Goal: Information Seeking & Learning: Find specific fact

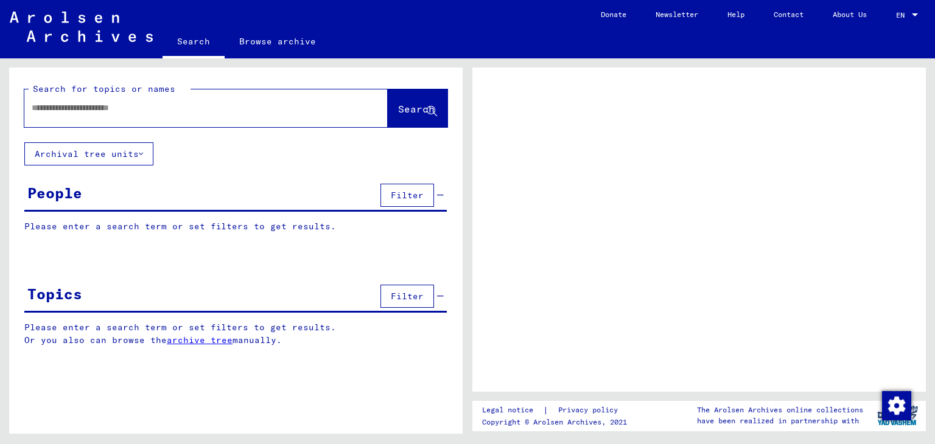
click at [180, 119] on div at bounding box center [191, 107] width 334 height 27
click at [118, 108] on input "text" at bounding box center [195, 108] width 327 height 13
type input "******"
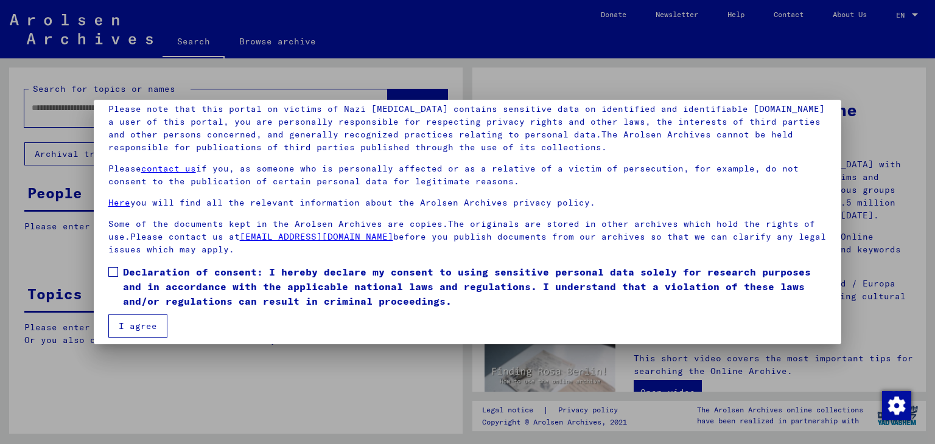
scroll to position [94, 0]
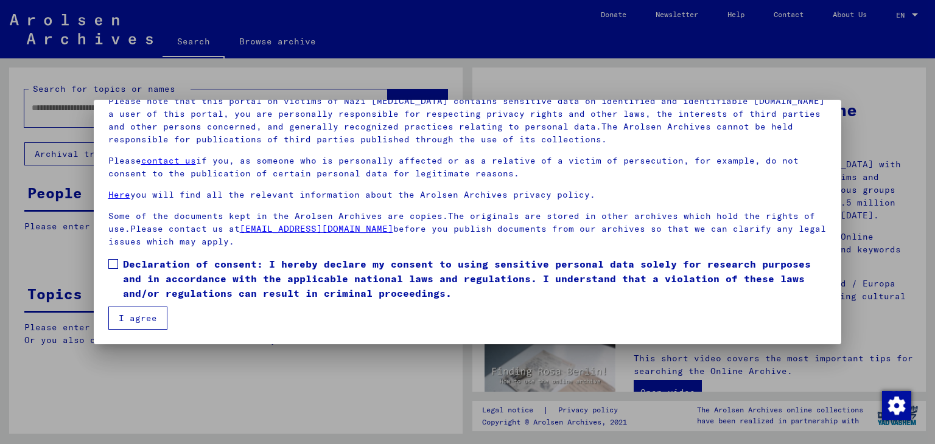
click at [136, 318] on button "I agree" at bounding box center [137, 318] width 59 height 23
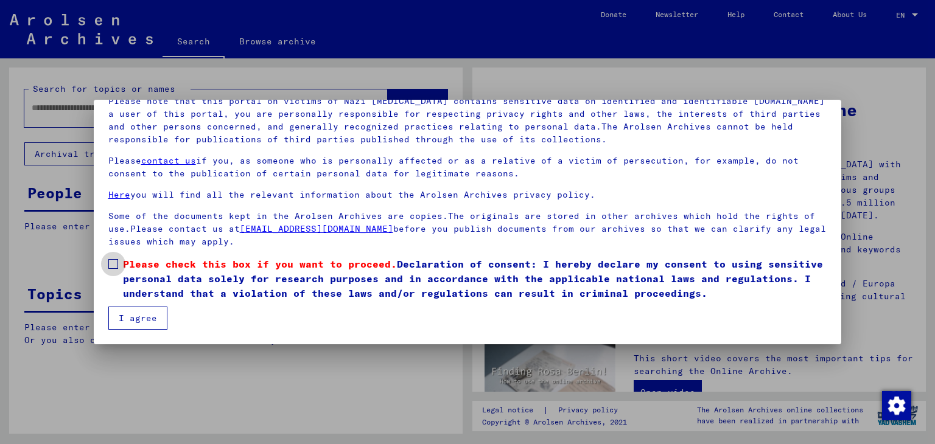
click at [110, 264] on span at bounding box center [113, 264] width 10 height 10
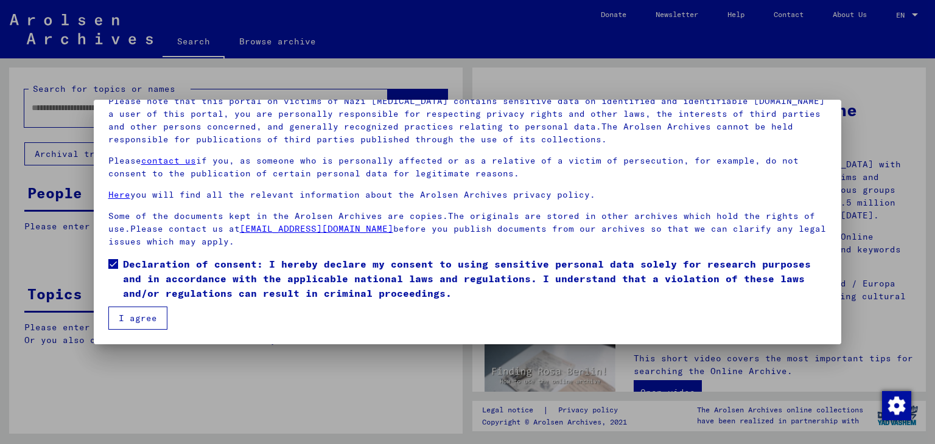
click at [139, 307] on button "I agree" at bounding box center [137, 318] width 59 height 23
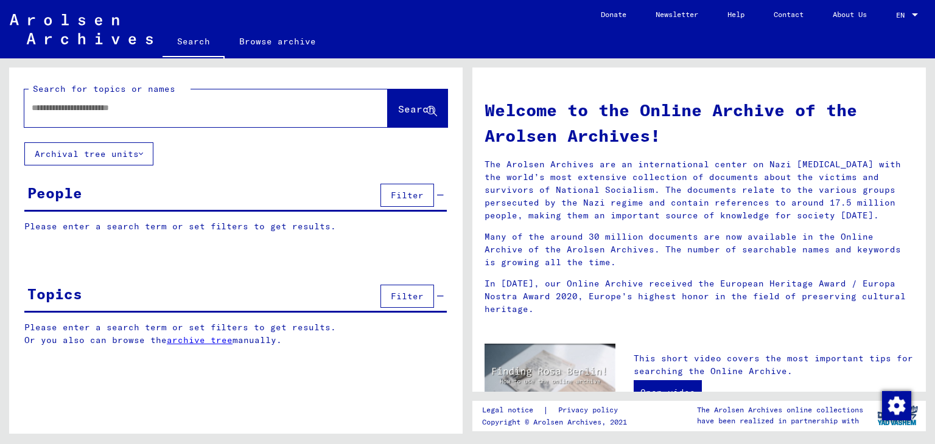
click at [172, 102] on input "text" at bounding box center [192, 108] width 320 height 13
type input "**********"
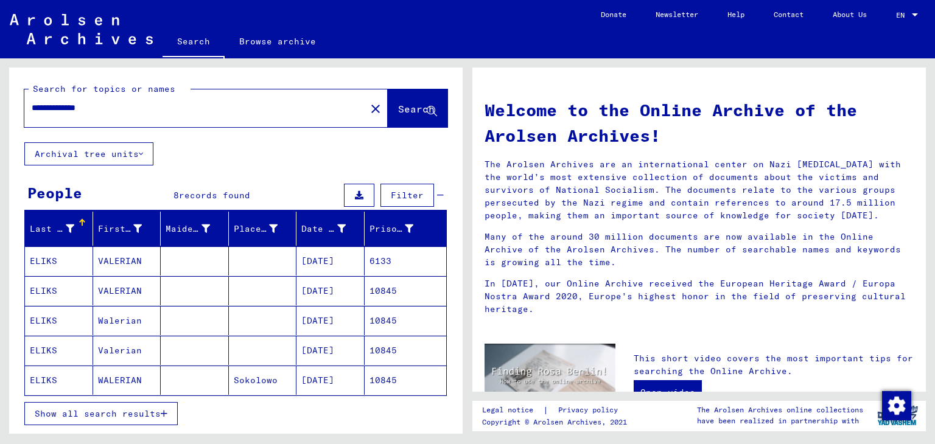
click at [122, 261] on mat-cell "VALERIAN" at bounding box center [127, 260] width 68 height 29
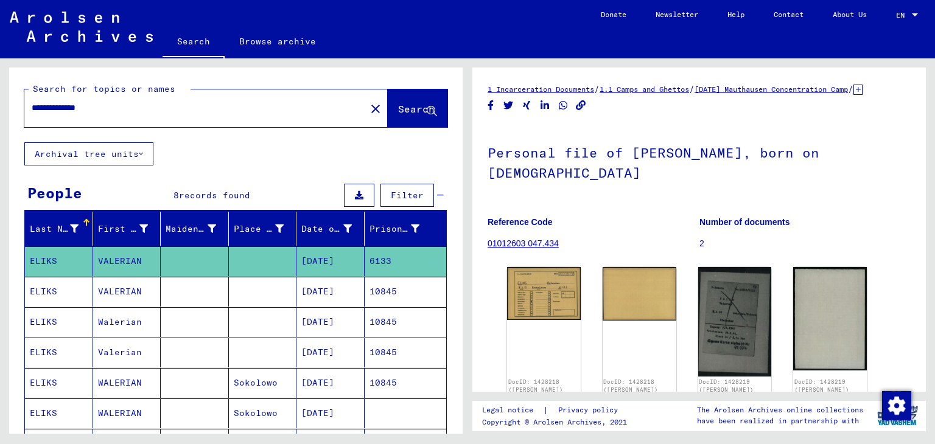
drag, startPoint x: 934, startPoint y: 148, endPoint x: 934, endPoint y: 174, distance: 26.2
click at [934, 174] on div "1 Incarceration Documents / 1.1 Camps and Ghettos / [DATE] Mauthausen Concentra…" at bounding box center [701, 246] width 467 height 376
drag, startPoint x: 929, startPoint y: 159, endPoint x: 934, endPoint y: 197, distance: 38.0
click at [934, 197] on div "1 Incarceration Documents / 1.1 Camps and Ghettos / [DATE] Mauthausen Concentra…" at bounding box center [701, 246] width 467 height 376
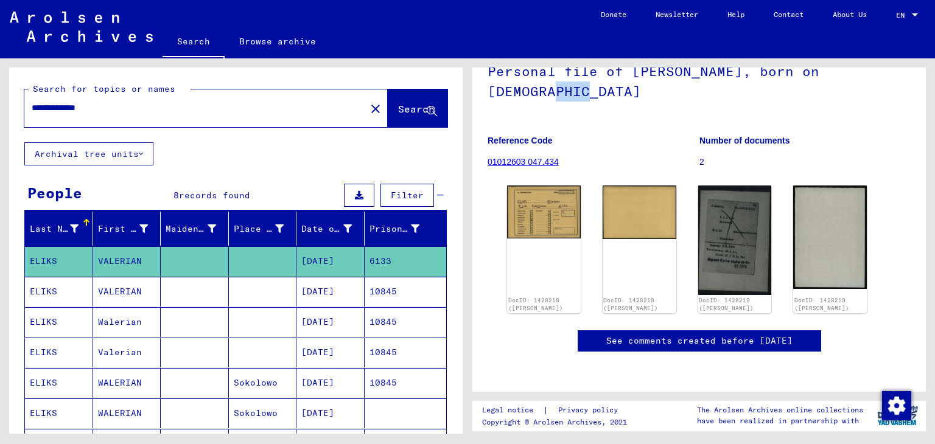
scroll to position [155, 0]
click at [262, 292] on mat-cell at bounding box center [263, 292] width 68 height 30
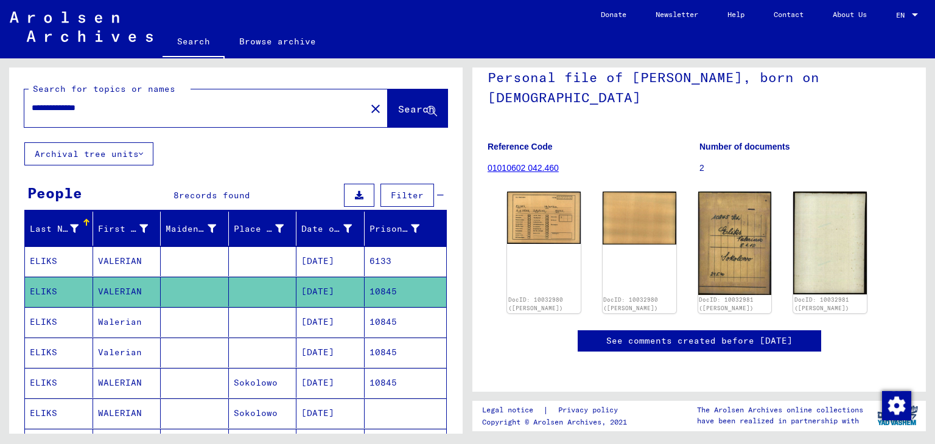
scroll to position [401, 0]
click at [392, 323] on mat-cell "10845" at bounding box center [406, 322] width 82 height 30
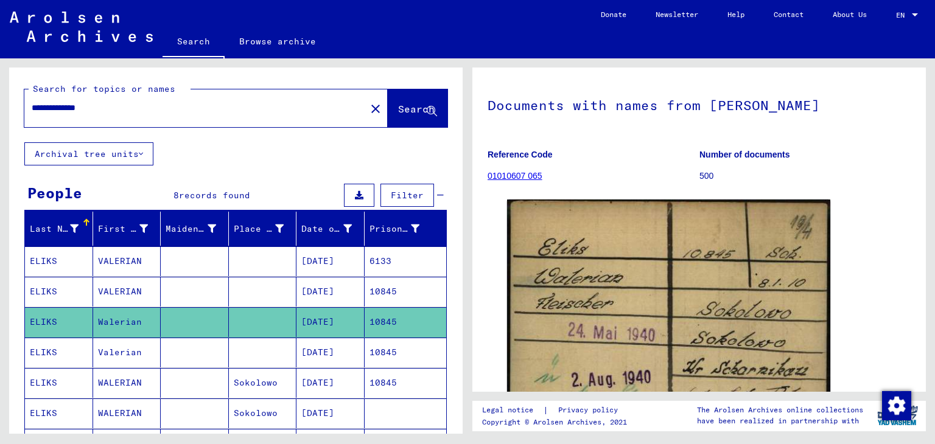
scroll to position [44, 0]
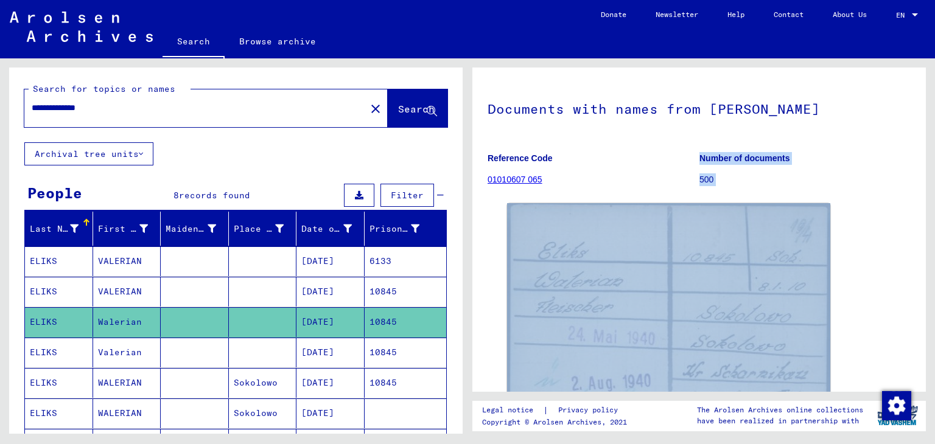
drag, startPoint x: 915, startPoint y: 187, endPoint x: 918, endPoint y: 242, distance: 54.2
click at [918, 242] on div "1 Incarceration Documents / 1.1 Camps and Ghettos / 1.1.6 Dachau Concentration …" at bounding box center [698, 230] width 453 height 324
click at [875, 234] on div "DocID: 10637757 ([PERSON_NAME])" at bounding box center [699, 335] width 394 height 274
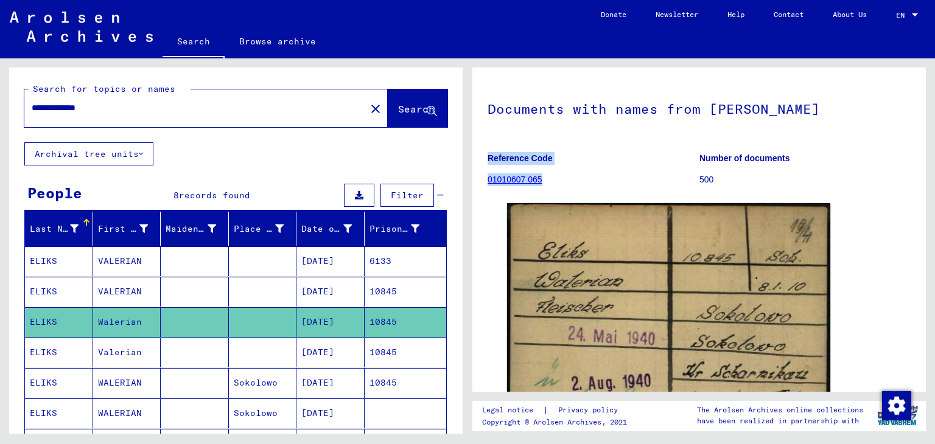
drag, startPoint x: 910, startPoint y: 112, endPoint x: 929, endPoint y: 173, distance: 64.1
click at [929, 173] on div "1 Incarceration Documents / 1.1 Camps and Ghettos / 1.1.6 Dachau Concentration …" at bounding box center [701, 246] width 467 height 376
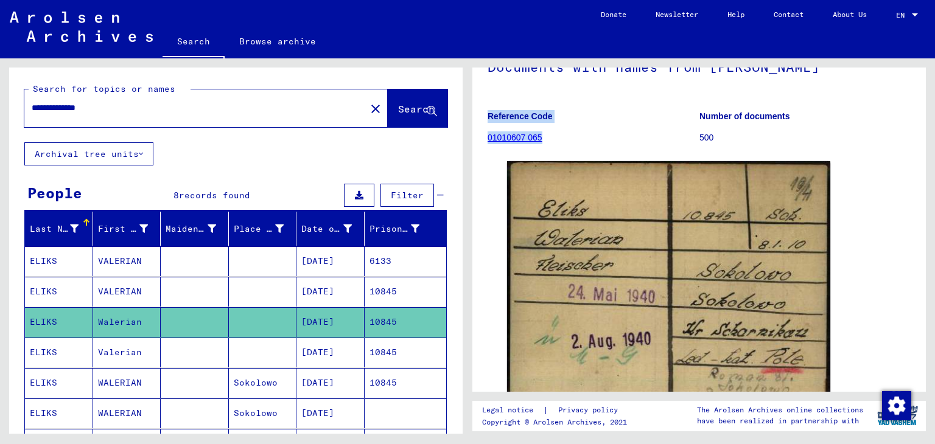
scroll to position [113, 0]
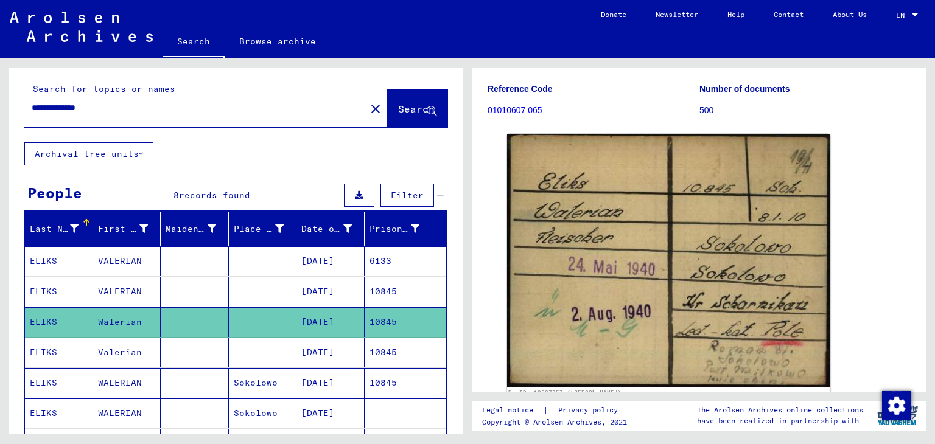
click at [847, 165] on div "DocID: 10637757 ([PERSON_NAME])" at bounding box center [699, 266] width 394 height 274
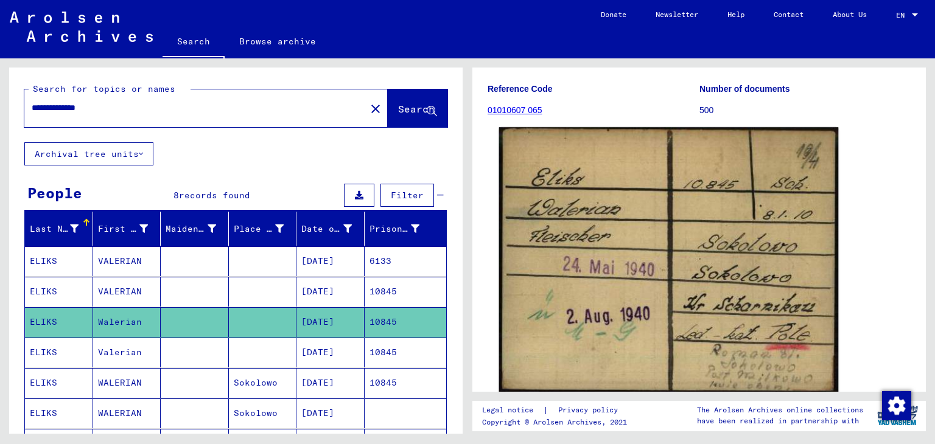
click at [604, 211] on img at bounding box center [669, 260] width 340 height 267
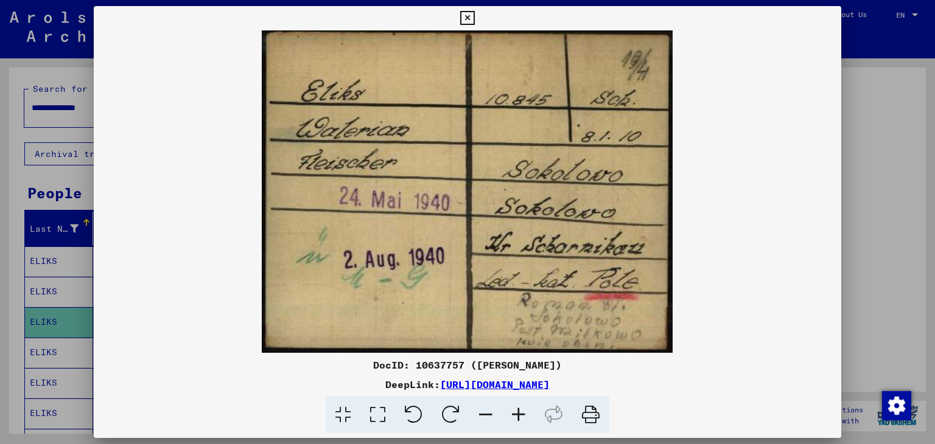
click at [472, 383] on link "[URL][DOMAIN_NAME]" at bounding box center [495, 385] width 110 height 12
click at [466, 16] on icon at bounding box center [467, 18] width 14 height 15
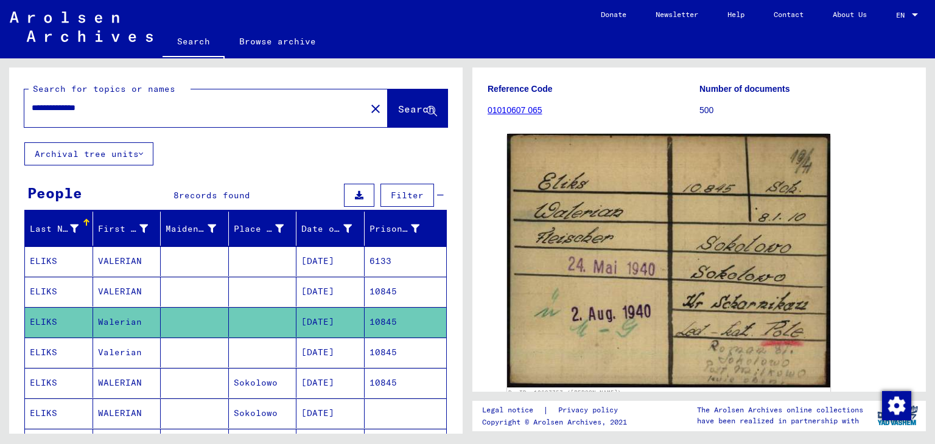
click at [372, 264] on mat-cell "6133" at bounding box center [406, 261] width 82 height 30
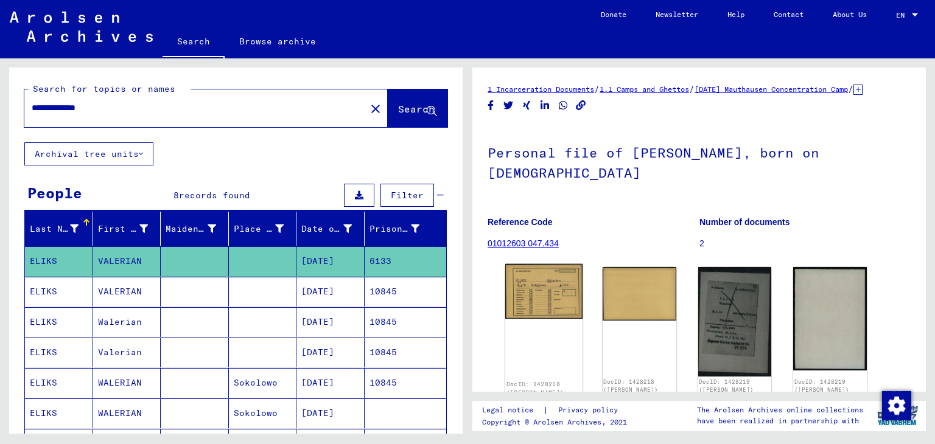
click at [548, 310] on img at bounding box center [543, 291] width 77 height 55
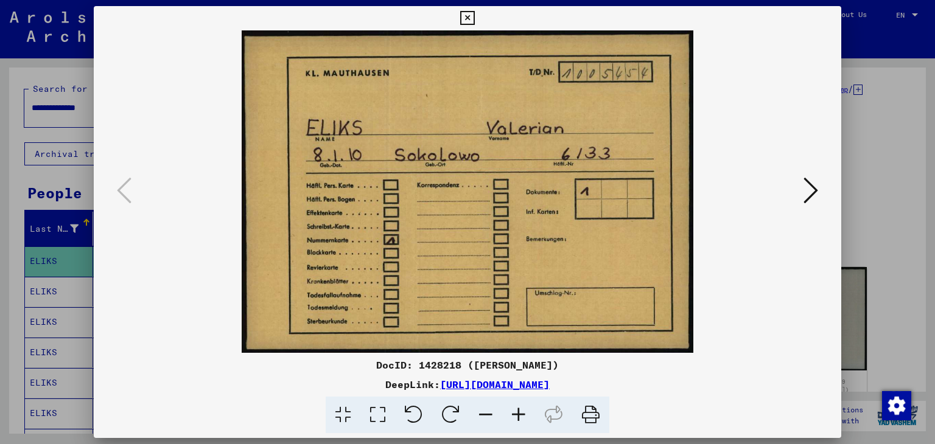
click at [810, 190] on icon at bounding box center [810, 190] width 15 height 29
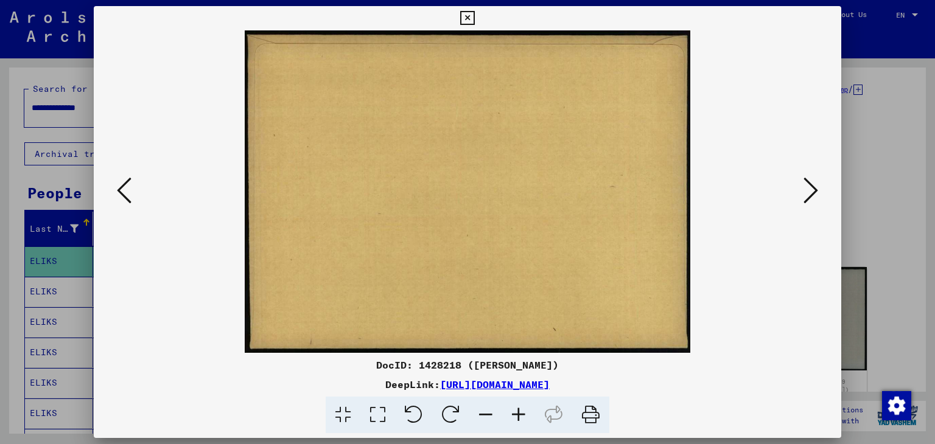
click at [808, 189] on icon at bounding box center [810, 190] width 15 height 29
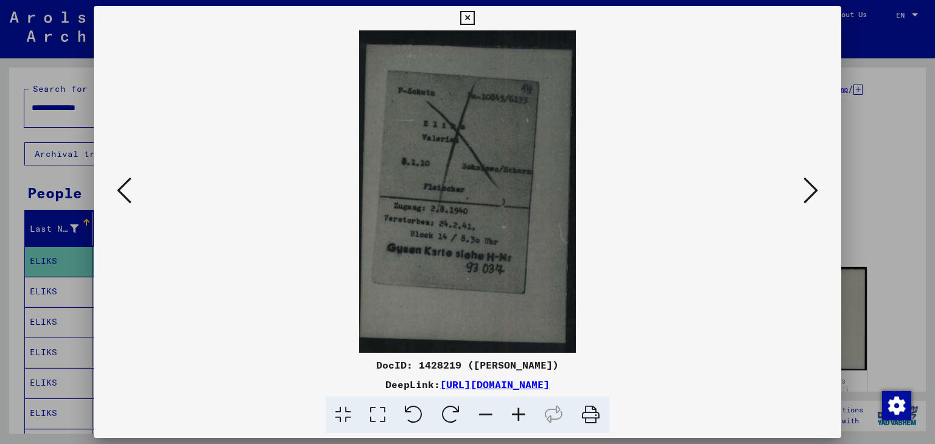
click at [813, 195] on icon at bounding box center [810, 190] width 15 height 29
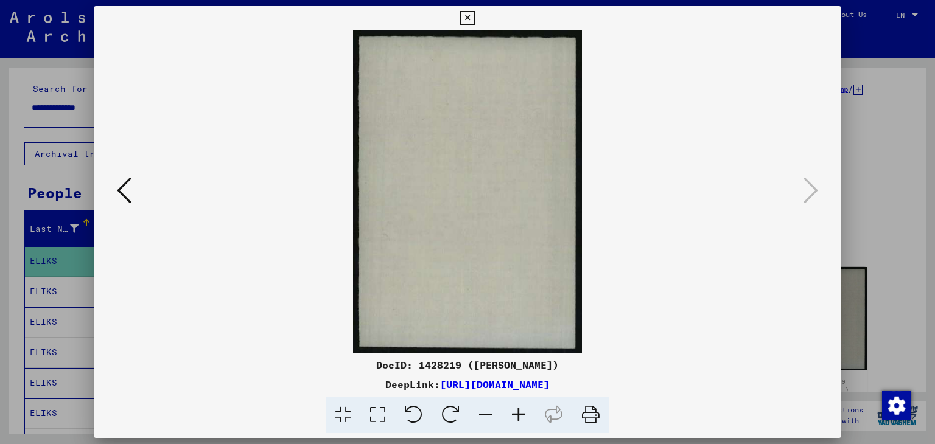
click at [468, 16] on icon at bounding box center [467, 18] width 14 height 15
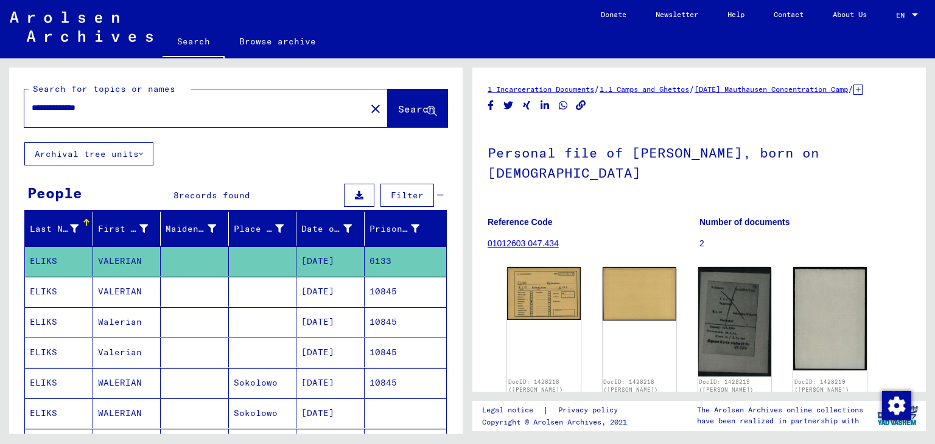
click at [254, 290] on mat-cell at bounding box center [263, 292] width 68 height 30
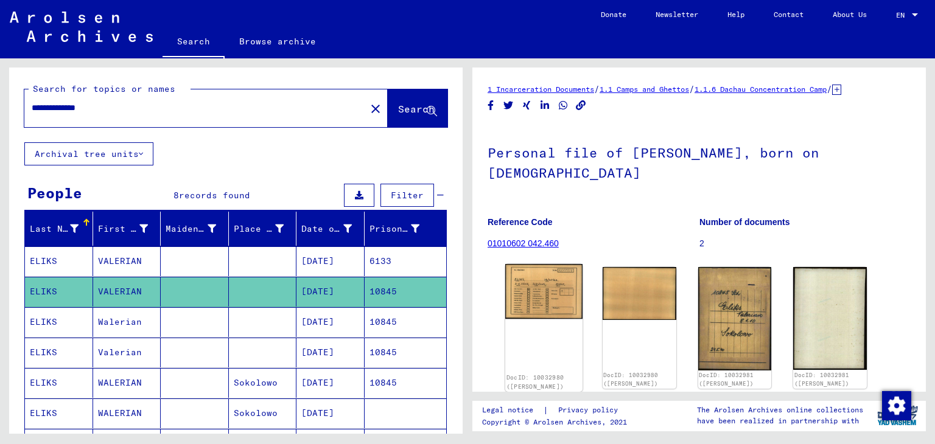
click at [550, 291] on img at bounding box center [543, 291] width 77 height 55
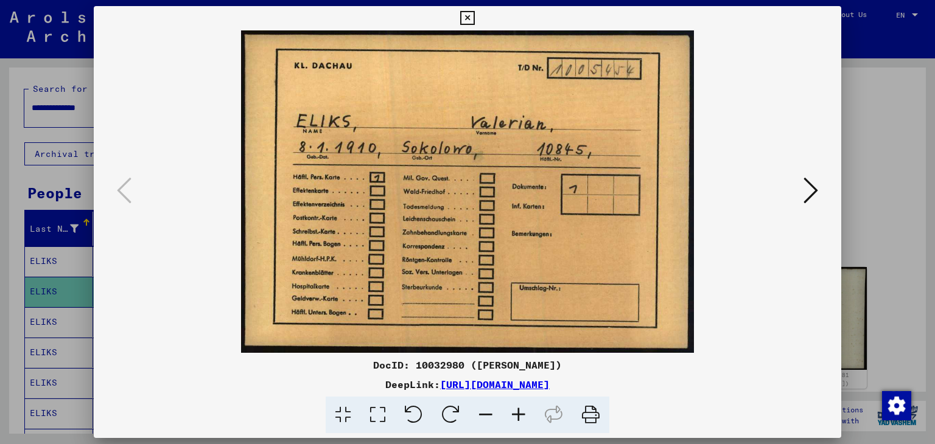
click at [816, 195] on icon at bounding box center [810, 190] width 15 height 29
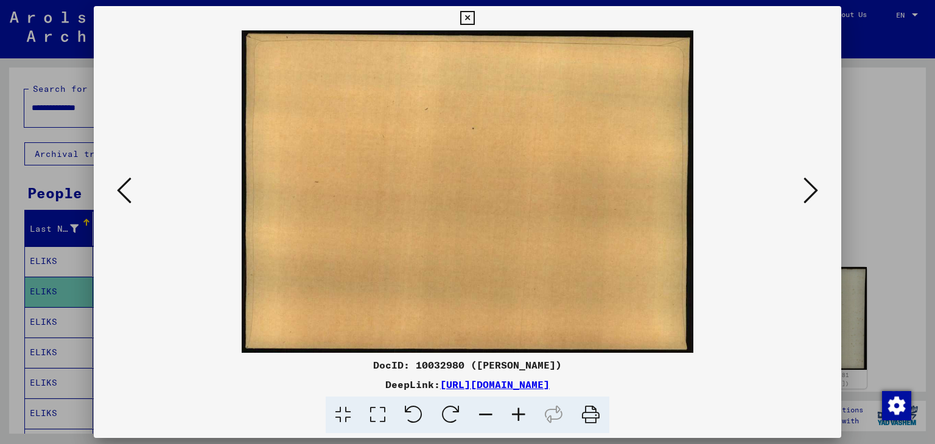
click at [814, 193] on icon at bounding box center [810, 190] width 15 height 29
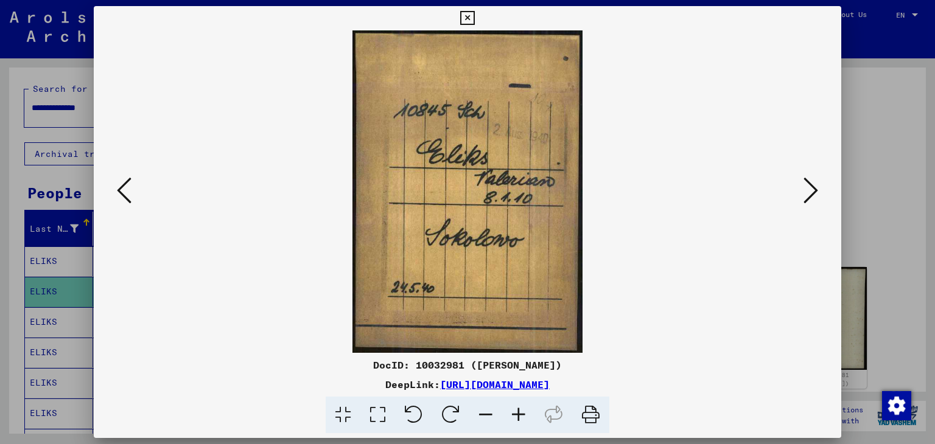
click at [808, 203] on icon at bounding box center [810, 190] width 15 height 29
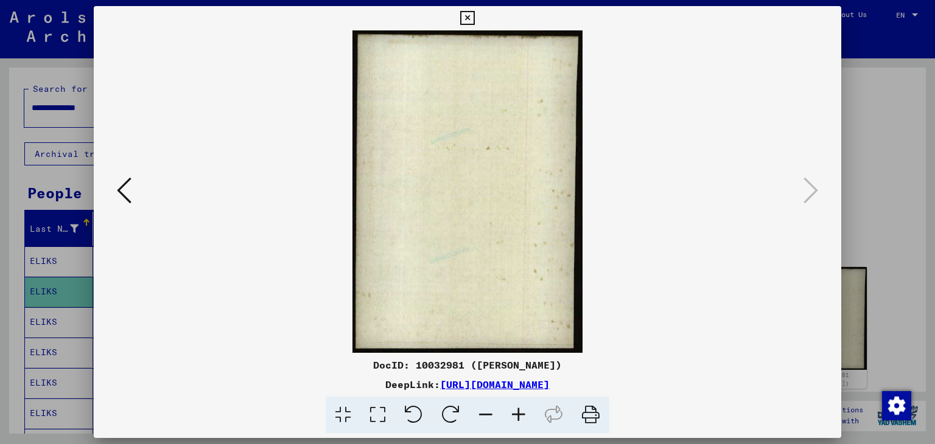
click at [467, 20] on icon at bounding box center [467, 18] width 14 height 15
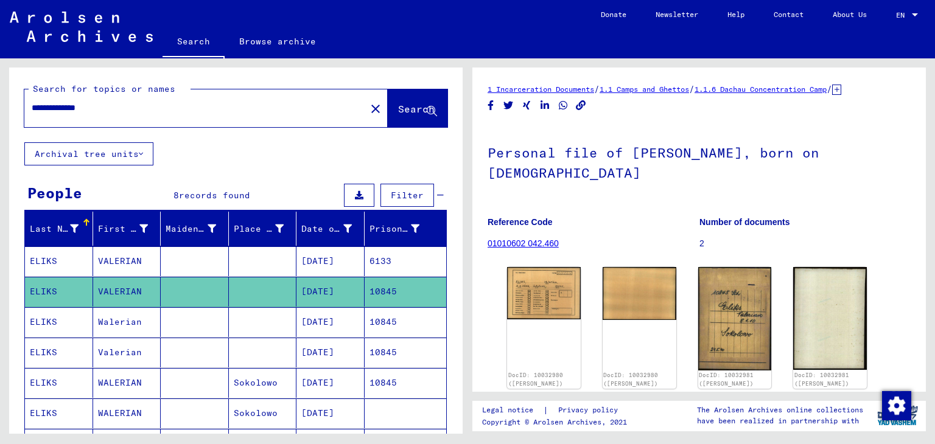
click at [385, 344] on mat-cell "10845" at bounding box center [406, 353] width 82 height 30
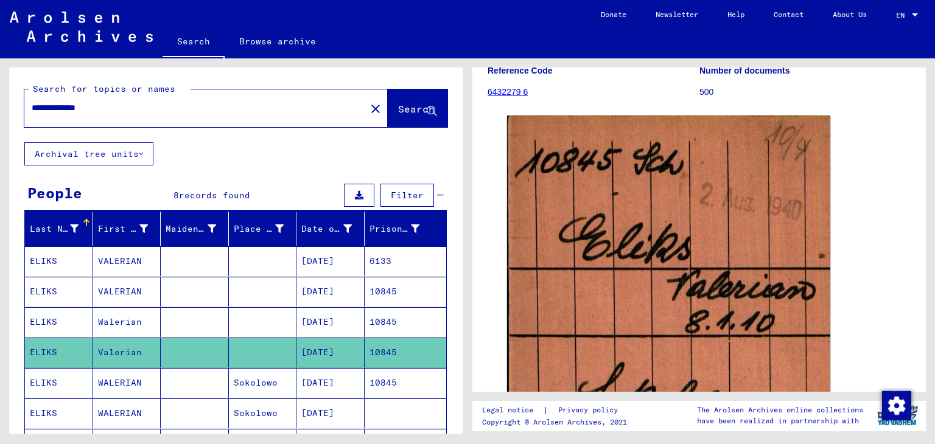
scroll to position [142, 0]
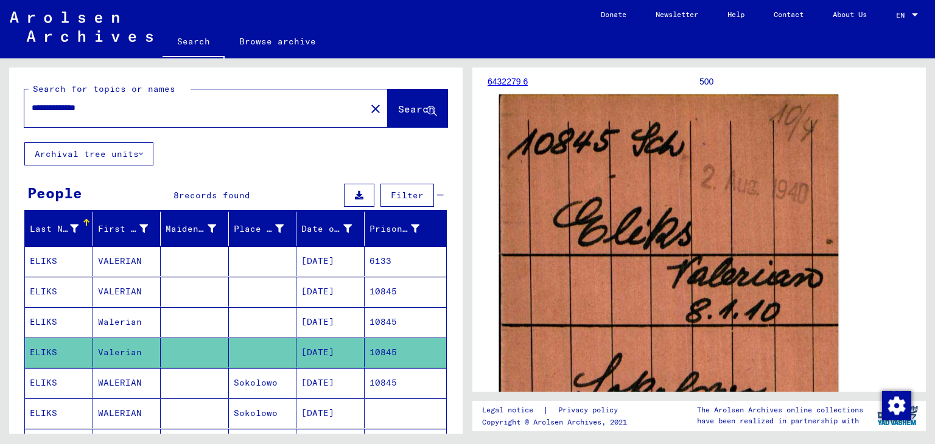
click at [747, 195] on img at bounding box center [669, 315] width 340 height 442
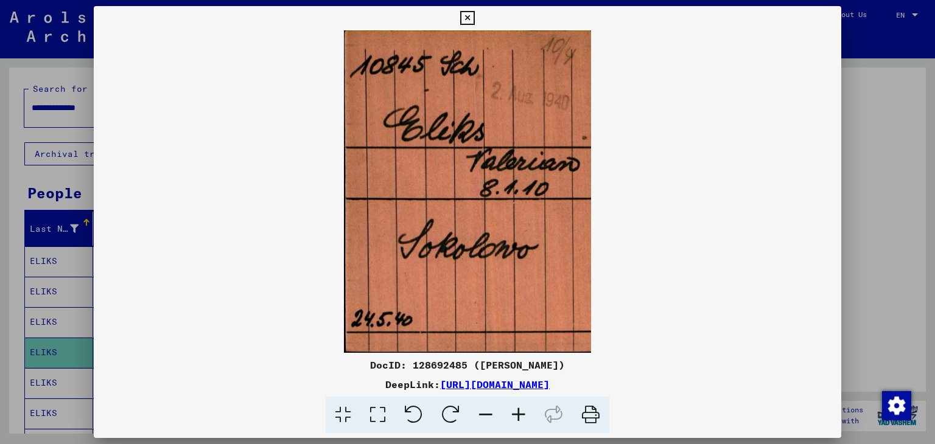
click at [470, 16] on icon at bounding box center [467, 18] width 14 height 15
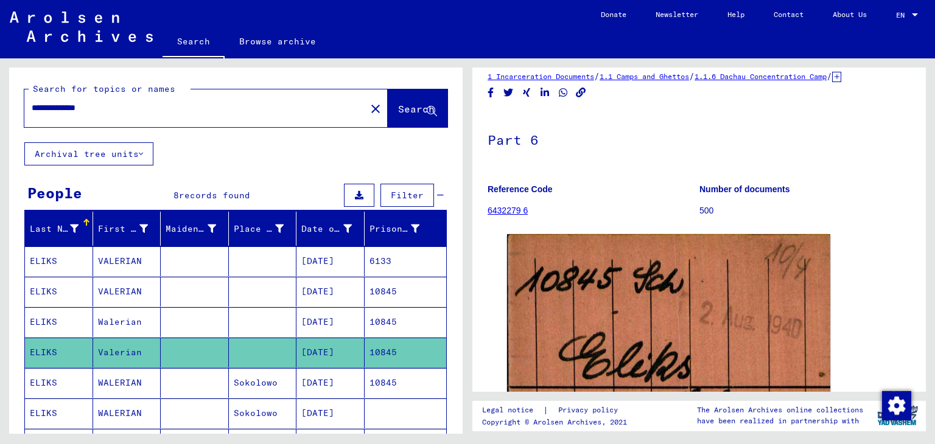
scroll to position [0, 0]
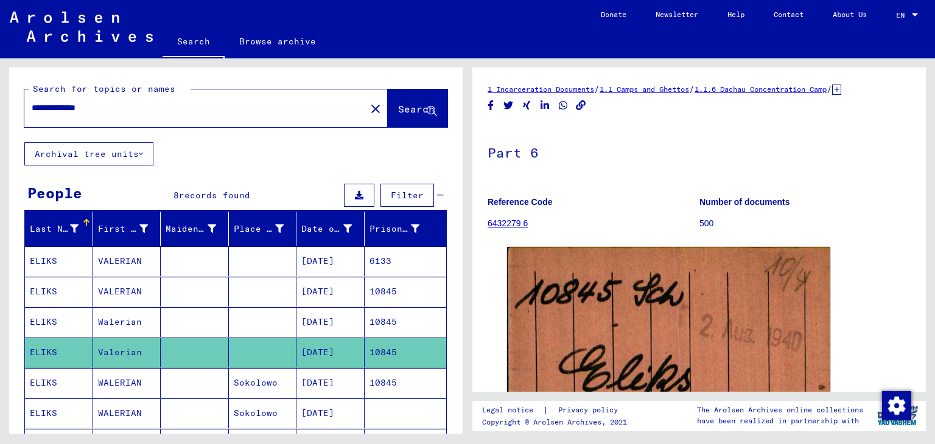
click at [512, 223] on link "6432279 6" at bounding box center [508, 223] width 40 height 10
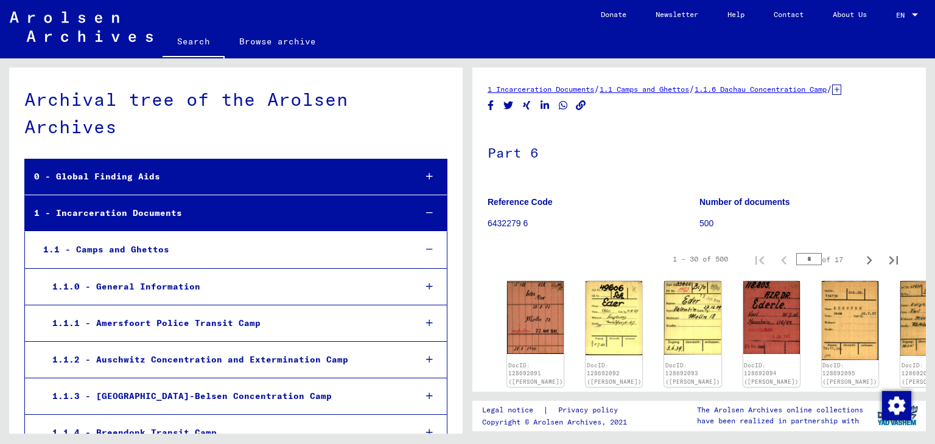
scroll to position [3344, 0]
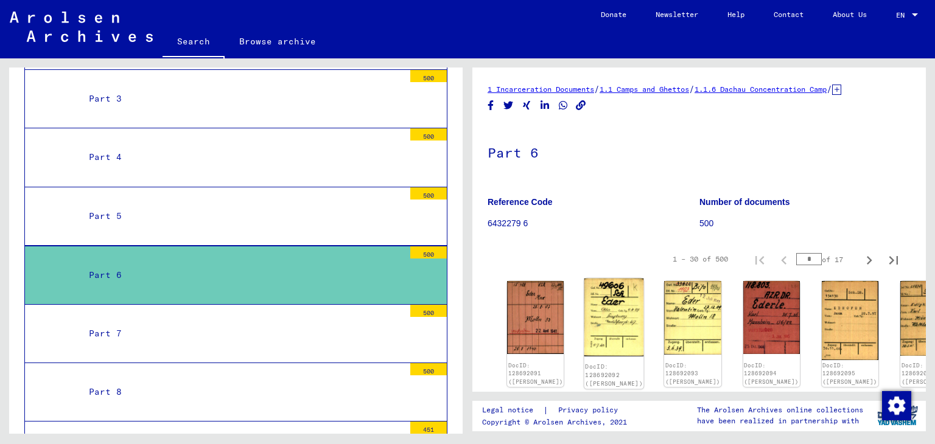
click at [590, 306] on img at bounding box center [614, 318] width 60 height 78
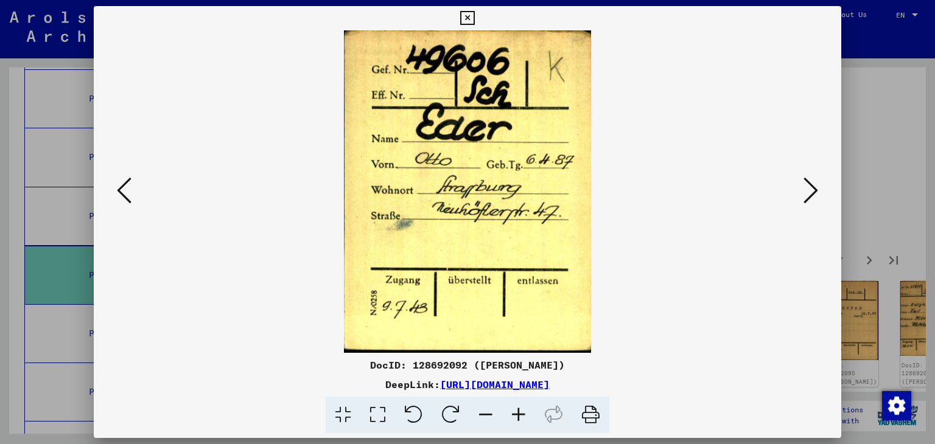
click at [805, 190] on icon at bounding box center [810, 190] width 15 height 29
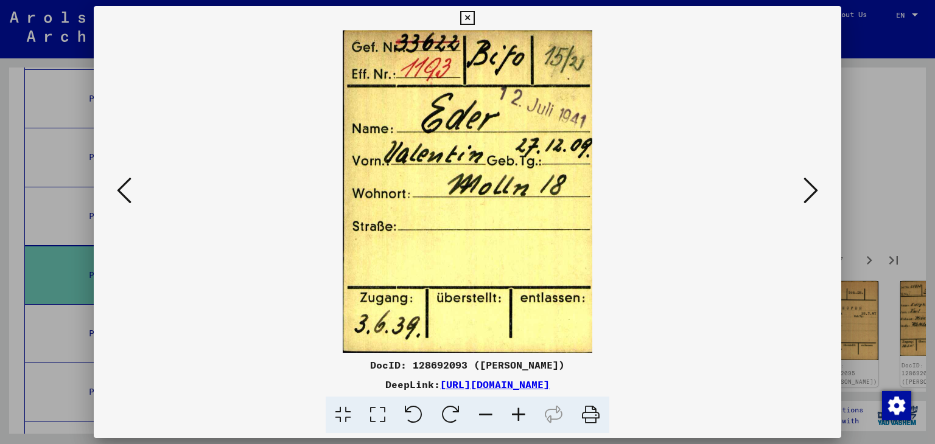
click at [805, 190] on icon at bounding box center [810, 190] width 15 height 29
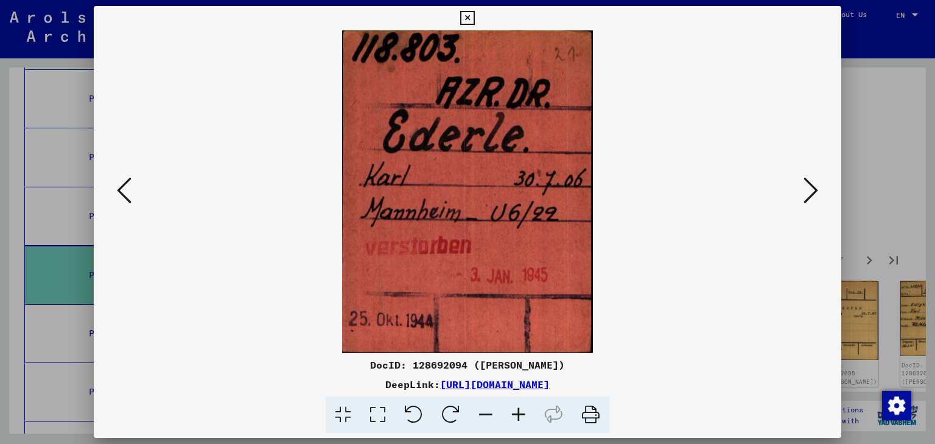
click at [805, 190] on icon at bounding box center [810, 190] width 15 height 29
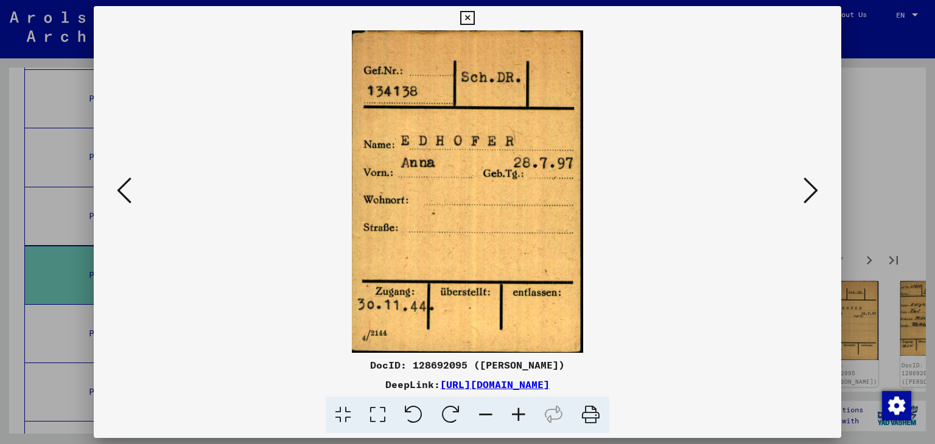
click at [805, 190] on icon at bounding box center [810, 190] width 15 height 29
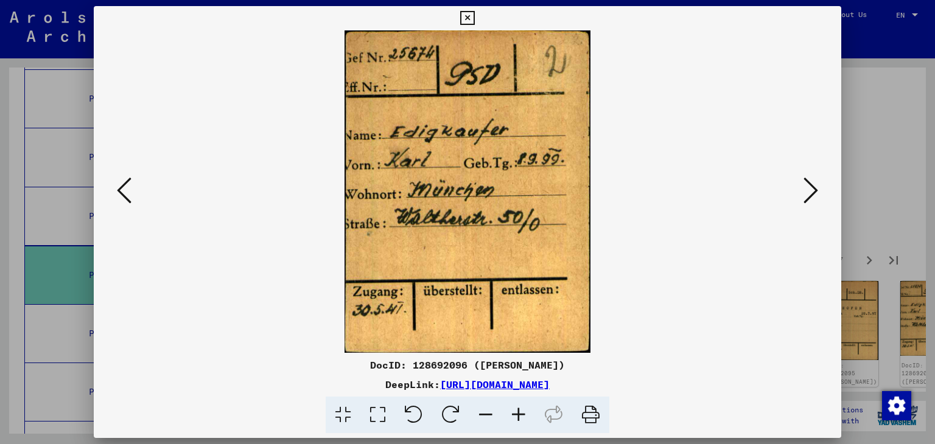
click at [805, 190] on icon at bounding box center [810, 190] width 15 height 29
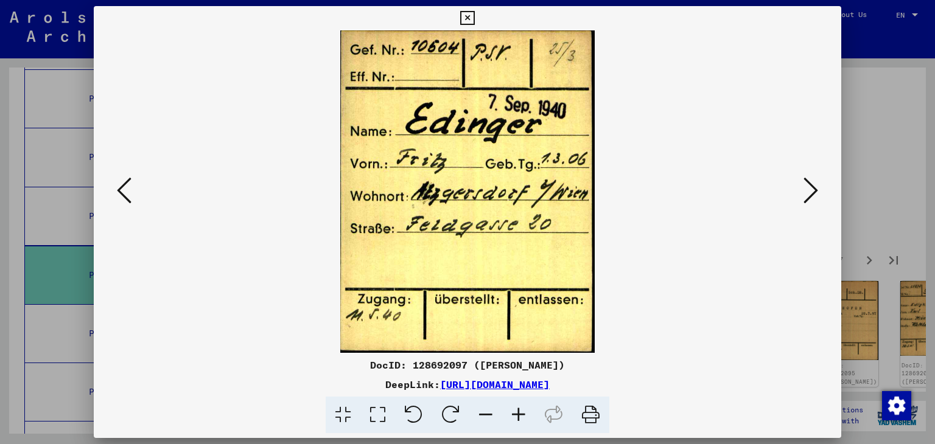
click at [805, 190] on icon at bounding box center [810, 190] width 15 height 29
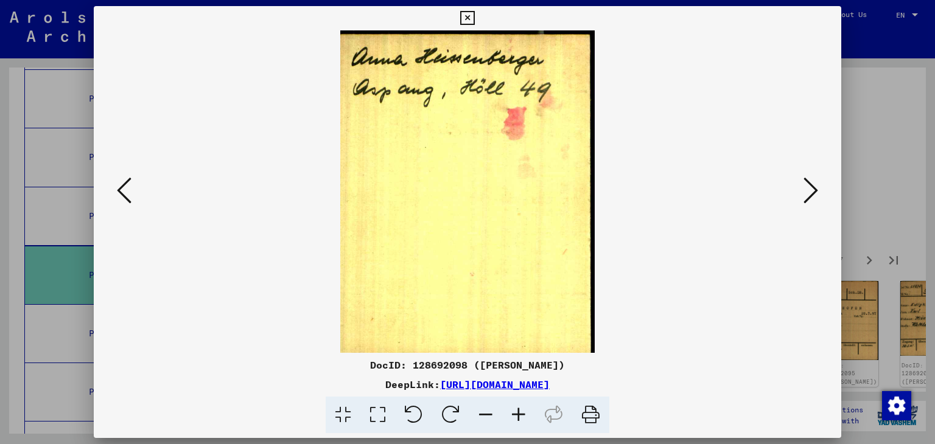
click at [805, 190] on icon at bounding box center [810, 190] width 15 height 29
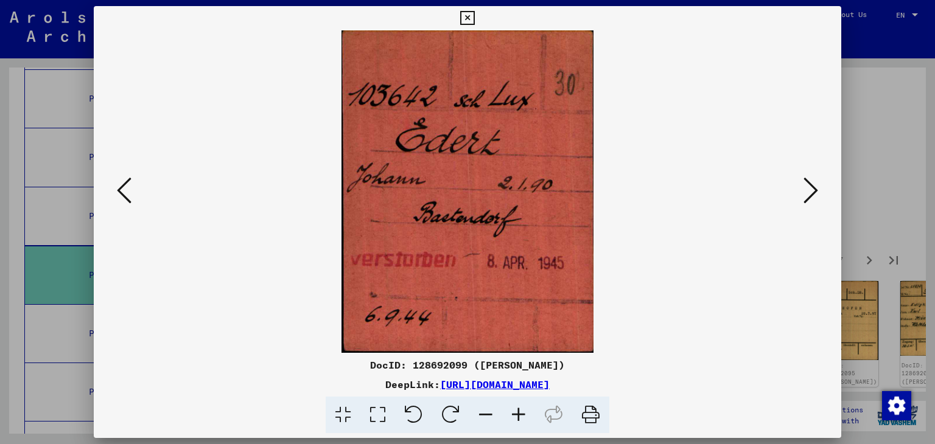
click at [805, 190] on icon at bounding box center [810, 190] width 15 height 29
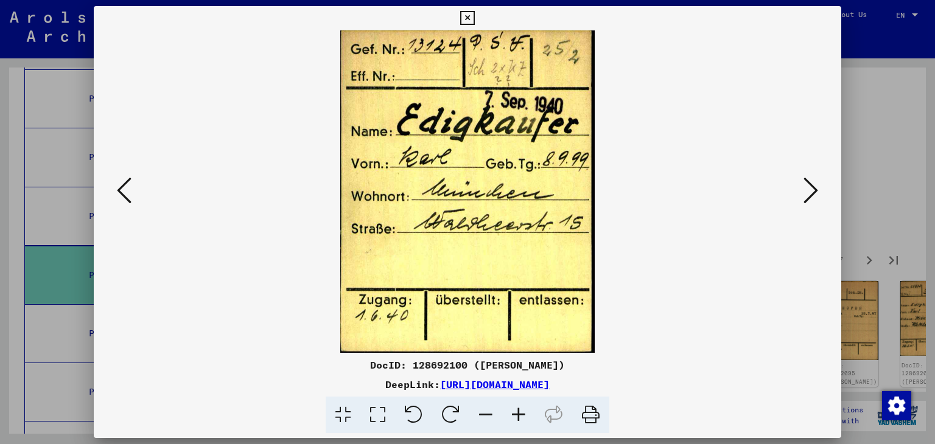
click at [805, 190] on icon at bounding box center [810, 190] width 15 height 29
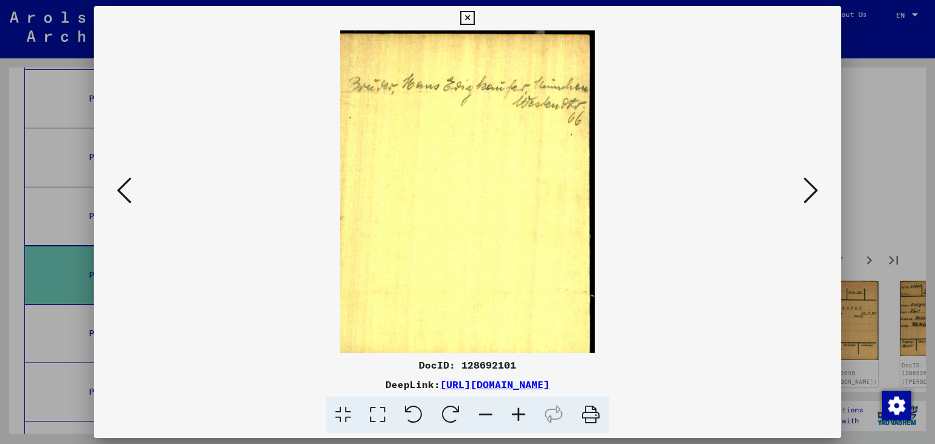
click at [805, 190] on icon at bounding box center [810, 190] width 15 height 29
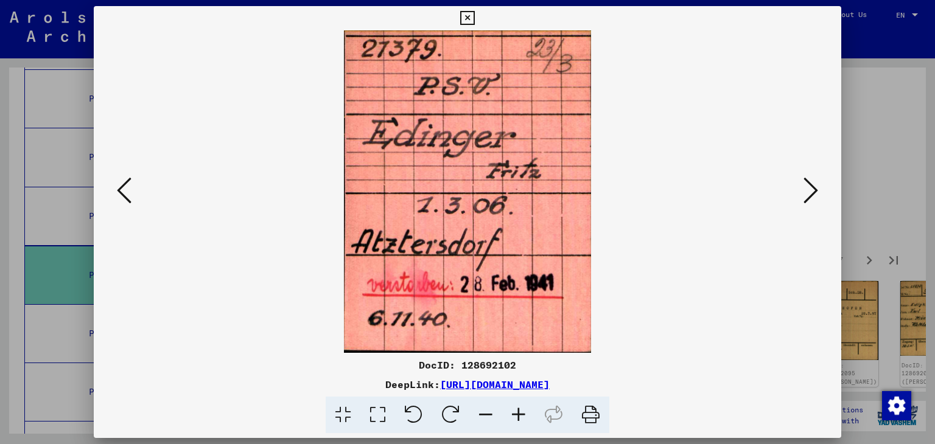
click at [805, 190] on icon at bounding box center [810, 190] width 15 height 29
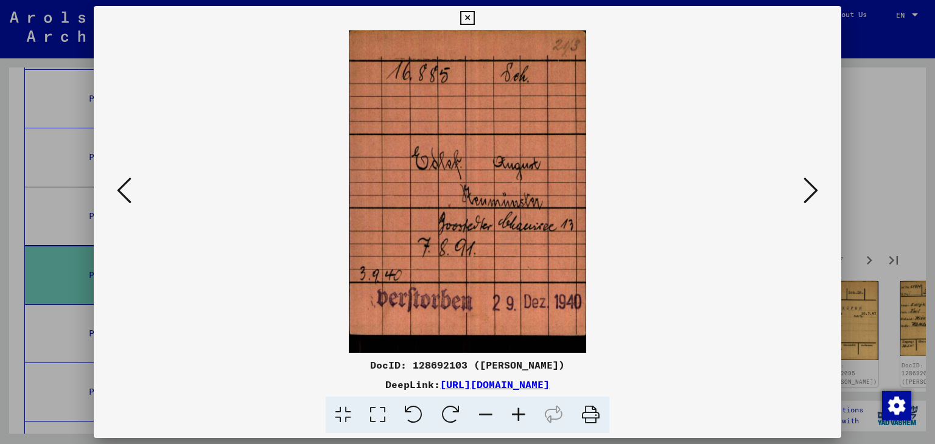
click at [805, 190] on icon at bounding box center [810, 190] width 15 height 29
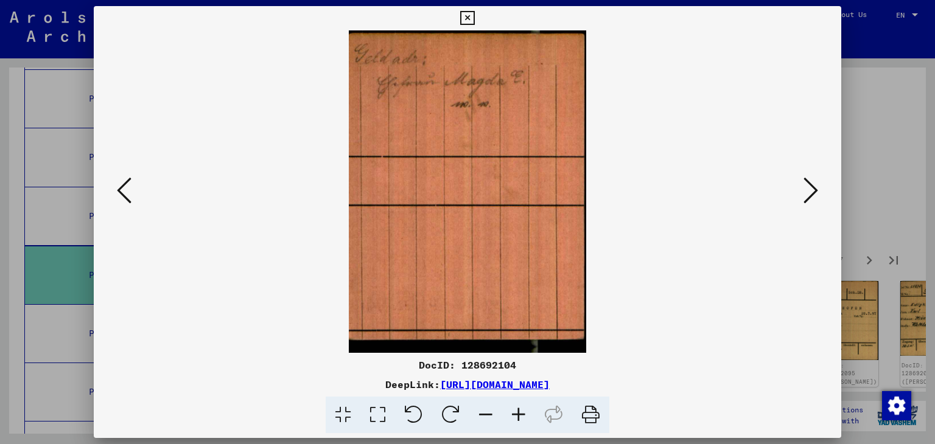
click at [805, 190] on icon at bounding box center [810, 190] width 15 height 29
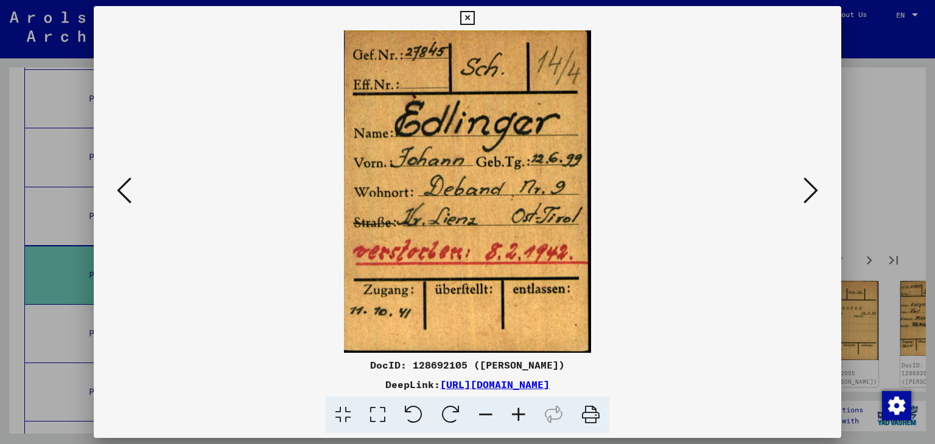
click at [805, 190] on icon at bounding box center [810, 190] width 15 height 29
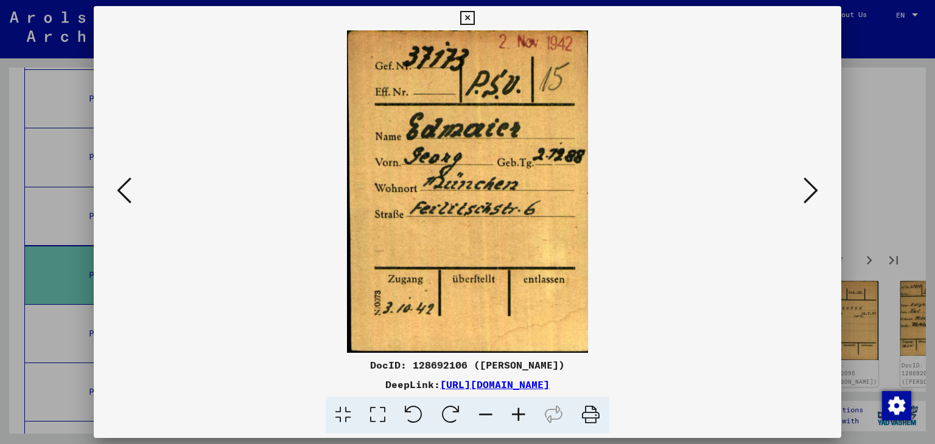
click at [805, 190] on icon at bounding box center [810, 190] width 15 height 29
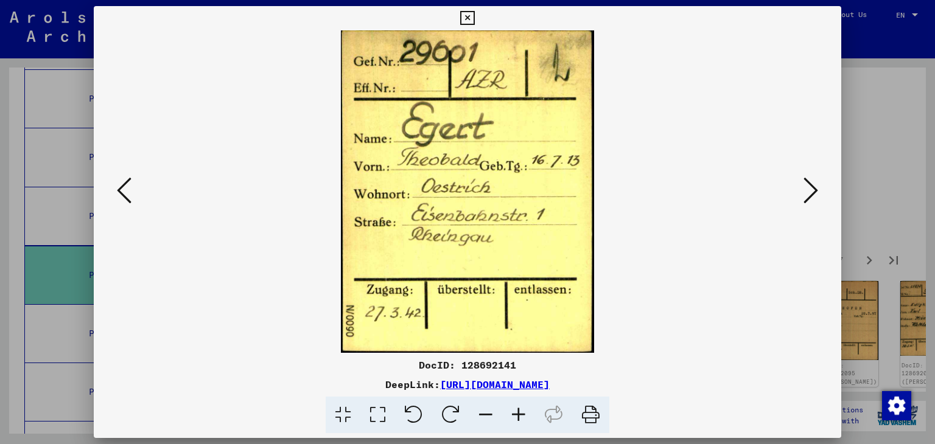
click at [805, 190] on icon at bounding box center [810, 190] width 15 height 29
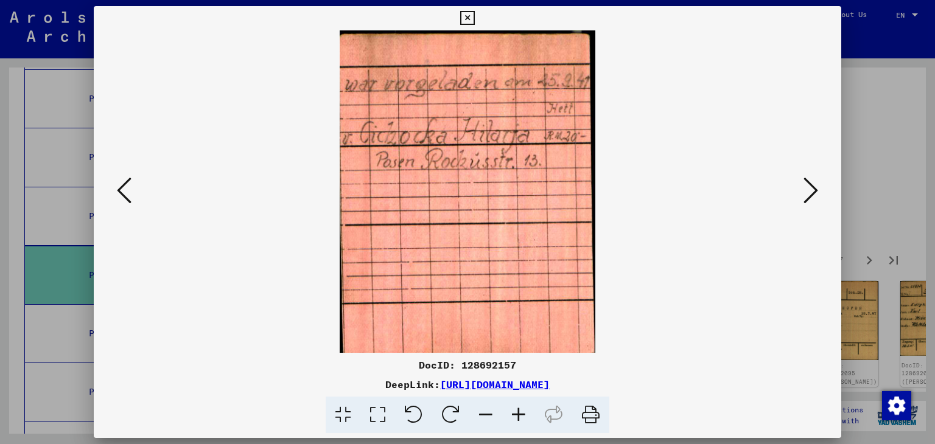
click at [805, 190] on icon at bounding box center [810, 190] width 15 height 29
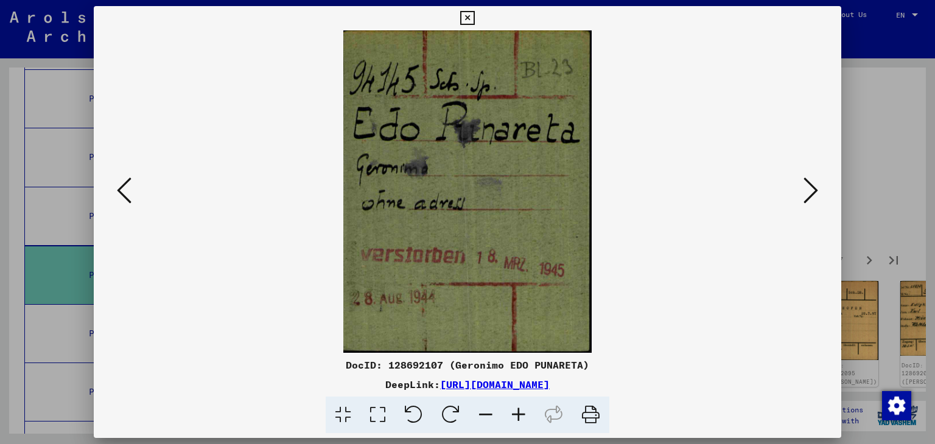
click at [805, 190] on icon at bounding box center [810, 190] width 15 height 29
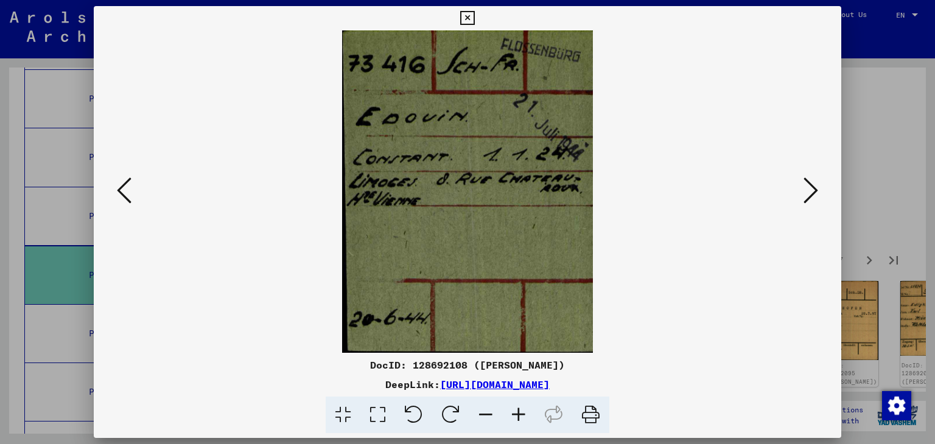
click at [805, 190] on icon at bounding box center [810, 190] width 15 height 29
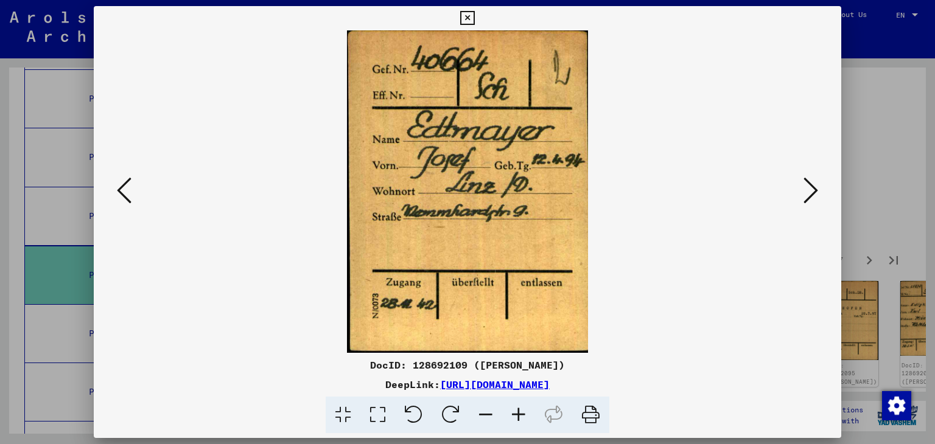
click at [805, 190] on icon at bounding box center [810, 190] width 15 height 29
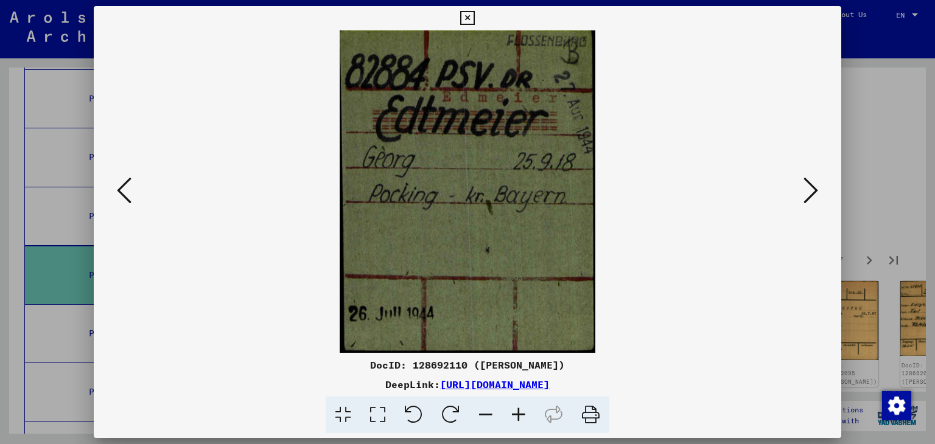
click at [805, 190] on icon at bounding box center [810, 190] width 15 height 29
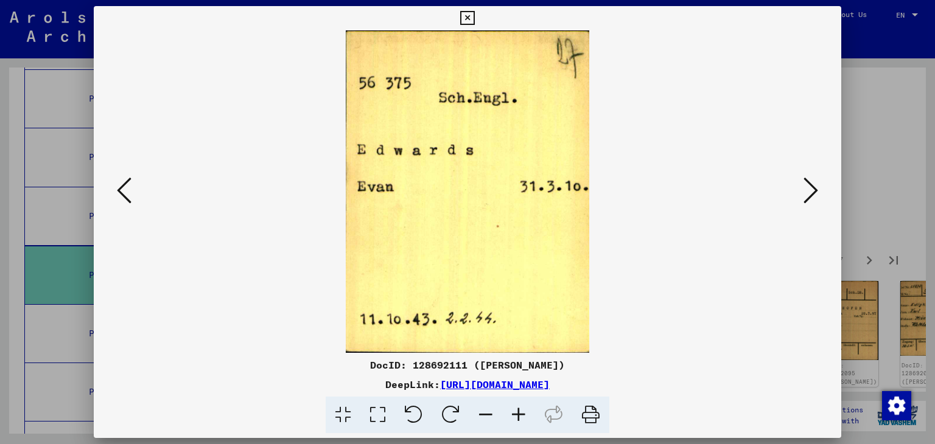
click at [805, 190] on icon at bounding box center [810, 190] width 15 height 29
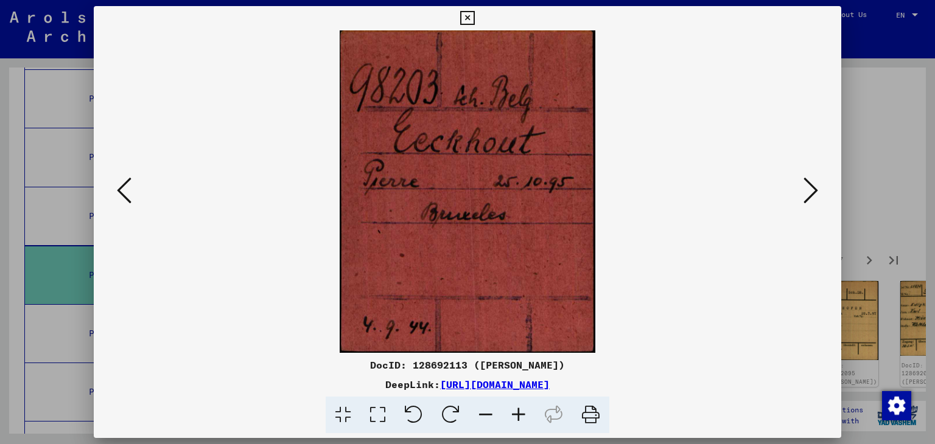
click at [805, 190] on icon at bounding box center [810, 190] width 15 height 29
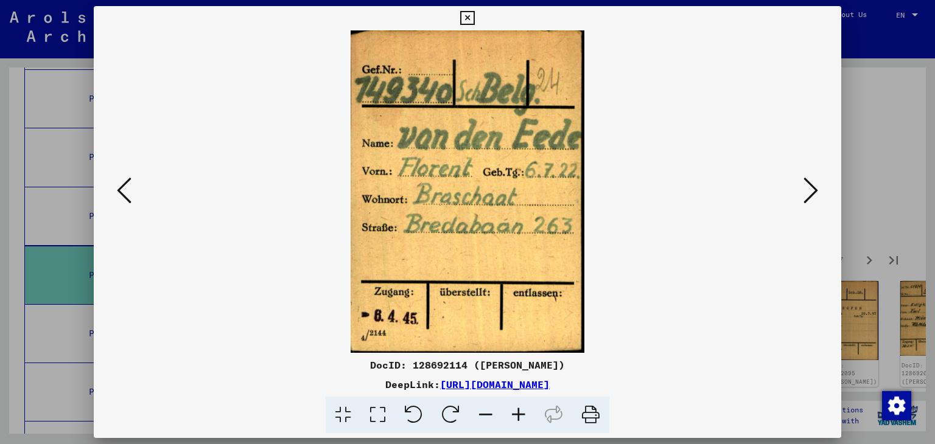
click at [805, 190] on icon at bounding box center [810, 190] width 15 height 29
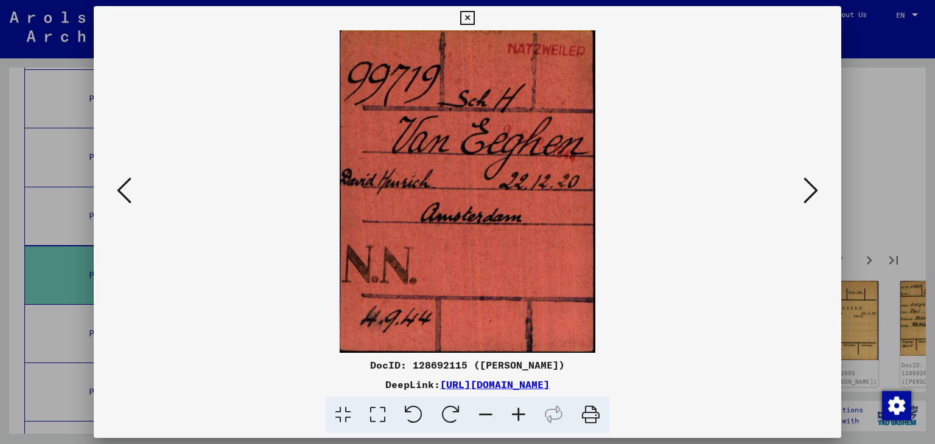
click at [805, 190] on icon at bounding box center [810, 190] width 15 height 29
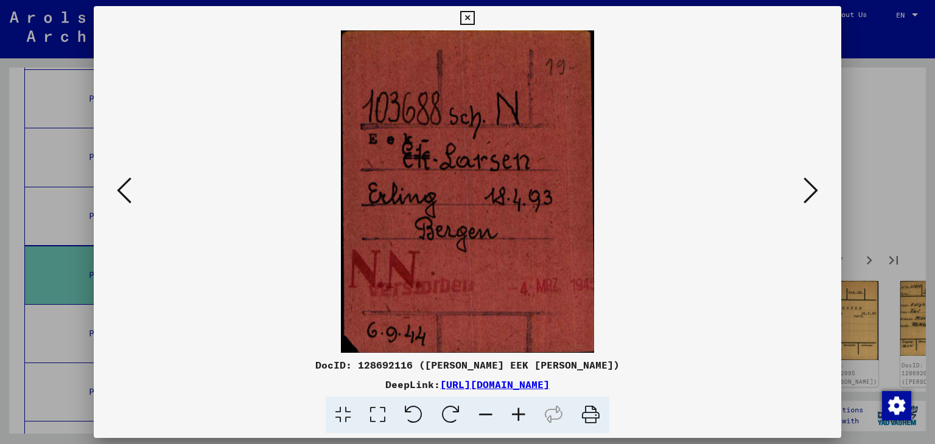
click at [805, 190] on icon at bounding box center [810, 190] width 15 height 29
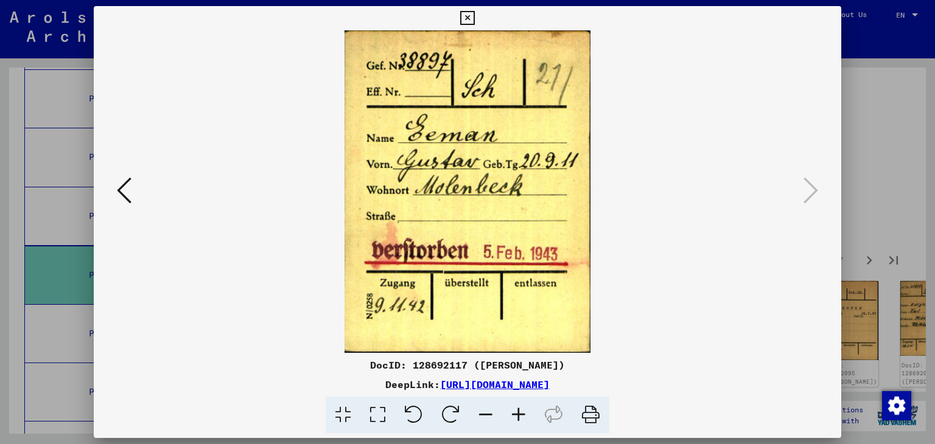
click at [116, 192] on button at bounding box center [124, 191] width 22 height 35
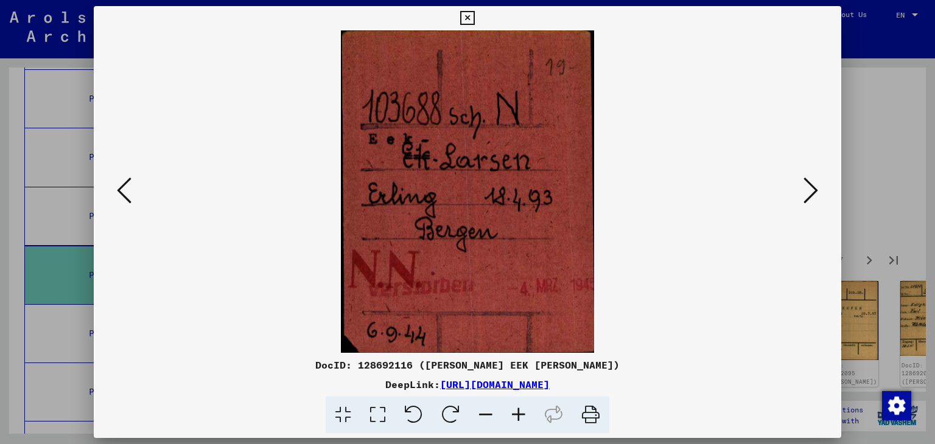
click at [116, 192] on button at bounding box center [124, 191] width 22 height 35
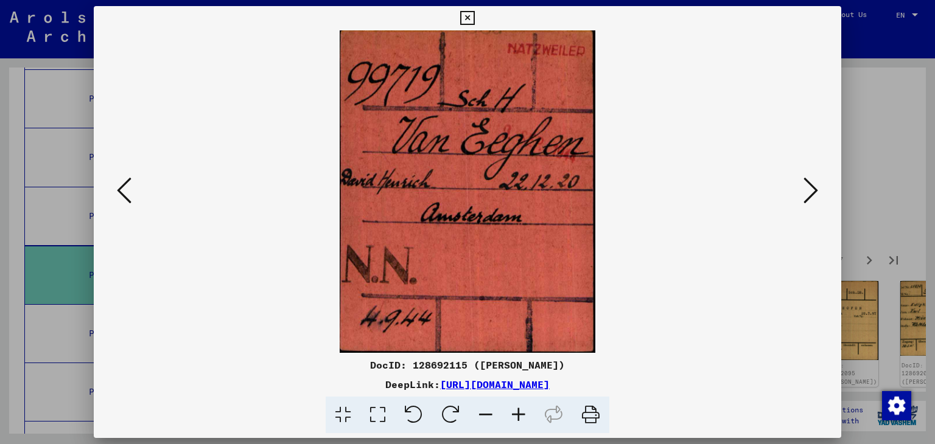
click at [116, 192] on button at bounding box center [124, 191] width 22 height 35
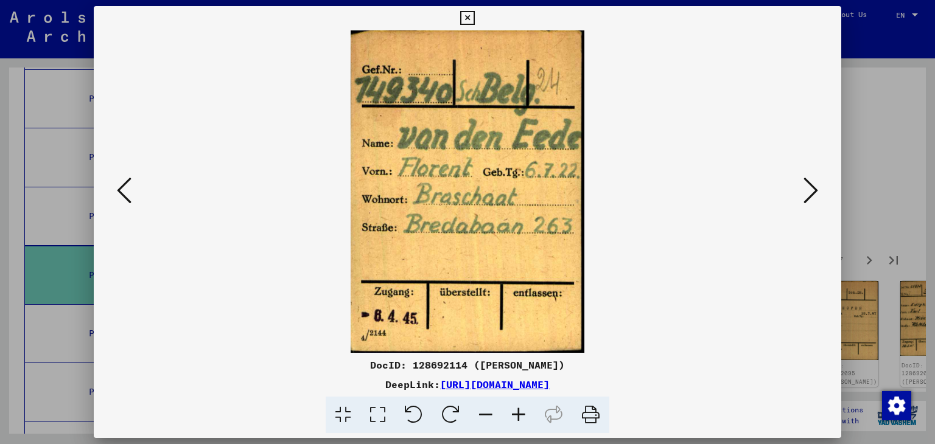
click at [116, 192] on button at bounding box center [124, 191] width 22 height 35
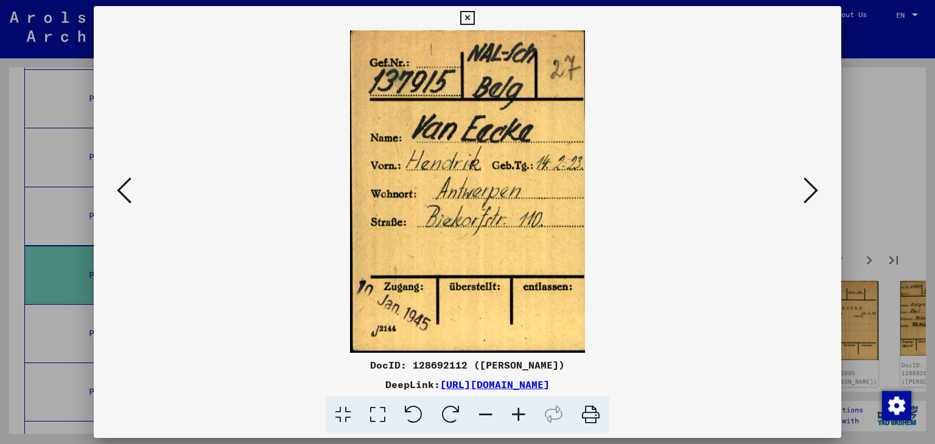
click at [116, 192] on button at bounding box center [124, 191] width 22 height 35
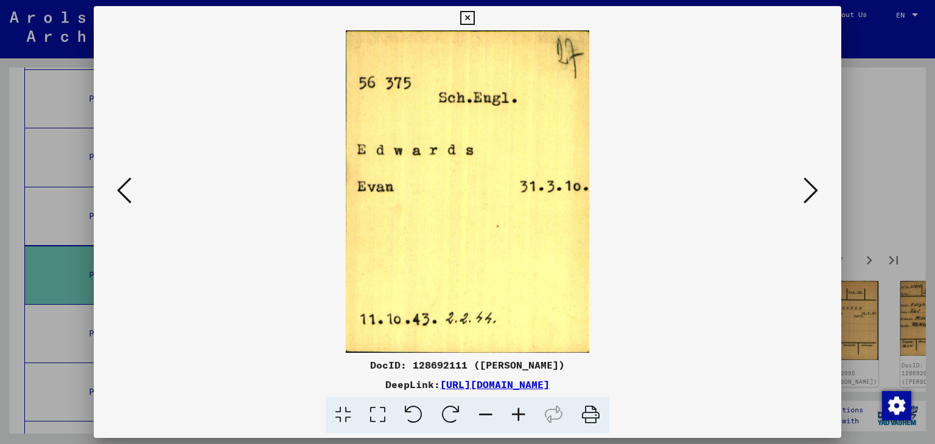
click at [116, 192] on button at bounding box center [124, 191] width 22 height 35
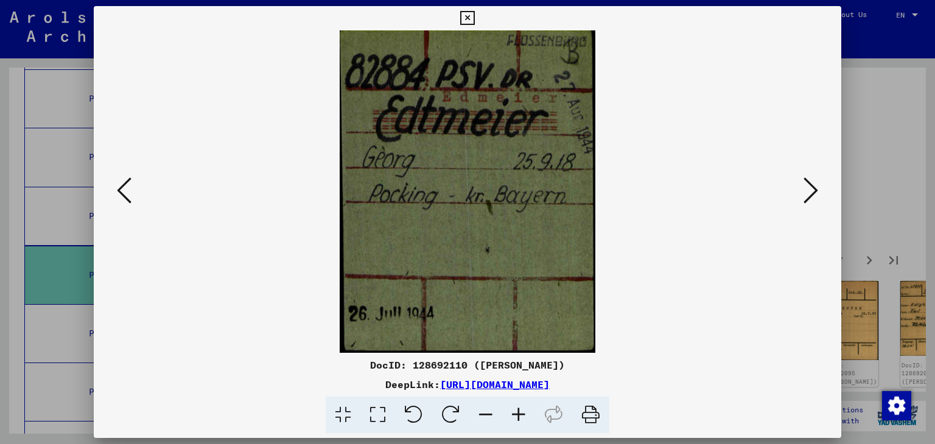
click at [116, 192] on button at bounding box center [124, 191] width 22 height 35
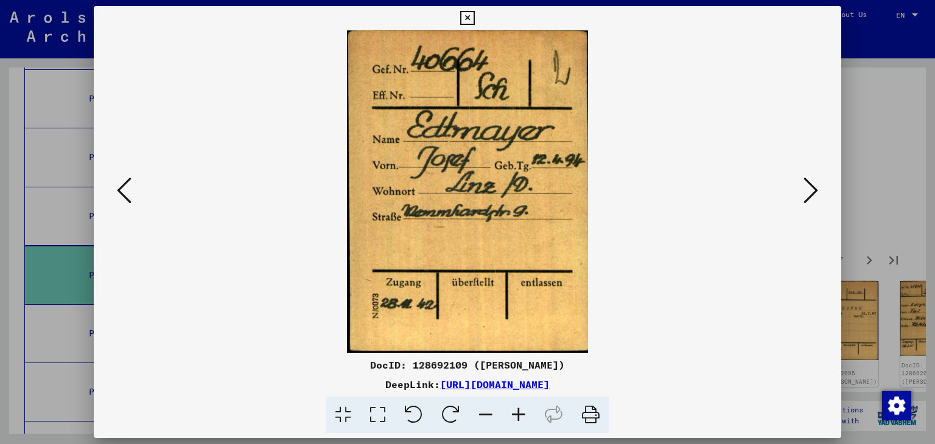
click at [116, 192] on button at bounding box center [124, 191] width 22 height 35
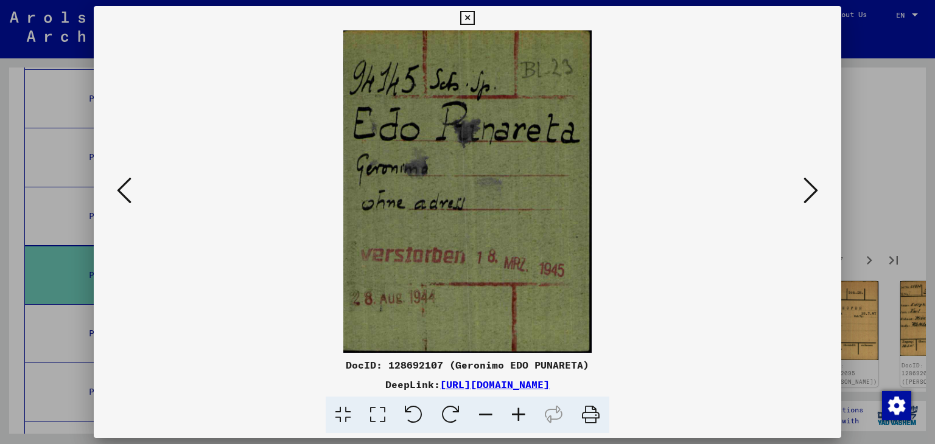
click at [116, 192] on button at bounding box center [124, 191] width 22 height 35
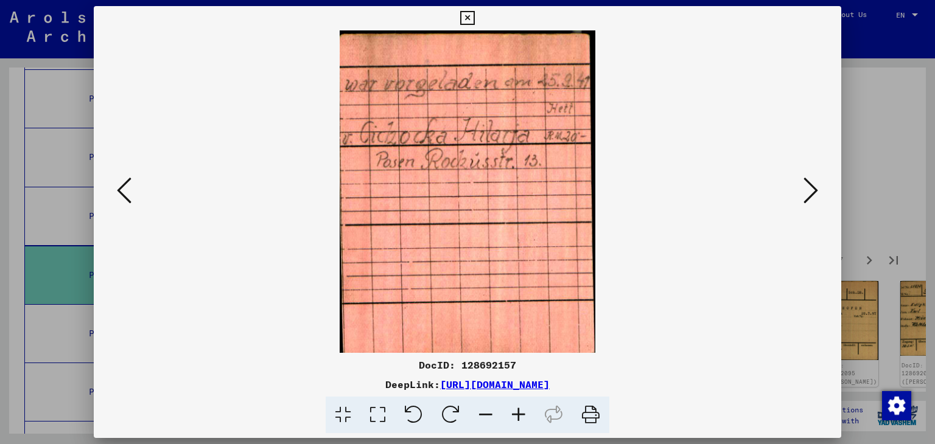
click at [116, 192] on button at bounding box center [124, 191] width 22 height 35
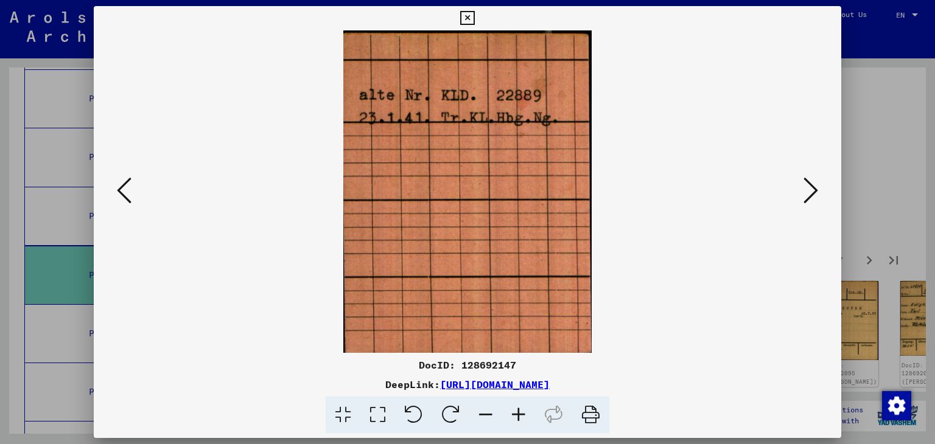
click at [116, 192] on button at bounding box center [124, 191] width 22 height 35
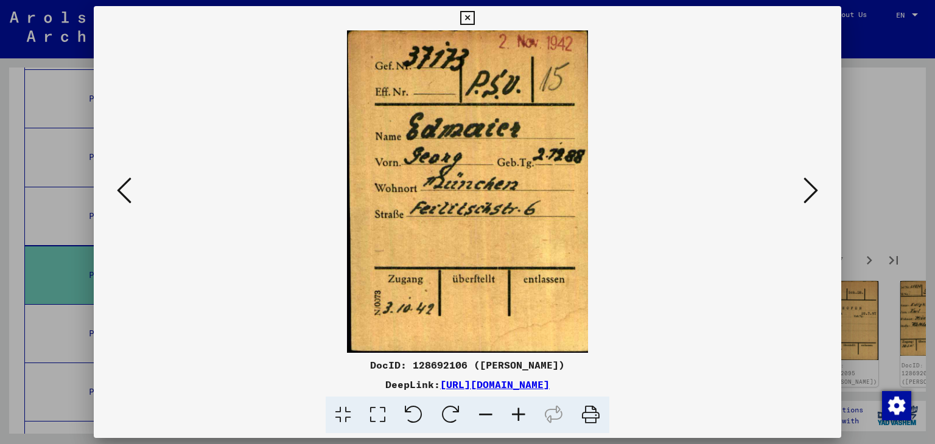
click at [116, 192] on button at bounding box center [124, 191] width 22 height 35
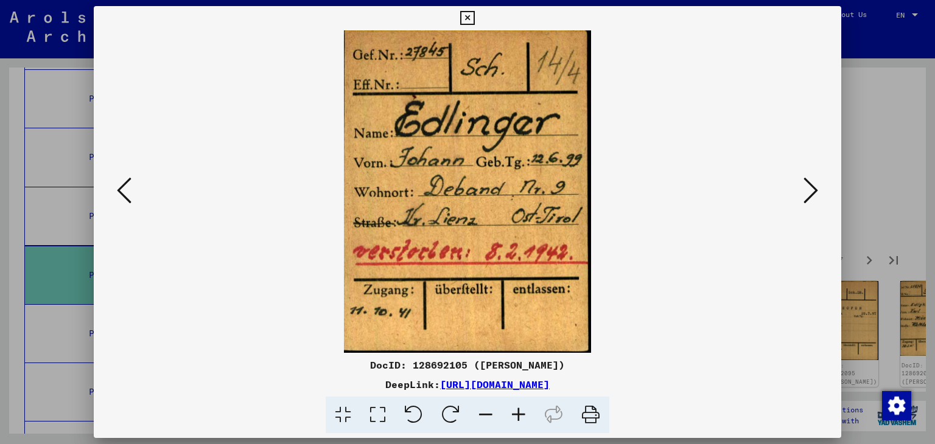
click at [813, 191] on icon at bounding box center [810, 190] width 15 height 29
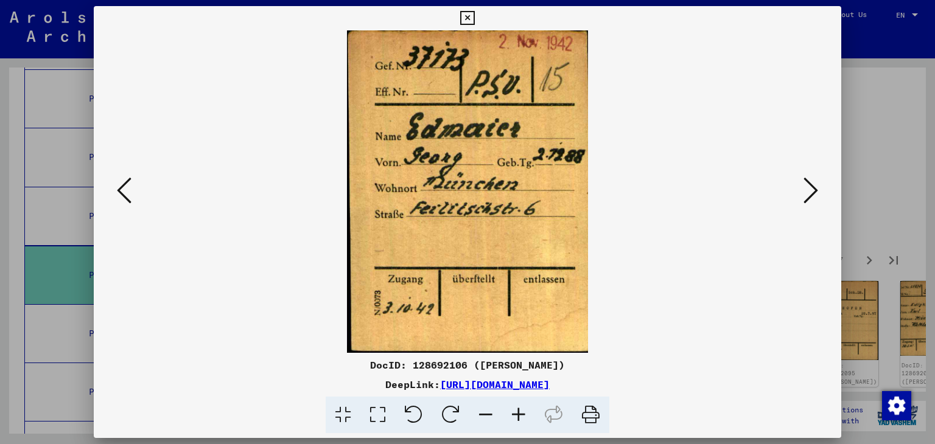
click at [813, 191] on icon at bounding box center [810, 190] width 15 height 29
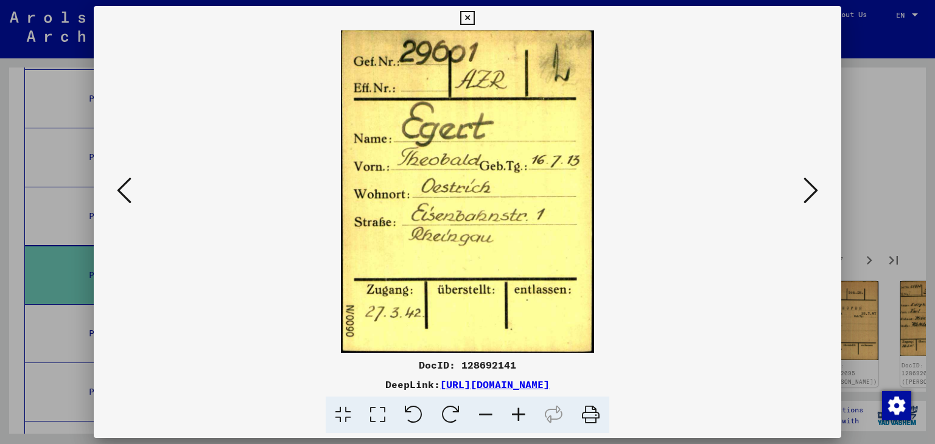
click at [813, 191] on icon at bounding box center [810, 190] width 15 height 29
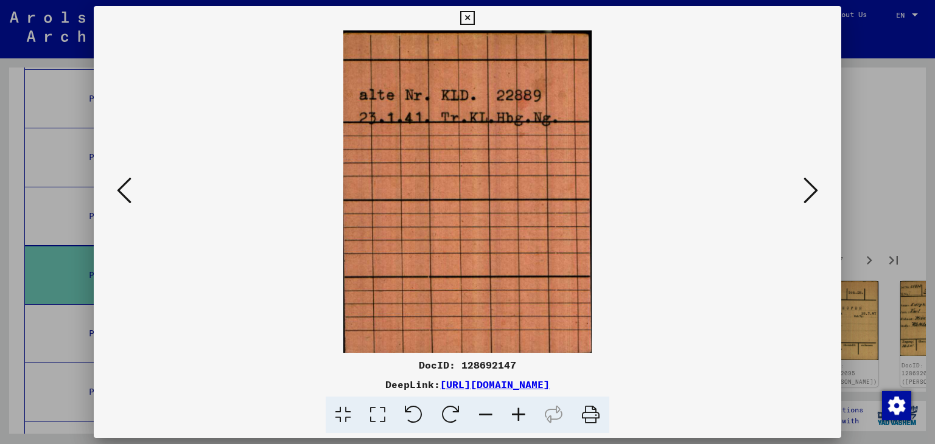
click at [813, 191] on icon at bounding box center [810, 190] width 15 height 29
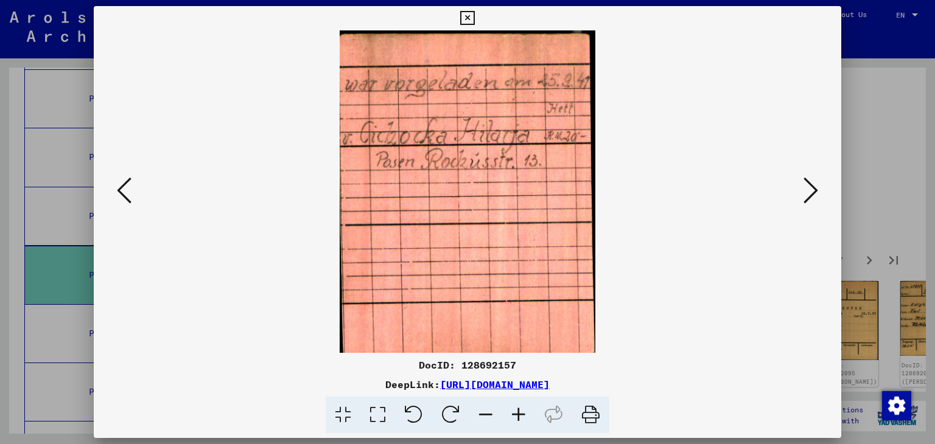
click at [125, 193] on icon at bounding box center [124, 190] width 15 height 29
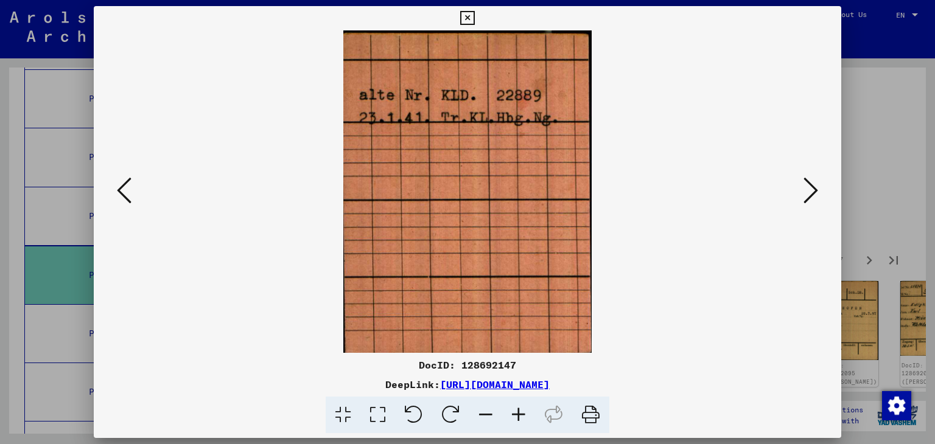
click at [125, 193] on icon at bounding box center [124, 190] width 15 height 29
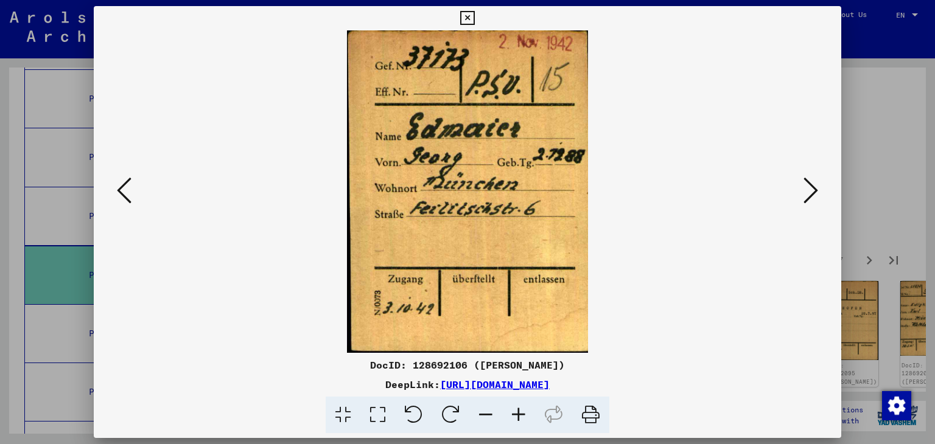
click at [125, 193] on icon at bounding box center [124, 190] width 15 height 29
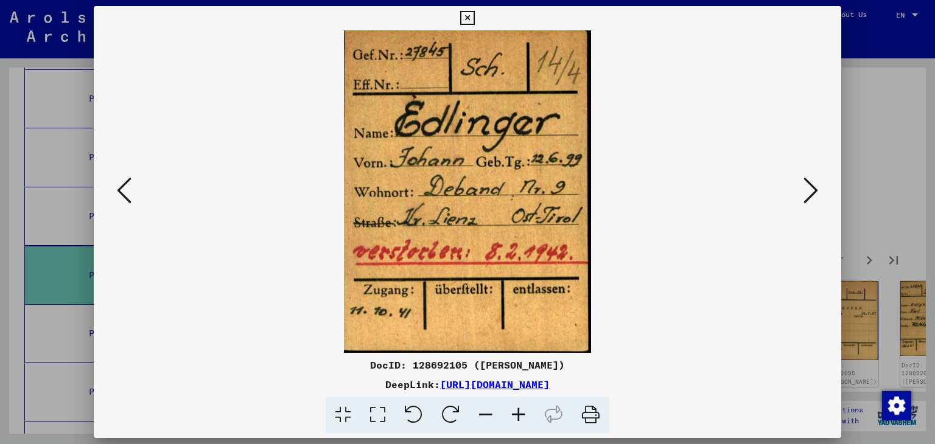
click at [125, 193] on icon at bounding box center [124, 190] width 15 height 29
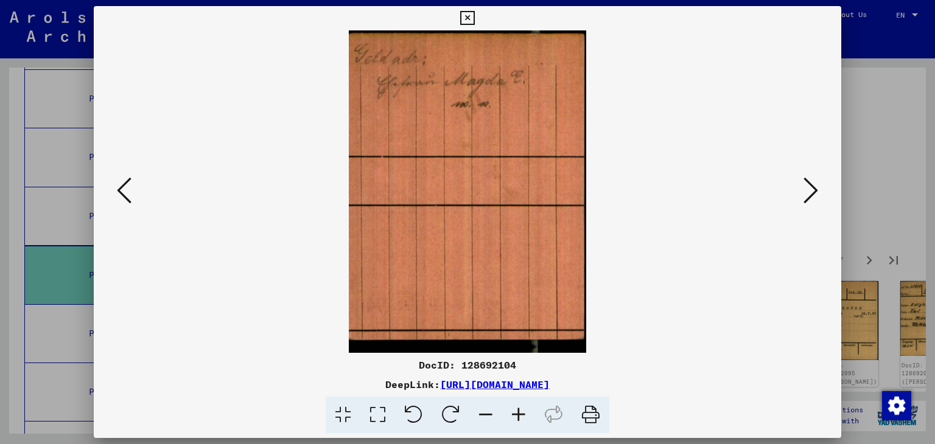
click at [125, 193] on icon at bounding box center [124, 190] width 15 height 29
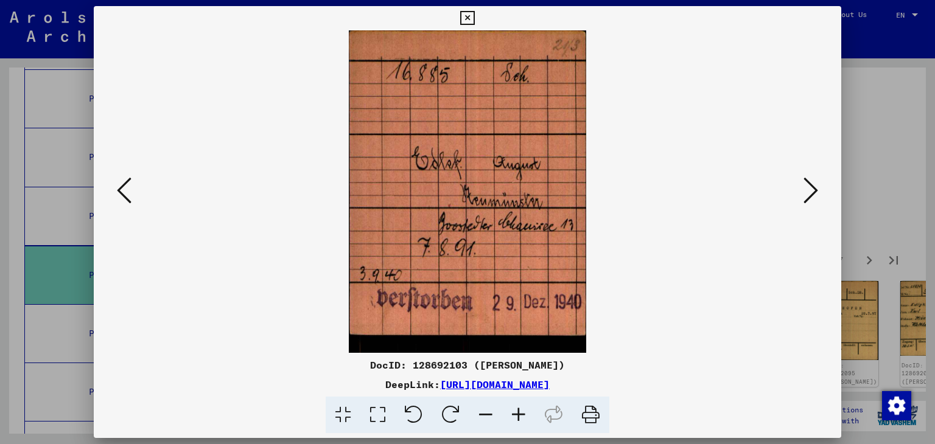
click at [125, 193] on icon at bounding box center [124, 190] width 15 height 29
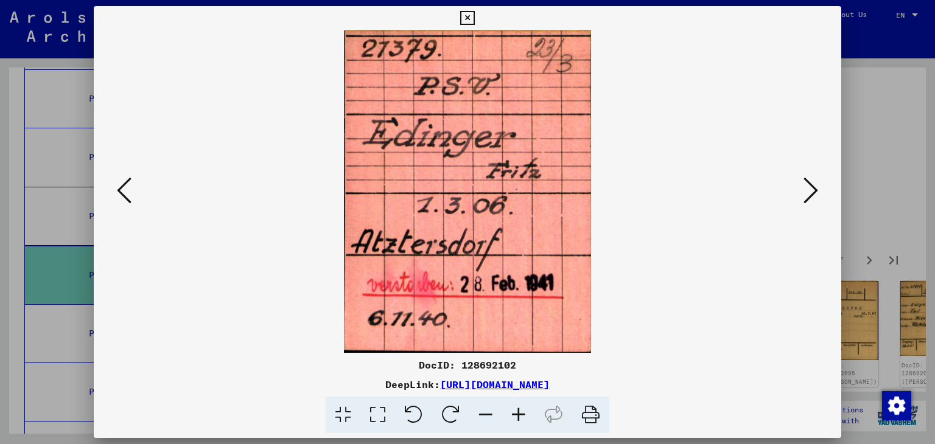
click at [125, 193] on icon at bounding box center [124, 190] width 15 height 29
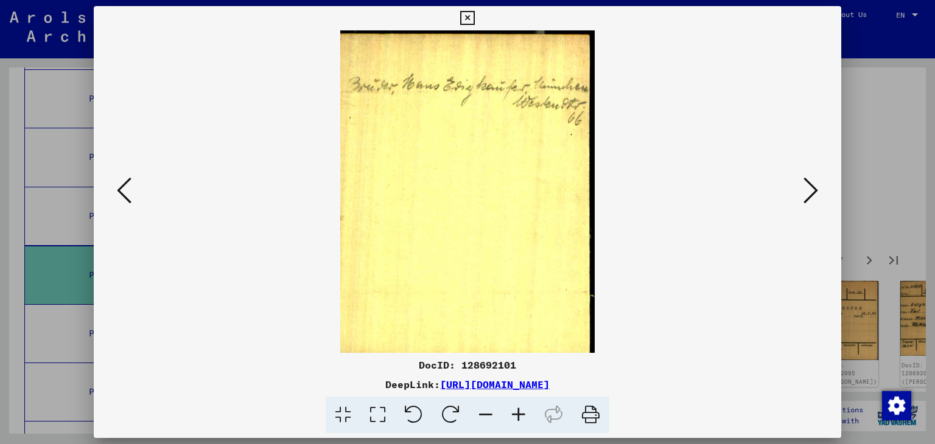
click at [125, 193] on icon at bounding box center [124, 190] width 15 height 29
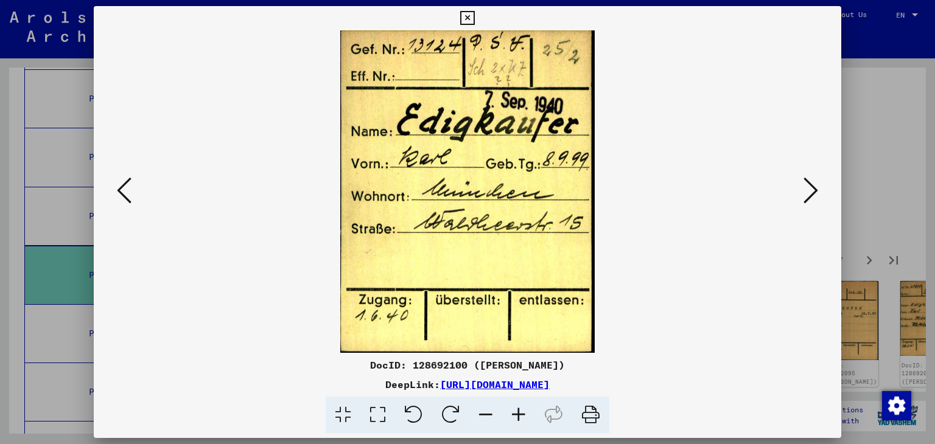
click at [125, 193] on icon at bounding box center [124, 190] width 15 height 29
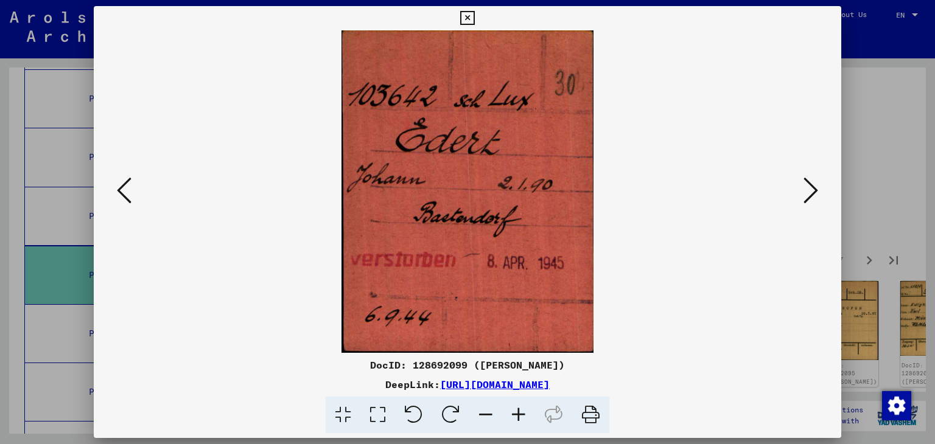
click at [125, 193] on icon at bounding box center [124, 190] width 15 height 29
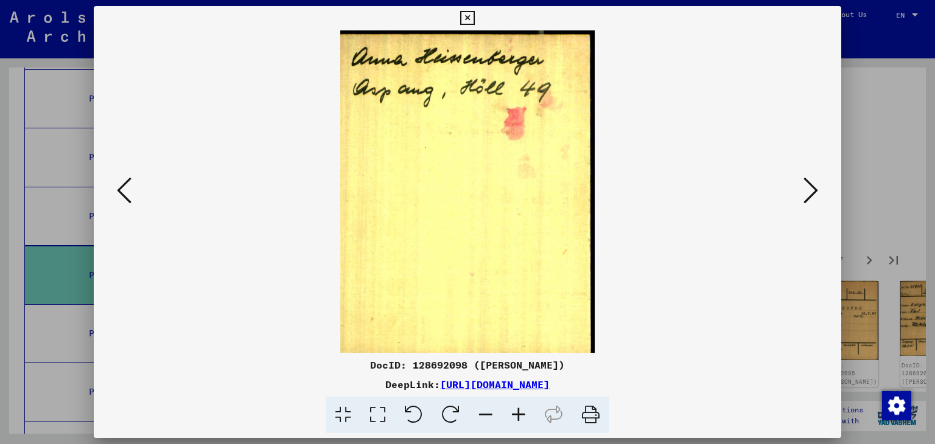
click at [125, 193] on icon at bounding box center [124, 190] width 15 height 29
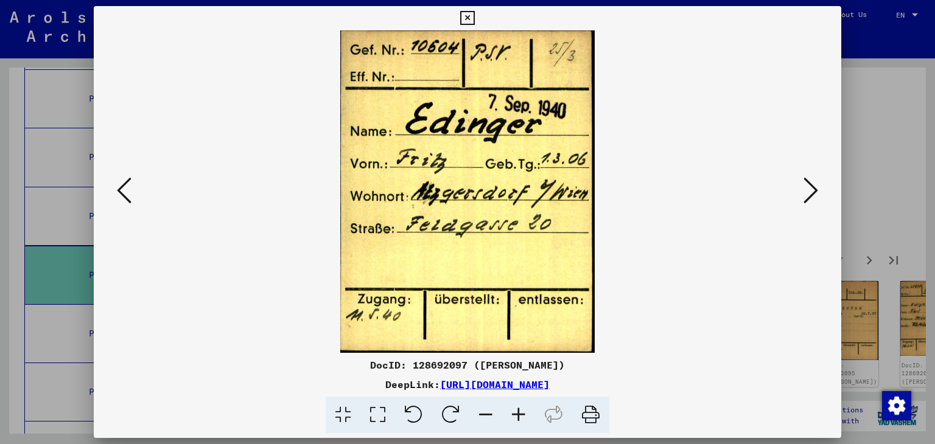
click at [125, 193] on icon at bounding box center [124, 190] width 15 height 29
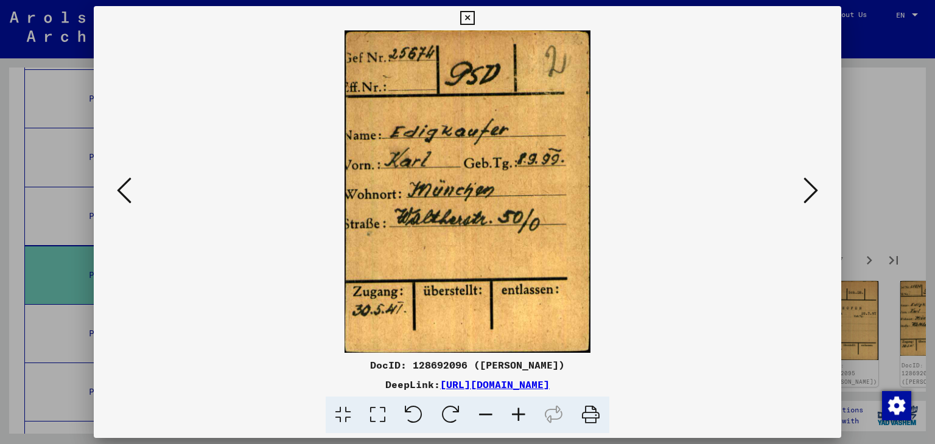
click at [125, 193] on icon at bounding box center [124, 190] width 15 height 29
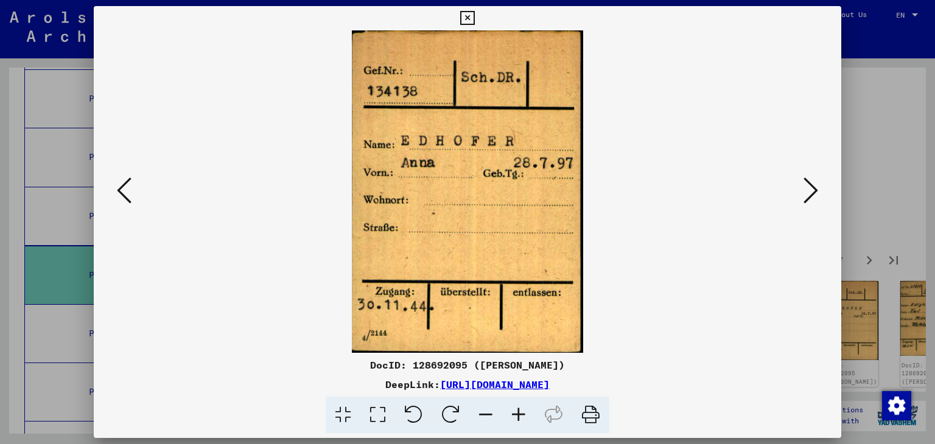
click at [125, 193] on icon at bounding box center [124, 190] width 15 height 29
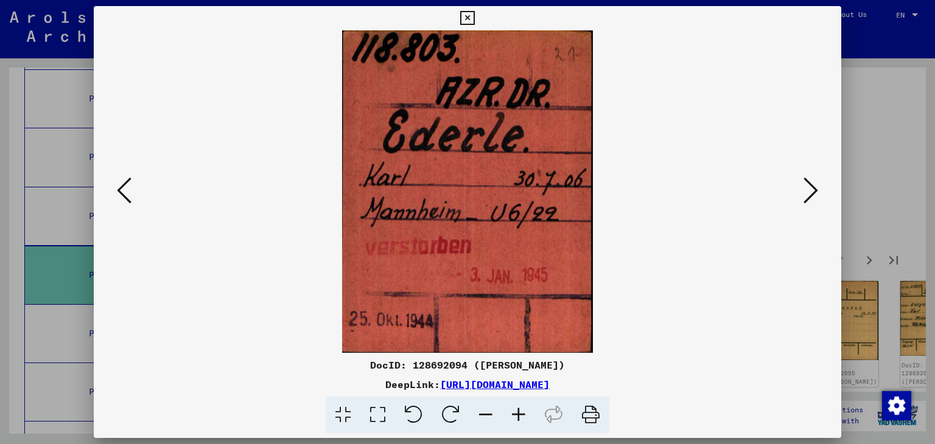
click at [125, 193] on icon at bounding box center [124, 190] width 15 height 29
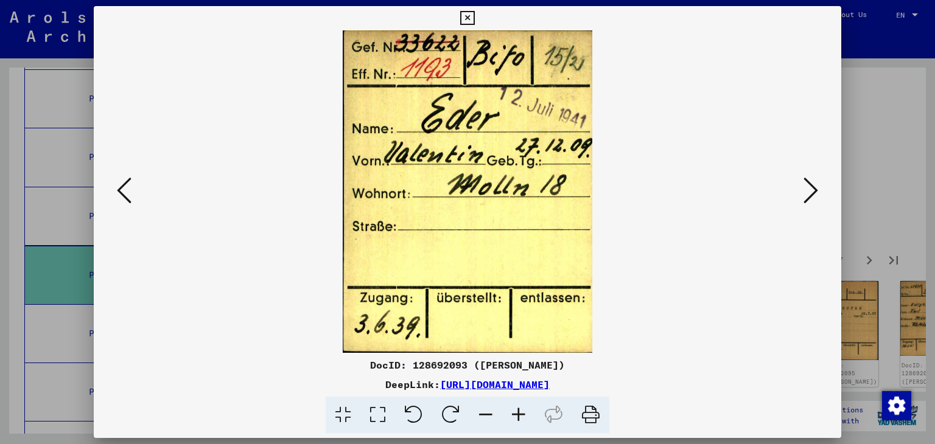
click at [125, 193] on icon at bounding box center [124, 190] width 15 height 29
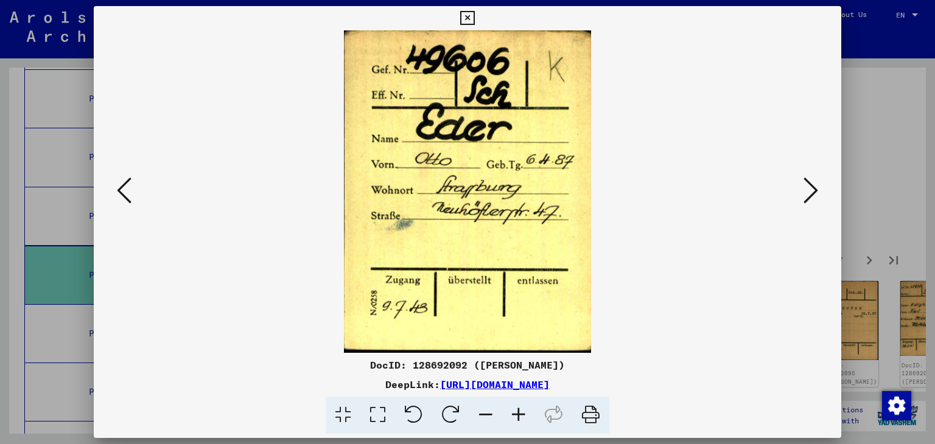
click at [125, 193] on icon at bounding box center [124, 190] width 15 height 29
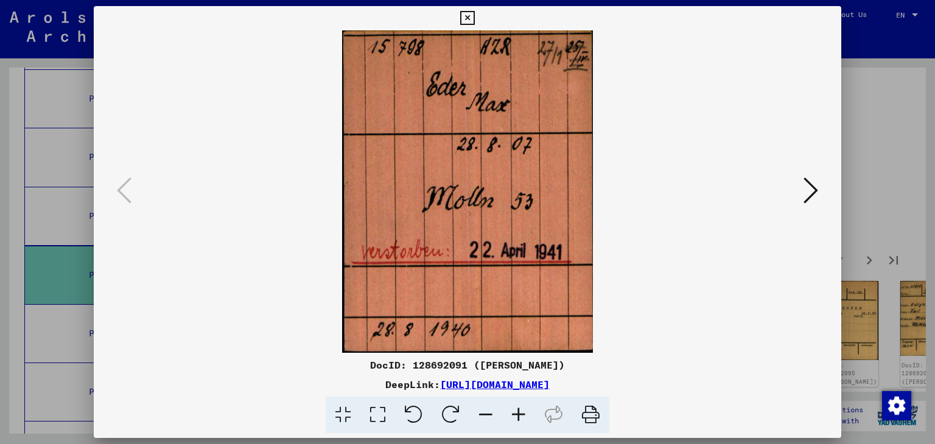
click at [470, 20] on icon at bounding box center [467, 18] width 14 height 15
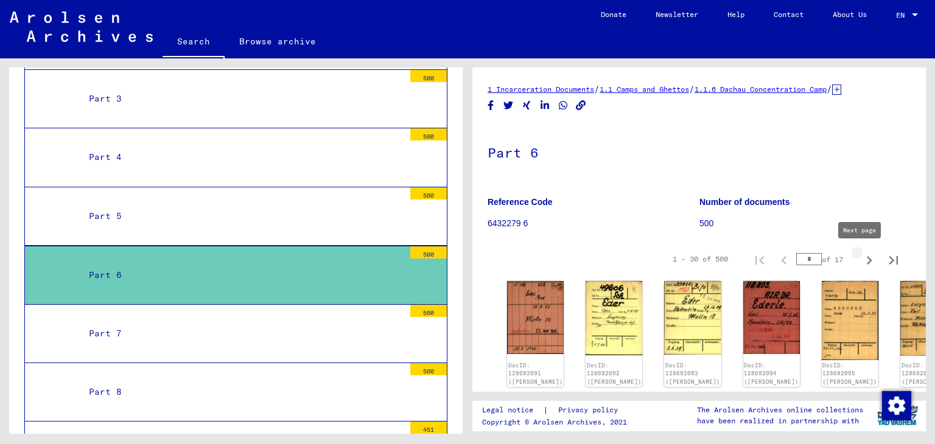
click at [861, 264] on icon "Next page" at bounding box center [869, 260] width 17 height 17
type input "*"
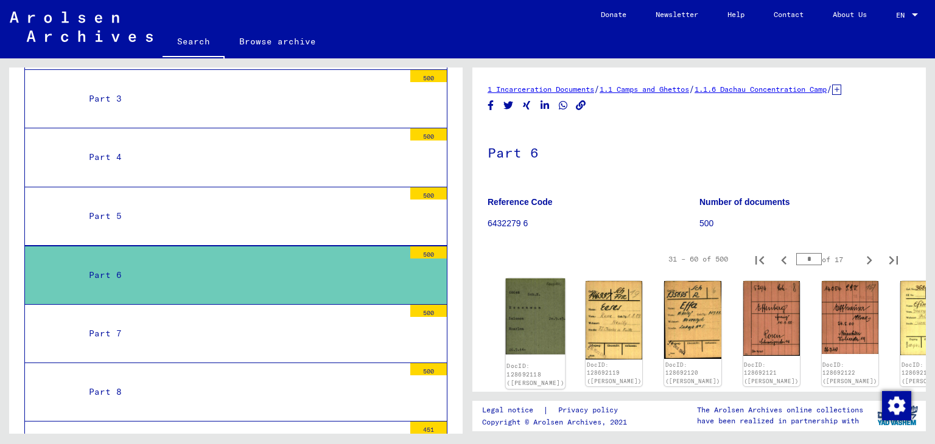
click at [532, 307] on img at bounding box center [536, 317] width 60 height 76
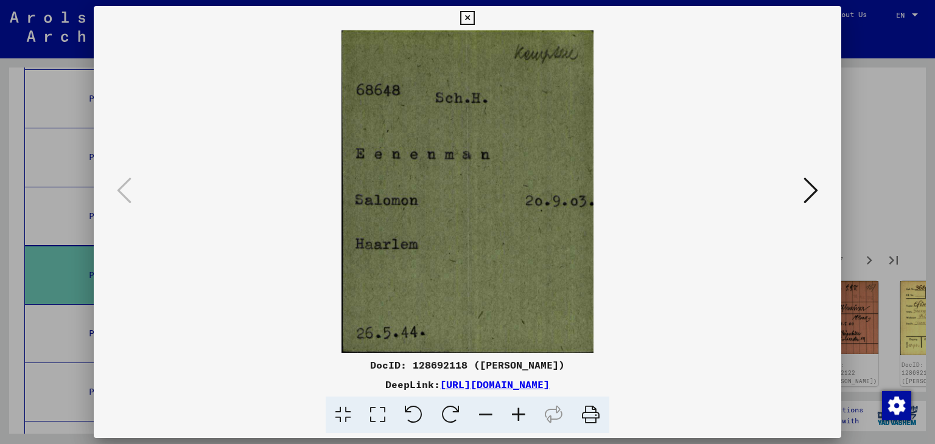
click at [818, 189] on icon at bounding box center [810, 190] width 15 height 29
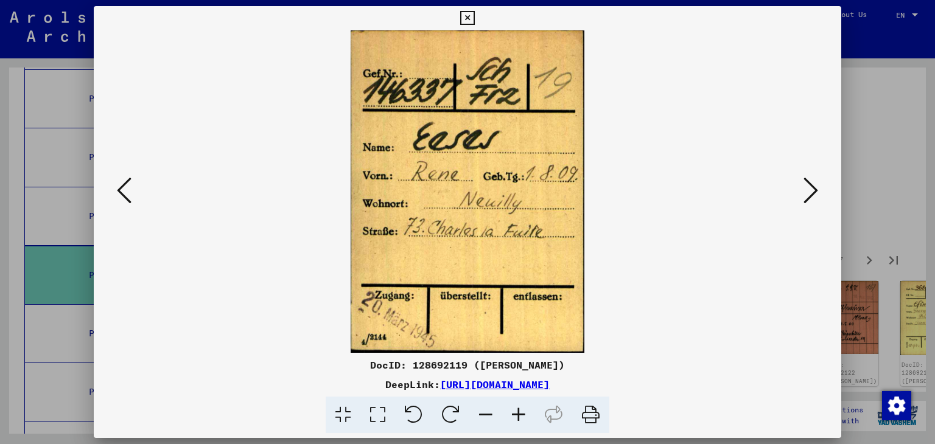
click at [818, 189] on icon at bounding box center [810, 190] width 15 height 29
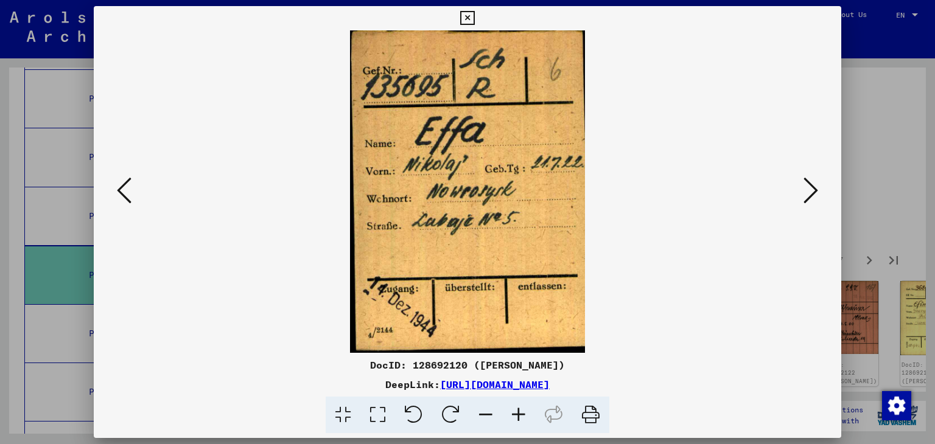
click at [818, 189] on icon at bounding box center [810, 190] width 15 height 29
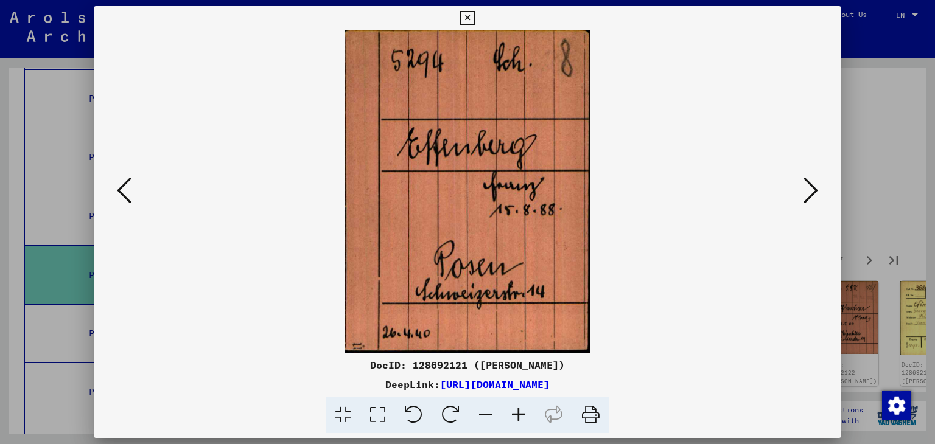
click at [818, 189] on icon at bounding box center [810, 190] width 15 height 29
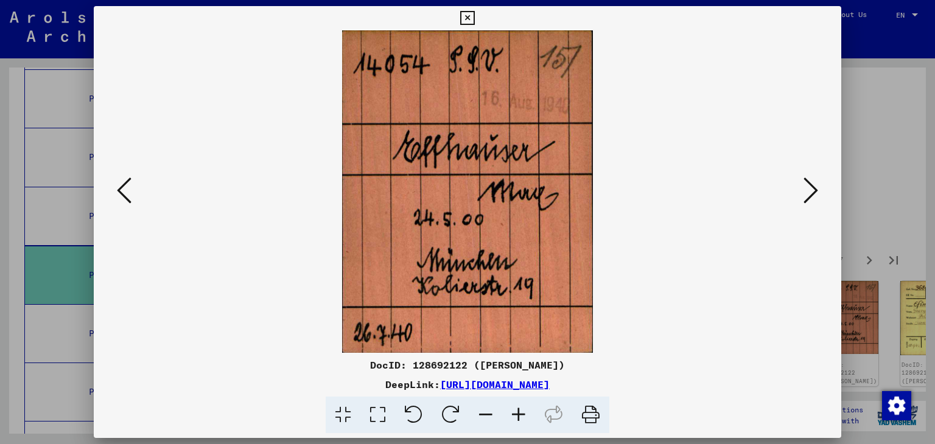
click at [818, 189] on icon at bounding box center [810, 190] width 15 height 29
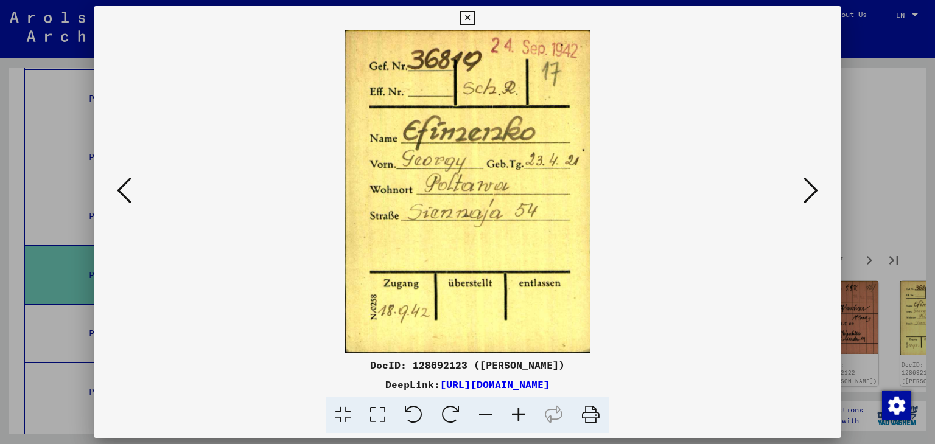
click at [818, 189] on icon at bounding box center [810, 190] width 15 height 29
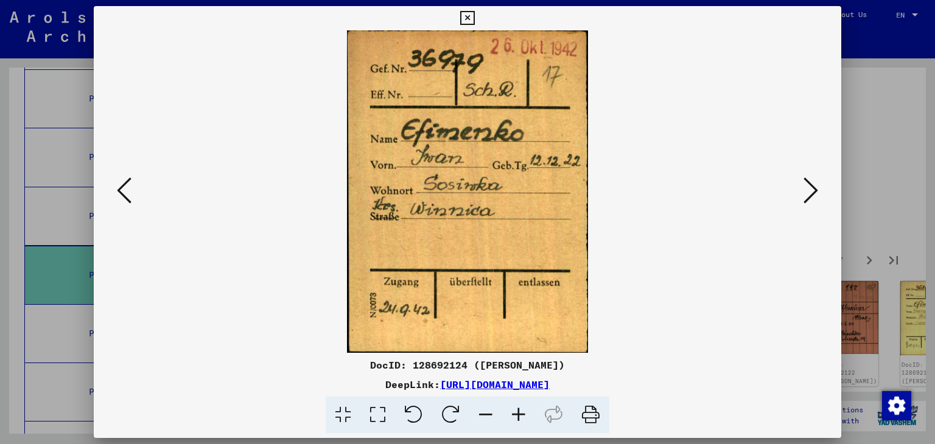
click at [818, 189] on icon at bounding box center [810, 190] width 15 height 29
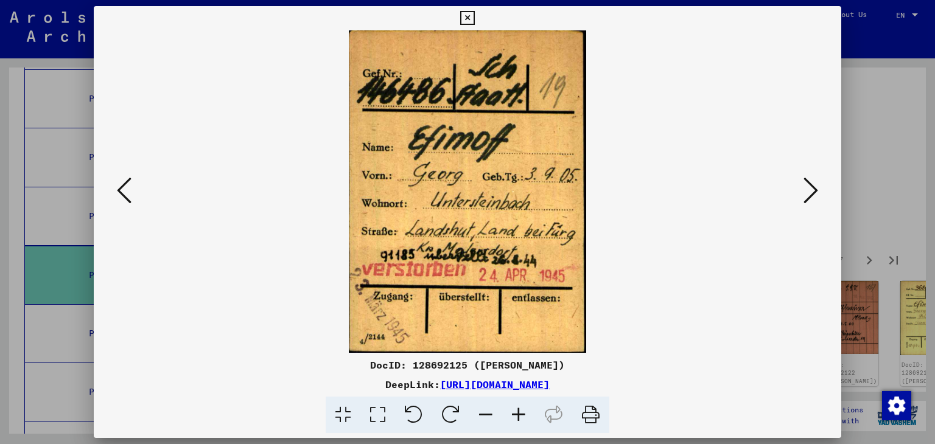
click at [818, 189] on icon at bounding box center [810, 190] width 15 height 29
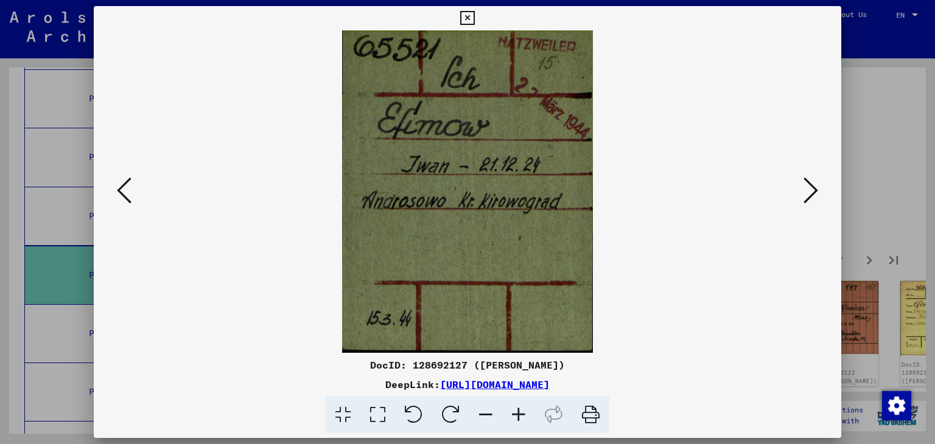
click at [818, 189] on icon at bounding box center [810, 190] width 15 height 29
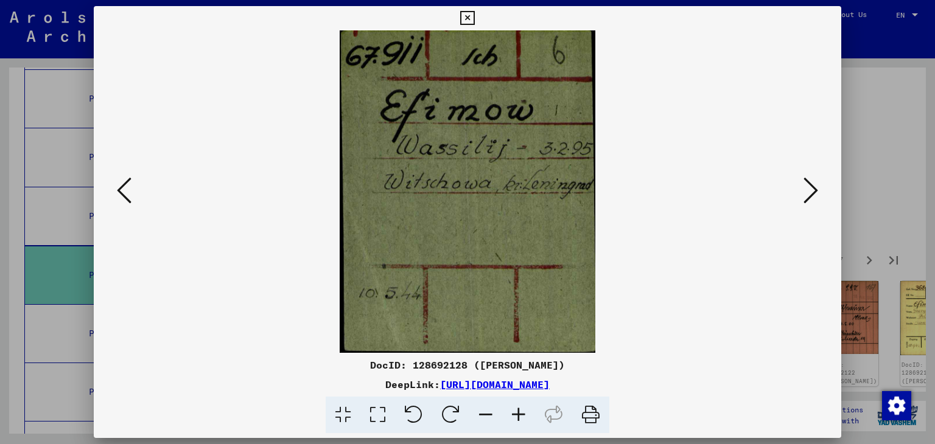
click at [818, 189] on icon at bounding box center [810, 190] width 15 height 29
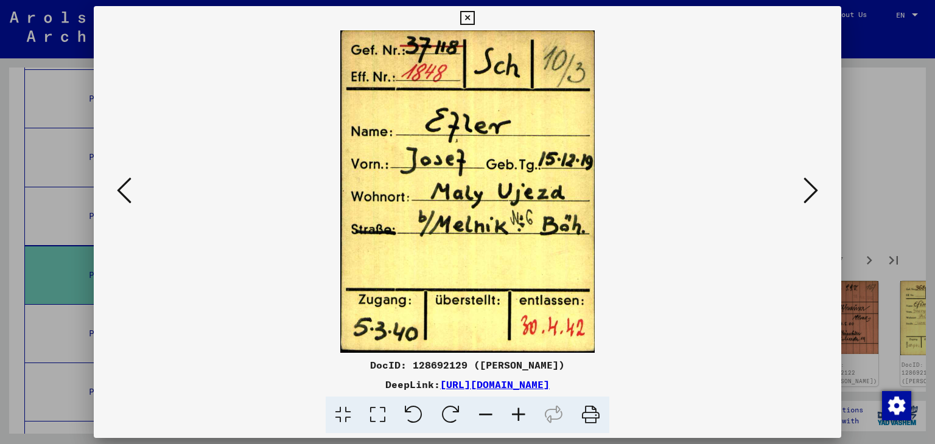
click at [818, 189] on icon at bounding box center [810, 190] width 15 height 29
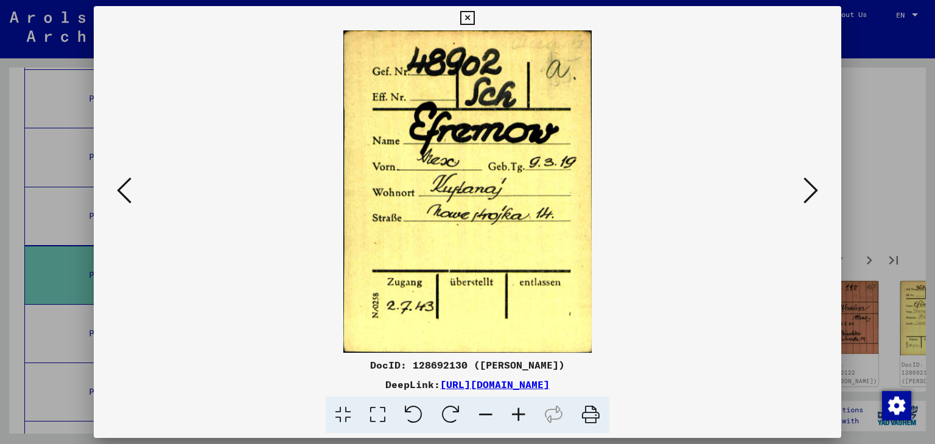
click at [818, 189] on icon at bounding box center [810, 190] width 15 height 29
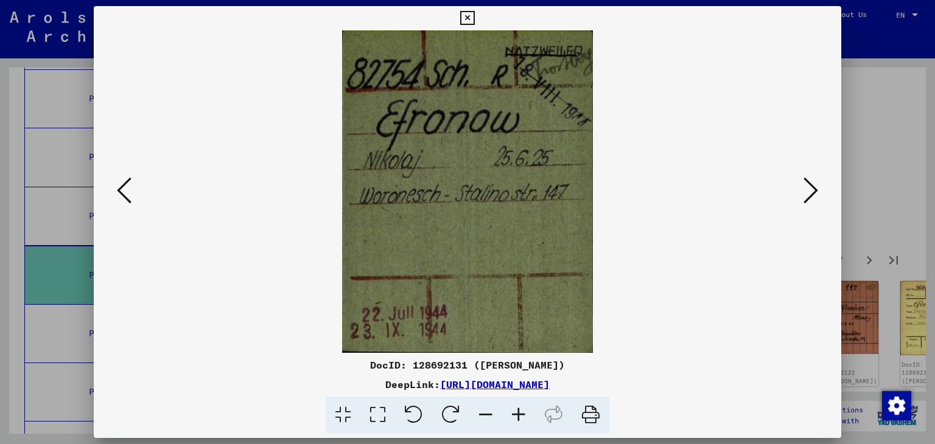
click at [818, 189] on icon at bounding box center [810, 190] width 15 height 29
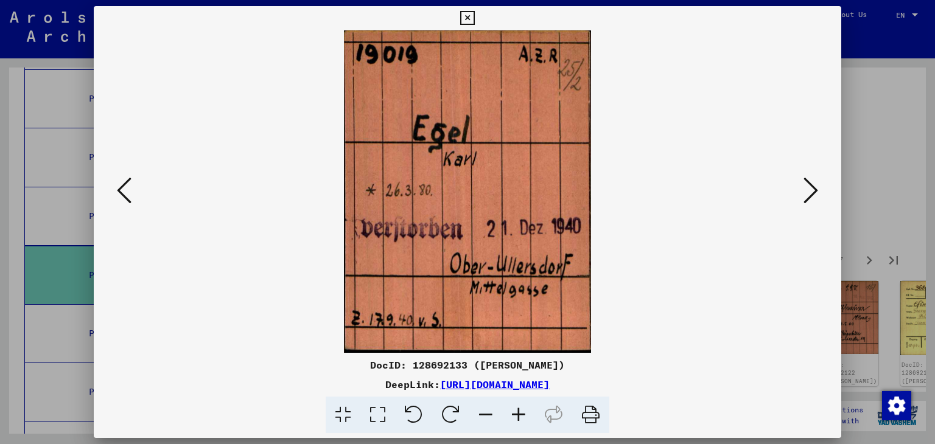
click at [818, 189] on icon at bounding box center [810, 190] width 15 height 29
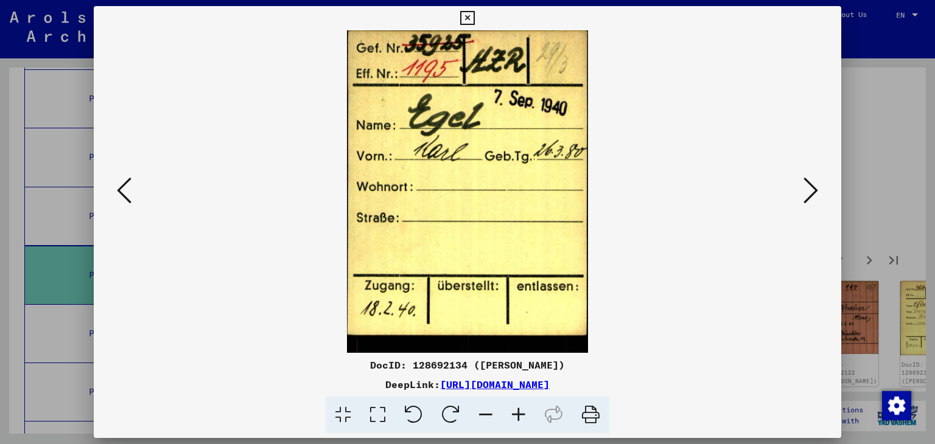
click at [818, 189] on icon at bounding box center [810, 190] width 15 height 29
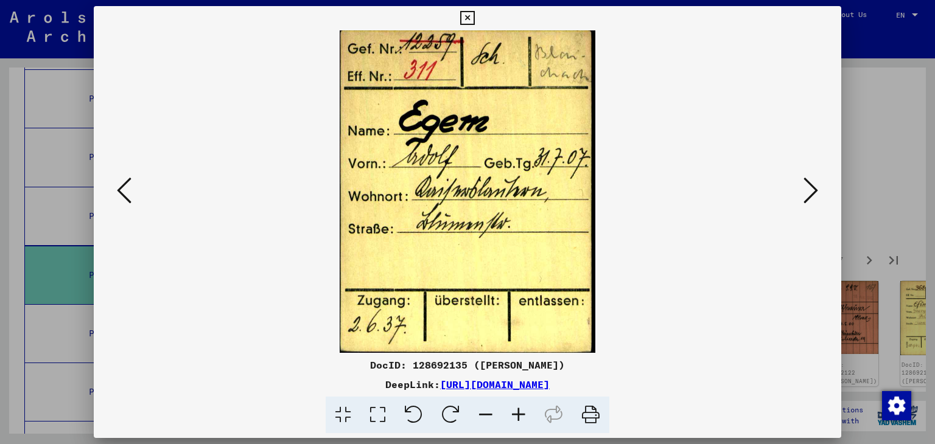
click at [818, 189] on icon at bounding box center [810, 190] width 15 height 29
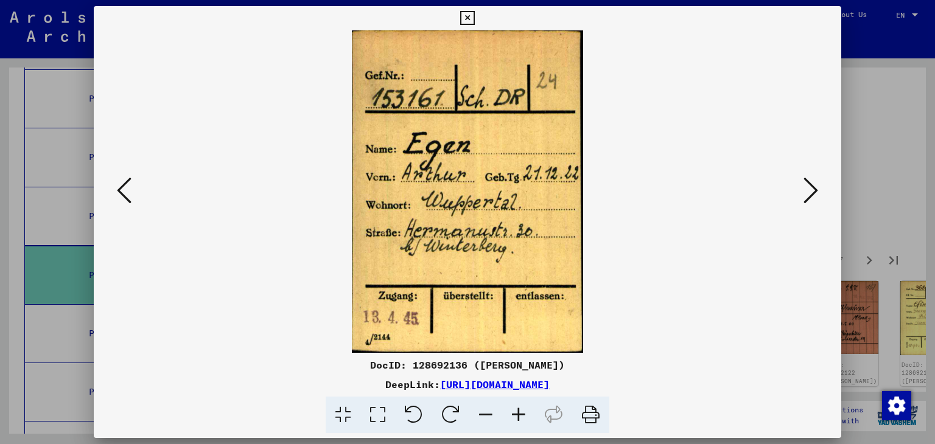
click at [818, 189] on icon at bounding box center [810, 190] width 15 height 29
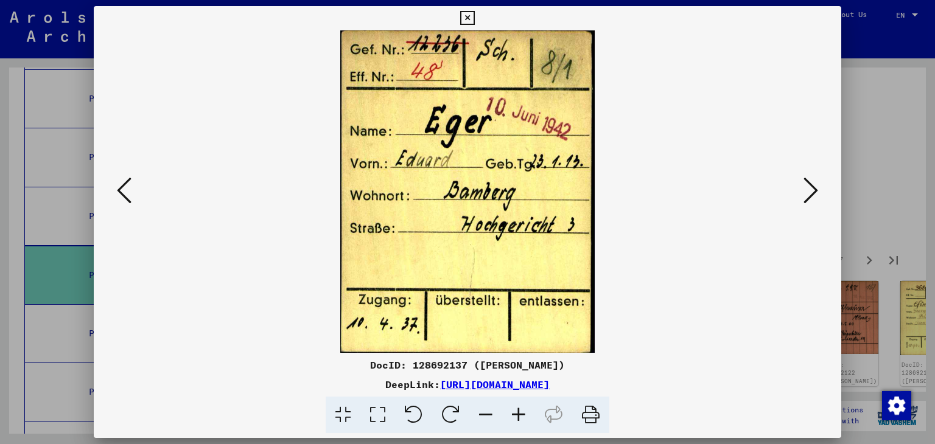
click at [818, 189] on icon at bounding box center [810, 190] width 15 height 29
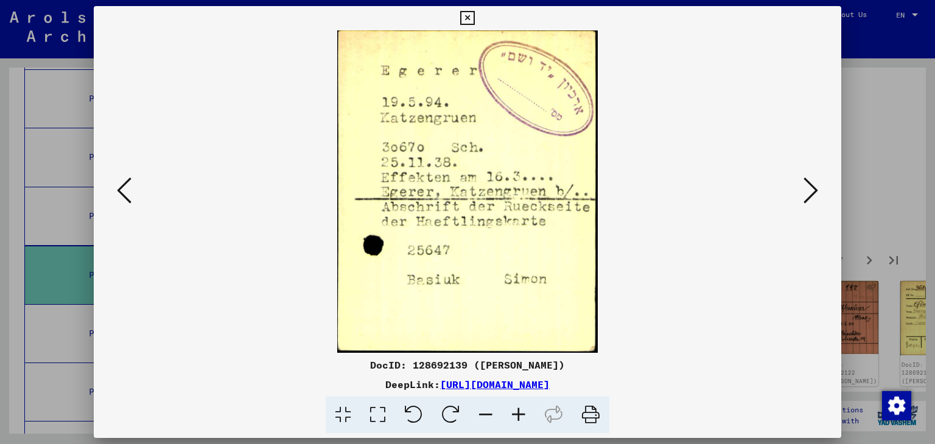
click at [818, 189] on icon at bounding box center [810, 190] width 15 height 29
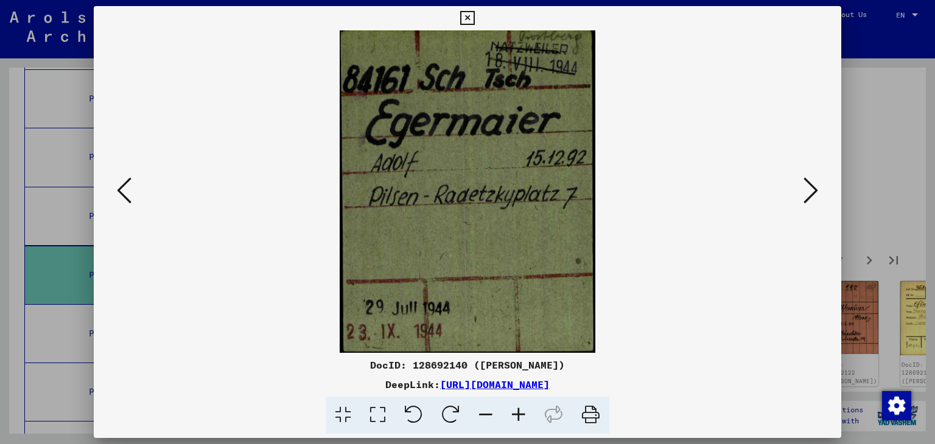
click at [818, 189] on icon at bounding box center [810, 190] width 15 height 29
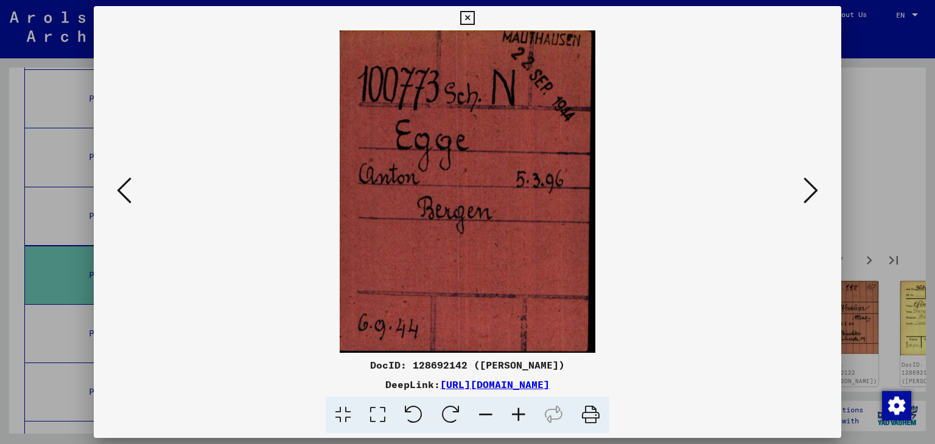
click at [818, 189] on icon at bounding box center [810, 190] width 15 height 29
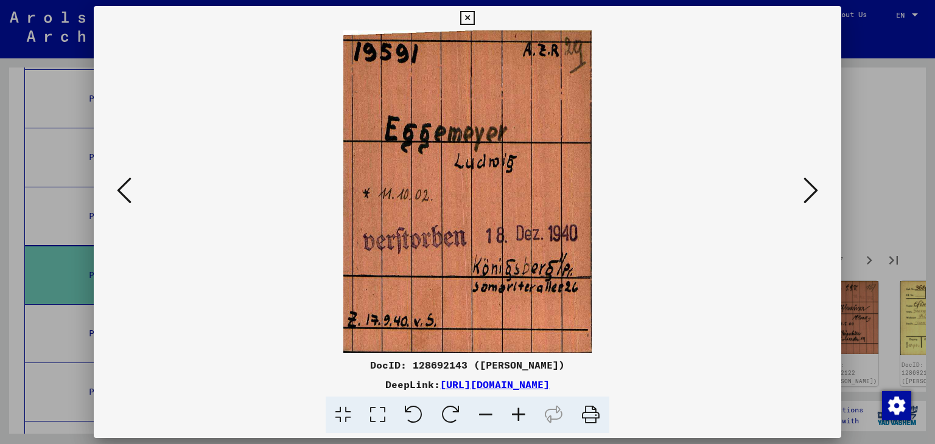
click at [818, 189] on icon at bounding box center [810, 190] width 15 height 29
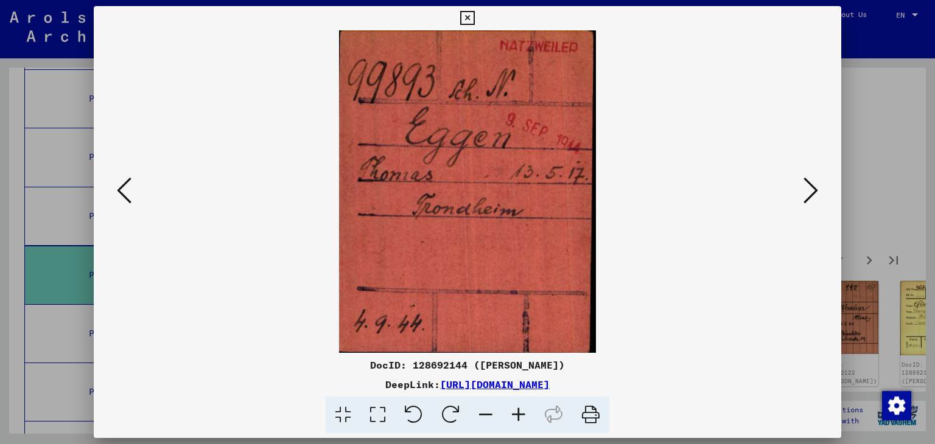
click at [818, 189] on icon at bounding box center [810, 190] width 15 height 29
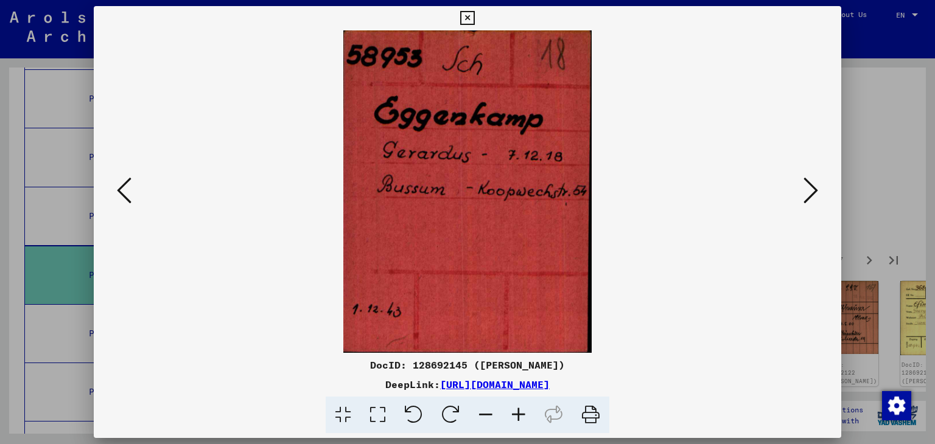
click at [818, 189] on icon at bounding box center [810, 190] width 15 height 29
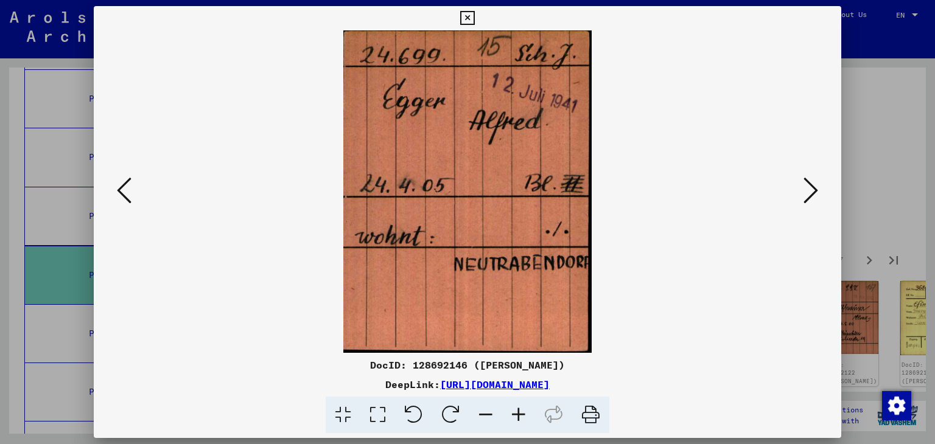
click at [818, 189] on icon at bounding box center [810, 190] width 15 height 29
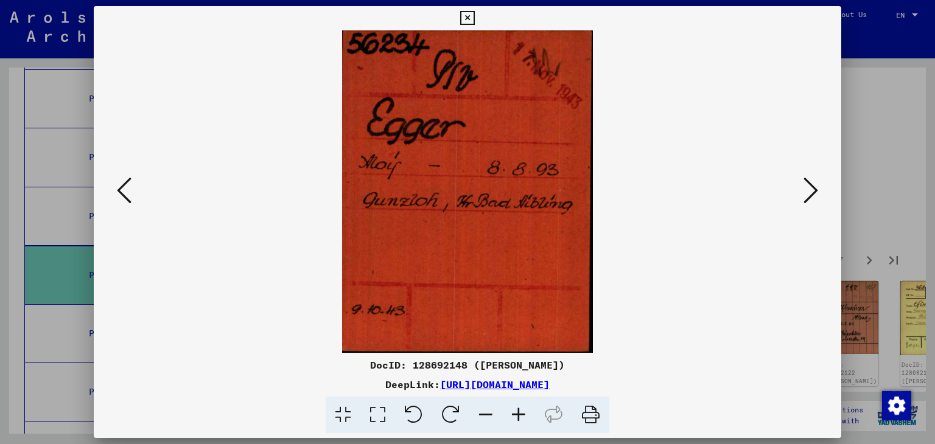
click at [818, 189] on icon at bounding box center [810, 190] width 15 height 29
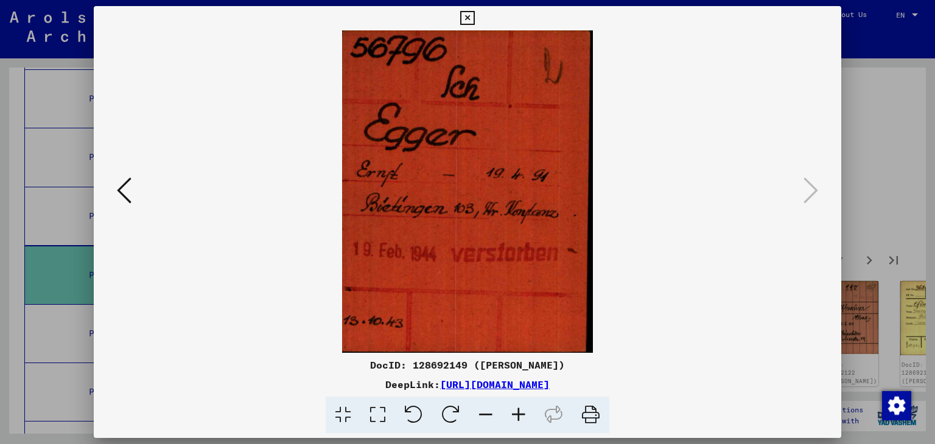
click at [466, 15] on icon at bounding box center [467, 18] width 14 height 15
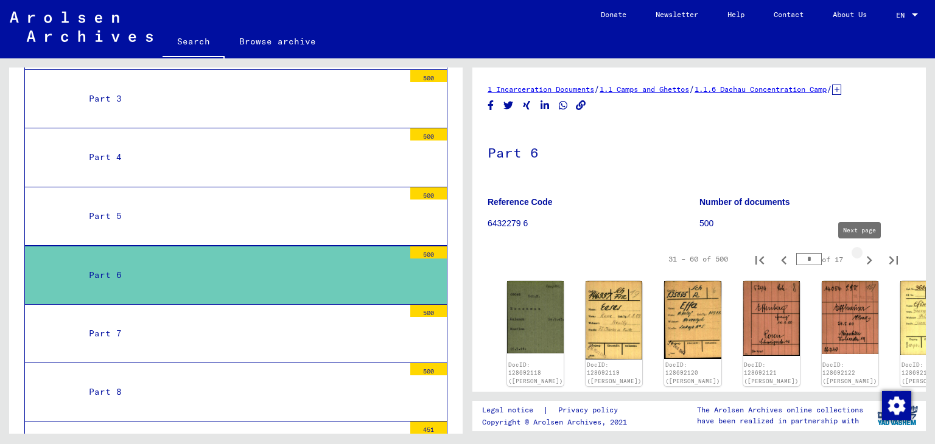
click at [864, 260] on icon "Next page" at bounding box center [869, 260] width 17 height 17
type input "*"
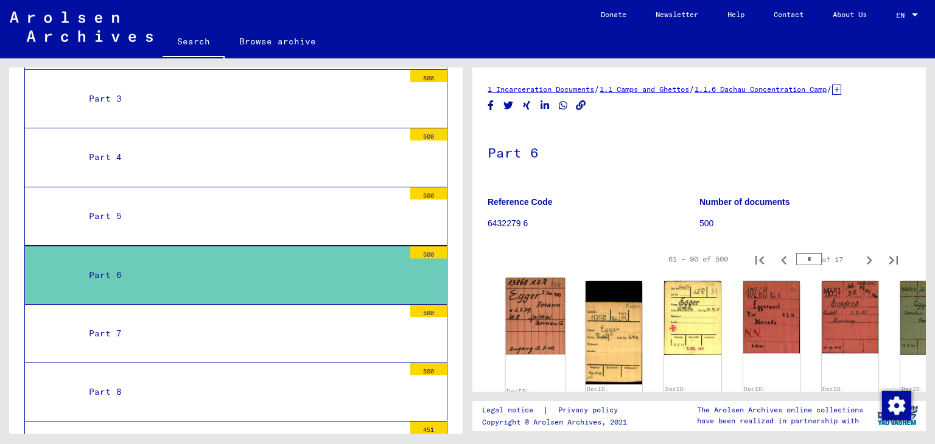
click at [536, 311] on img at bounding box center [536, 316] width 60 height 77
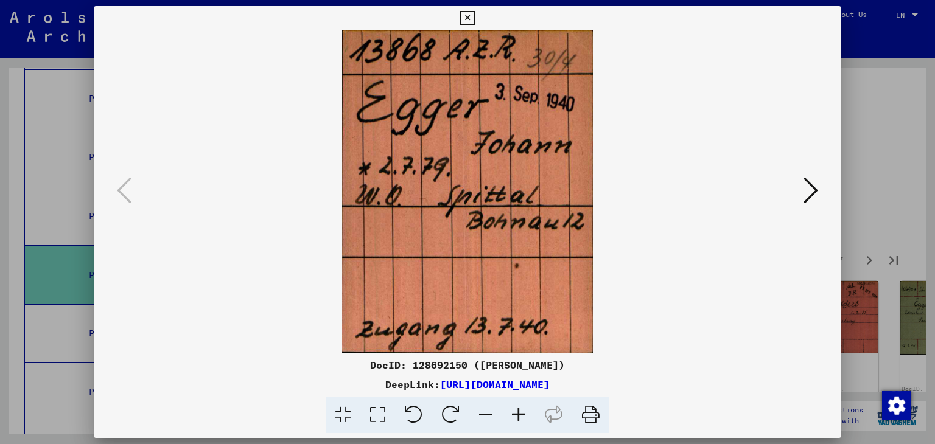
click at [806, 181] on icon at bounding box center [810, 190] width 15 height 29
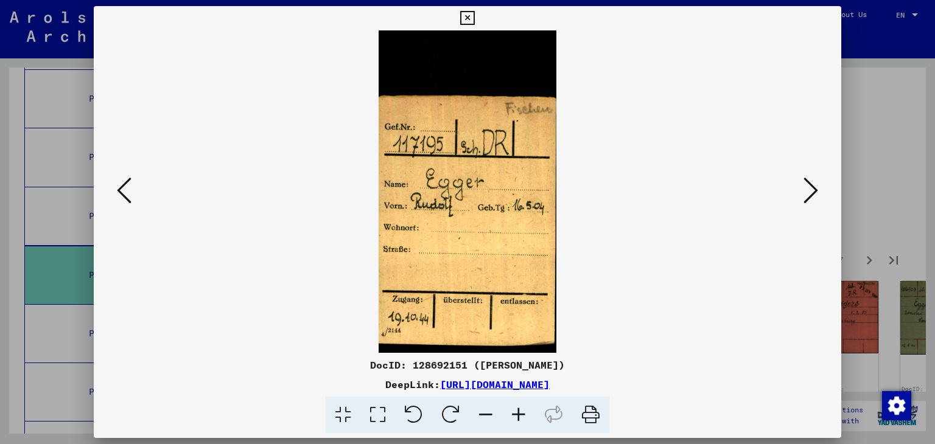
click at [806, 181] on icon at bounding box center [810, 190] width 15 height 29
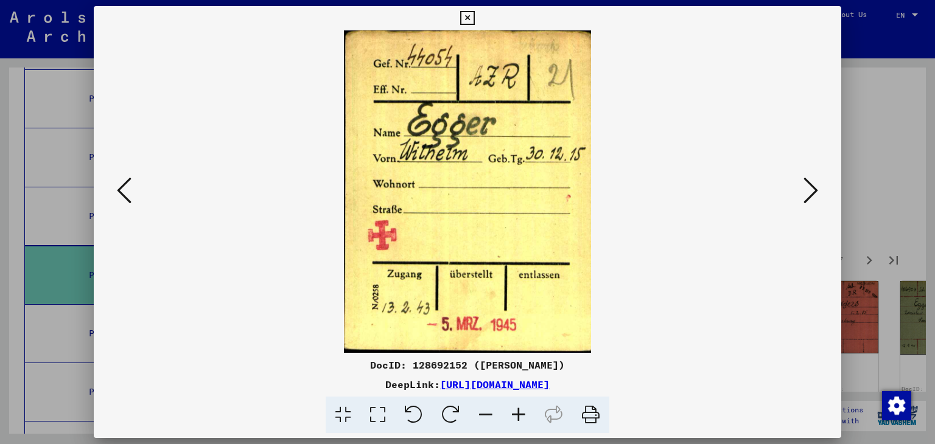
click at [806, 181] on icon at bounding box center [810, 190] width 15 height 29
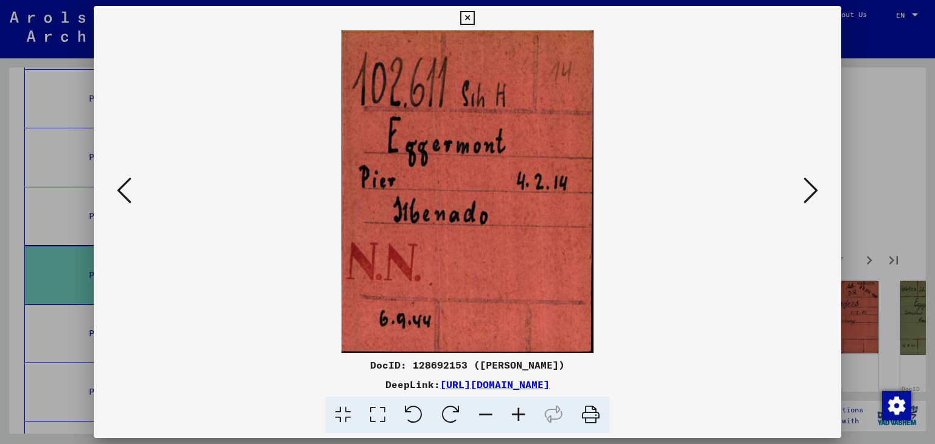
click at [806, 181] on icon at bounding box center [810, 190] width 15 height 29
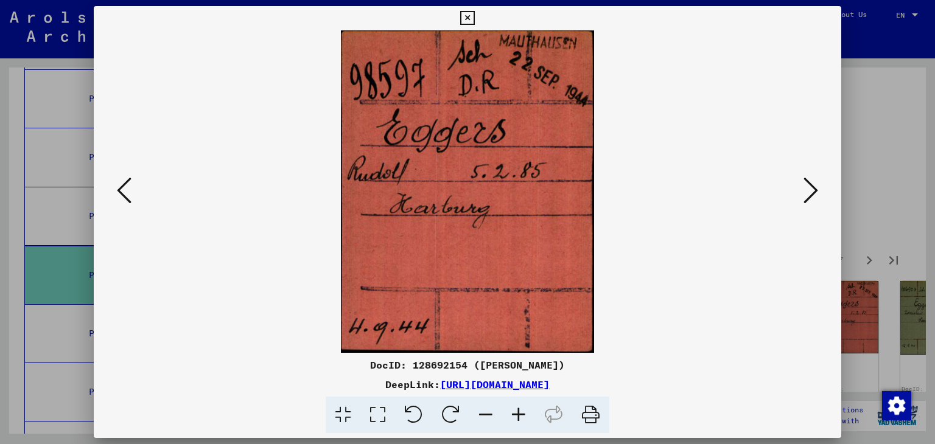
click at [806, 181] on icon at bounding box center [810, 190] width 15 height 29
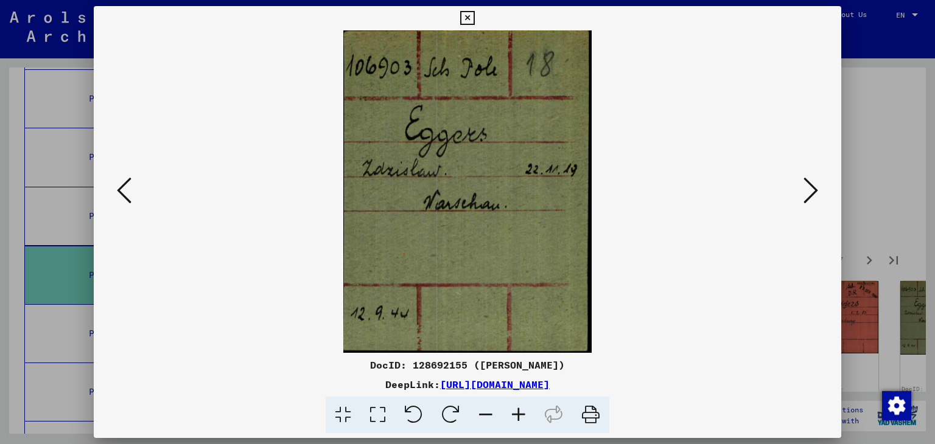
click at [122, 190] on icon at bounding box center [124, 190] width 15 height 29
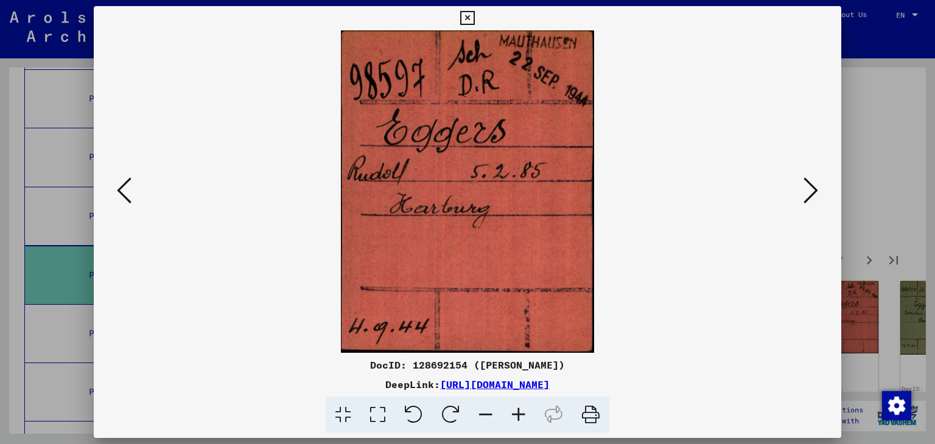
click at [122, 190] on icon at bounding box center [124, 190] width 15 height 29
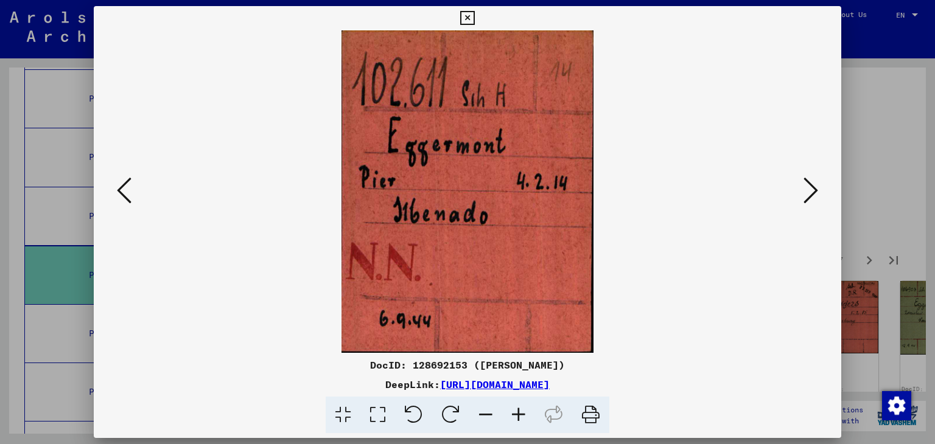
click at [818, 189] on button at bounding box center [811, 191] width 22 height 35
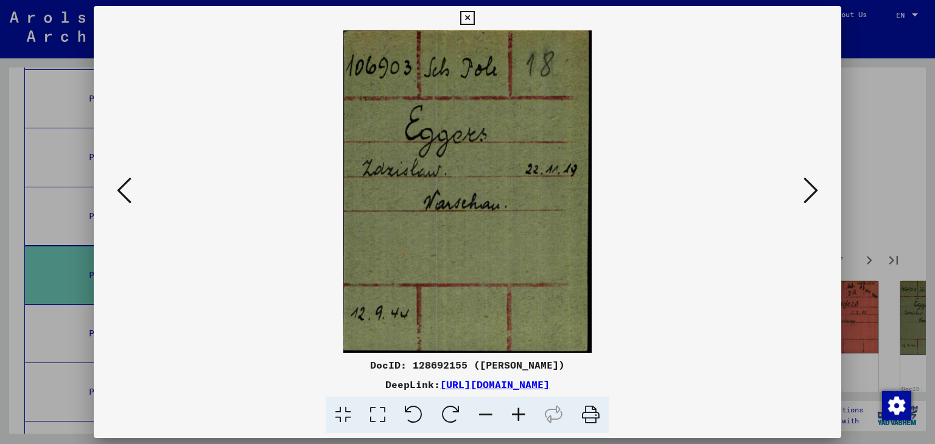
click at [818, 189] on button at bounding box center [811, 191] width 22 height 35
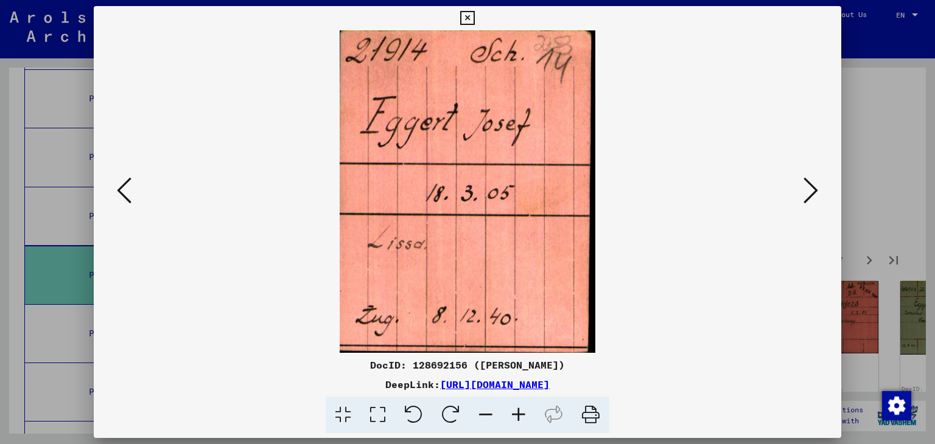
click at [818, 189] on button at bounding box center [811, 191] width 22 height 35
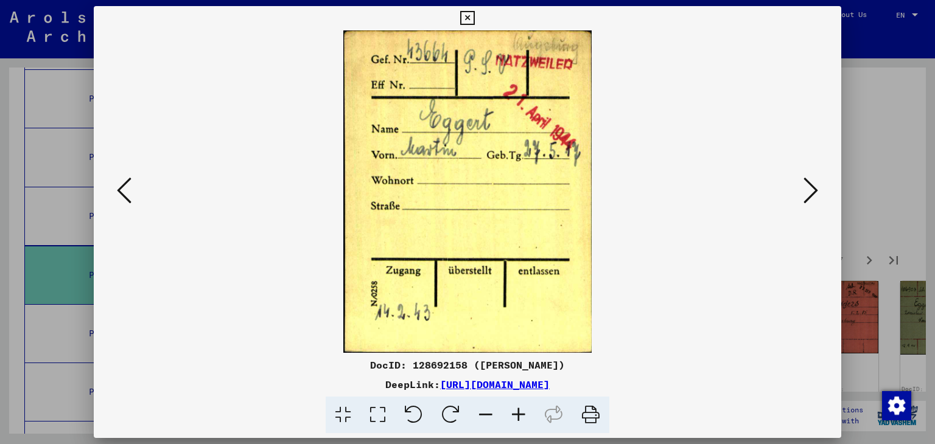
click at [818, 189] on button at bounding box center [811, 191] width 22 height 35
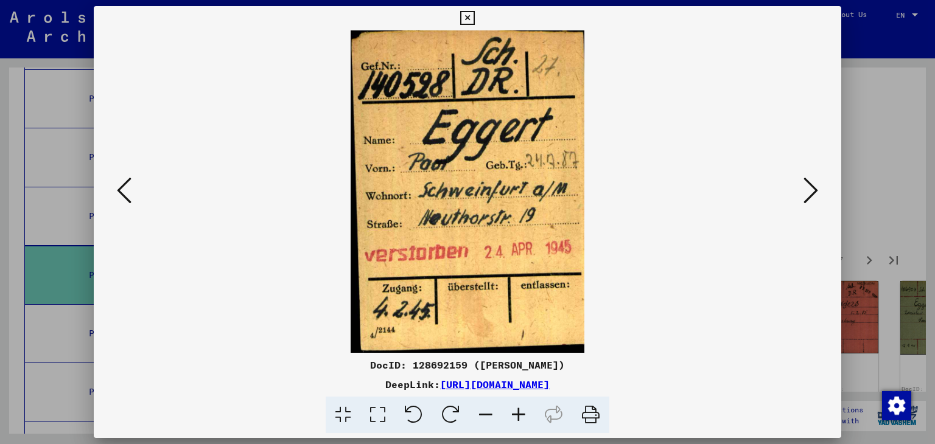
click at [818, 189] on button at bounding box center [811, 191] width 22 height 35
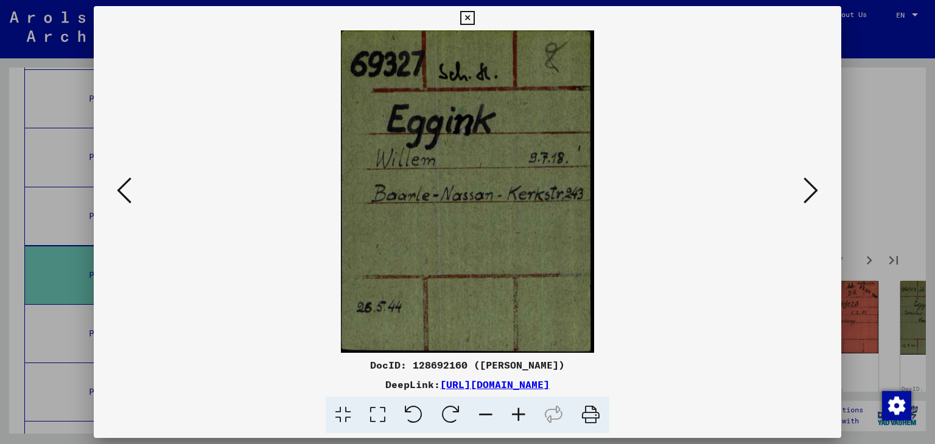
click at [818, 189] on button at bounding box center [811, 191] width 22 height 35
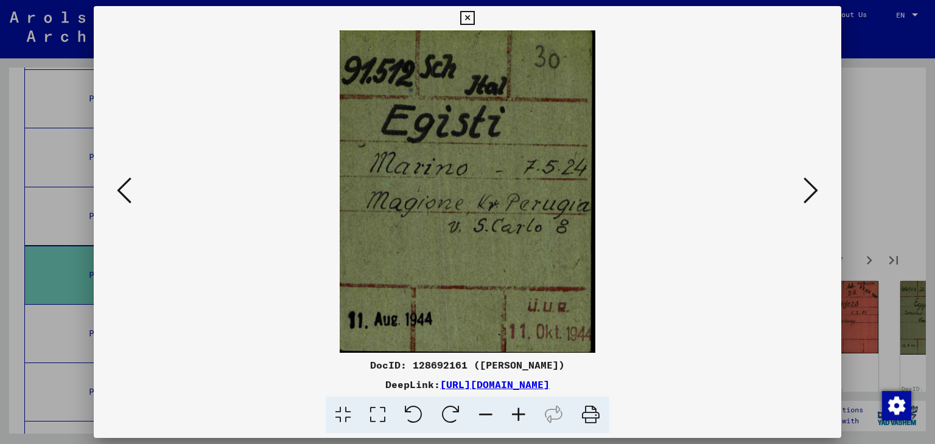
click at [818, 189] on button at bounding box center [811, 191] width 22 height 35
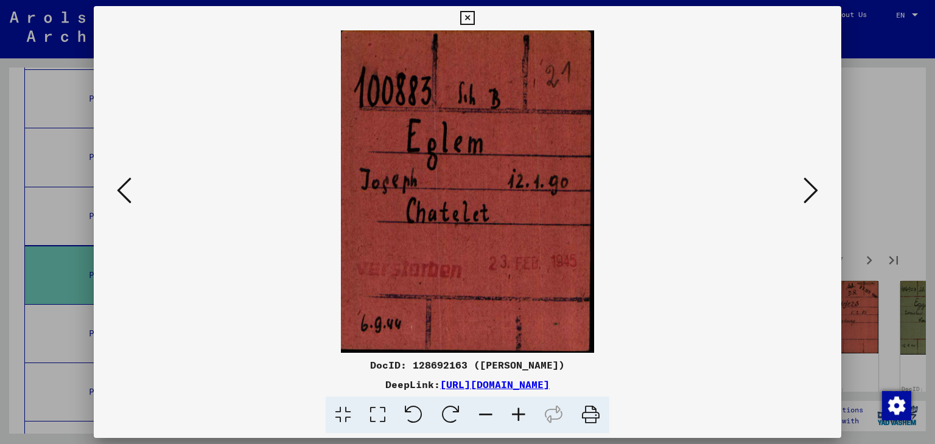
click at [818, 189] on button at bounding box center [811, 191] width 22 height 35
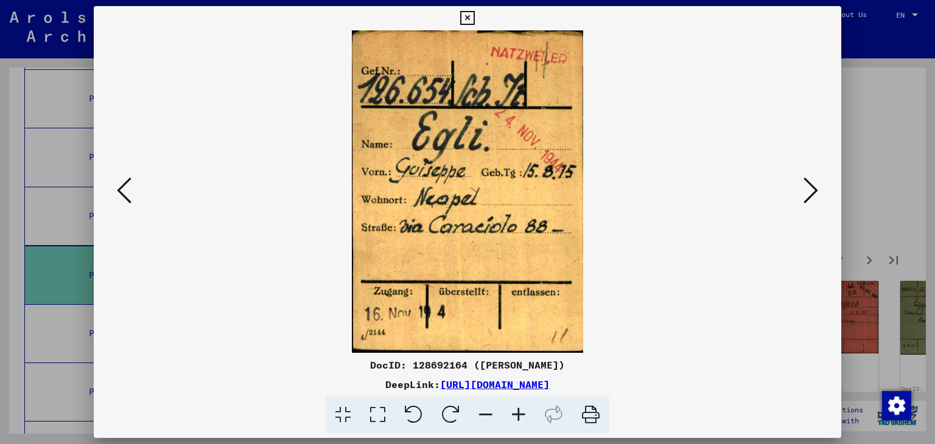
click at [818, 189] on button at bounding box center [811, 191] width 22 height 35
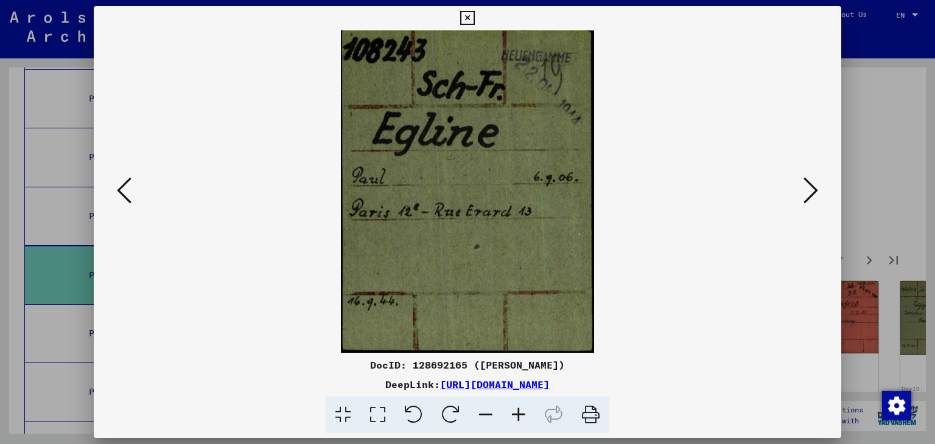
click at [818, 189] on button at bounding box center [811, 191] width 22 height 35
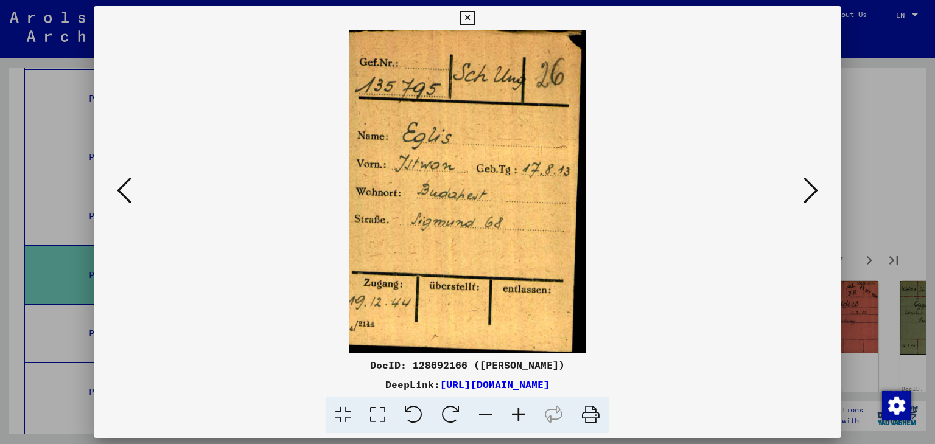
click at [818, 189] on button at bounding box center [811, 191] width 22 height 35
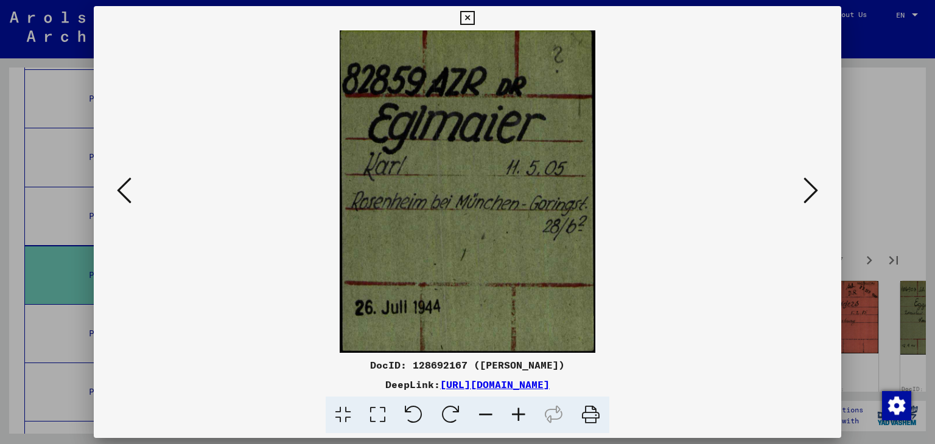
click at [818, 189] on button at bounding box center [811, 191] width 22 height 35
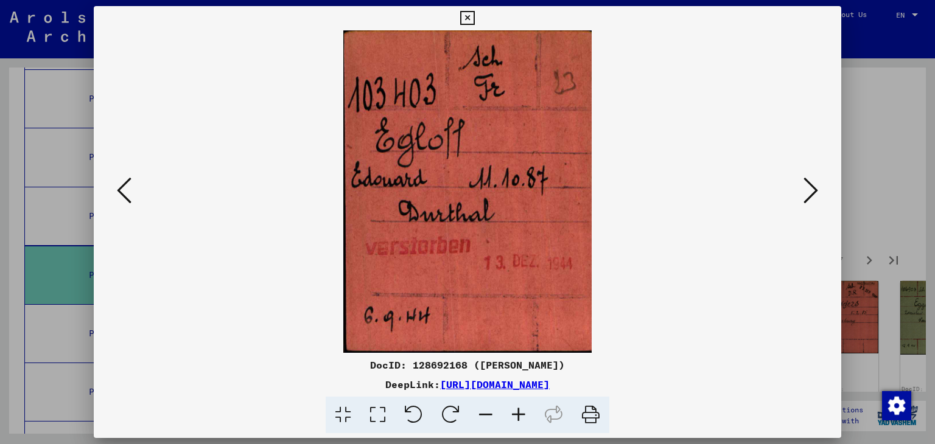
click at [818, 189] on button at bounding box center [811, 191] width 22 height 35
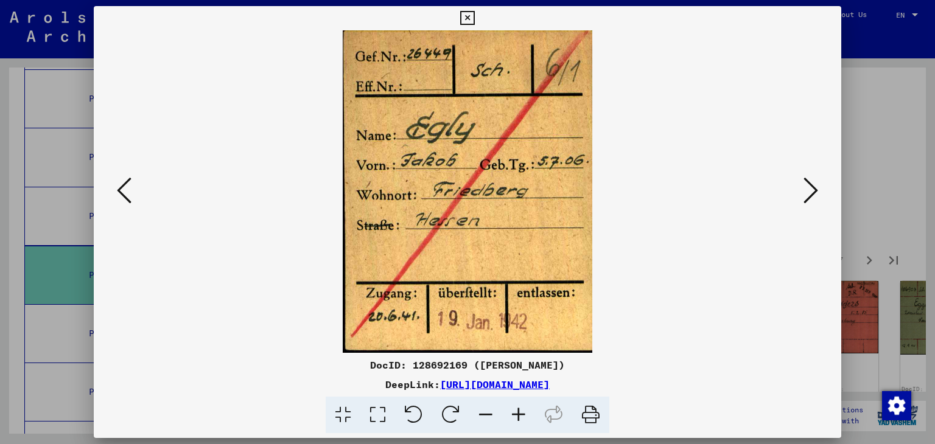
click at [818, 189] on button at bounding box center [811, 191] width 22 height 35
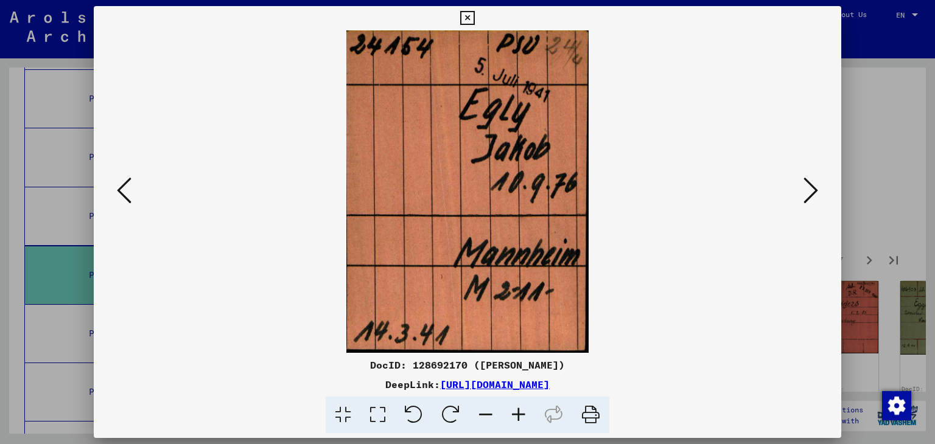
click at [818, 189] on button at bounding box center [811, 191] width 22 height 35
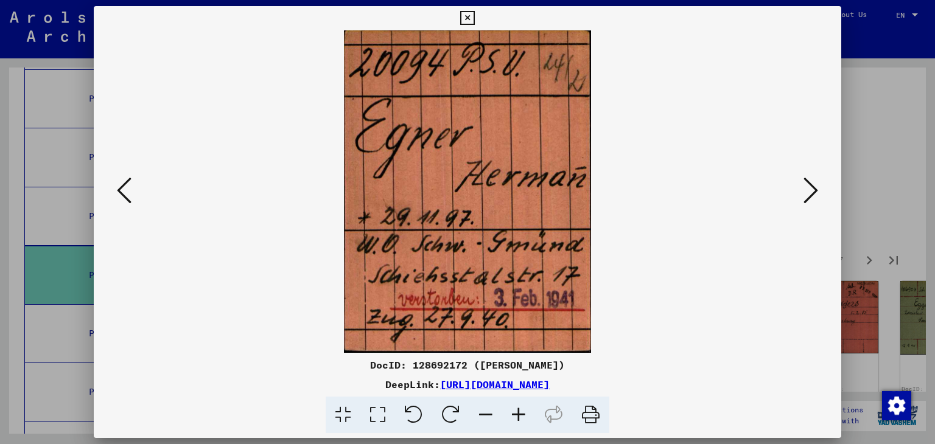
click at [818, 189] on button at bounding box center [811, 191] width 22 height 35
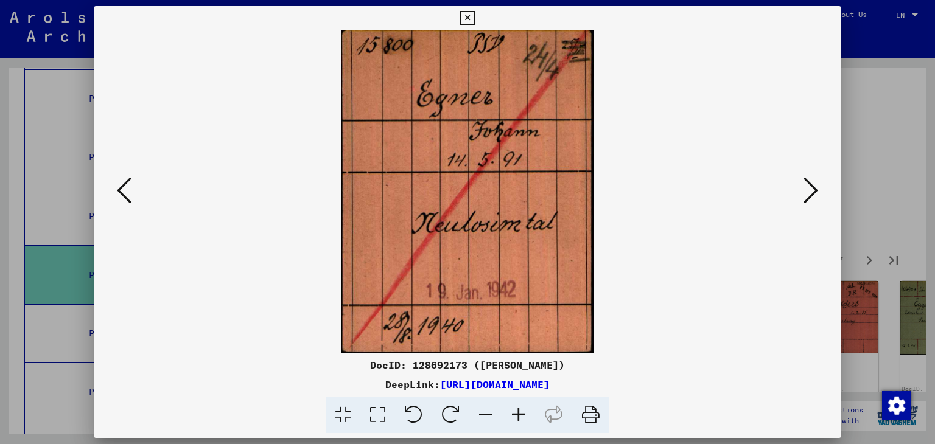
click at [818, 189] on button at bounding box center [811, 191] width 22 height 35
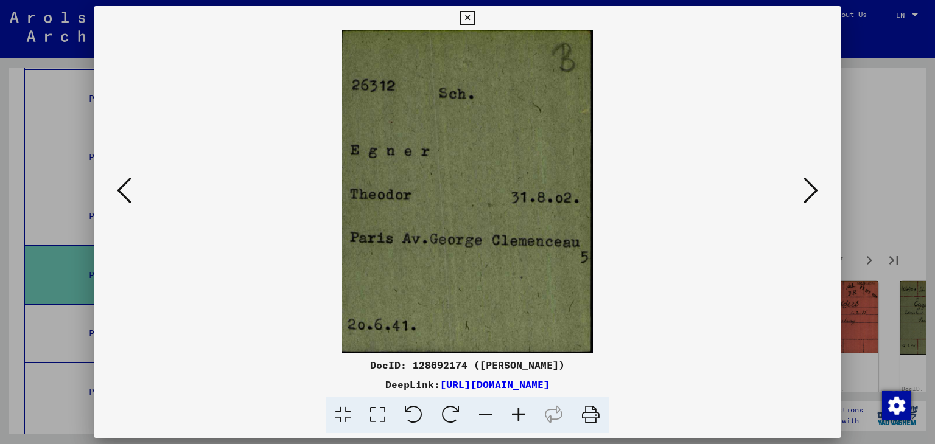
click at [818, 189] on button at bounding box center [811, 191] width 22 height 35
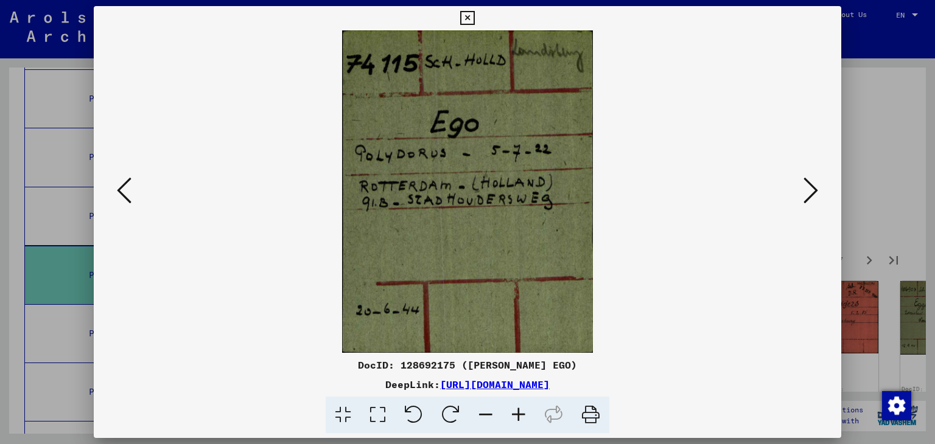
click at [818, 189] on button at bounding box center [811, 191] width 22 height 35
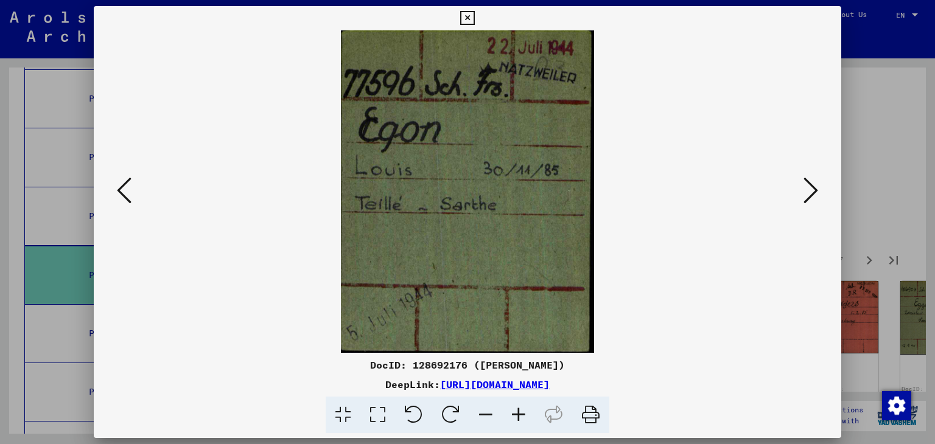
click at [818, 189] on button at bounding box center [811, 191] width 22 height 35
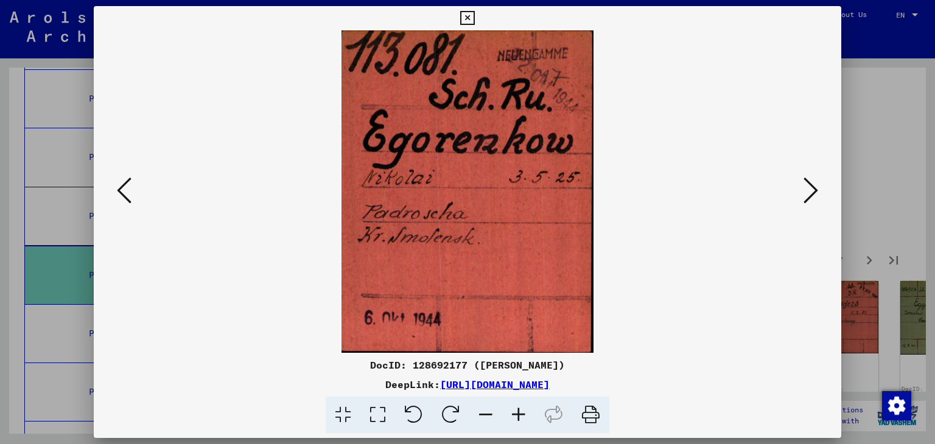
click at [818, 189] on button at bounding box center [811, 191] width 22 height 35
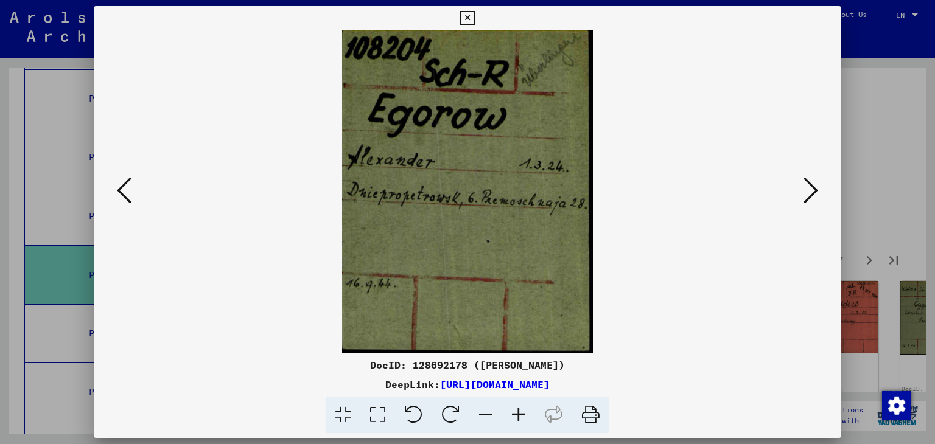
click at [818, 189] on button at bounding box center [811, 191] width 22 height 35
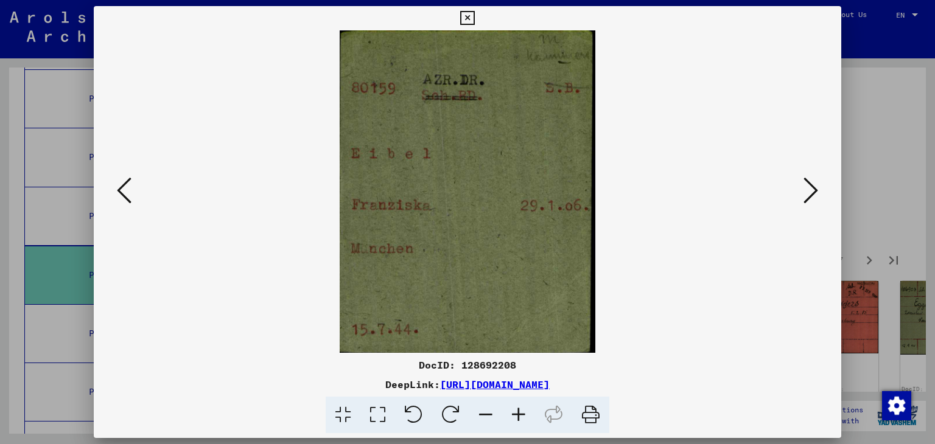
click at [818, 189] on button at bounding box center [811, 191] width 22 height 35
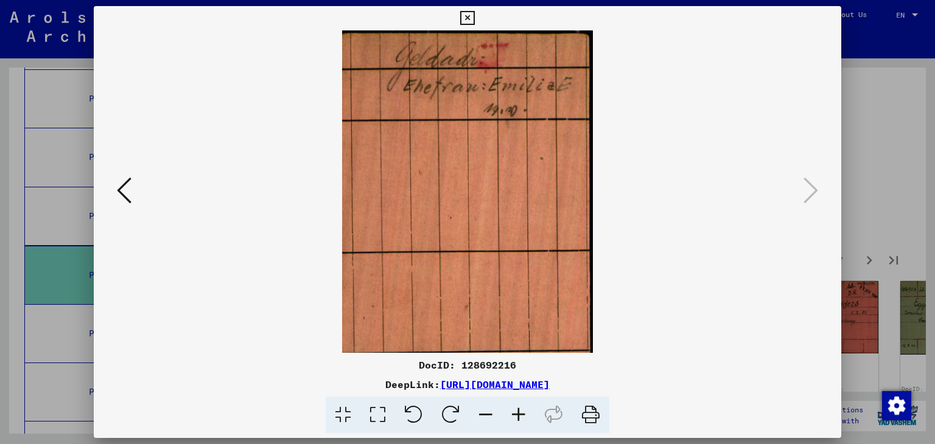
click at [470, 19] on icon at bounding box center [467, 18] width 14 height 15
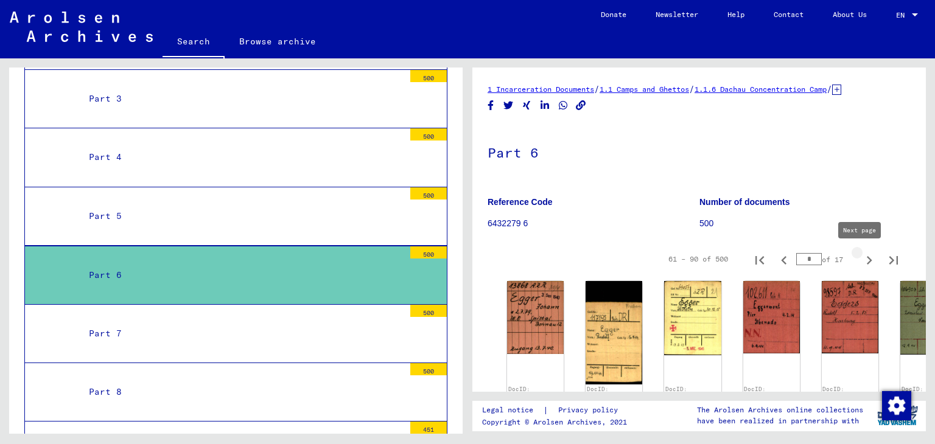
click at [861, 258] on icon "Next page" at bounding box center [869, 260] width 17 height 17
type input "*"
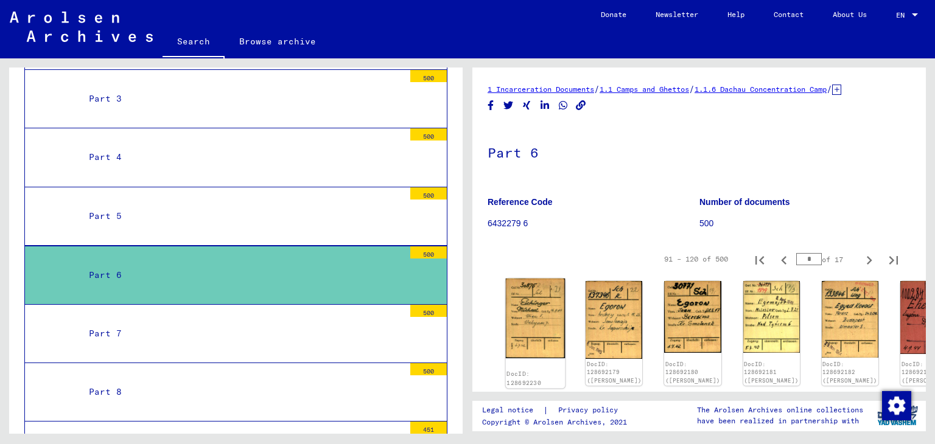
click at [533, 300] on img at bounding box center [536, 319] width 60 height 80
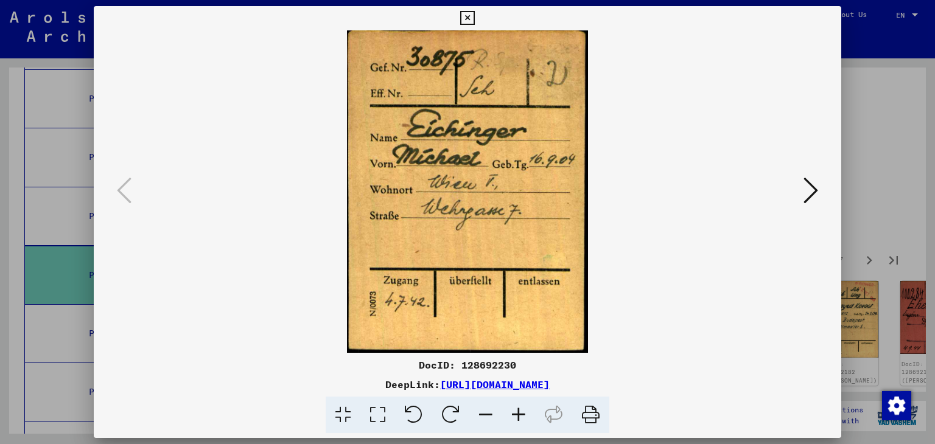
click at [806, 189] on icon at bounding box center [810, 190] width 15 height 29
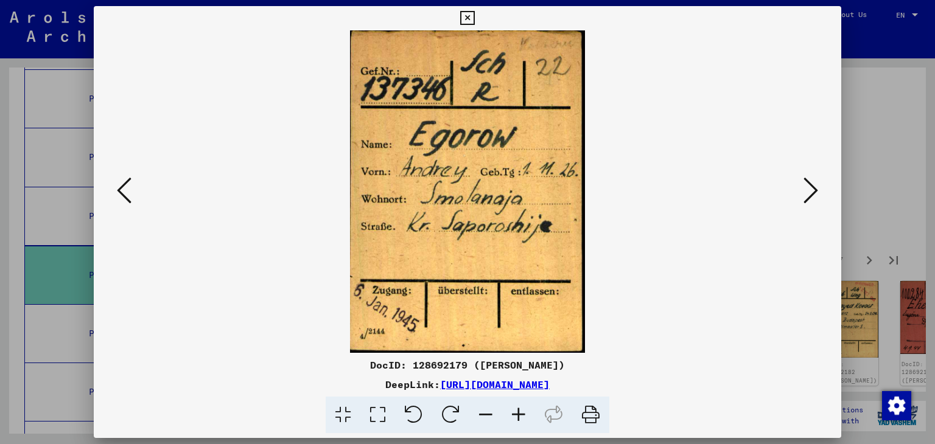
click at [806, 189] on icon at bounding box center [810, 190] width 15 height 29
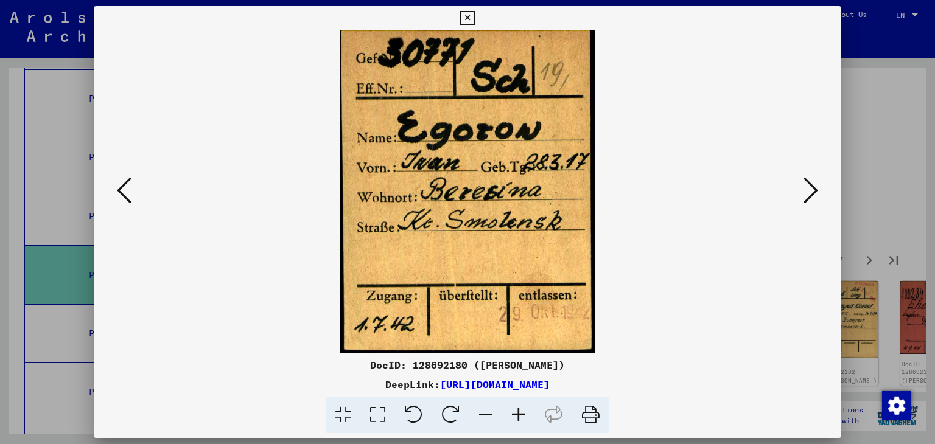
click at [806, 189] on icon at bounding box center [810, 190] width 15 height 29
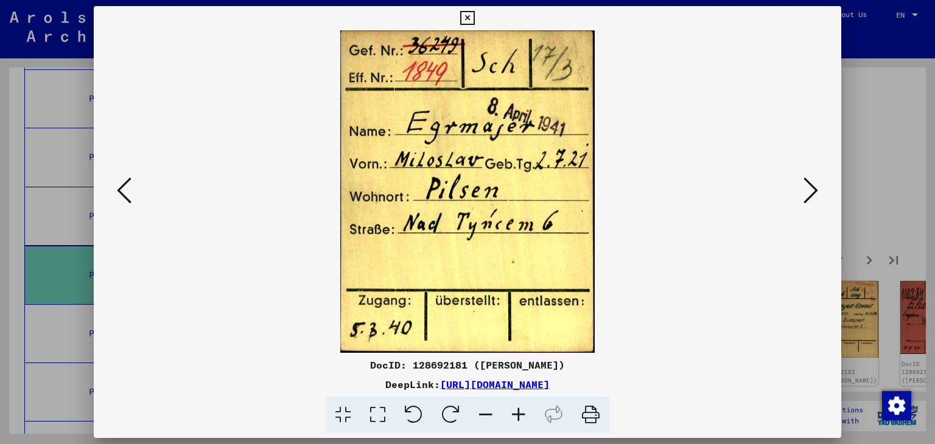
click at [806, 189] on icon at bounding box center [810, 190] width 15 height 29
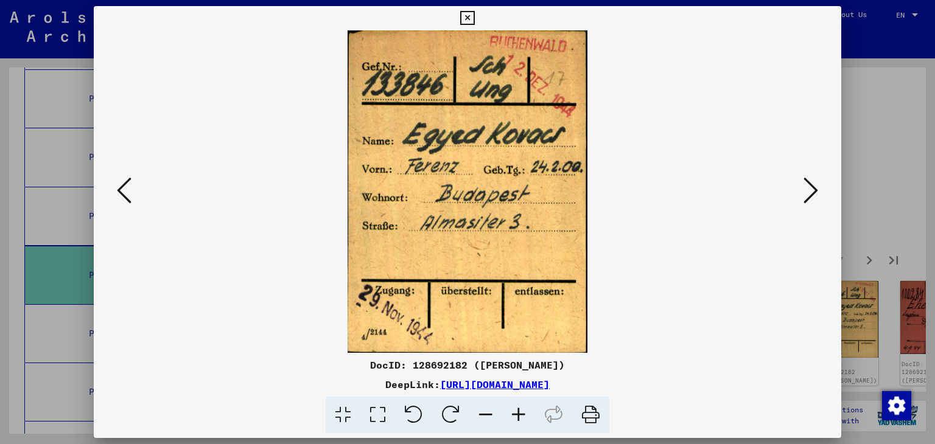
click at [806, 189] on icon at bounding box center [810, 190] width 15 height 29
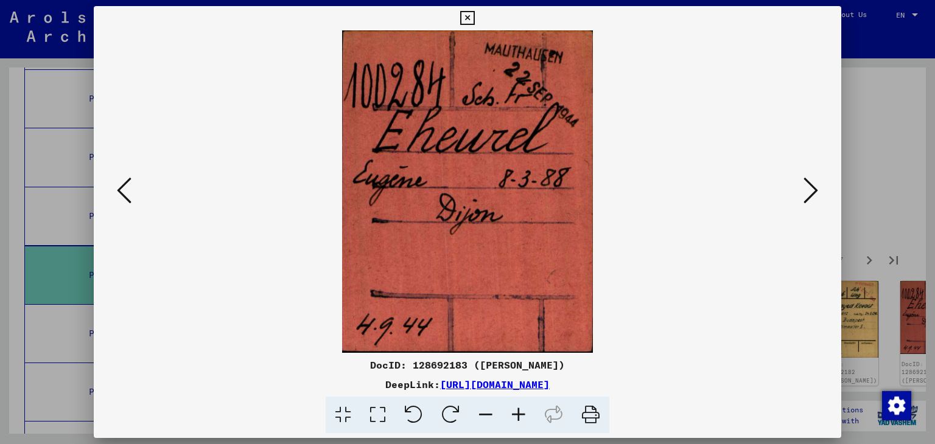
click at [806, 189] on icon at bounding box center [810, 190] width 15 height 29
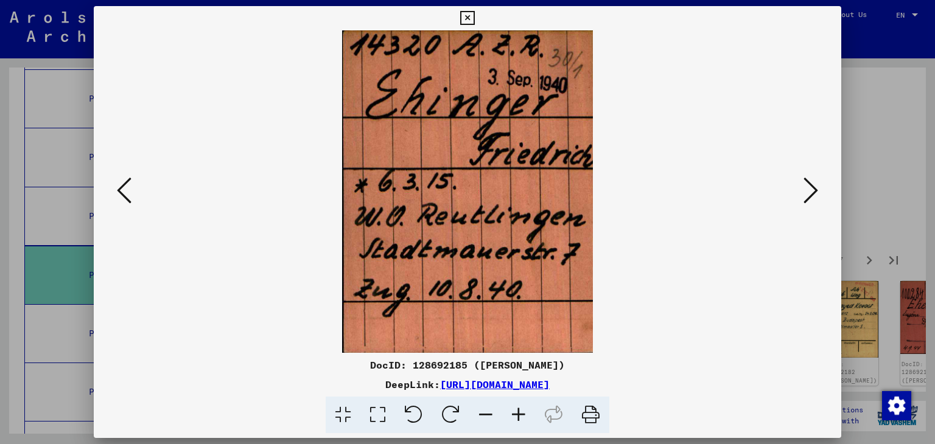
click at [806, 189] on icon at bounding box center [810, 190] width 15 height 29
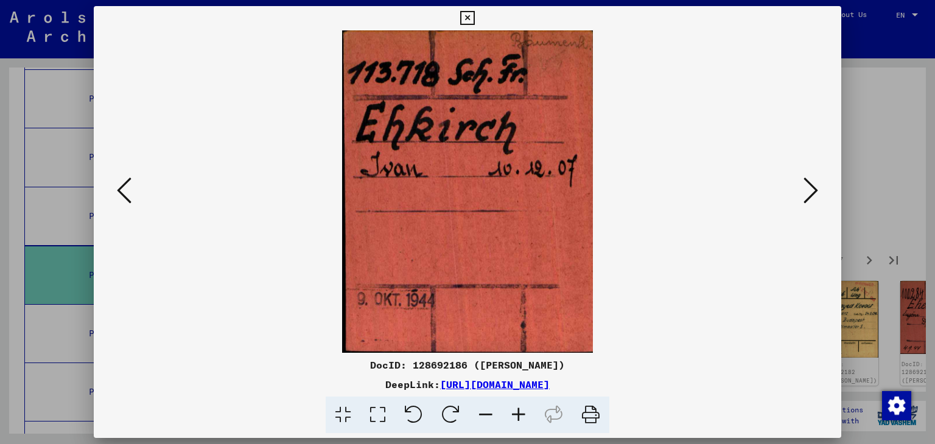
click at [806, 189] on icon at bounding box center [810, 190] width 15 height 29
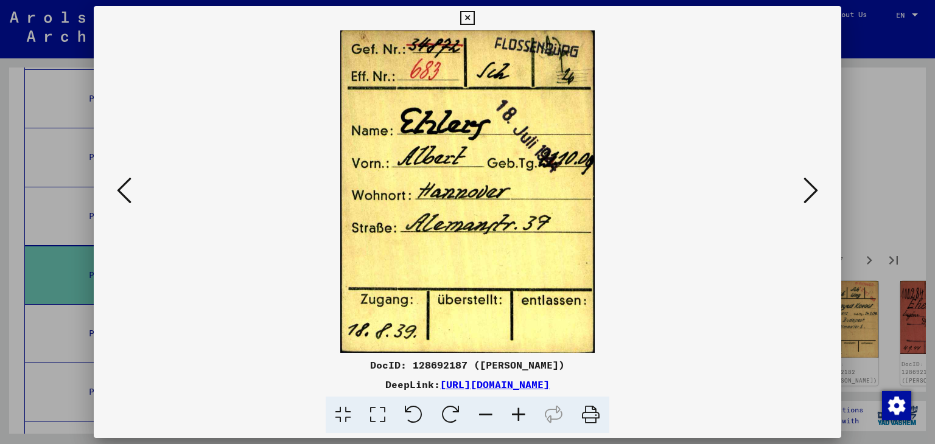
click at [806, 189] on icon at bounding box center [810, 190] width 15 height 29
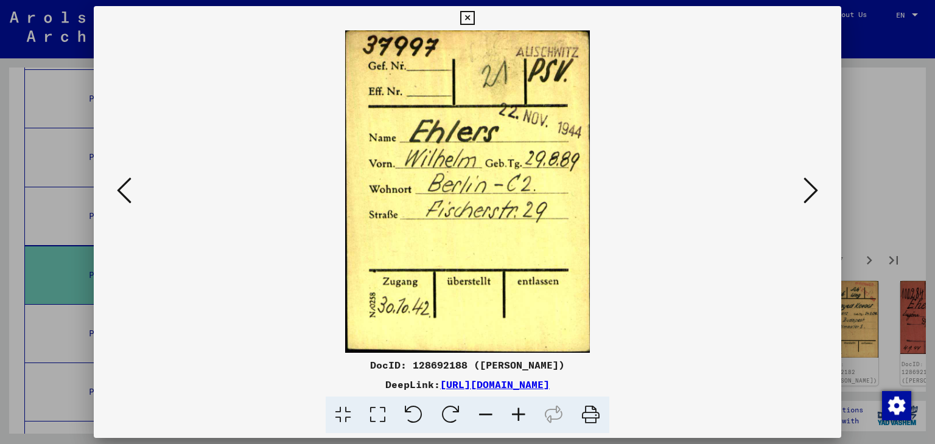
click at [806, 189] on icon at bounding box center [810, 190] width 15 height 29
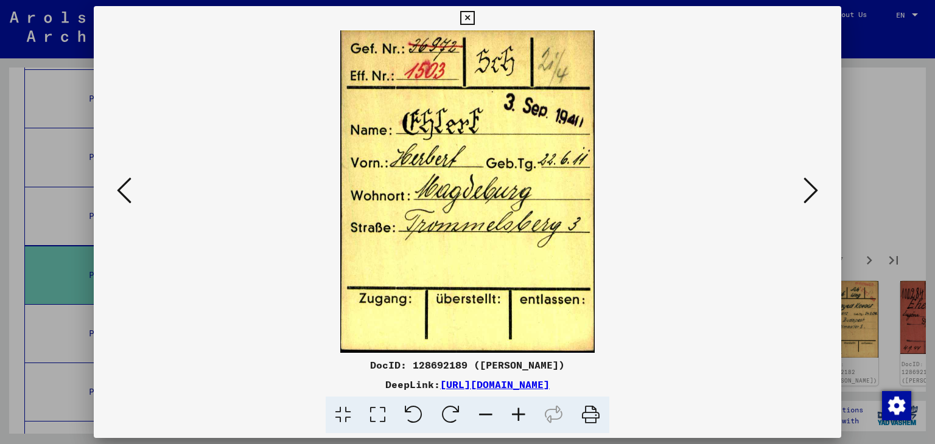
click at [806, 189] on icon at bounding box center [810, 190] width 15 height 29
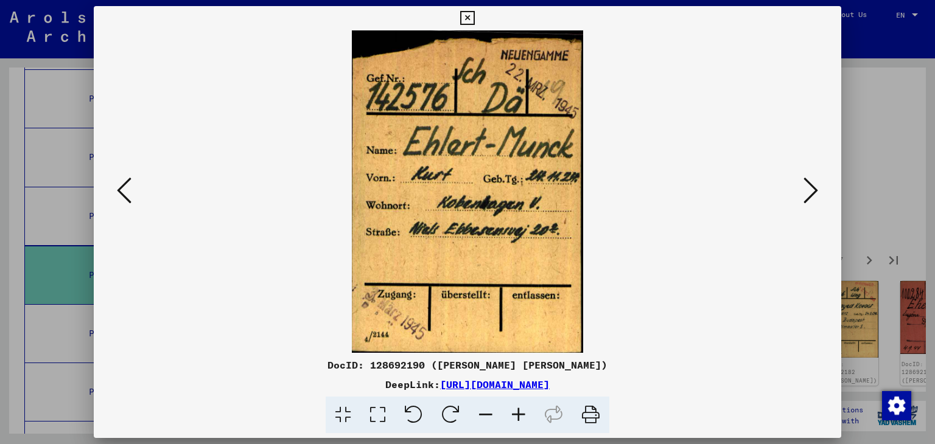
click at [806, 189] on icon at bounding box center [810, 190] width 15 height 29
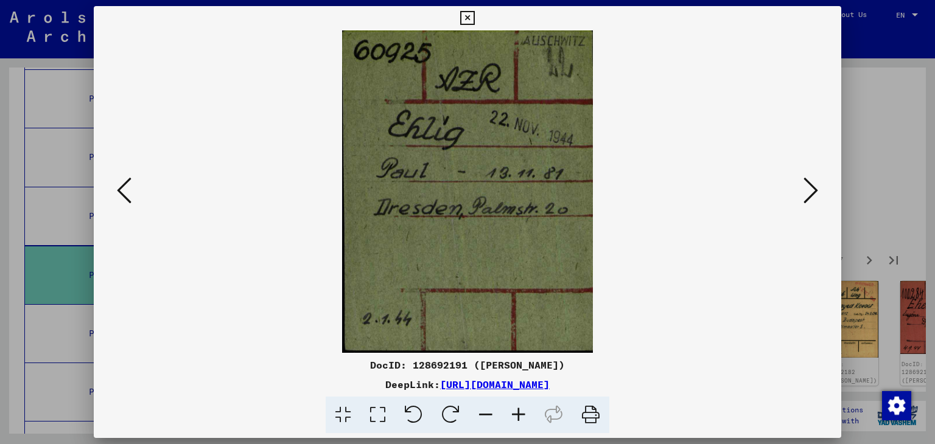
click at [806, 189] on icon at bounding box center [810, 190] width 15 height 29
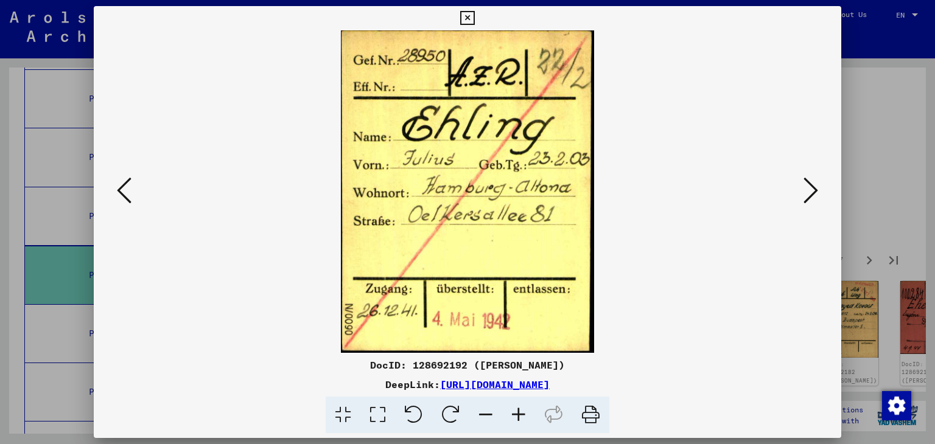
click at [806, 189] on icon at bounding box center [810, 190] width 15 height 29
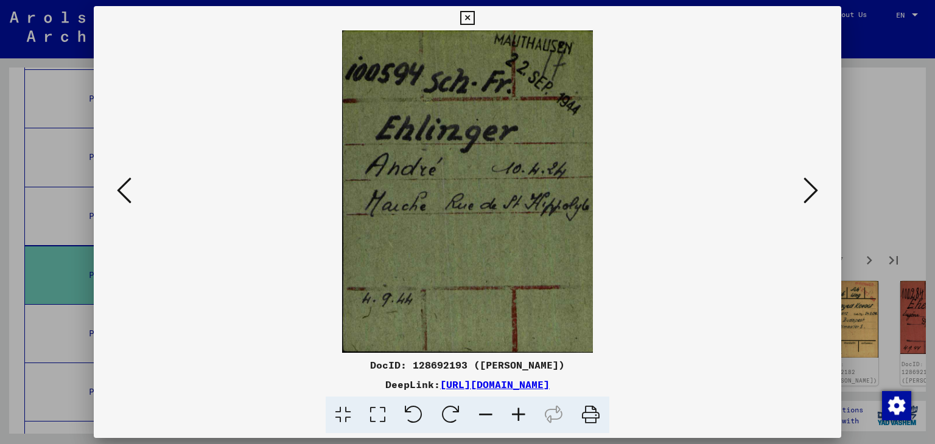
click at [806, 189] on icon at bounding box center [810, 190] width 15 height 29
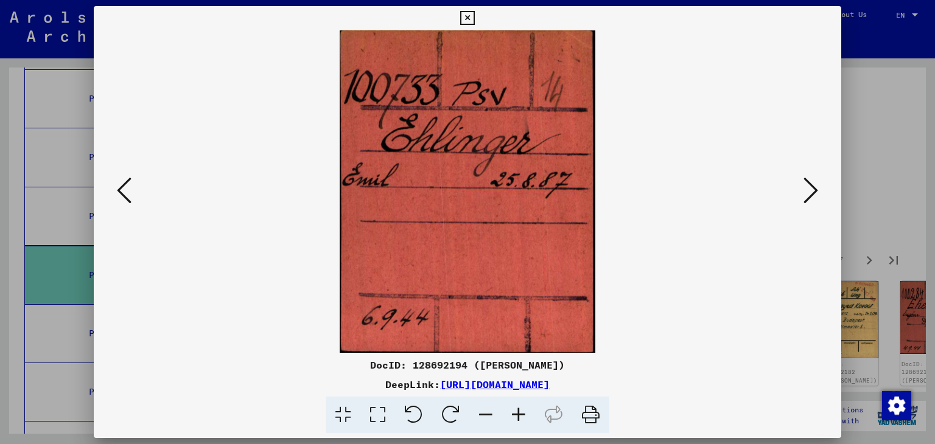
click at [806, 189] on icon at bounding box center [810, 190] width 15 height 29
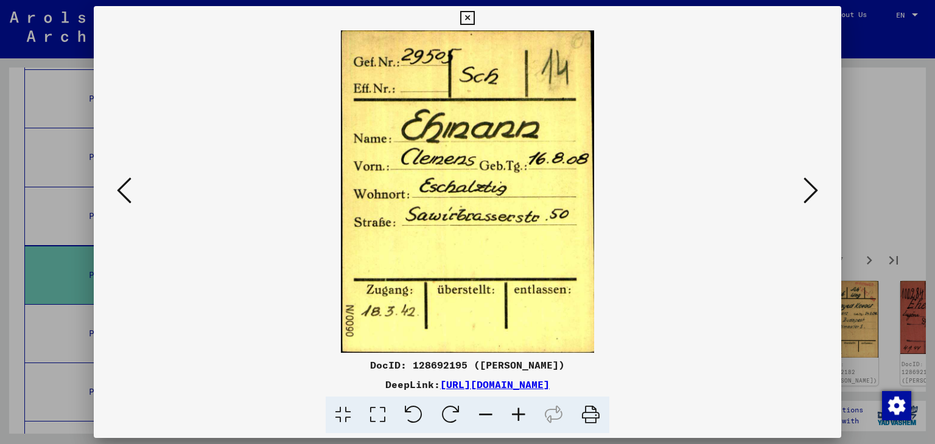
click at [806, 189] on icon at bounding box center [810, 190] width 15 height 29
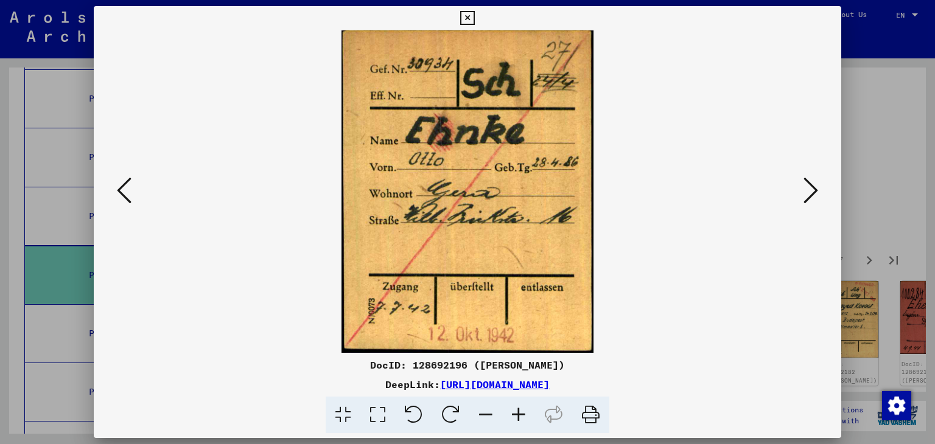
click at [806, 189] on icon at bounding box center [810, 190] width 15 height 29
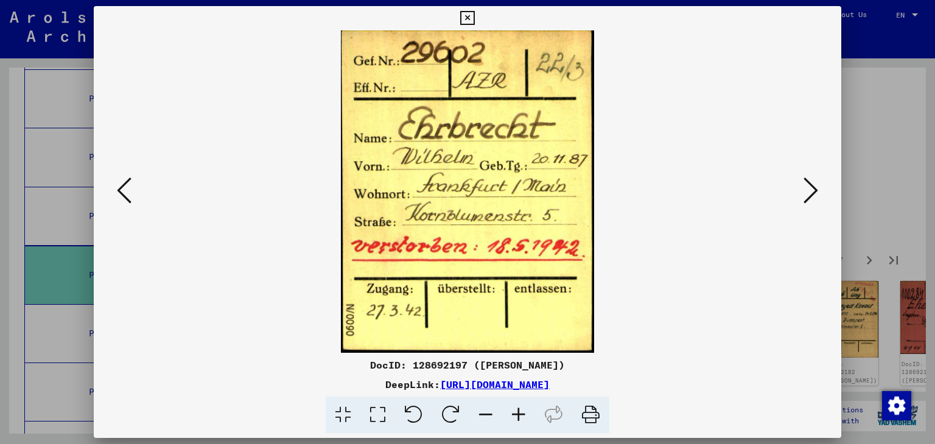
click at [806, 189] on icon at bounding box center [810, 190] width 15 height 29
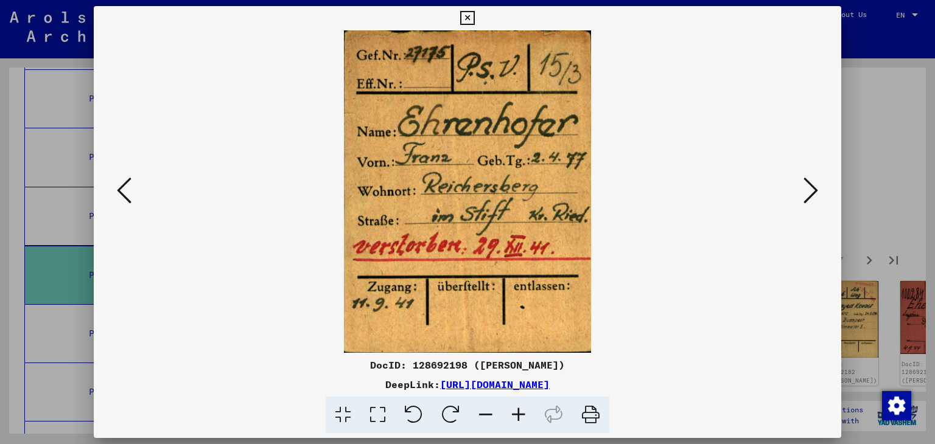
click at [806, 189] on icon at bounding box center [810, 190] width 15 height 29
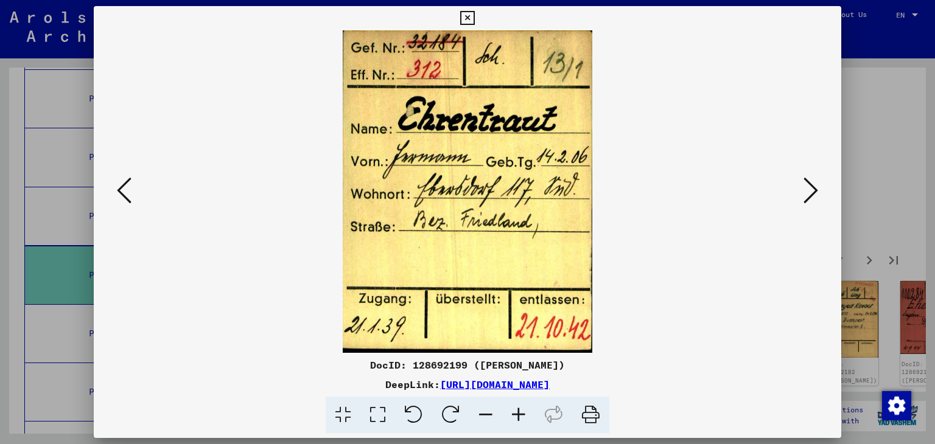
click at [806, 189] on icon at bounding box center [810, 190] width 15 height 29
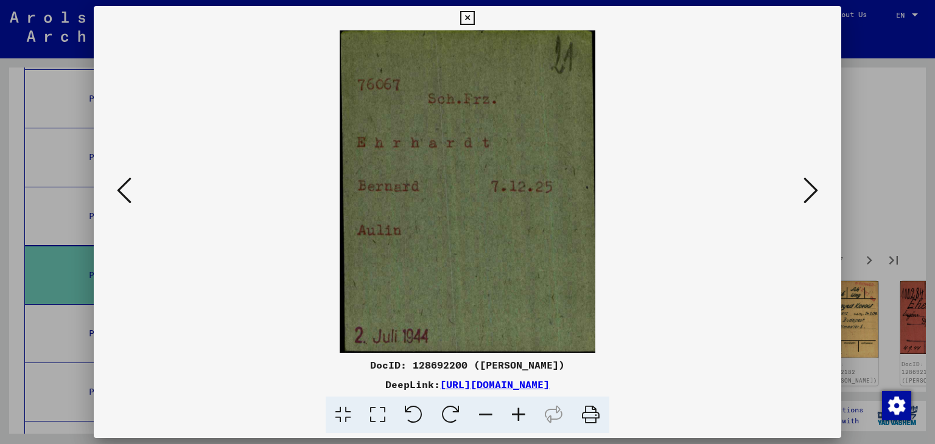
click at [806, 189] on icon at bounding box center [810, 190] width 15 height 29
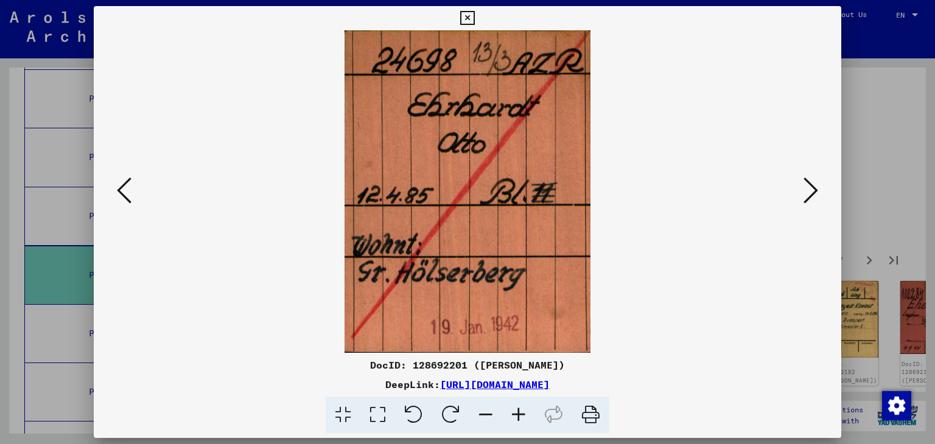
click at [806, 189] on icon at bounding box center [810, 190] width 15 height 29
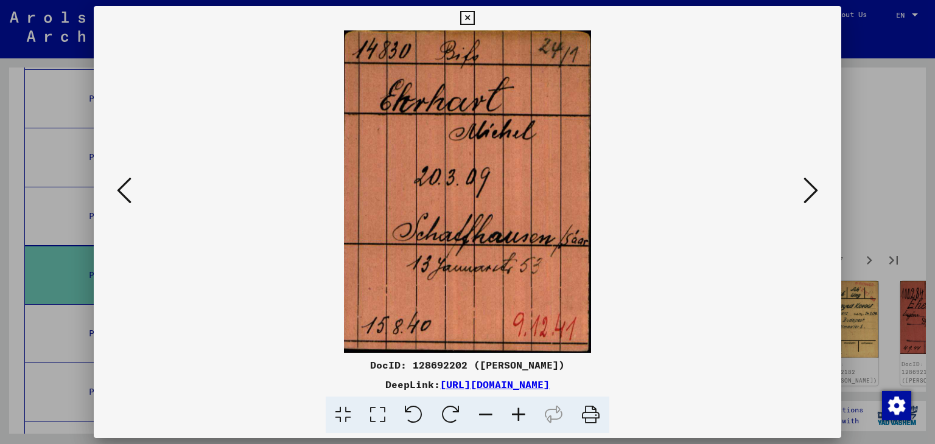
click at [806, 189] on icon at bounding box center [810, 190] width 15 height 29
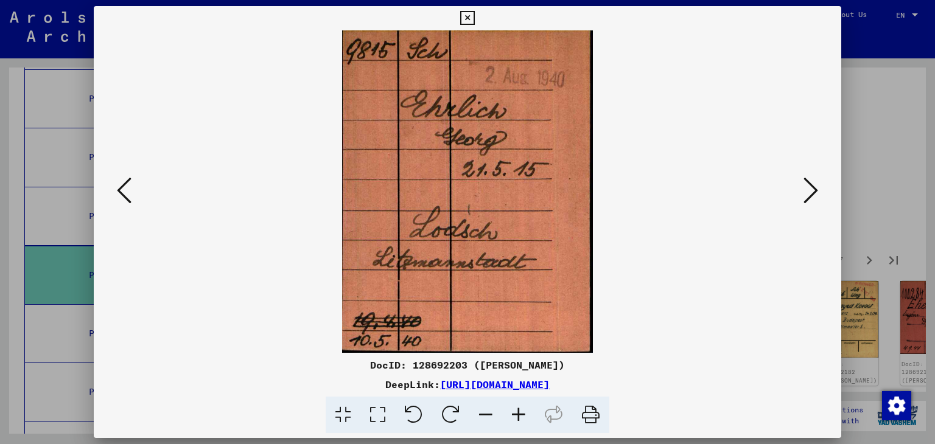
click at [806, 189] on icon at bounding box center [810, 190] width 15 height 29
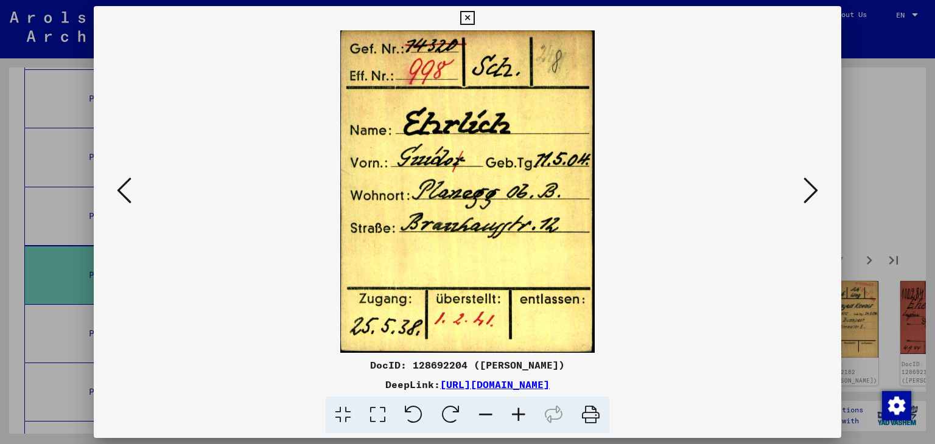
click at [806, 189] on icon at bounding box center [810, 190] width 15 height 29
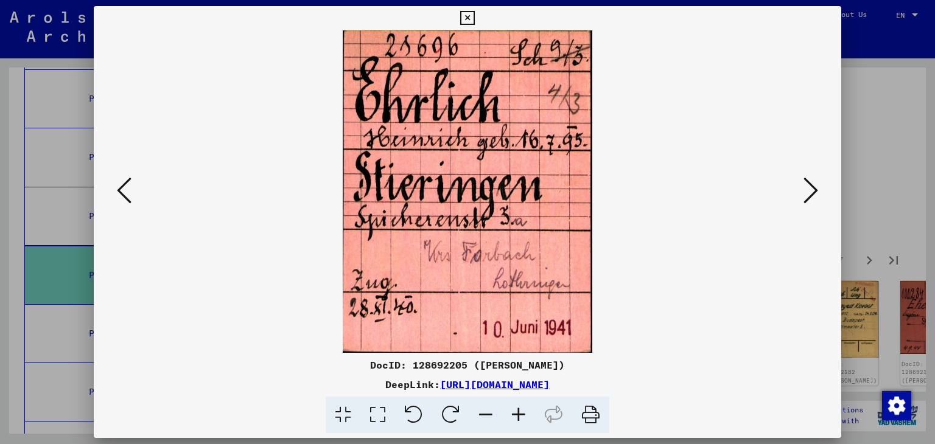
click at [806, 189] on icon at bounding box center [810, 190] width 15 height 29
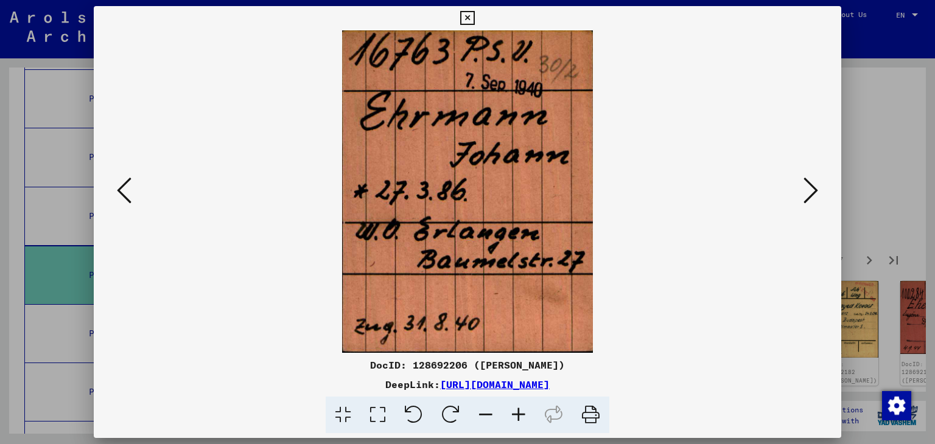
click at [806, 189] on icon at bounding box center [810, 190] width 15 height 29
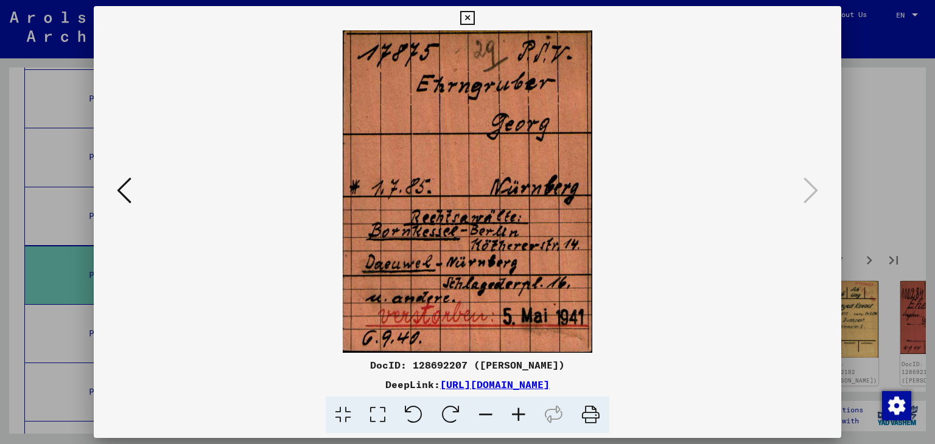
click at [466, 15] on icon at bounding box center [467, 18] width 14 height 15
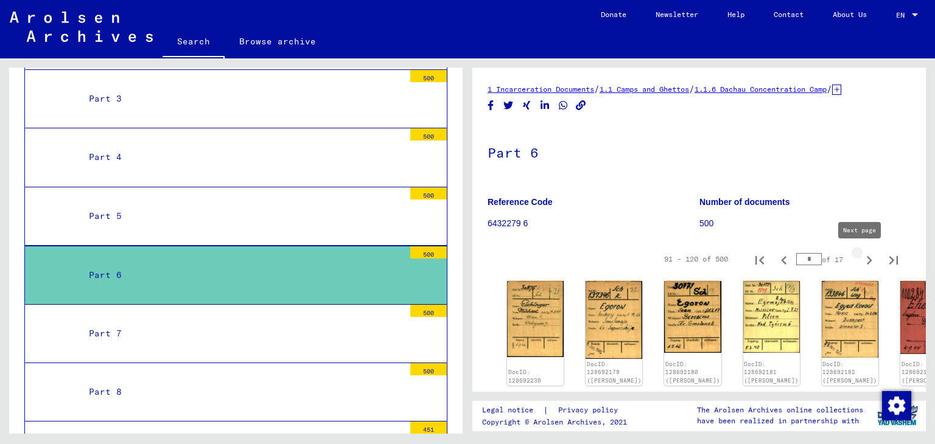
click at [867, 260] on icon "Next page" at bounding box center [869, 260] width 5 height 9
type input "*"
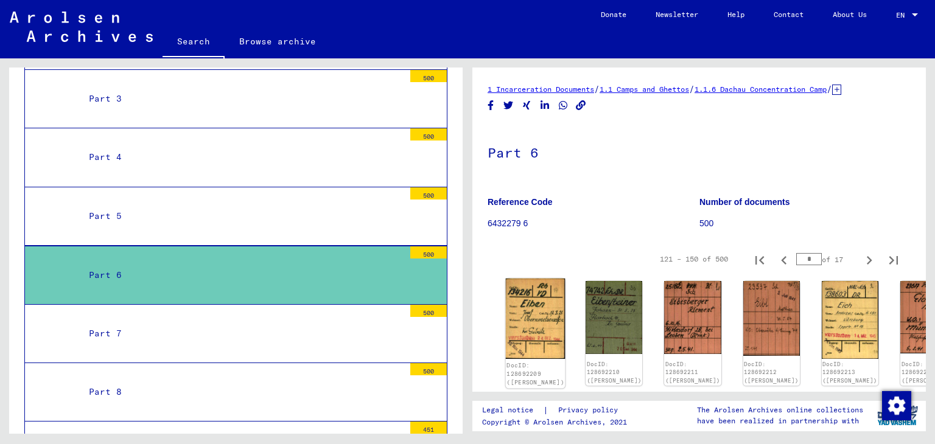
click at [520, 307] on img at bounding box center [536, 319] width 60 height 81
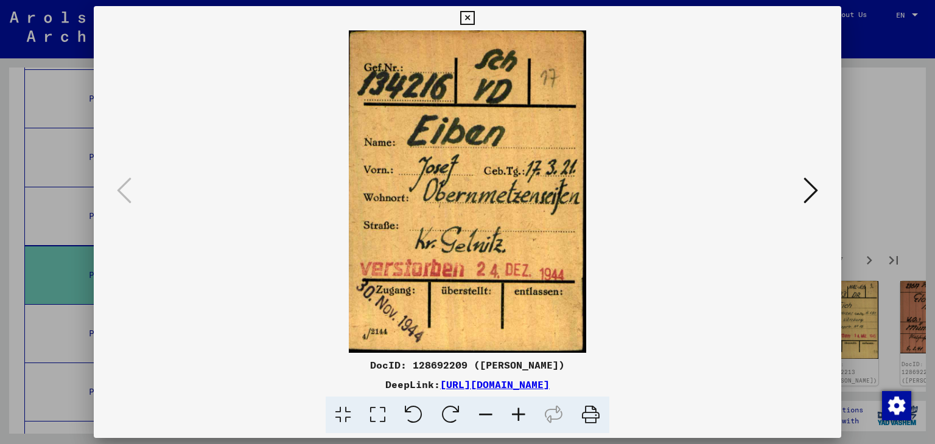
click at [819, 193] on button at bounding box center [811, 191] width 22 height 35
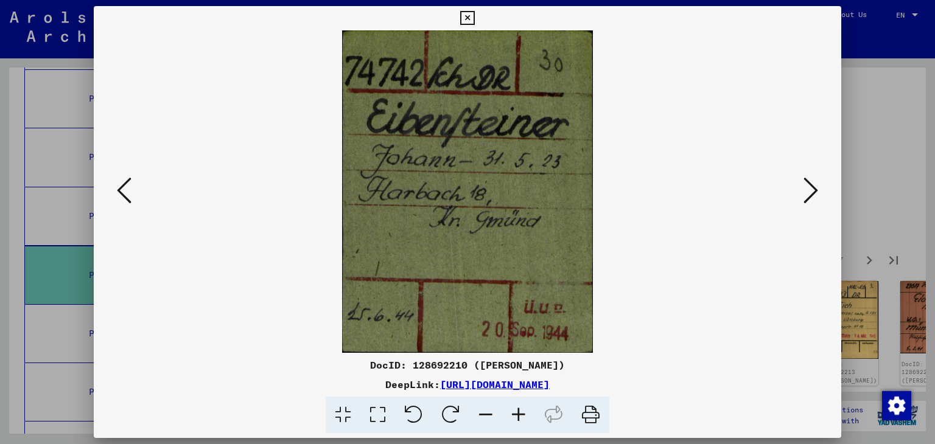
click at [819, 193] on button at bounding box center [811, 191] width 22 height 35
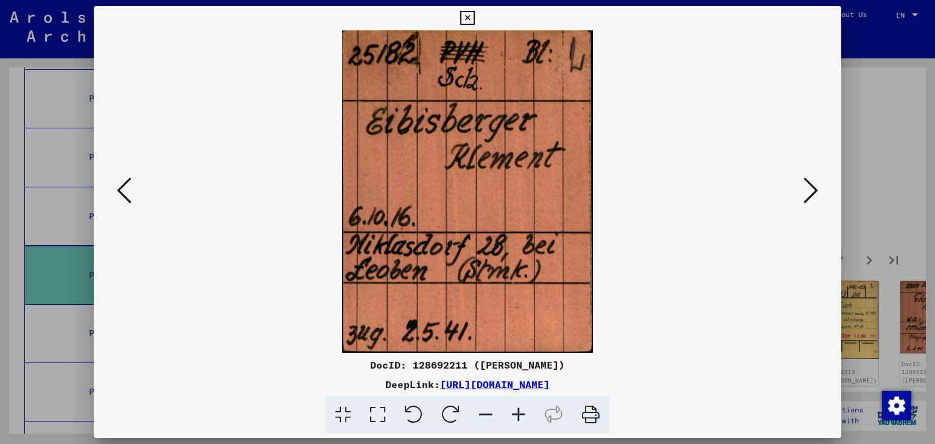
click at [819, 193] on button at bounding box center [811, 191] width 22 height 35
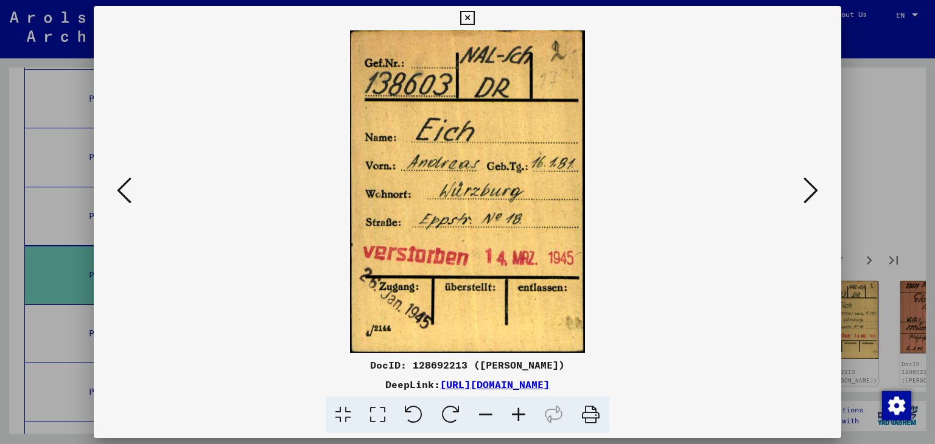
click at [819, 193] on button at bounding box center [811, 191] width 22 height 35
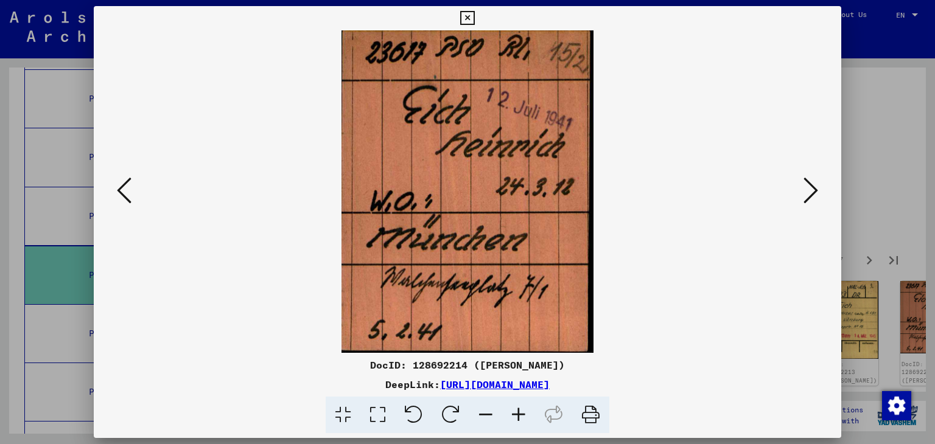
click at [819, 193] on button at bounding box center [811, 191] width 22 height 35
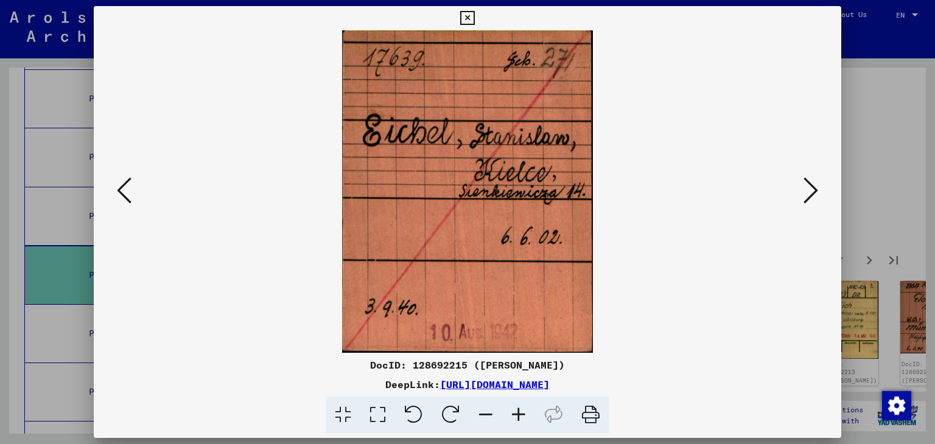
click at [819, 193] on button at bounding box center [811, 191] width 22 height 35
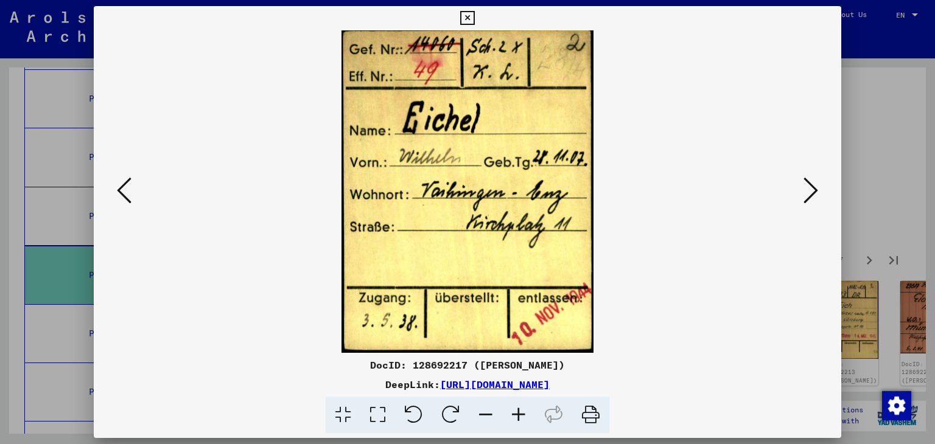
click at [819, 193] on button at bounding box center [811, 191] width 22 height 35
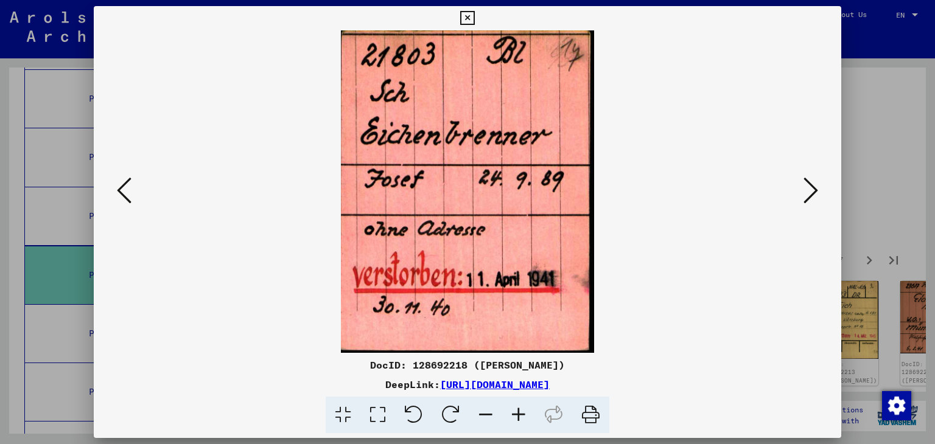
click at [819, 193] on button at bounding box center [811, 191] width 22 height 35
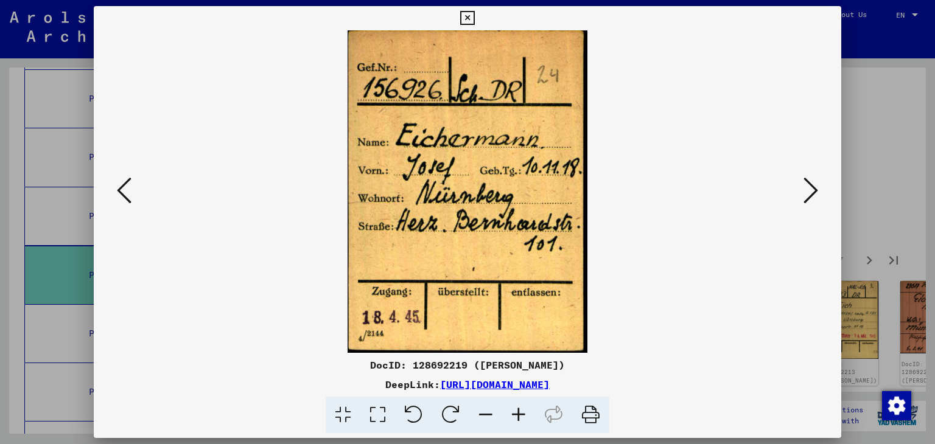
click at [819, 193] on button at bounding box center [811, 191] width 22 height 35
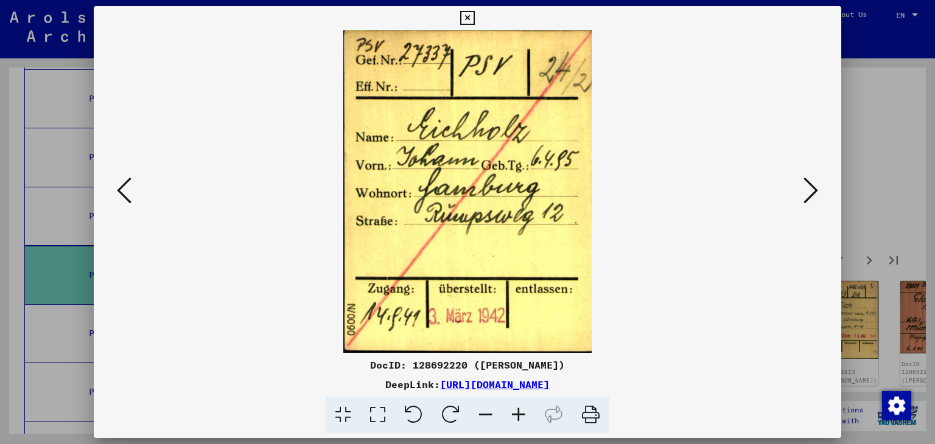
click at [819, 193] on button at bounding box center [811, 191] width 22 height 35
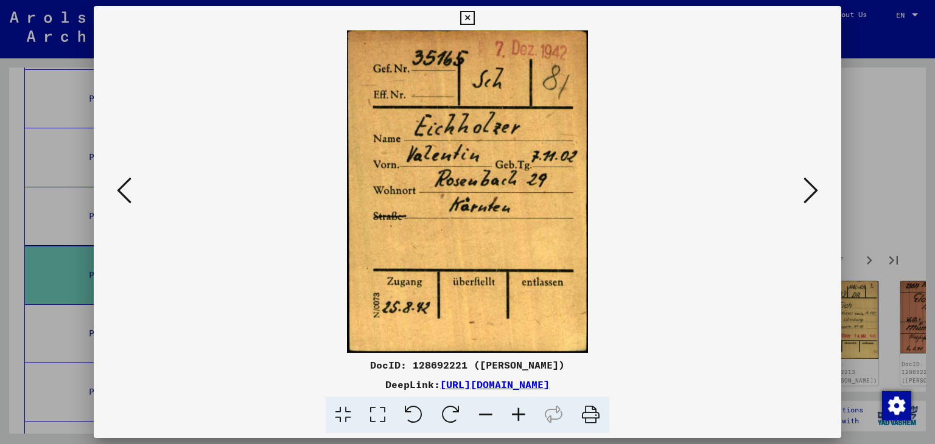
click at [819, 193] on button at bounding box center [811, 191] width 22 height 35
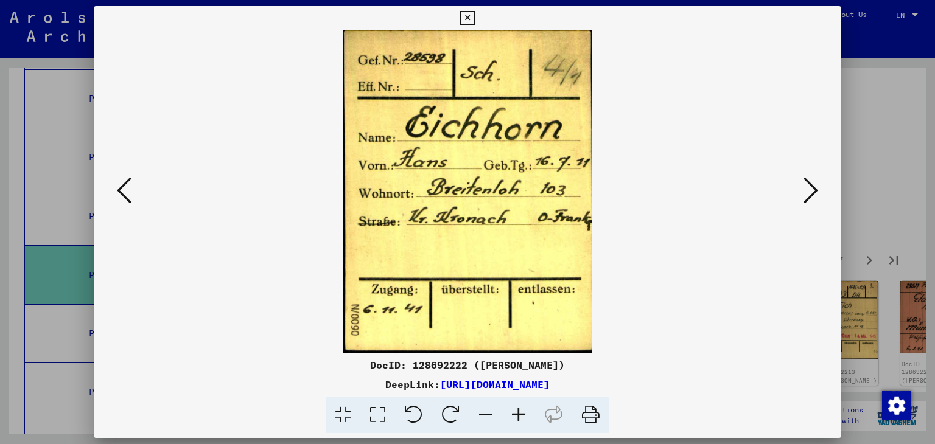
click at [819, 193] on button at bounding box center [811, 191] width 22 height 35
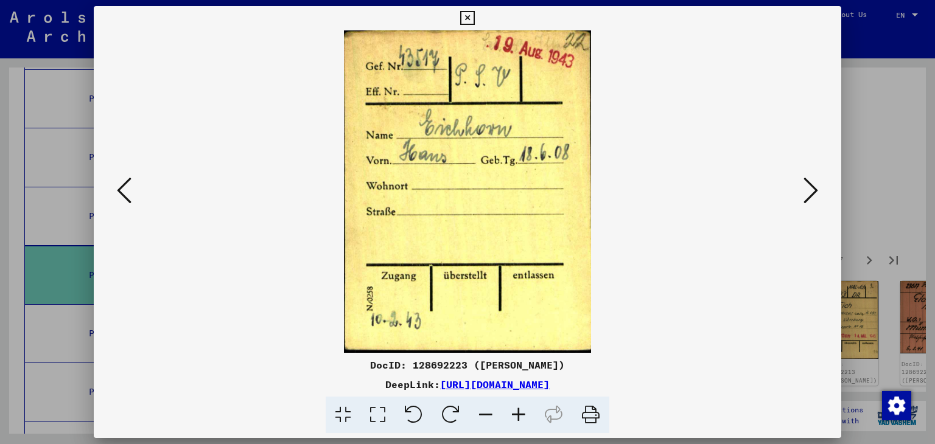
click at [819, 193] on button at bounding box center [811, 191] width 22 height 35
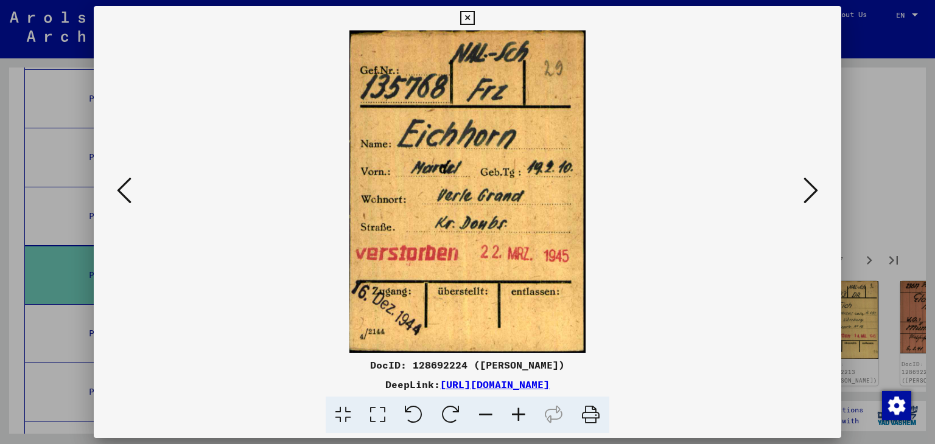
click at [819, 193] on button at bounding box center [811, 191] width 22 height 35
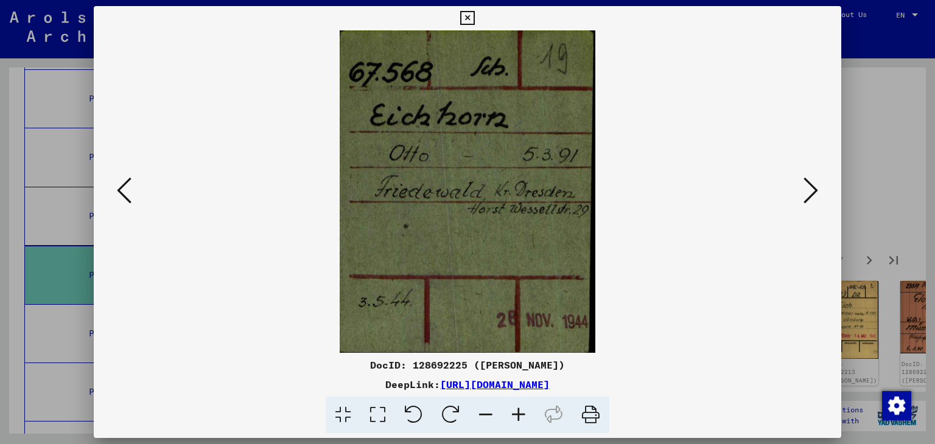
click at [819, 193] on button at bounding box center [811, 191] width 22 height 35
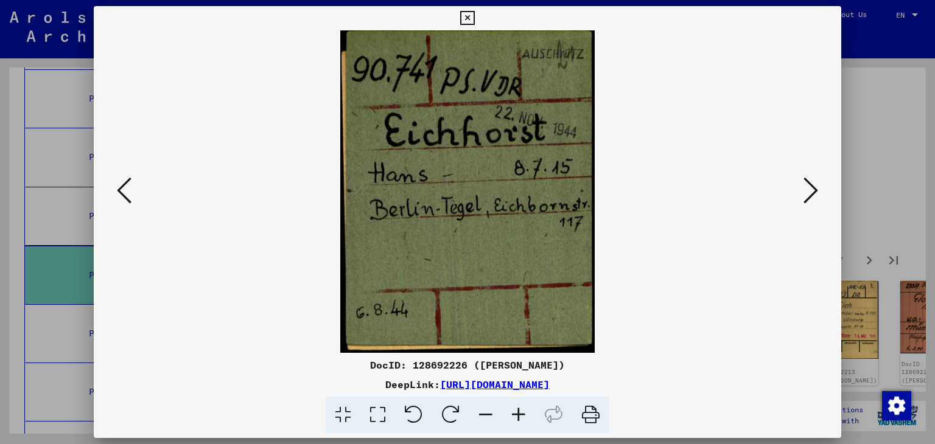
click at [819, 193] on button at bounding box center [811, 191] width 22 height 35
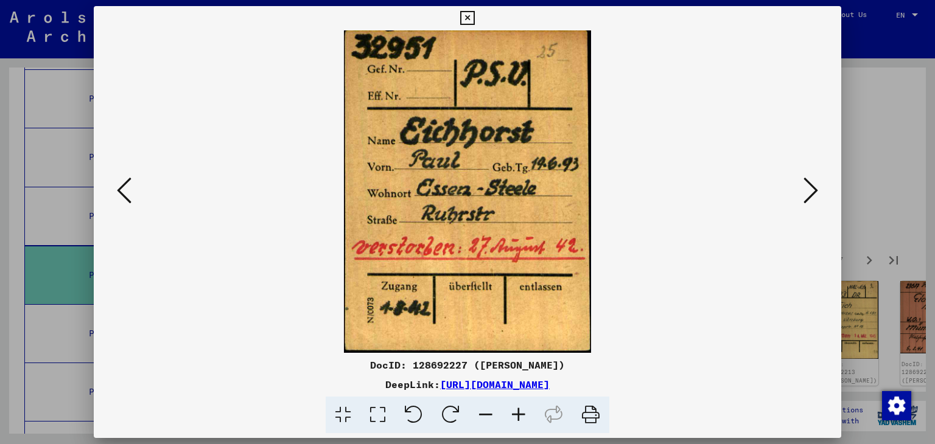
click at [819, 193] on button at bounding box center [811, 191] width 22 height 35
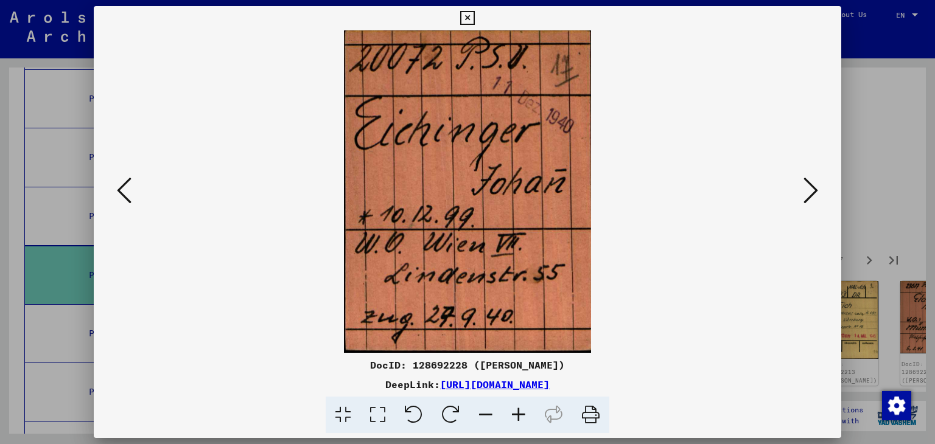
click at [819, 193] on button at bounding box center [811, 191] width 22 height 35
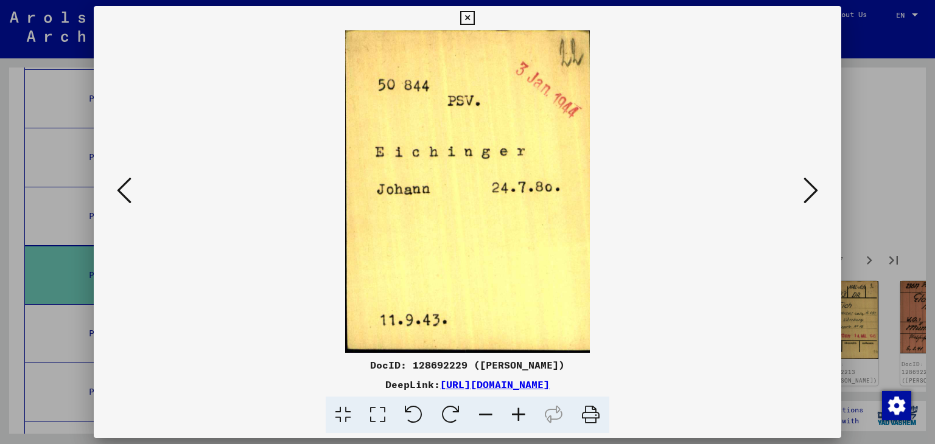
click at [819, 193] on button at bounding box center [811, 191] width 22 height 35
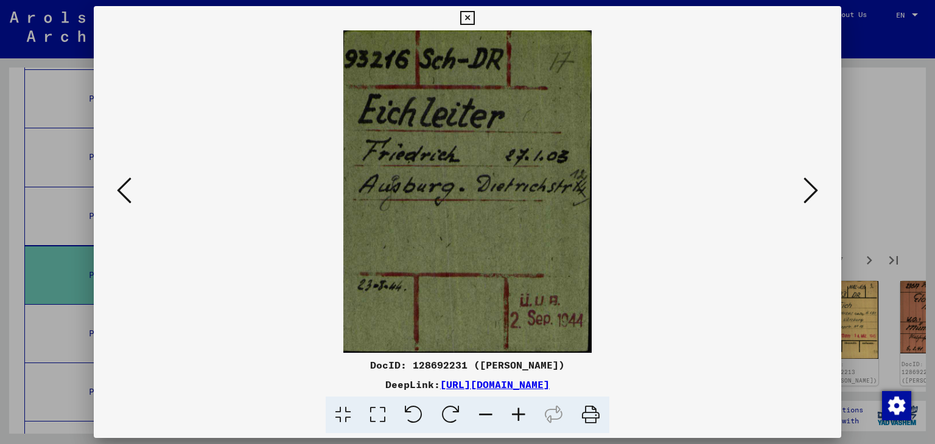
click at [819, 193] on button at bounding box center [811, 191] width 22 height 35
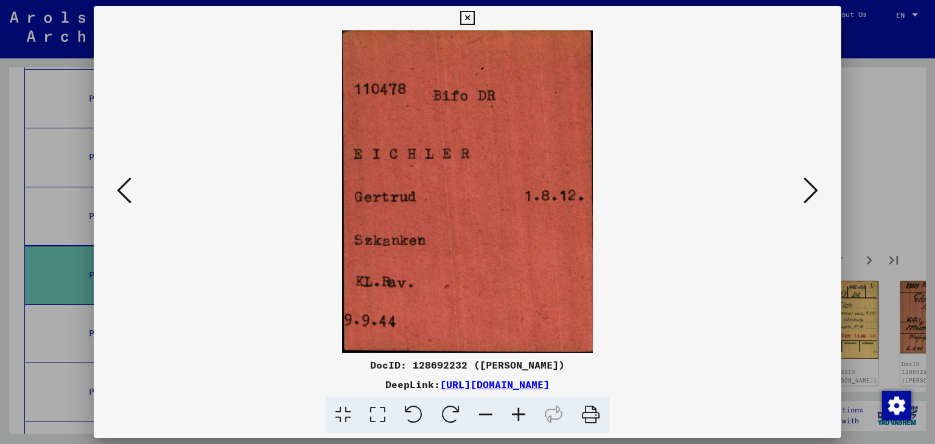
click at [819, 193] on button at bounding box center [811, 191] width 22 height 35
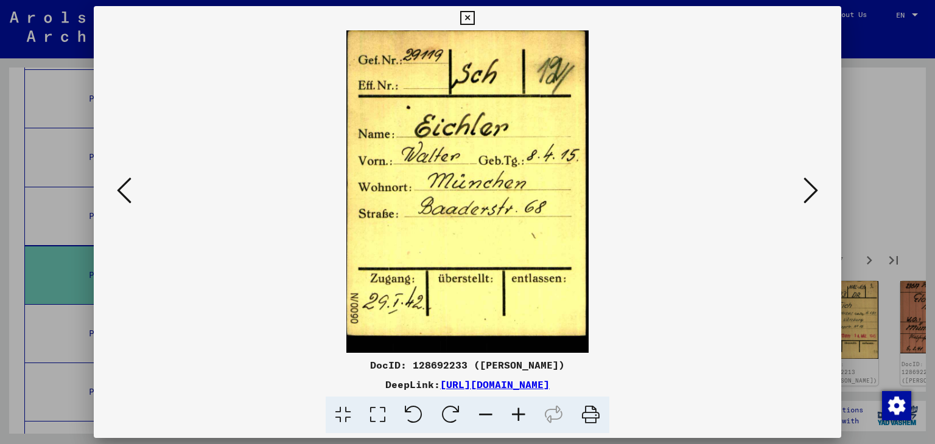
click at [819, 193] on button at bounding box center [811, 191] width 22 height 35
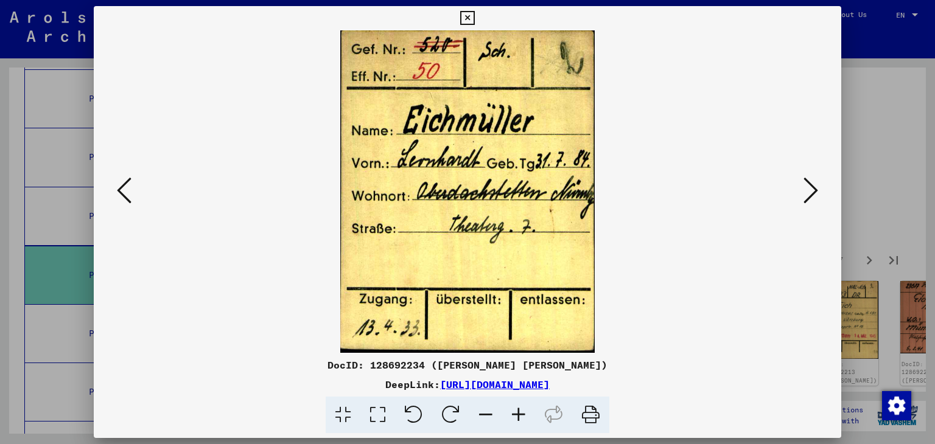
click at [819, 193] on button at bounding box center [811, 191] width 22 height 35
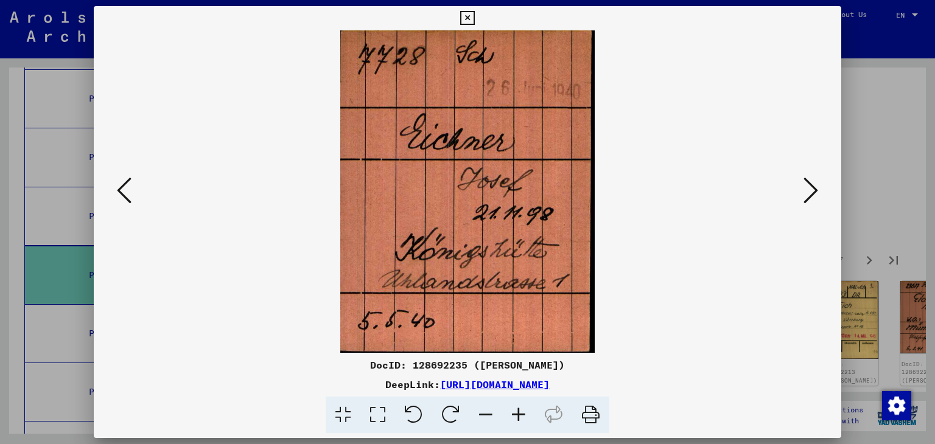
click at [819, 193] on button at bounding box center [811, 191] width 22 height 35
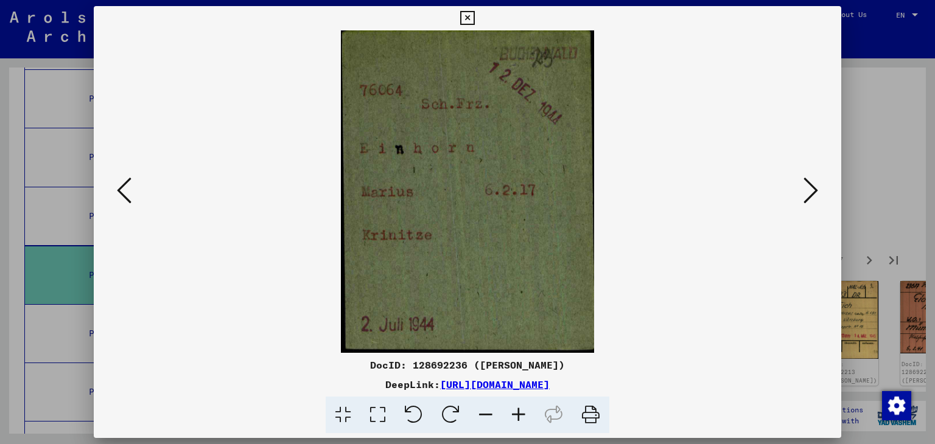
click at [819, 193] on button at bounding box center [811, 191] width 22 height 35
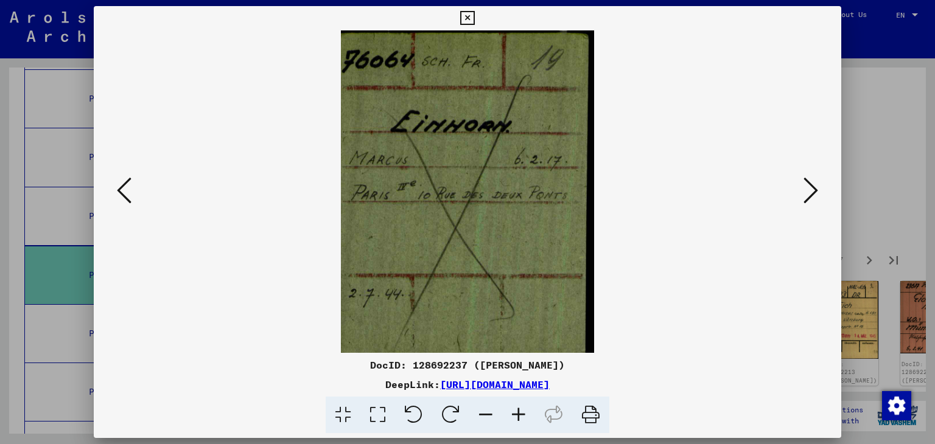
click at [819, 193] on button at bounding box center [811, 191] width 22 height 35
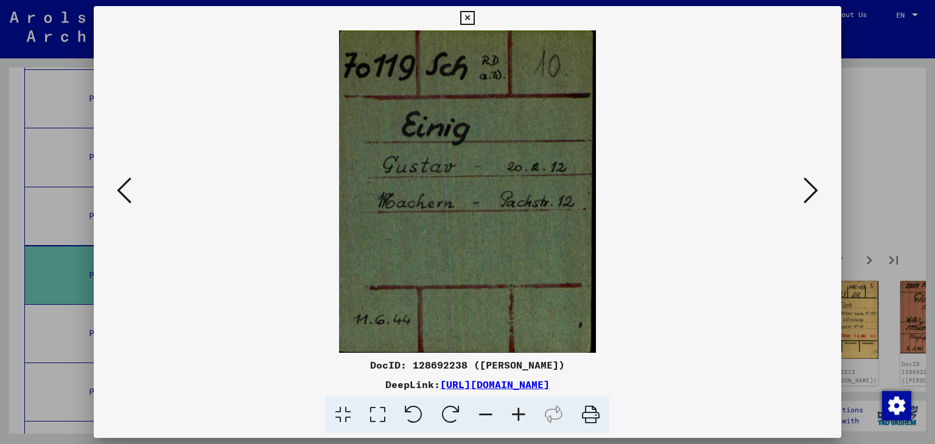
click at [819, 193] on button at bounding box center [811, 191] width 22 height 35
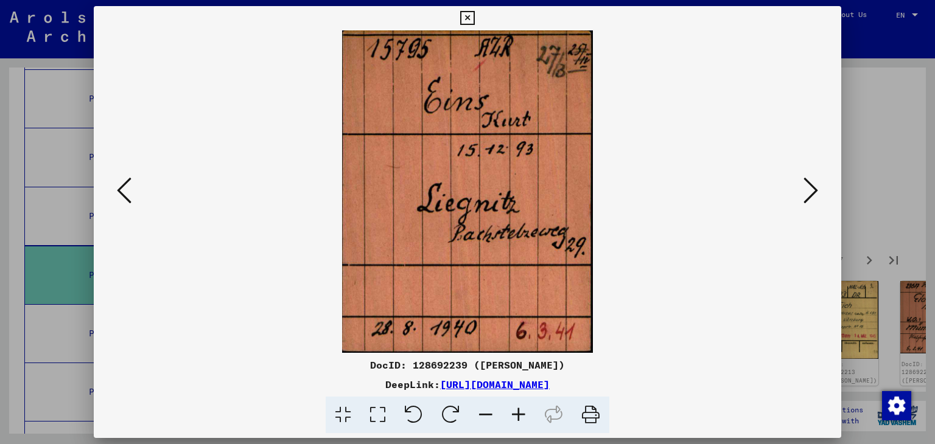
click at [819, 193] on button at bounding box center [811, 191] width 22 height 35
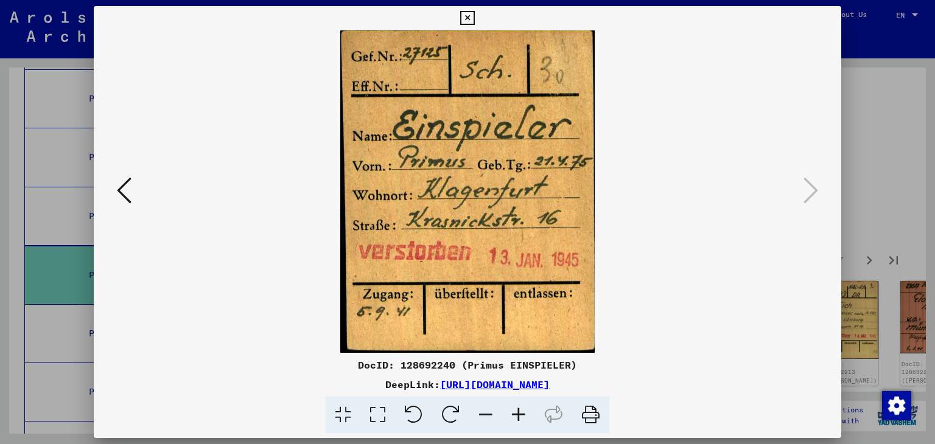
click at [469, 23] on icon at bounding box center [467, 18] width 14 height 15
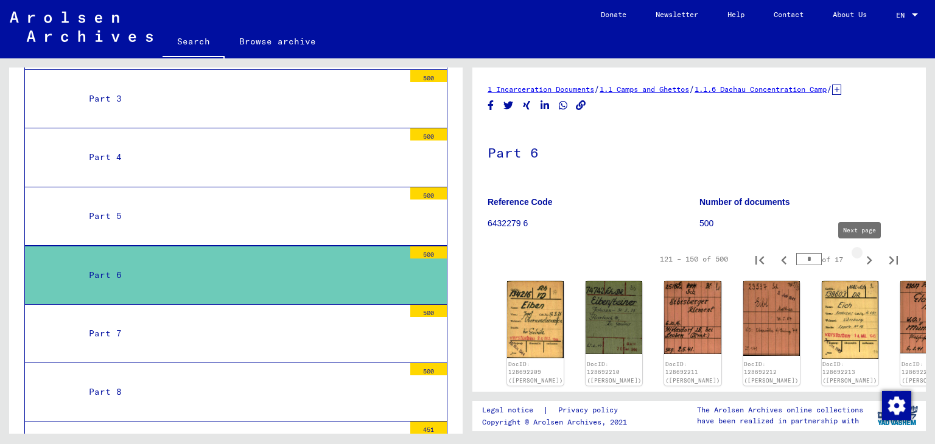
click at [861, 261] on icon "Next page" at bounding box center [869, 260] width 17 height 17
type input "*"
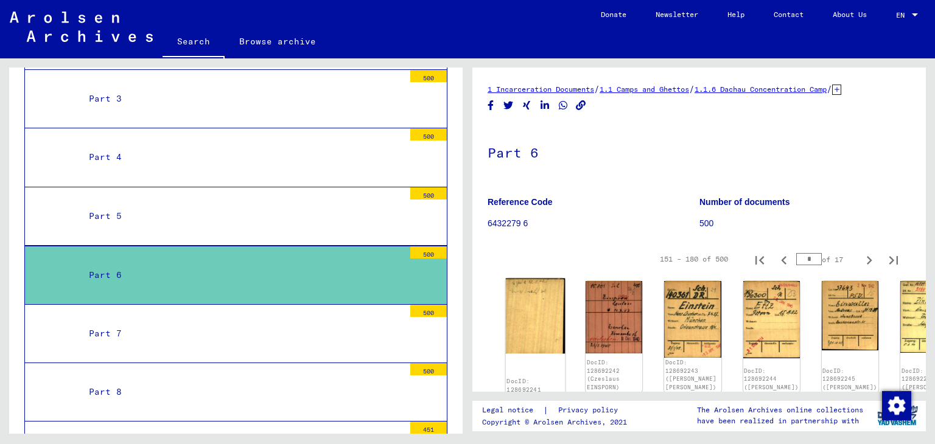
click at [533, 305] on img at bounding box center [536, 316] width 60 height 75
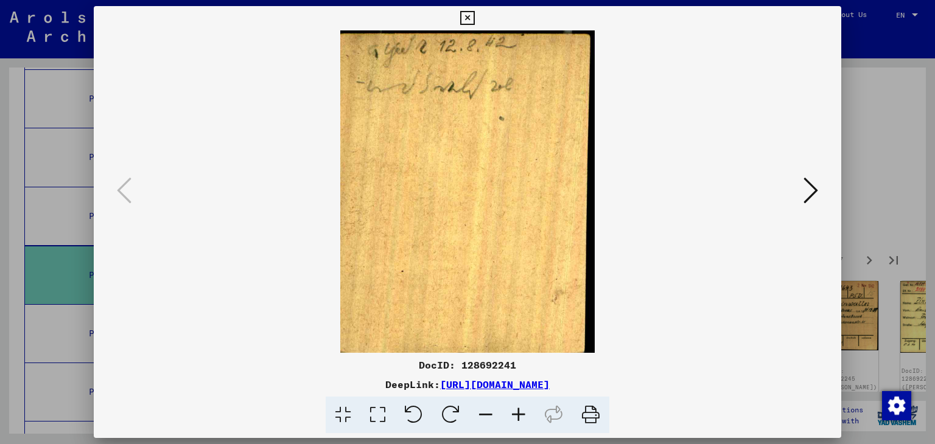
click at [814, 189] on icon at bounding box center [810, 190] width 15 height 29
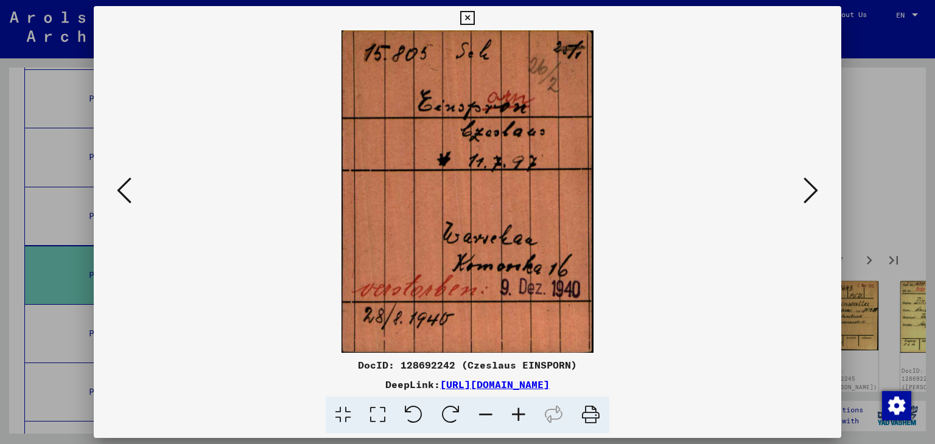
click at [814, 189] on icon at bounding box center [810, 190] width 15 height 29
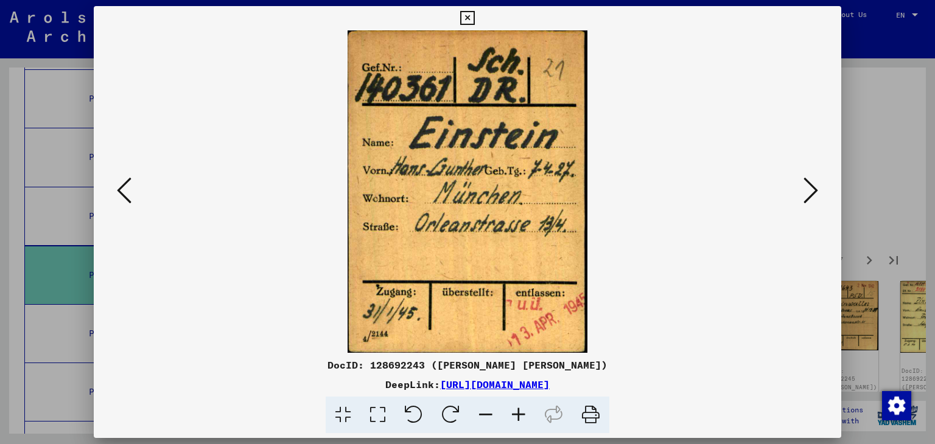
click at [814, 189] on icon at bounding box center [810, 190] width 15 height 29
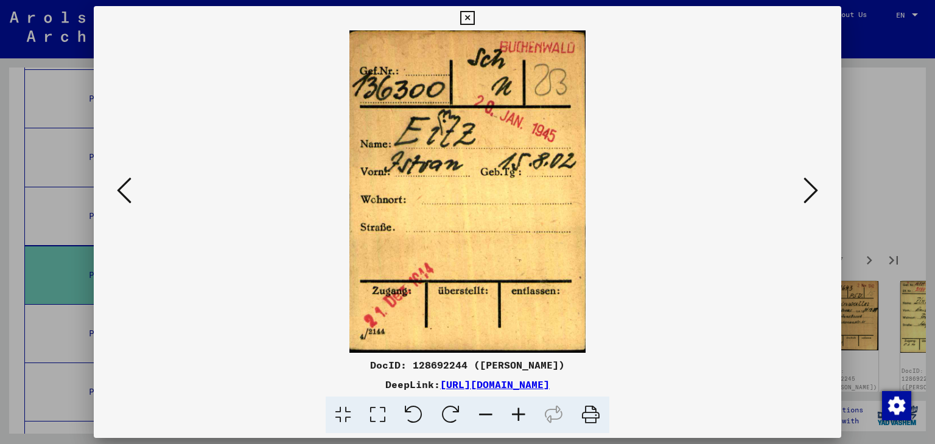
click at [814, 189] on icon at bounding box center [810, 190] width 15 height 29
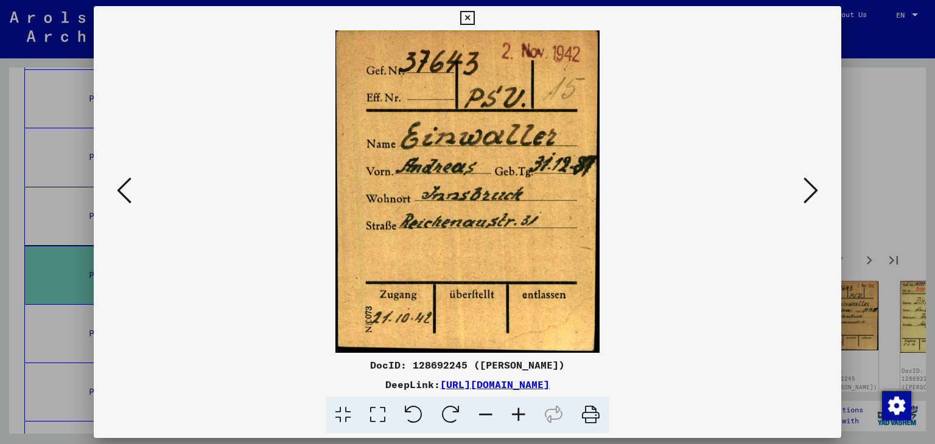
click at [814, 189] on icon at bounding box center [810, 190] width 15 height 29
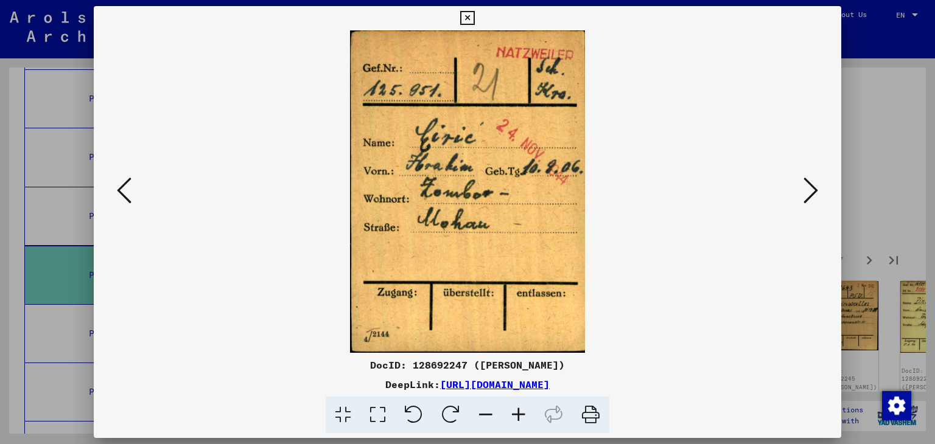
click at [814, 189] on icon at bounding box center [810, 190] width 15 height 29
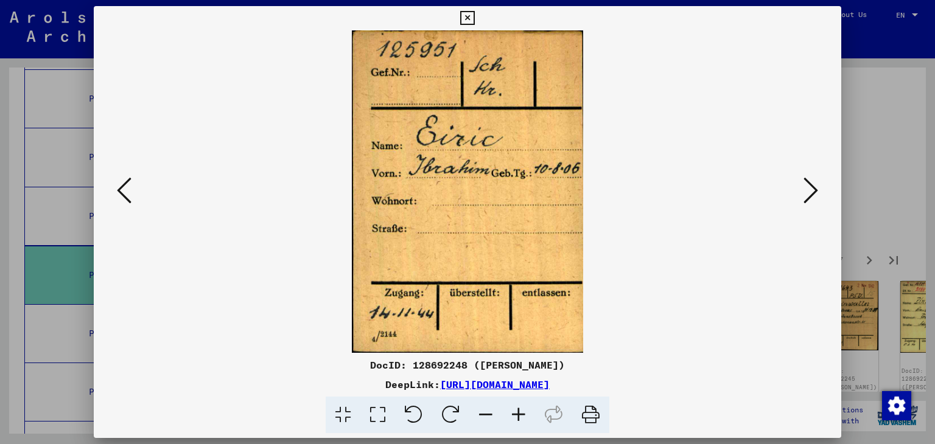
click at [814, 189] on icon at bounding box center [810, 190] width 15 height 29
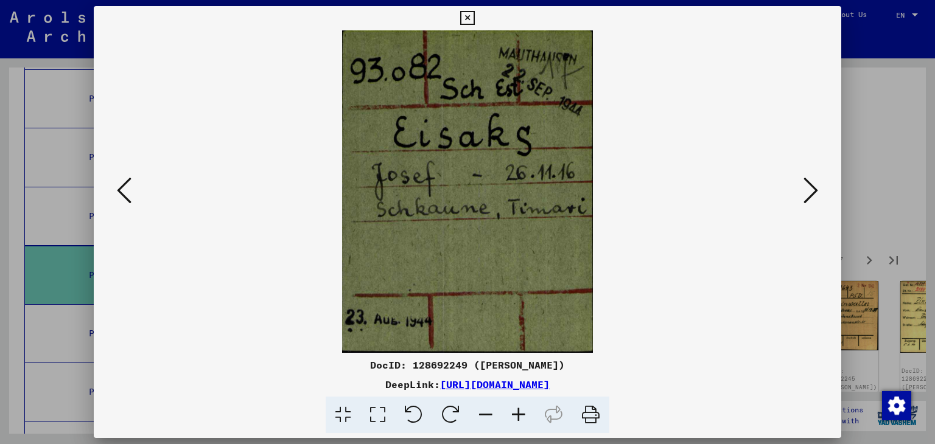
click at [814, 189] on icon at bounding box center [810, 190] width 15 height 29
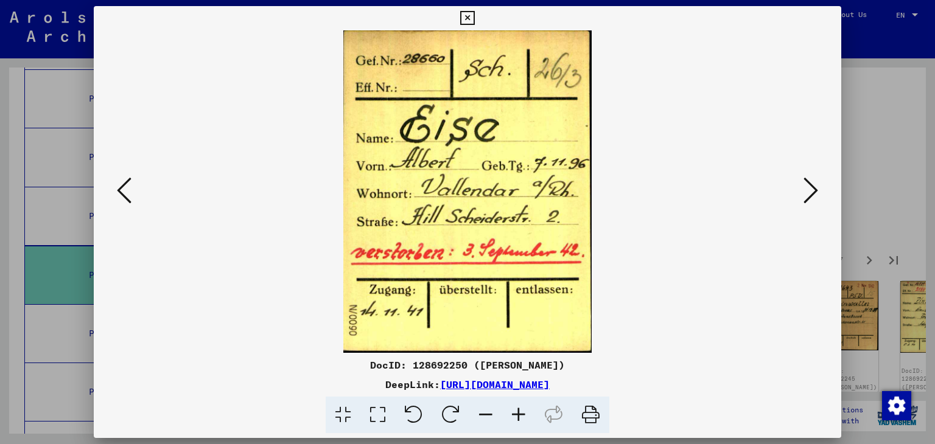
click at [814, 189] on icon at bounding box center [810, 190] width 15 height 29
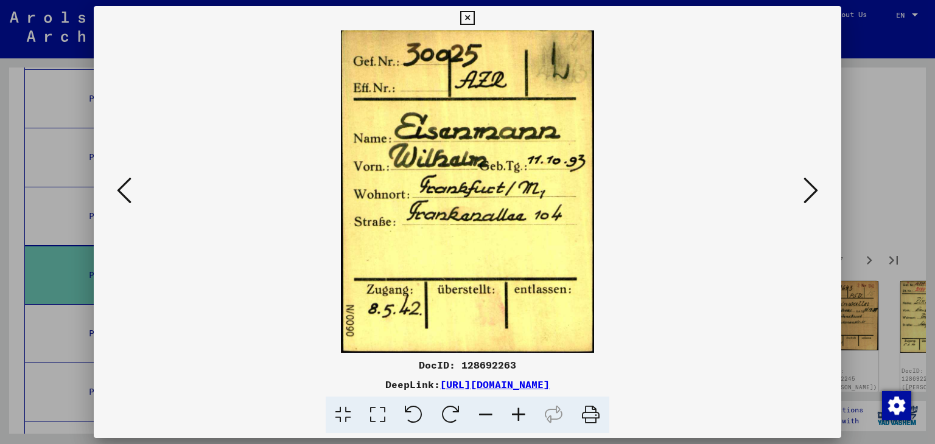
click at [814, 189] on icon at bounding box center [810, 190] width 15 height 29
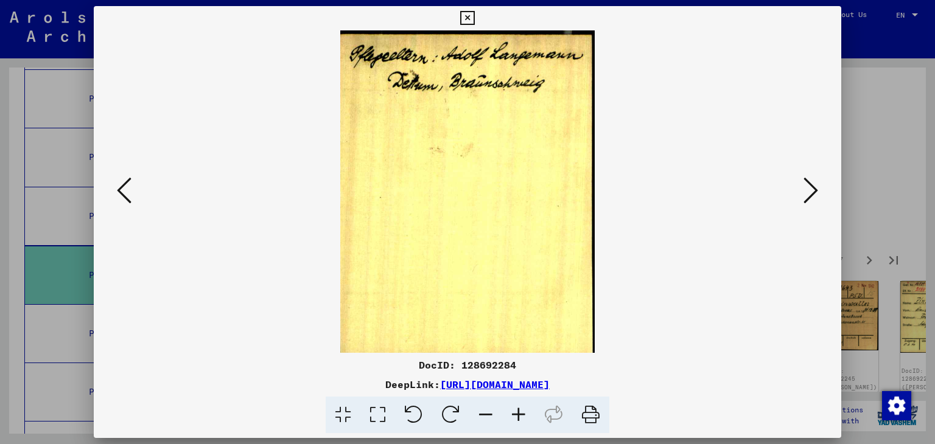
click at [814, 189] on icon at bounding box center [810, 190] width 15 height 29
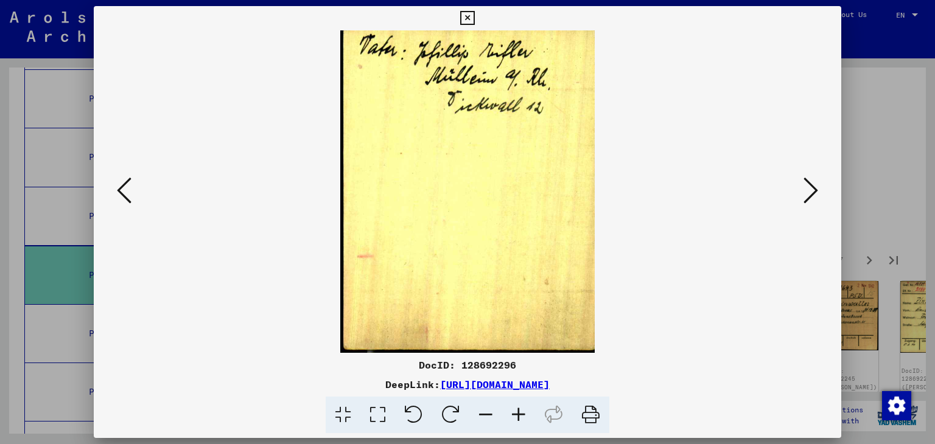
click at [814, 189] on icon at bounding box center [810, 190] width 15 height 29
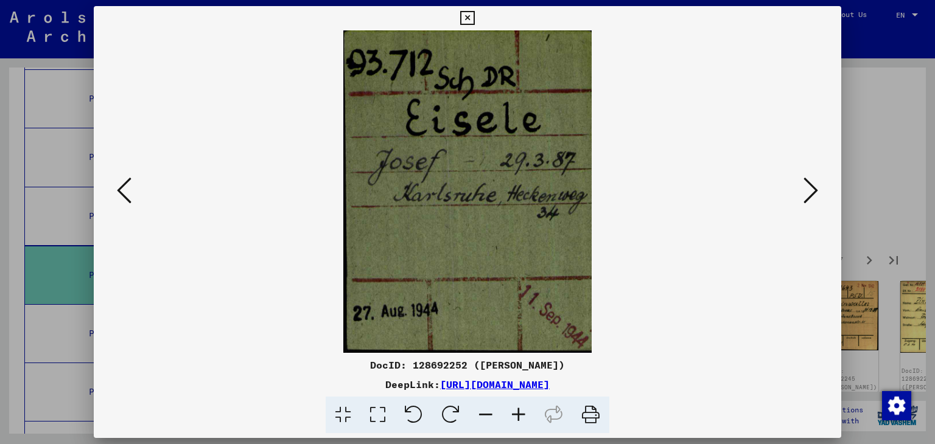
click at [814, 189] on icon at bounding box center [810, 190] width 15 height 29
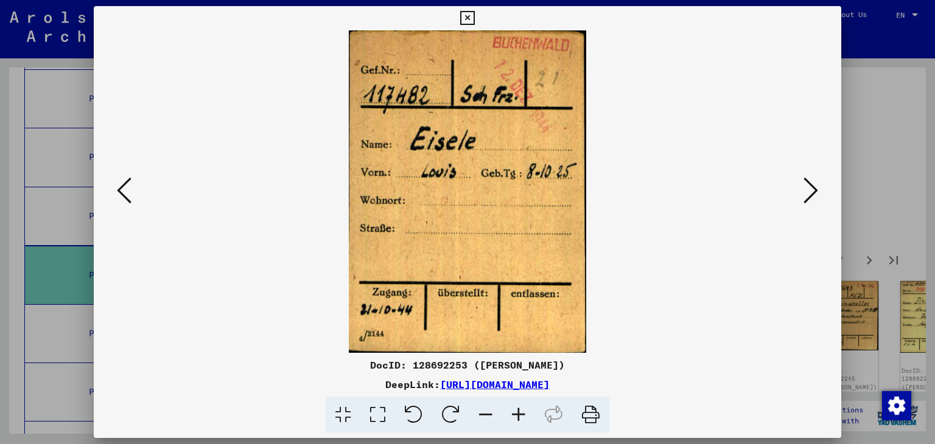
click at [814, 189] on icon at bounding box center [810, 190] width 15 height 29
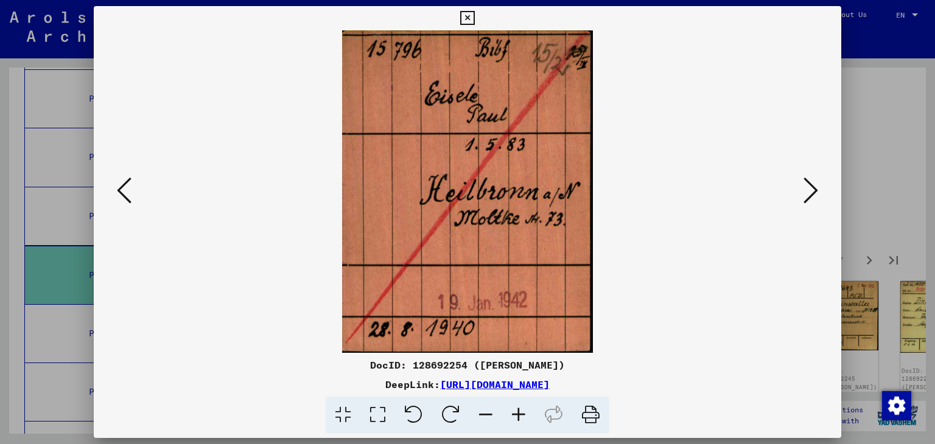
click at [814, 189] on icon at bounding box center [810, 190] width 15 height 29
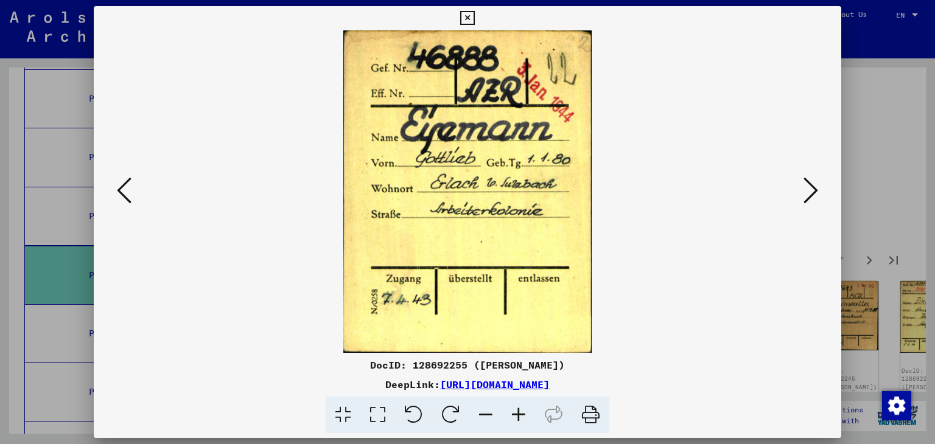
click at [814, 189] on icon at bounding box center [810, 190] width 15 height 29
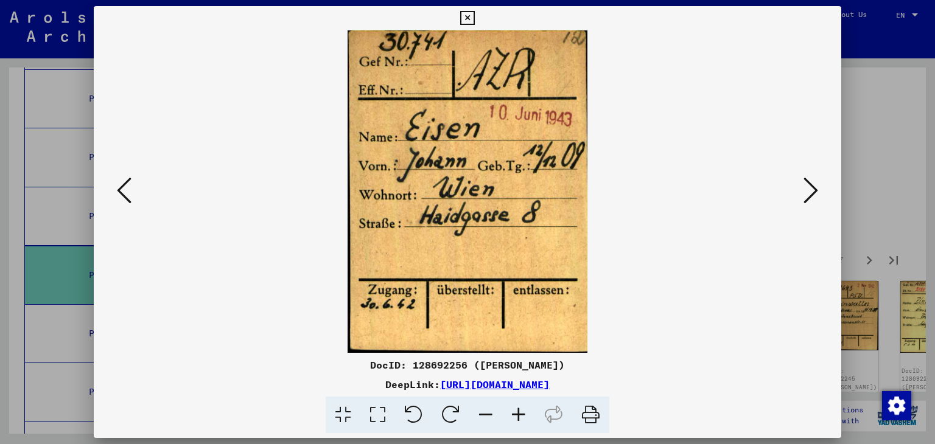
click at [814, 189] on icon at bounding box center [810, 190] width 15 height 29
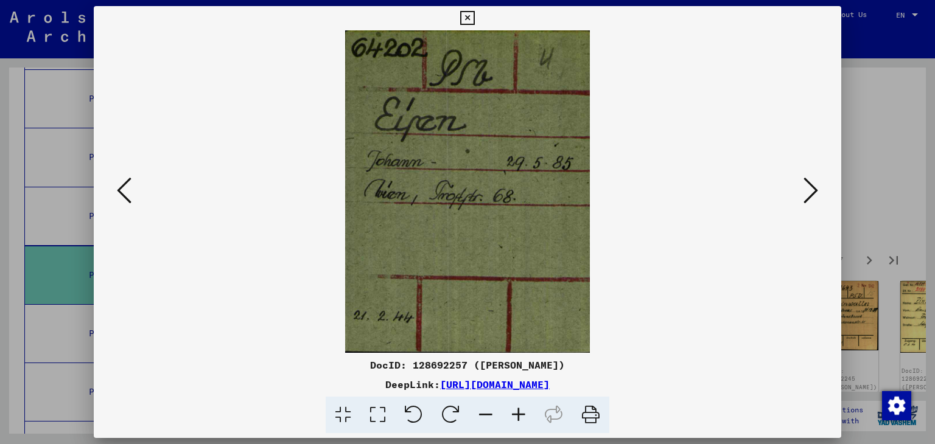
click at [814, 189] on icon at bounding box center [810, 190] width 15 height 29
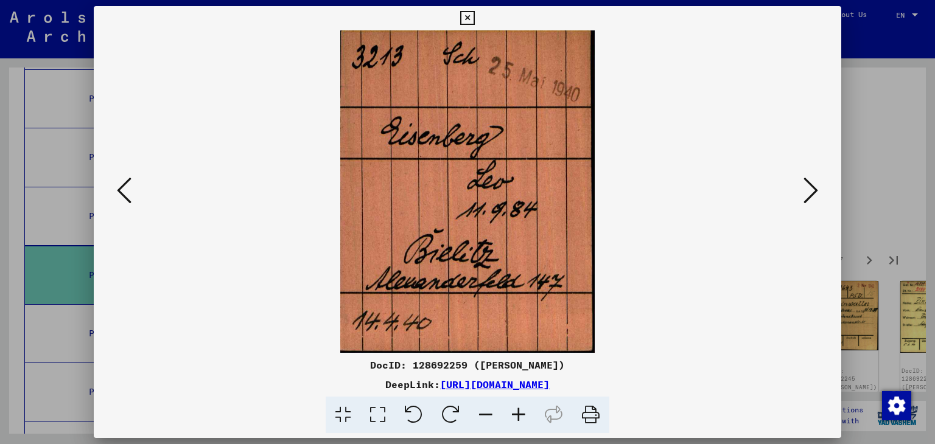
click at [814, 189] on icon at bounding box center [810, 190] width 15 height 29
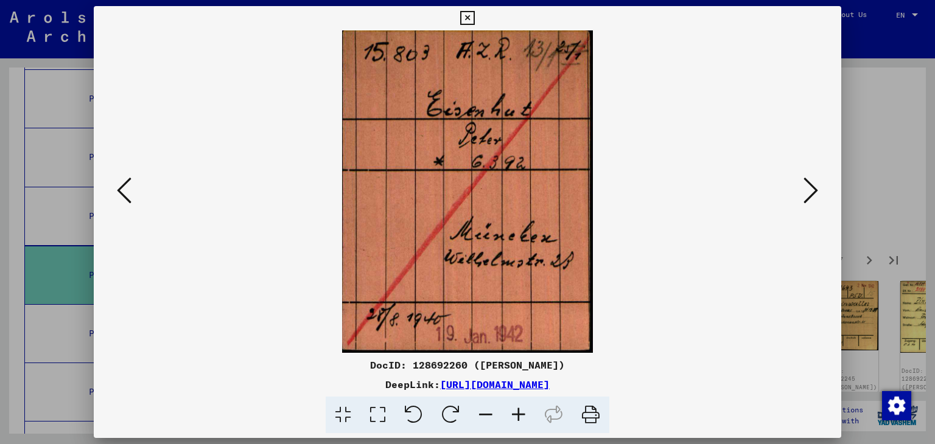
click at [814, 189] on icon at bounding box center [810, 190] width 15 height 29
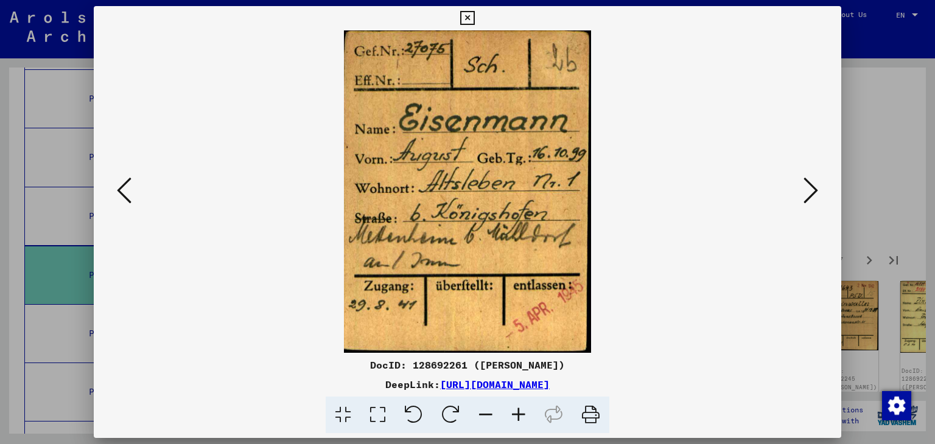
click at [814, 189] on icon at bounding box center [810, 190] width 15 height 29
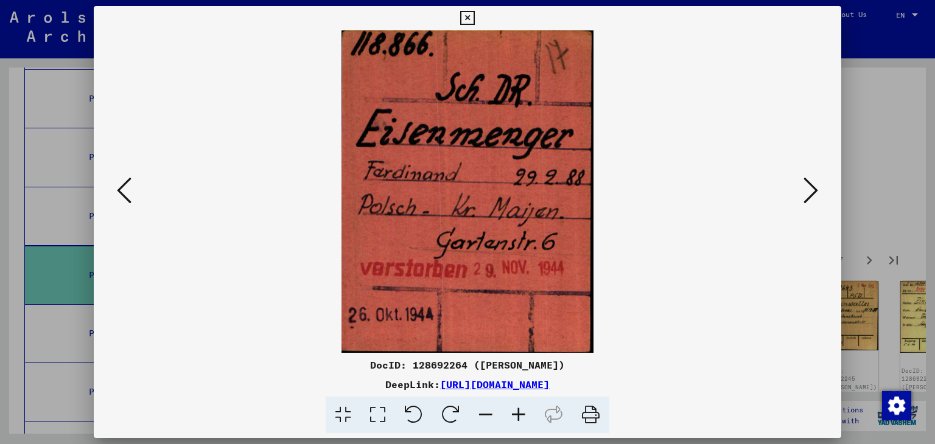
click at [814, 189] on icon at bounding box center [810, 190] width 15 height 29
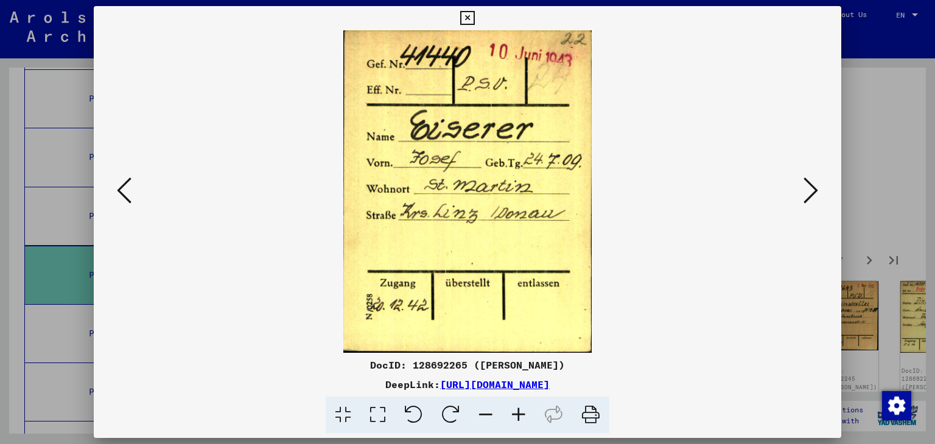
click at [814, 189] on icon at bounding box center [810, 190] width 15 height 29
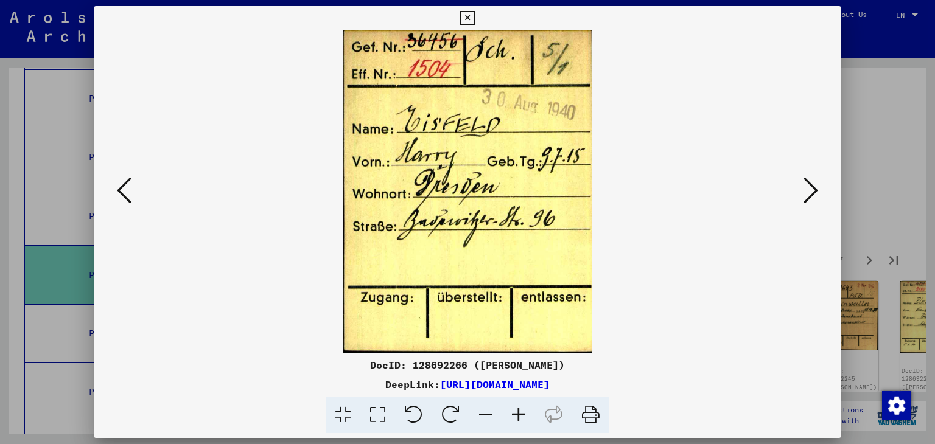
click at [814, 189] on icon at bounding box center [810, 190] width 15 height 29
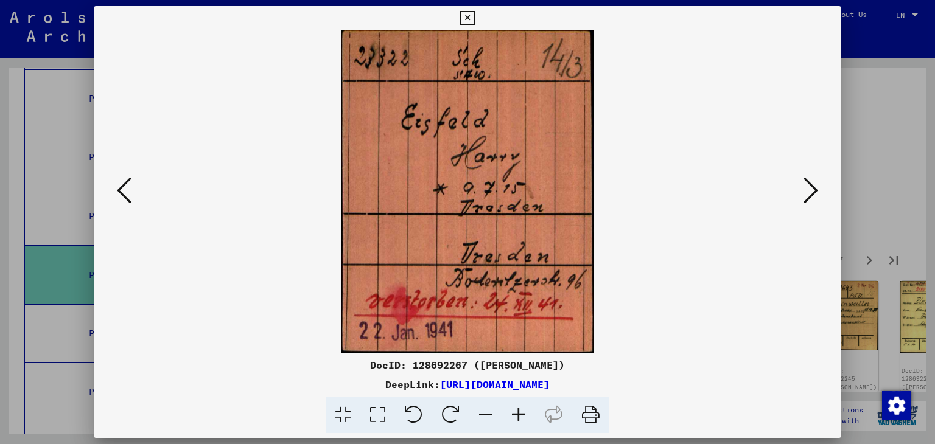
click at [814, 189] on icon at bounding box center [810, 190] width 15 height 29
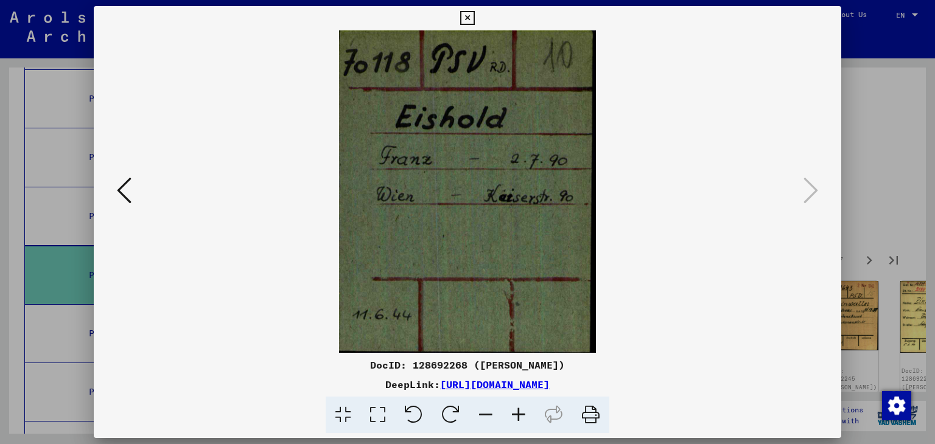
click at [469, 20] on icon at bounding box center [467, 18] width 14 height 15
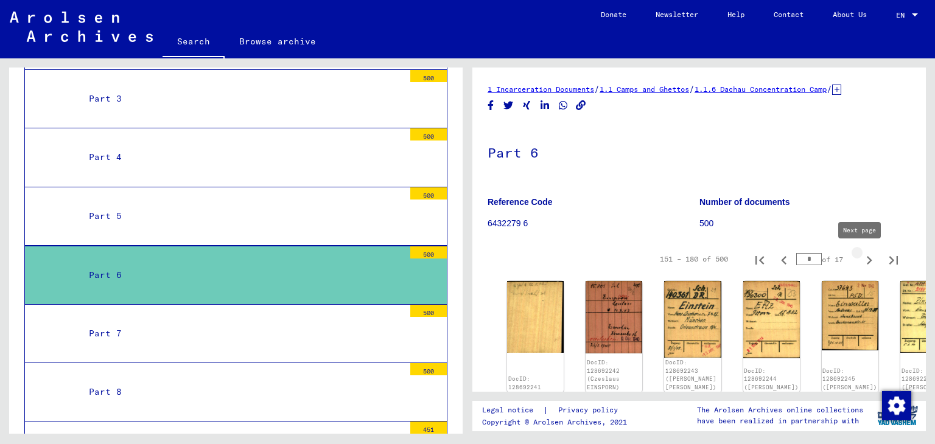
click at [867, 260] on icon "Next page" at bounding box center [869, 260] width 5 height 9
type input "*"
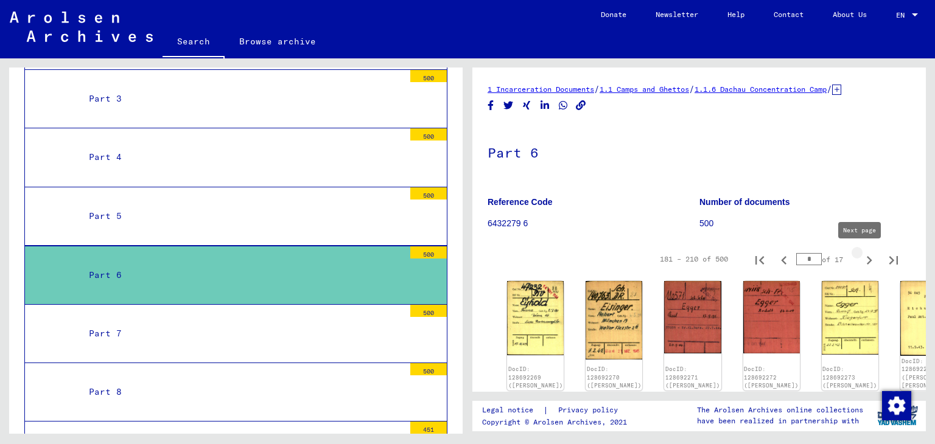
click at [861, 259] on icon "Next page" at bounding box center [869, 260] width 17 height 17
type input "*"
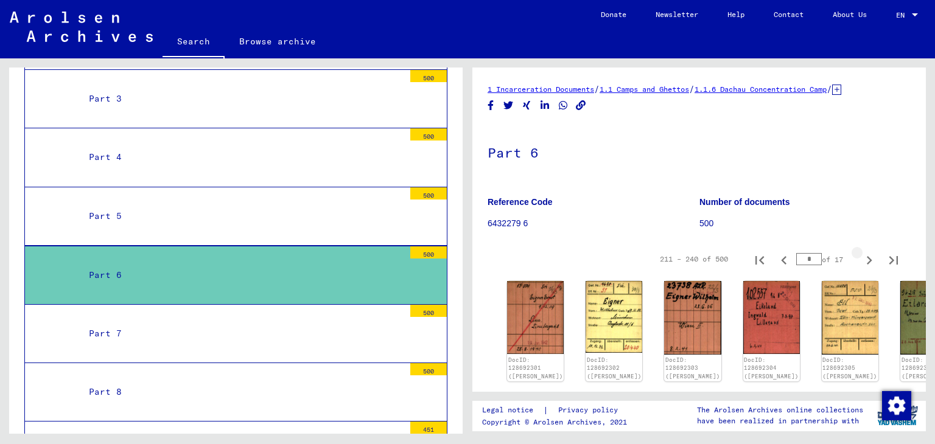
click at [861, 259] on icon "Next page" at bounding box center [869, 260] width 17 height 17
type input "*"
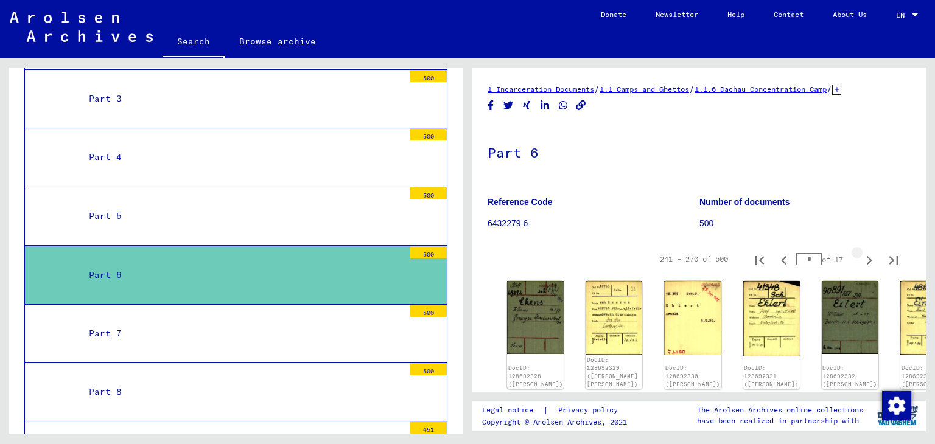
click at [861, 259] on icon "Next page" at bounding box center [869, 260] width 17 height 17
type input "**"
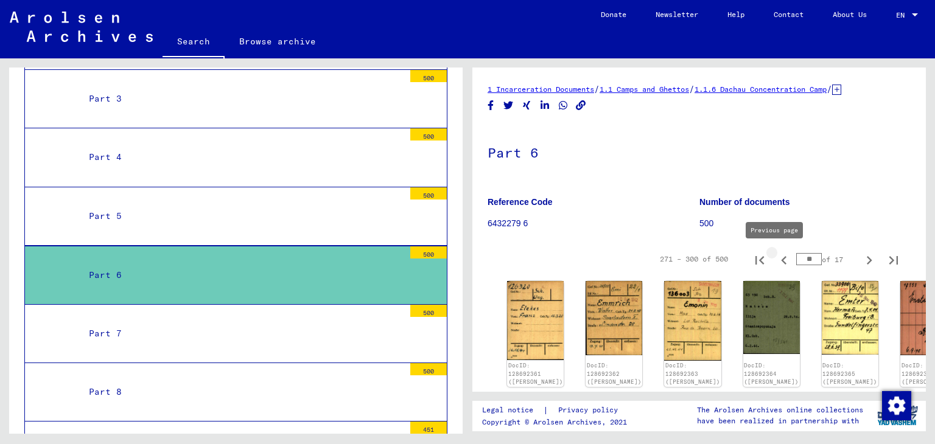
click at [775, 259] on icon "Previous page" at bounding box center [783, 260] width 17 height 17
type input "*"
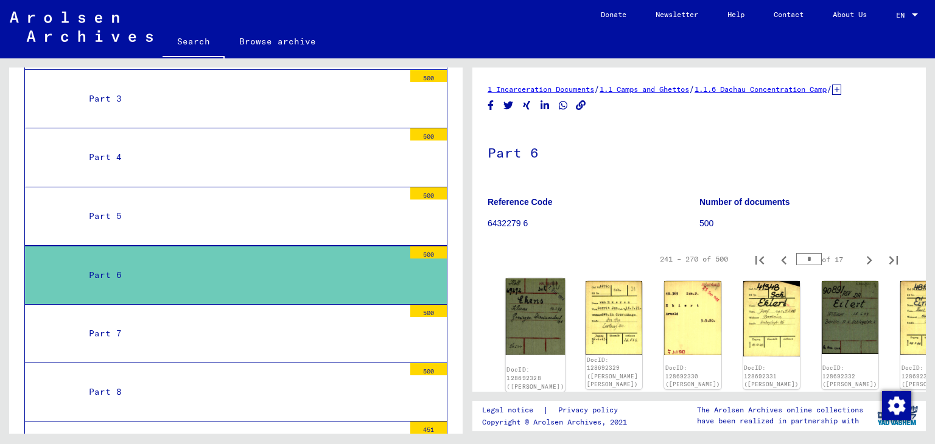
click at [537, 323] on img at bounding box center [536, 317] width 60 height 77
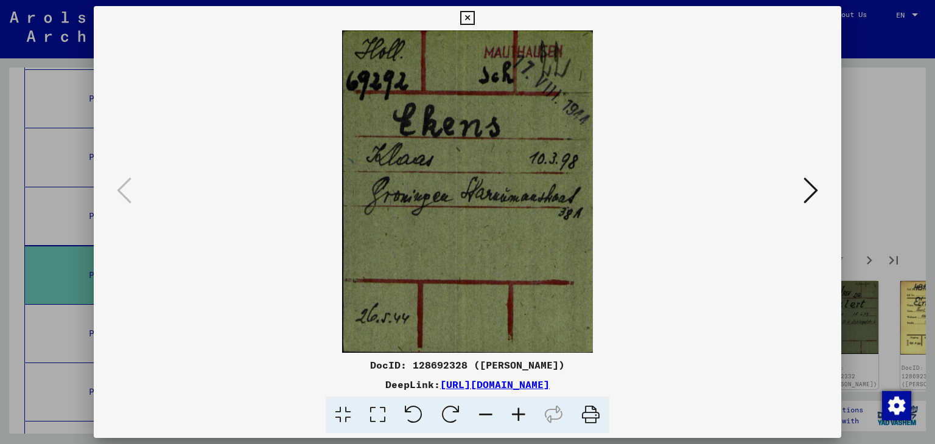
click at [802, 196] on button at bounding box center [811, 191] width 22 height 35
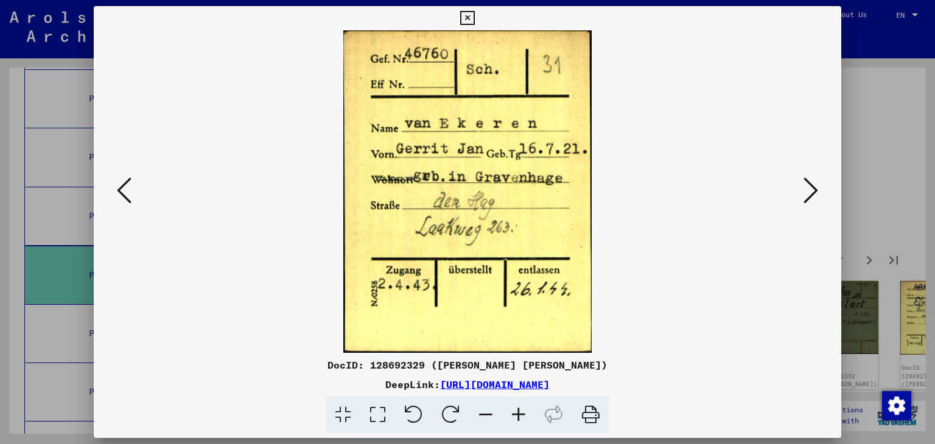
click at [802, 196] on button at bounding box center [811, 191] width 22 height 35
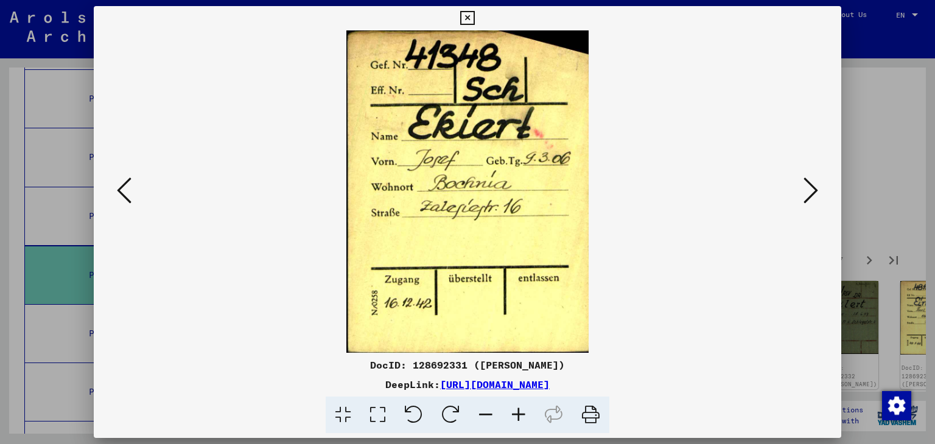
click at [802, 196] on button at bounding box center [811, 191] width 22 height 35
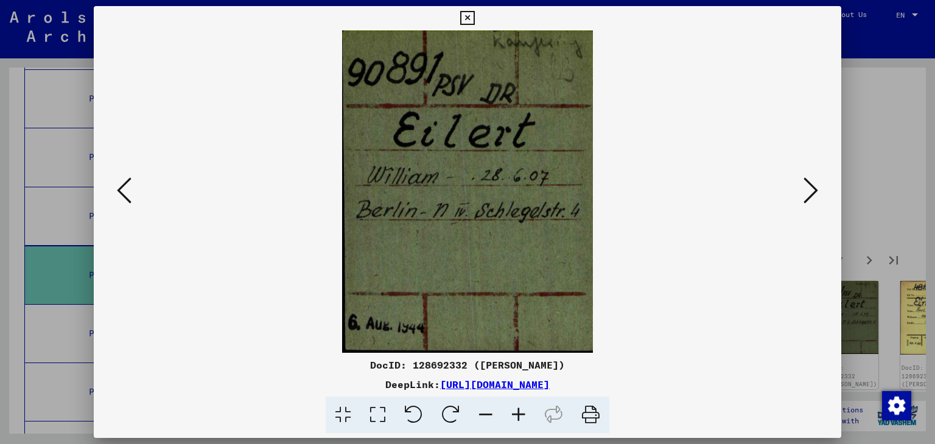
click at [802, 196] on button at bounding box center [811, 191] width 22 height 35
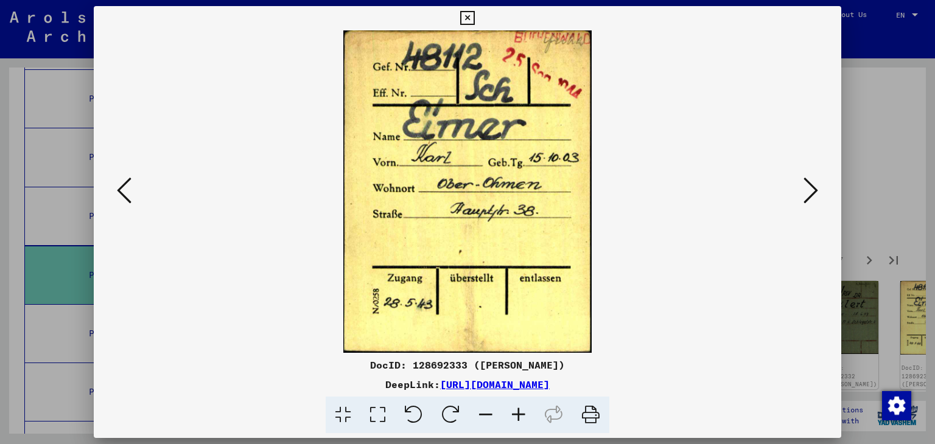
click at [802, 196] on button at bounding box center [811, 191] width 22 height 35
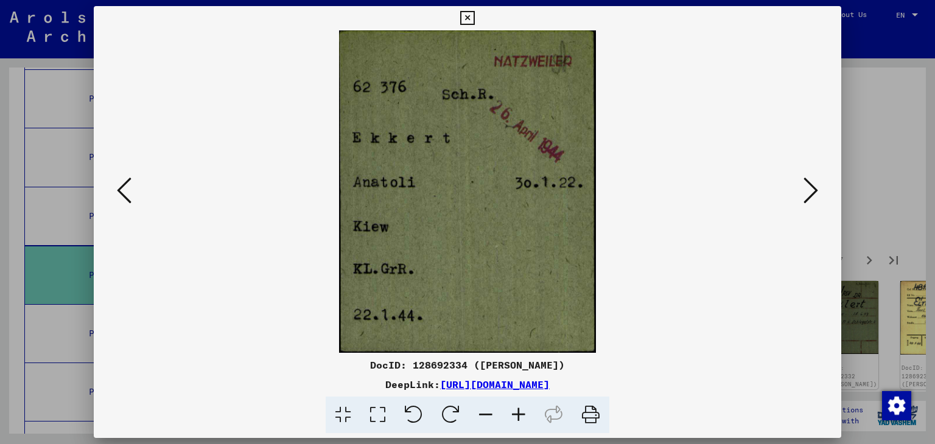
click at [802, 196] on button at bounding box center [811, 191] width 22 height 35
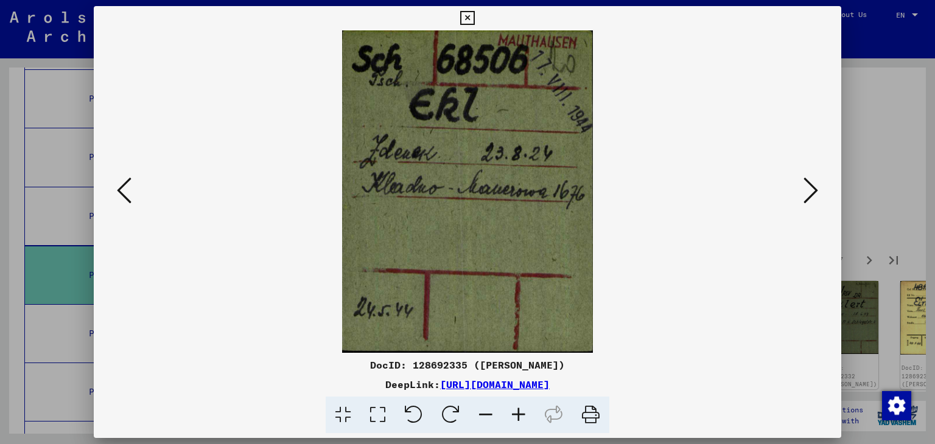
click at [802, 196] on button at bounding box center [811, 191] width 22 height 35
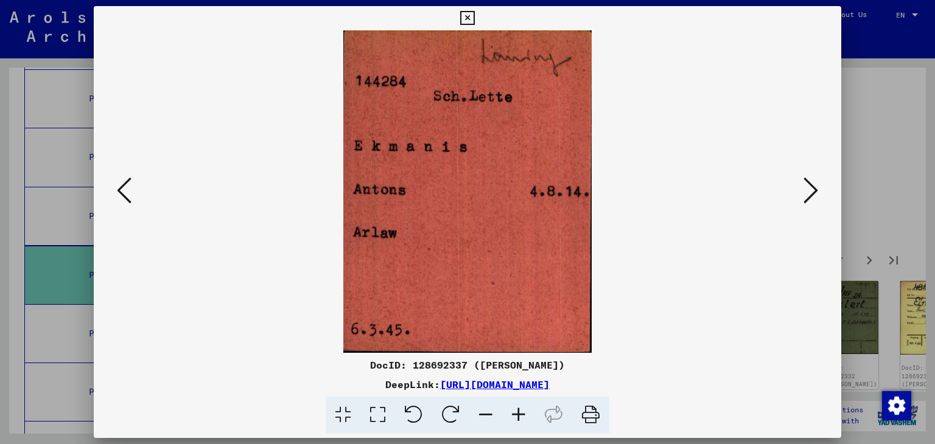
click at [802, 196] on button at bounding box center [811, 191] width 22 height 35
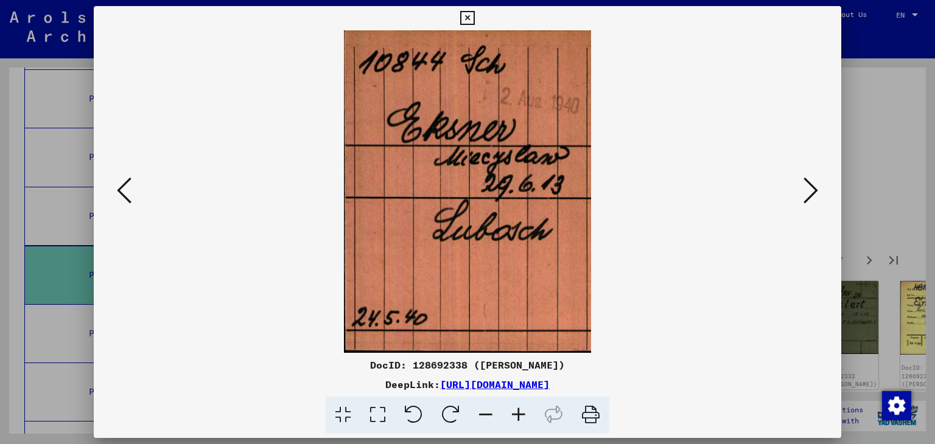
click at [802, 196] on button at bounding box center [811, 191] width 22 height 35
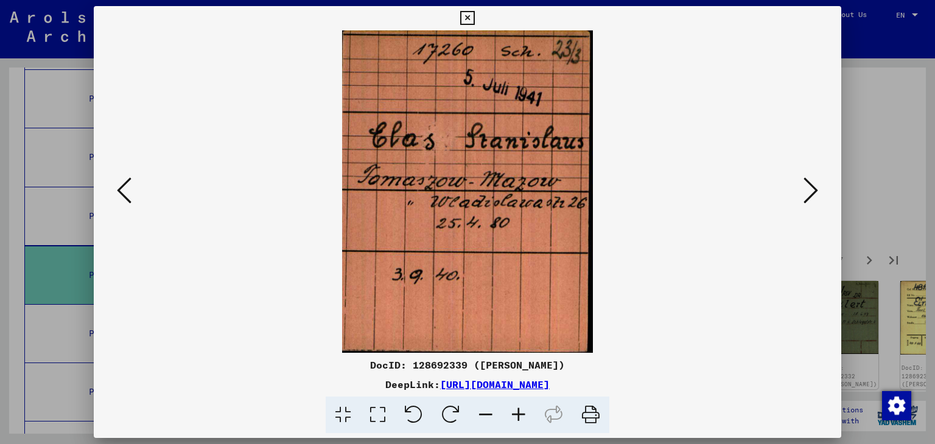
click at [802, 196] on button at bounding box center [811, 191] width 22 height 35
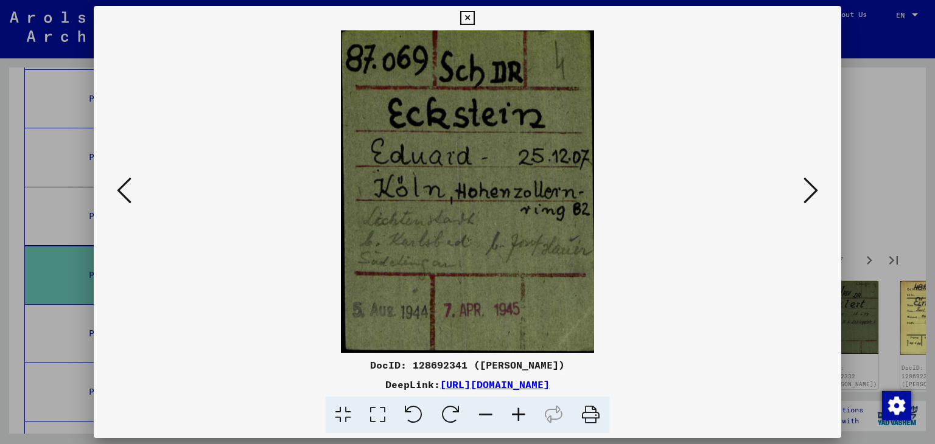
click at [802, 196] on button at bounding box center [811, 191] width 22 height 35
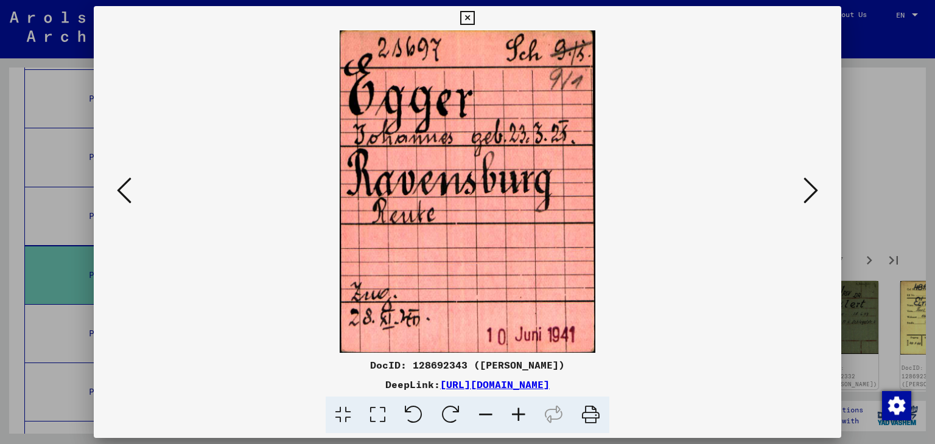
click at [802, 196] on button at bounding box center [811, 191] width 22 height 35
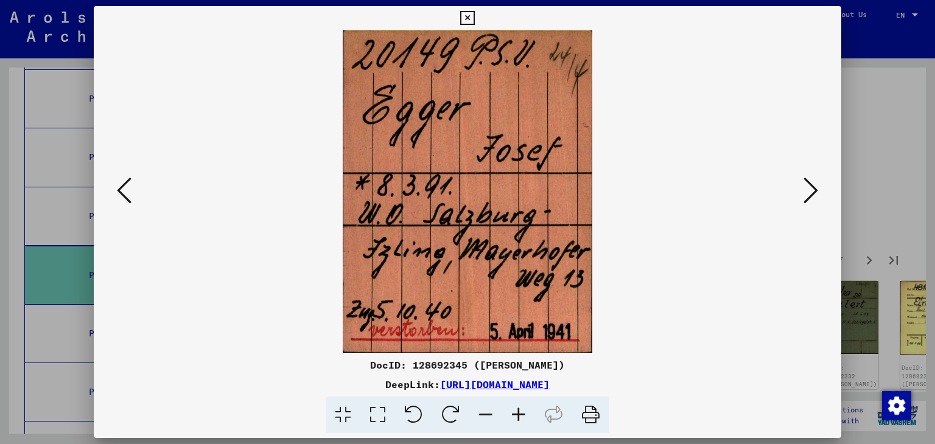
click at [802, 196] on button at bounding box center [811, 191] width 22 height 35
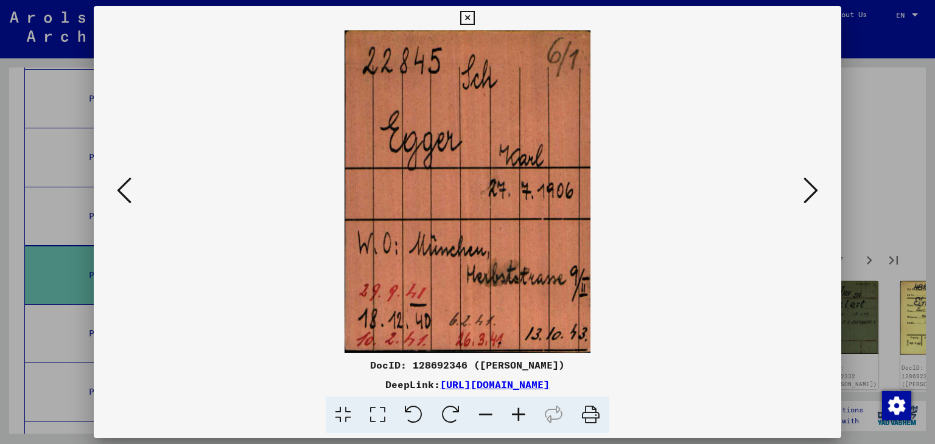
click at [802, 196] on button at bounding box center [811, 191] width 22 height 35
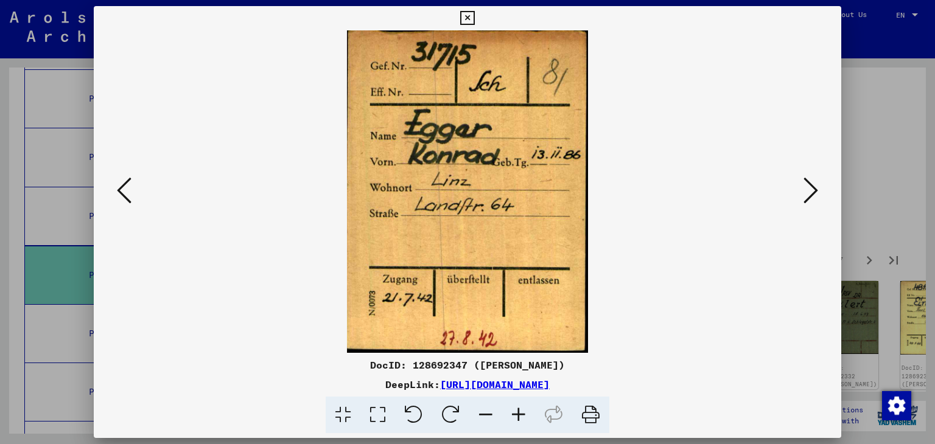
click at [802, 196] on button at bounding box center [811, 191] width 22 height 35
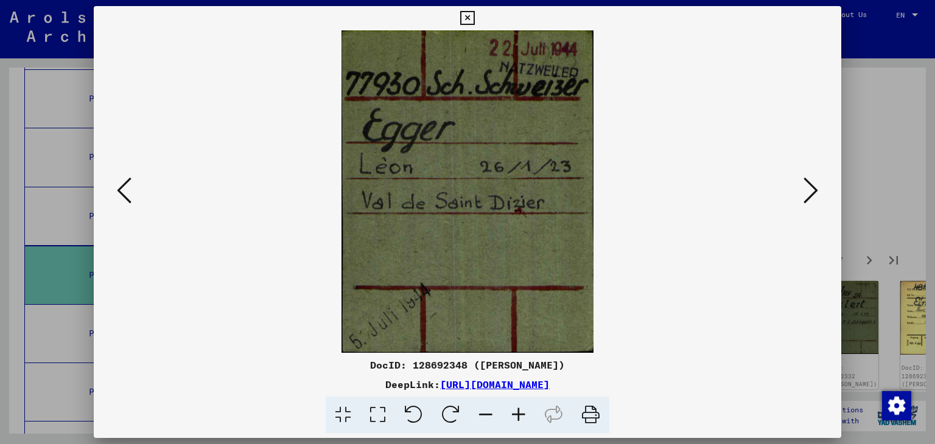
click at [802, 196] on button at bounding box center [811, 191] width 22 height 35
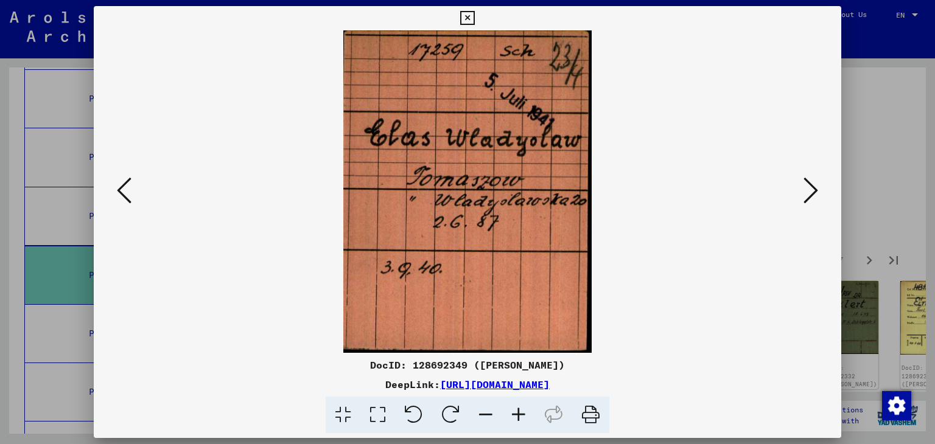
click at [802, 196] on button at bounding box center [811, 191] width 22 height 35
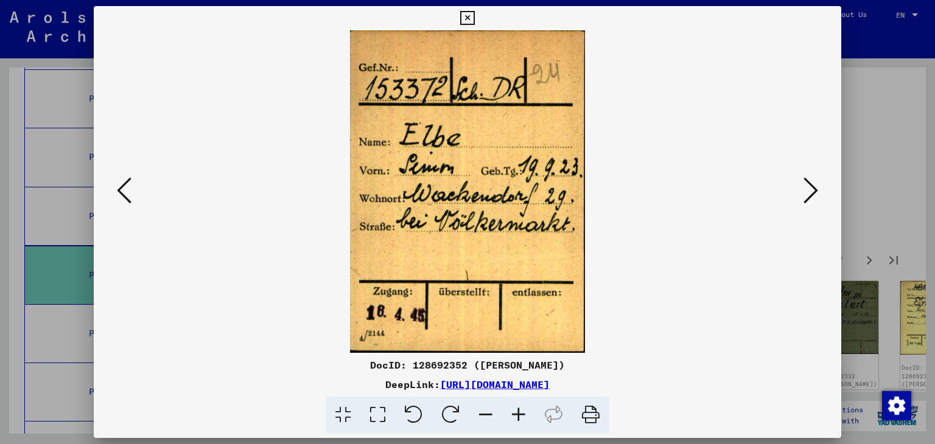
click at [802, 196] on button at bounding box center [811, 191] width 22 height 35
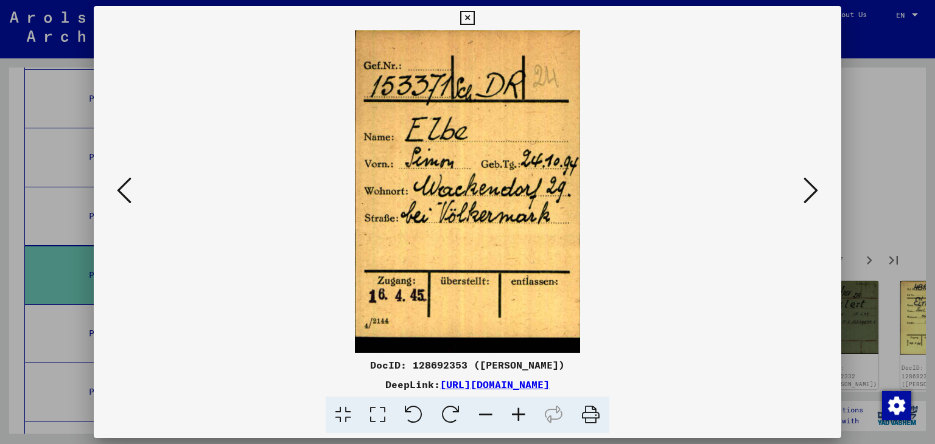
click at [802, 196] on button at bounding box center [811, 191] width 22 height 35
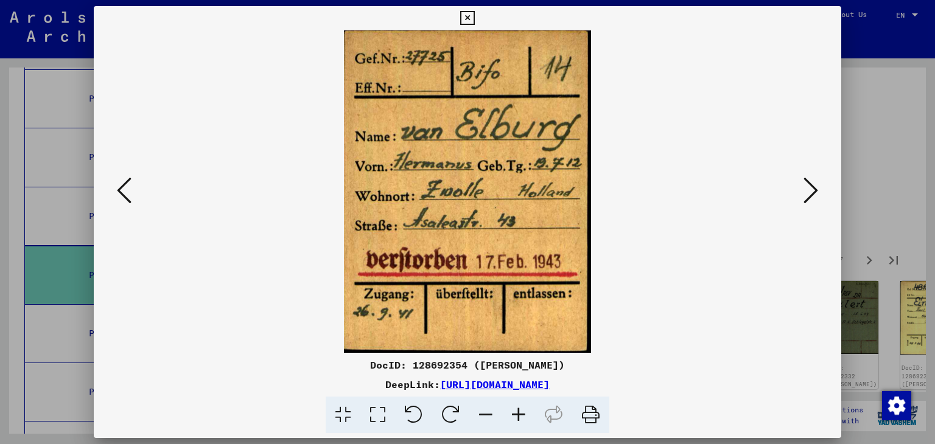
click at [802, 196] on button at bounding box center [811, 191] width 22 height 35
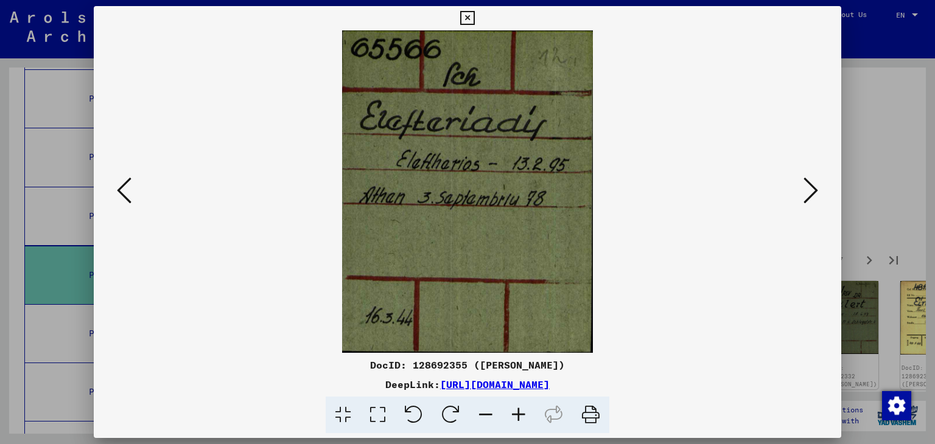
click at [802, 196] on button at bounding box center [811, 191] width 22 height 35
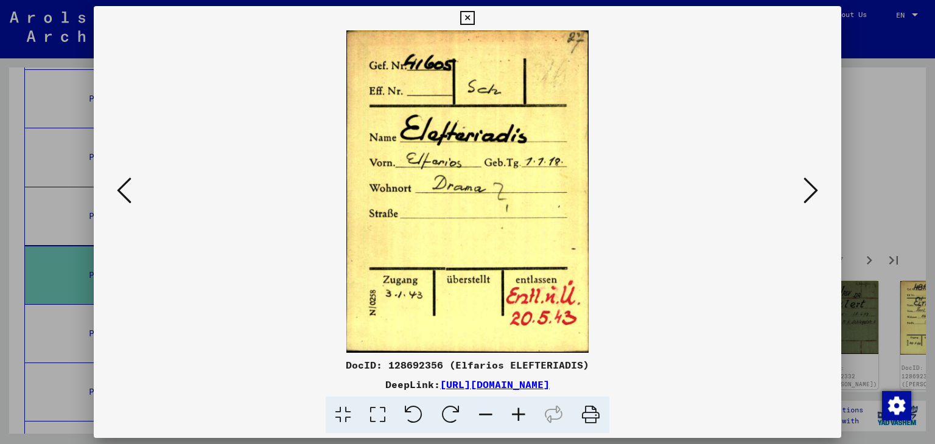
click at [802, 196] on button at bounding box center [811, 191] width 22 height 35
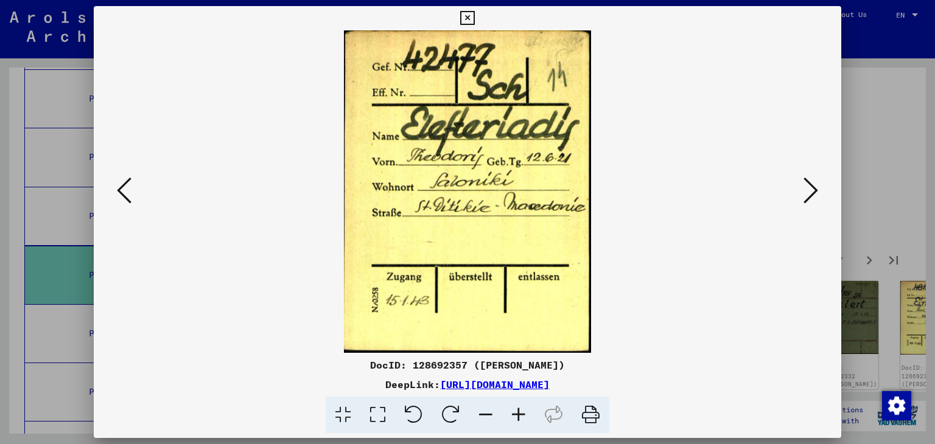
click at [802, 196] on button at bounding box center [811, 191] width 22 height 35
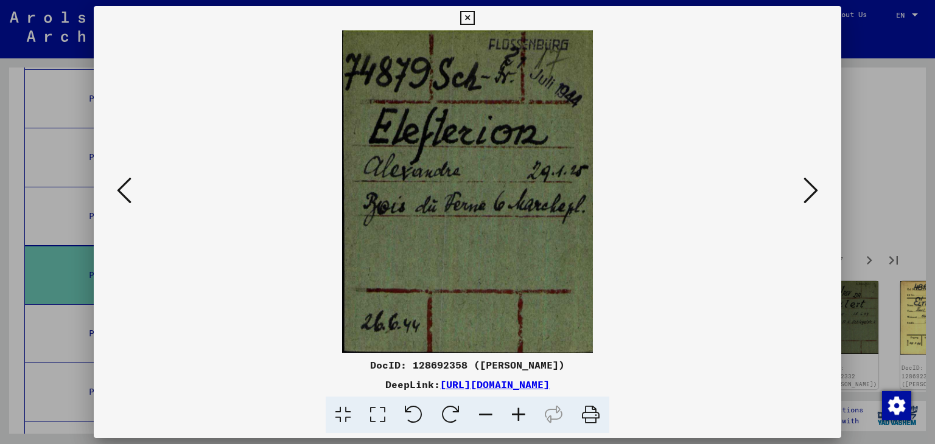
click at [802, 196] on button at bounding box center [811, 191] width 22 height 35
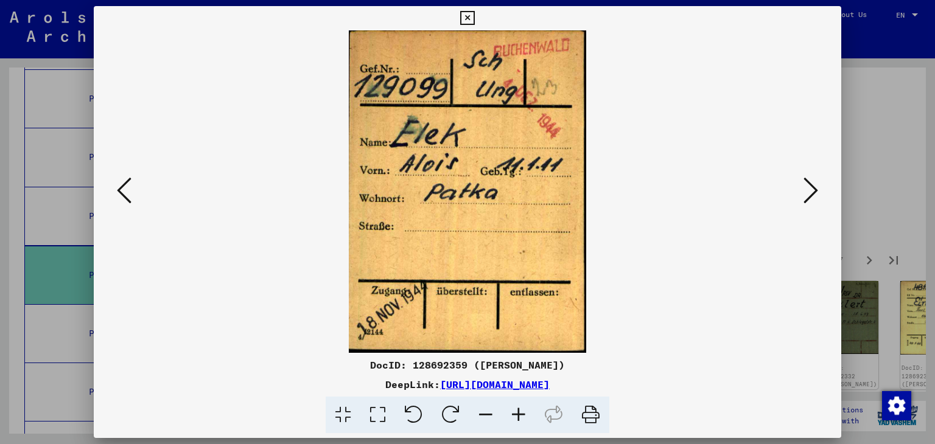
click at [802, 196] on button at bounding box center [811, 191] width 22 height 35
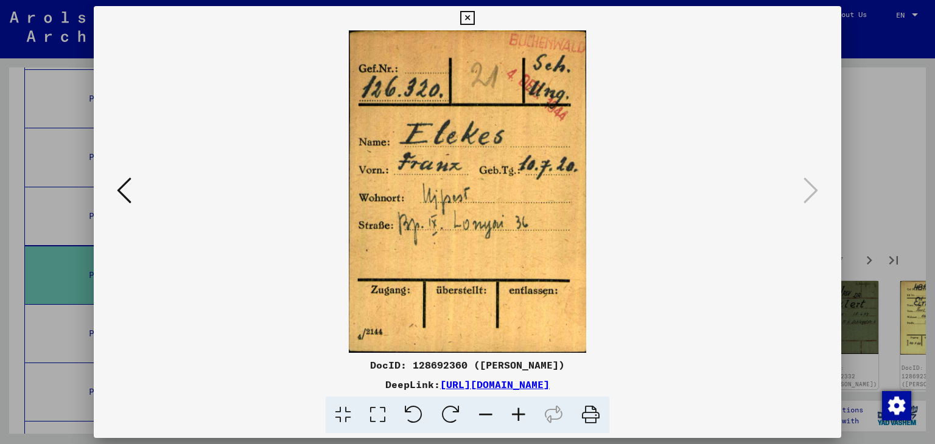
click at [489, 33] on div at bounding box center [468, 191] width 748 height 323
click at [466, 18] on icon at bounding box center [467, 18] width 14 height 15
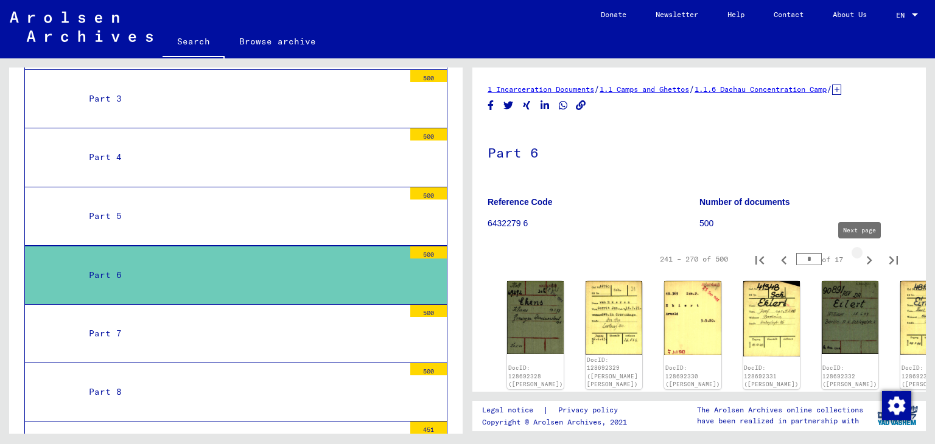
click at [864, 261] on icon "Next page" at bounding box center [869, 260] width 17 height 17
type input "**"
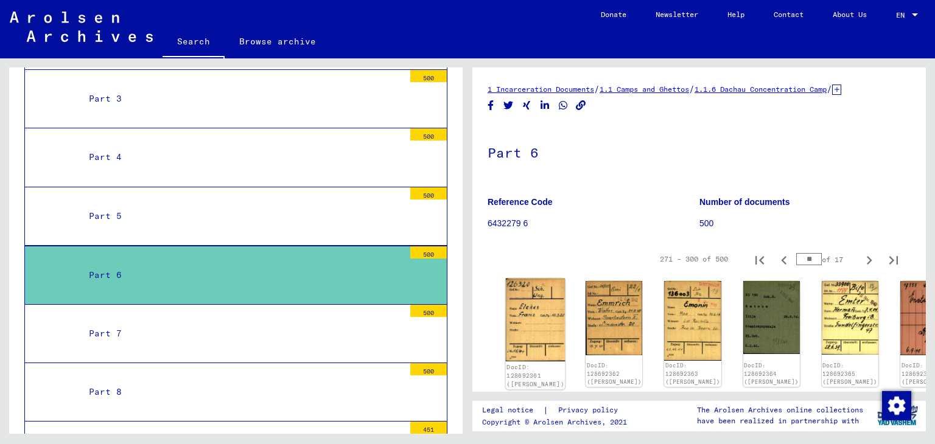
click at [532, 306] on img at bounding box center [536, 320] width 60 height 83
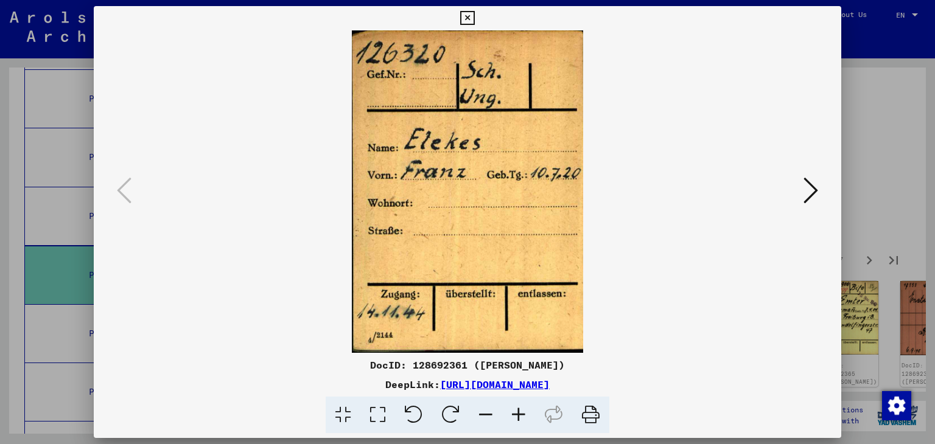
click at [803, 193] on icon at bounding box center [810, 190] width 15 height 29
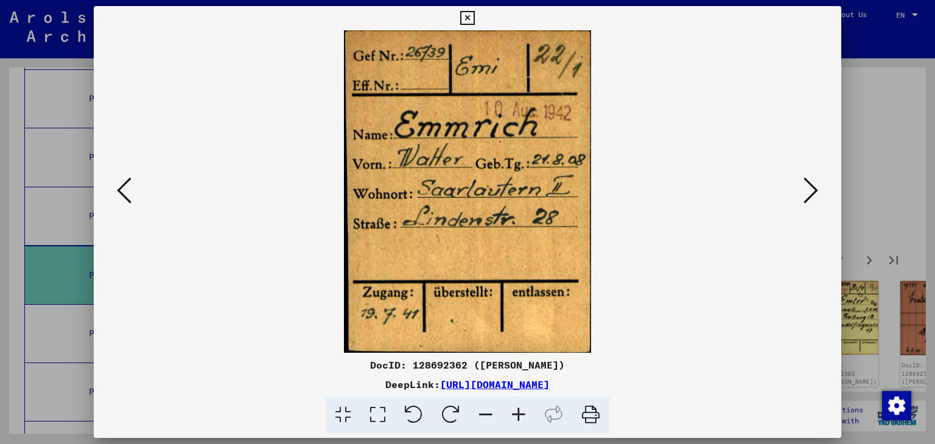
click at [803, 193] on icon at bounding box center [810, 190] width 15 height 29
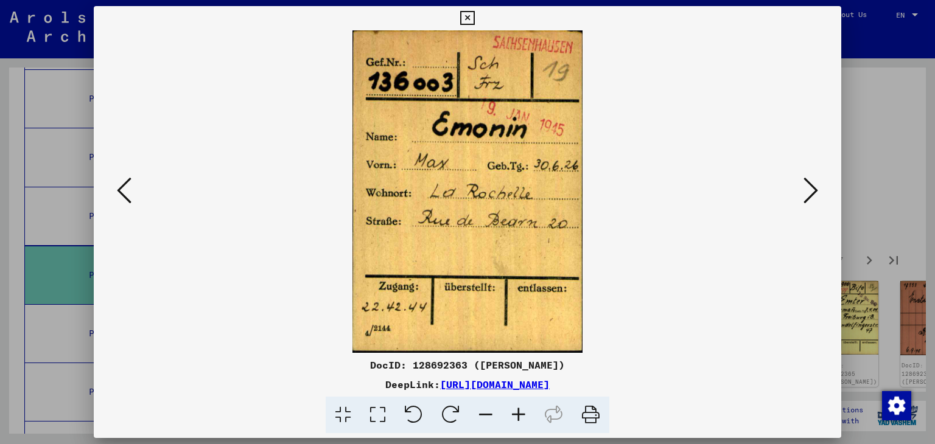
click at [803, 193] on icon at bounding box center [810, 190] width 15 height 29
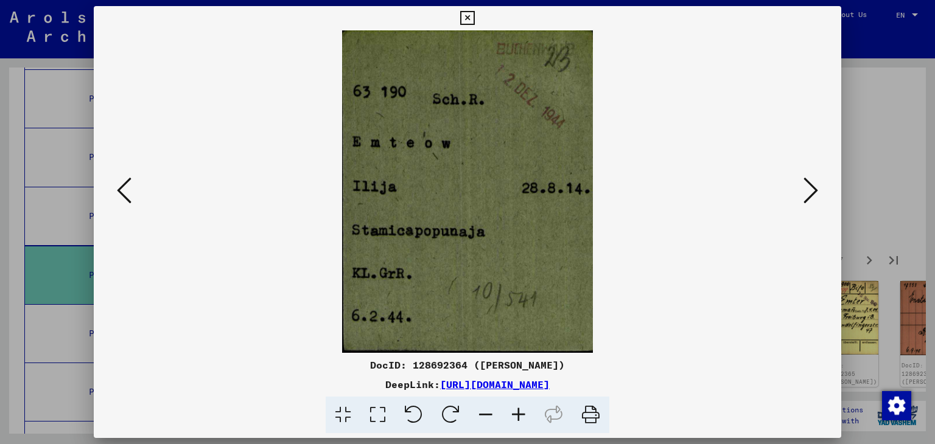
click at [803, 193] on icon at bounding box center [810, 190] width 15 height 29
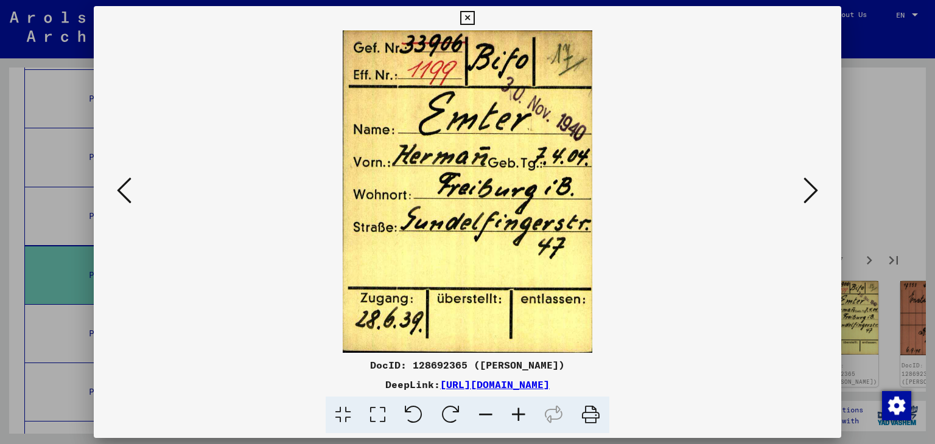
click at [803, 193] on icon at bounding box center [810, 190] width 15 height 29
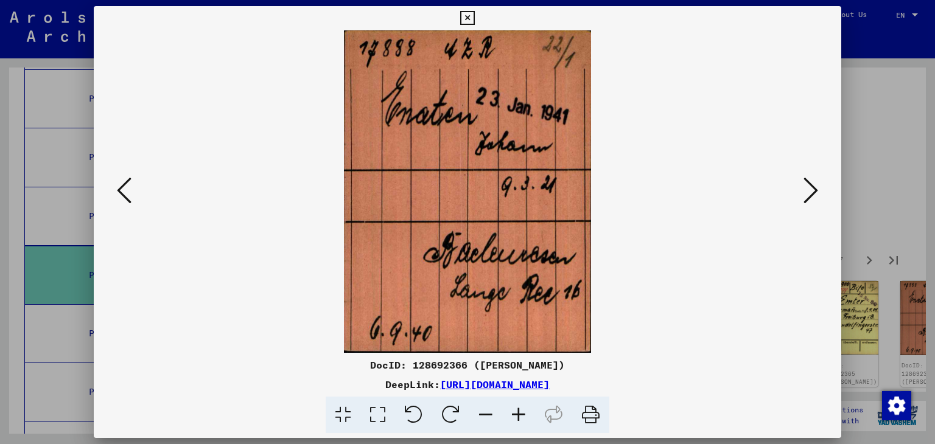
click at [803, 193] on icon at bounding box center [810, 190] width 15 height 29
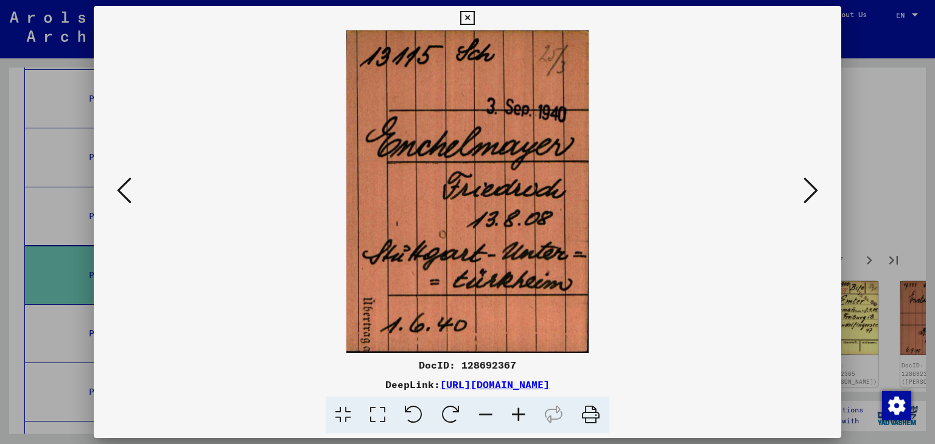
click at [803, 193] on icon at bounding box center [810, 190] width 15 height 29
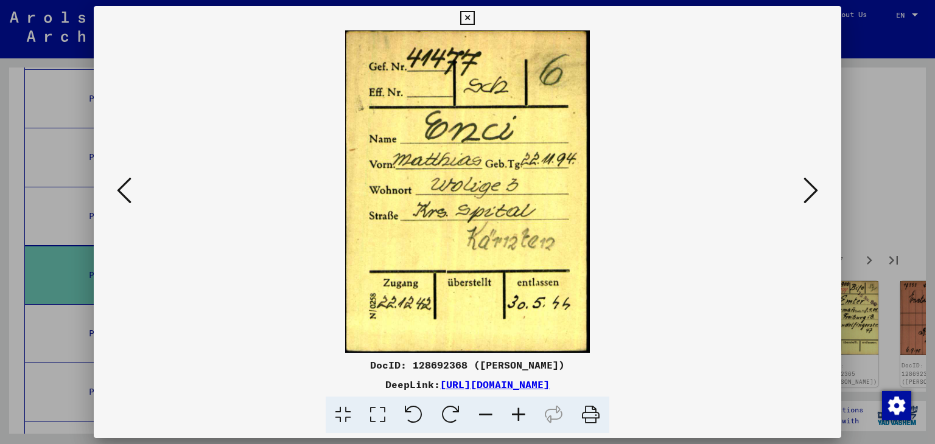
click at [803, 193] on icon at bounding box center [810, 190] width 15 height 29
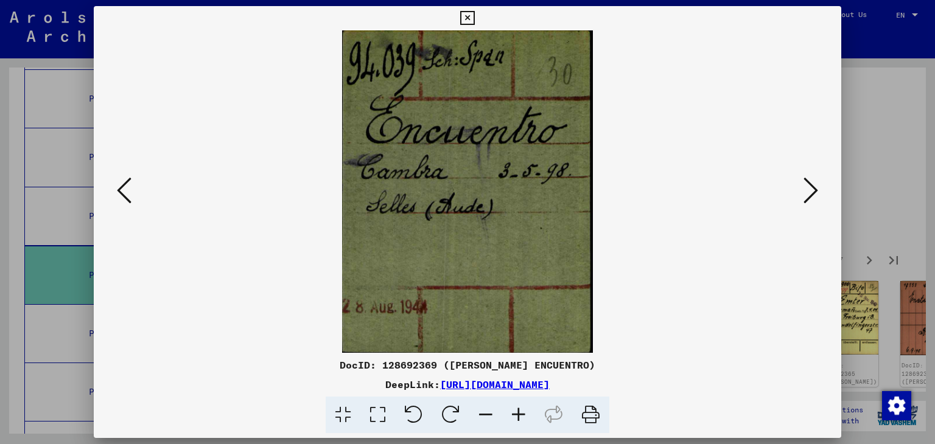
click at [803, 193] on icon at bounding box center [810, 190] width 15 height 29
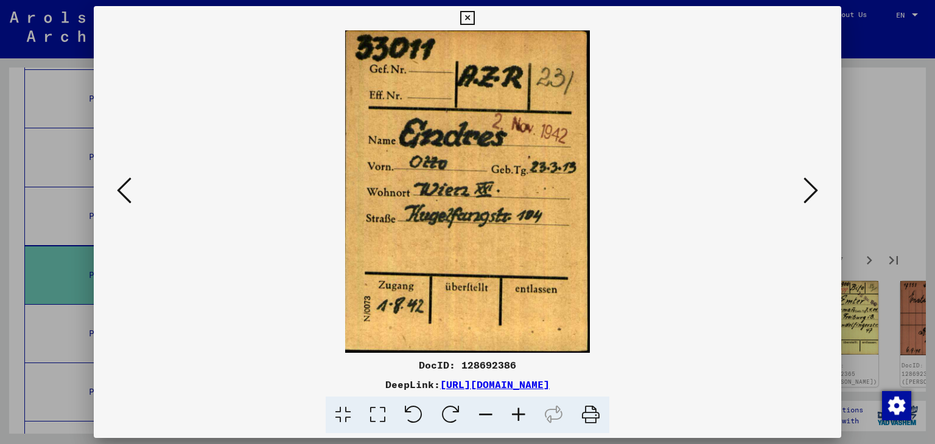
click at [803, 193] on icon at bounding box center [810, 190] width 15 height 29
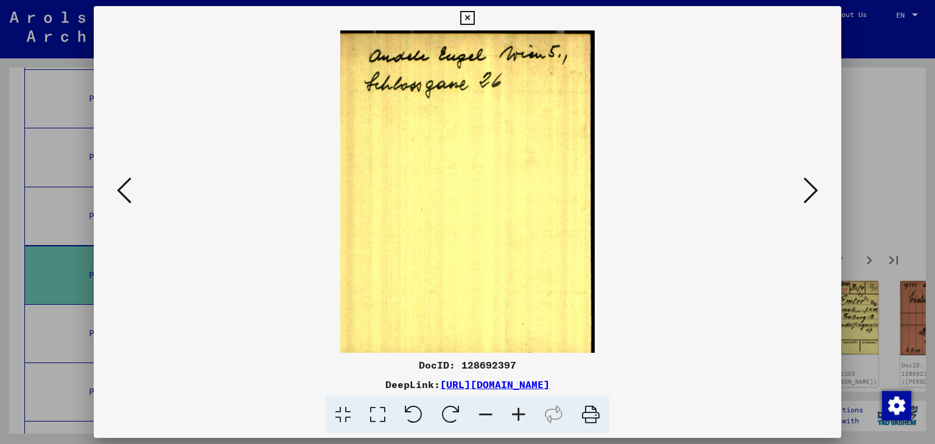
click at [803, 193] on icon at bounding box center [810, 190] width 15 height 29
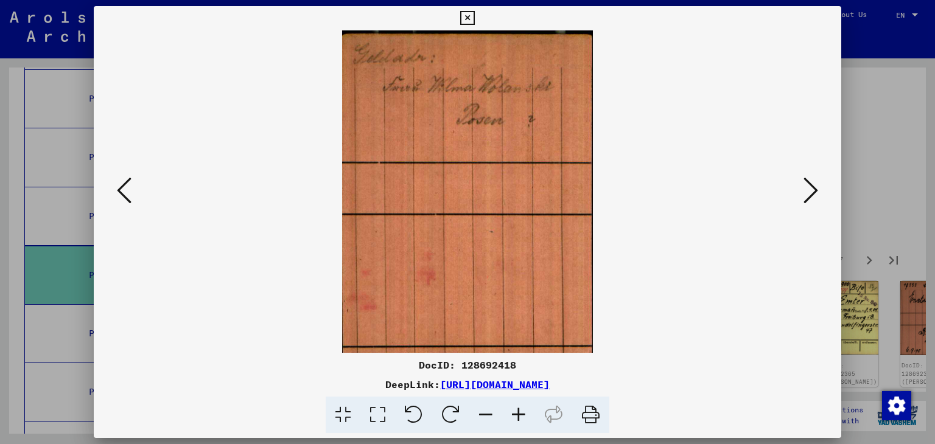
click at [803, 193] on icon at bounding box center [810, 190] width 15 height 29
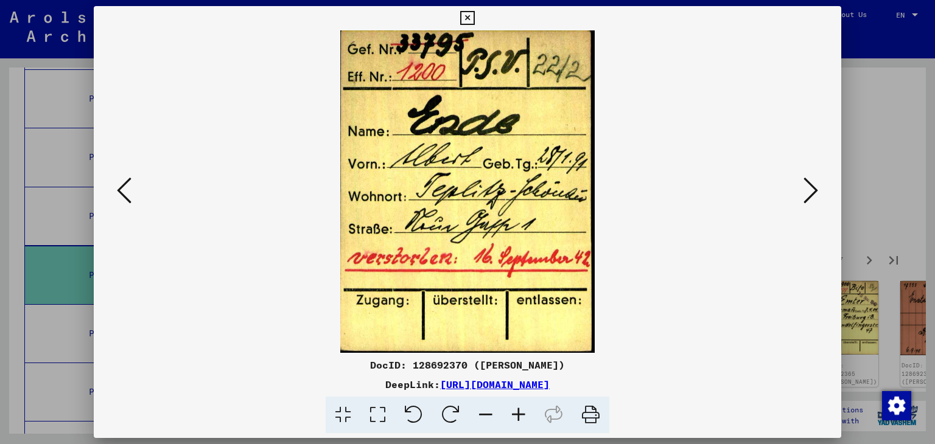
click at [803, 193] on icon at bounding box center [810, 190] width 15 height 29
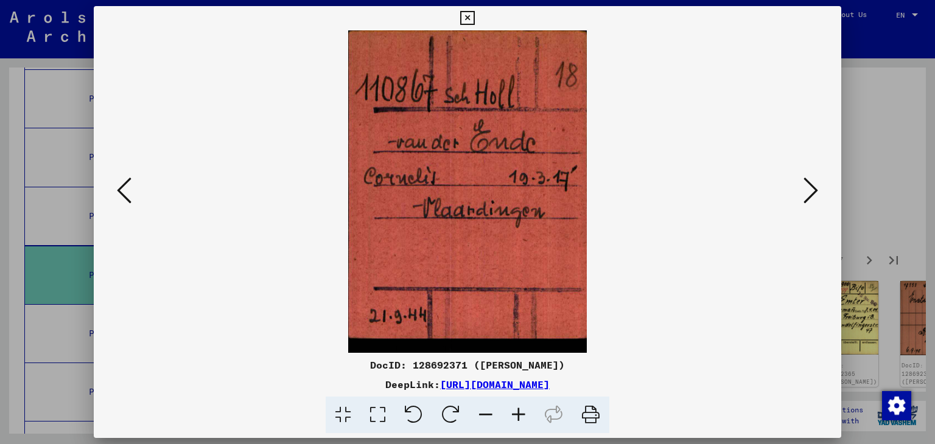
click at [803, 193] on icon at bounding box center [810, 190] width 15 height 29
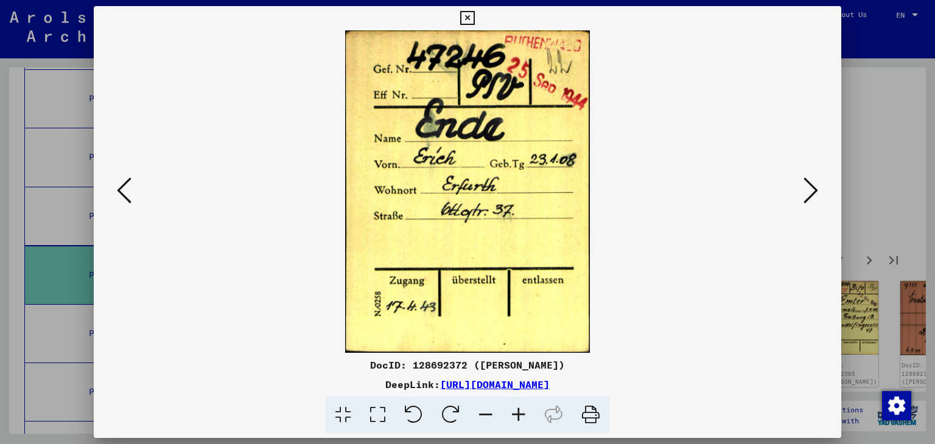
click at [803, 193] on icon at bounding box center [810, 190] width 15 height 29
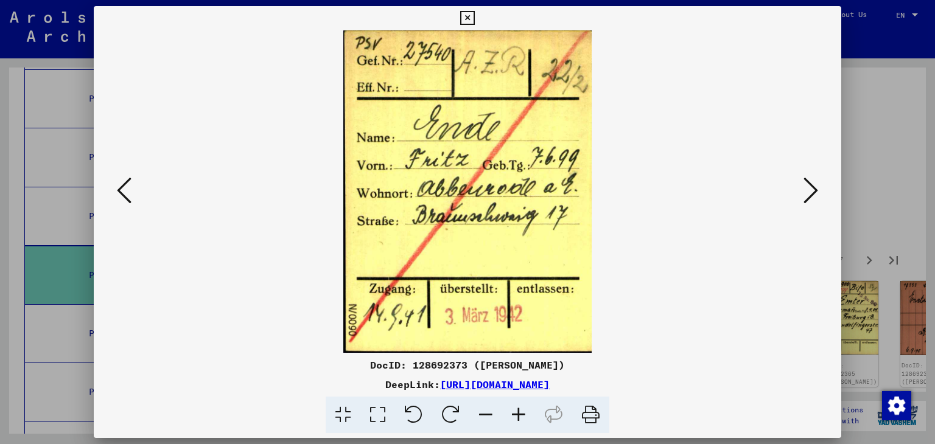
click at [803, 193] on icon at bounding box center [810, 190] width 15 height 29
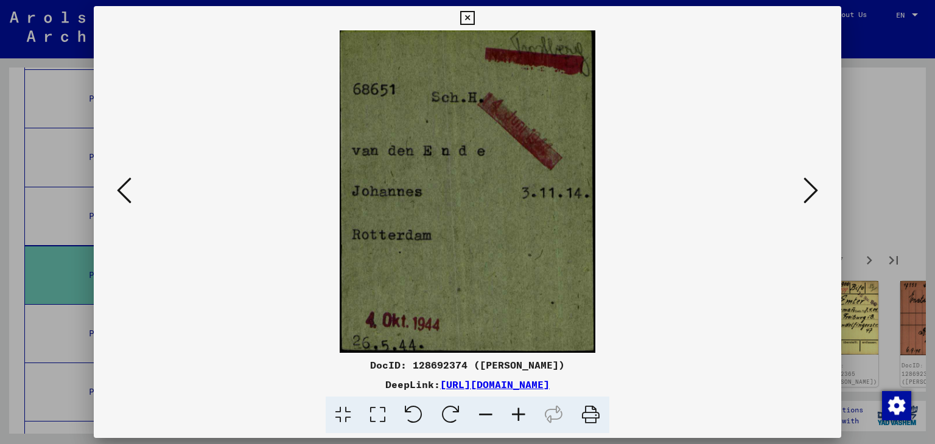
click at [803, 193] on icon at bounding box center [810, 190] width 15 height 29
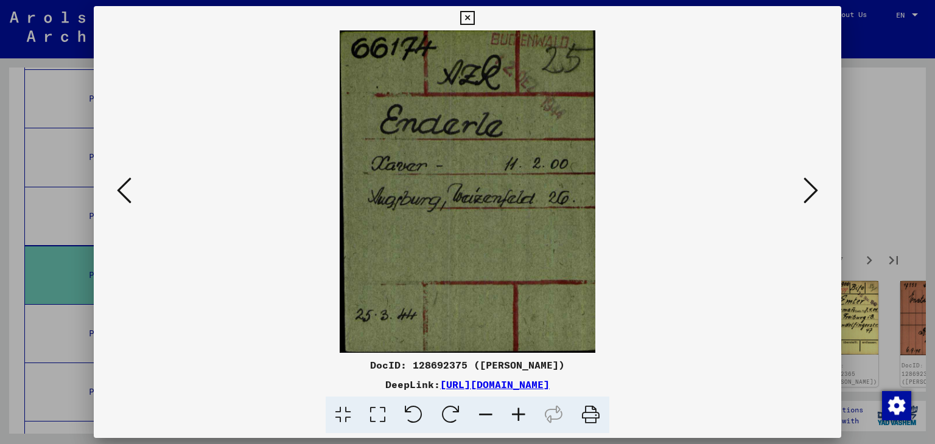
click at [803, 193] on icon at bounding box center [810, 190] width 15 height 29
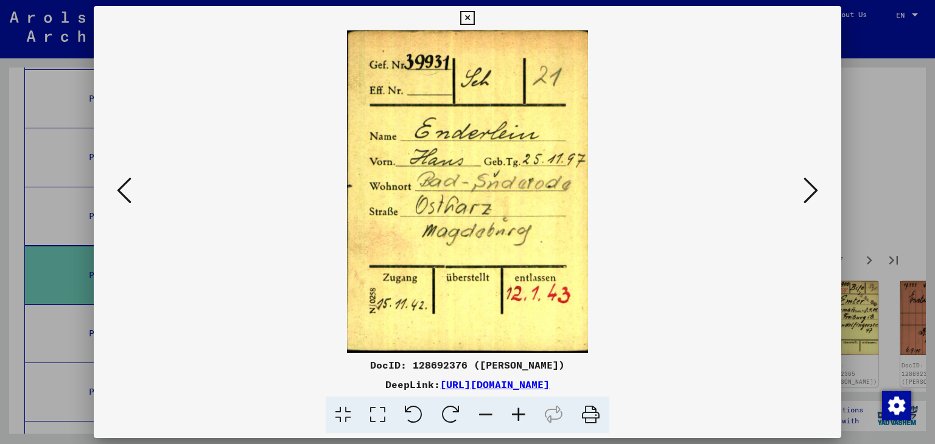
click at [803, 193] on icon at bounding box center [810, 190] width 15 height 29
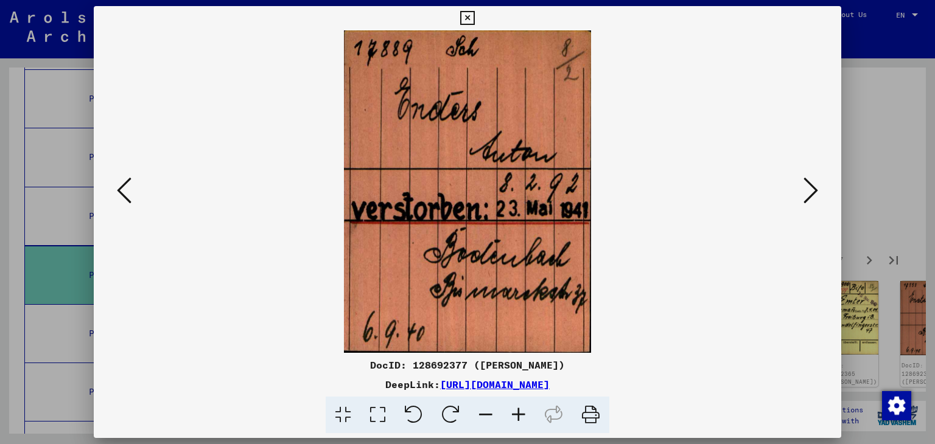
click at [803, 193] on icon at bounding box center [810, 190] width 15 height 29
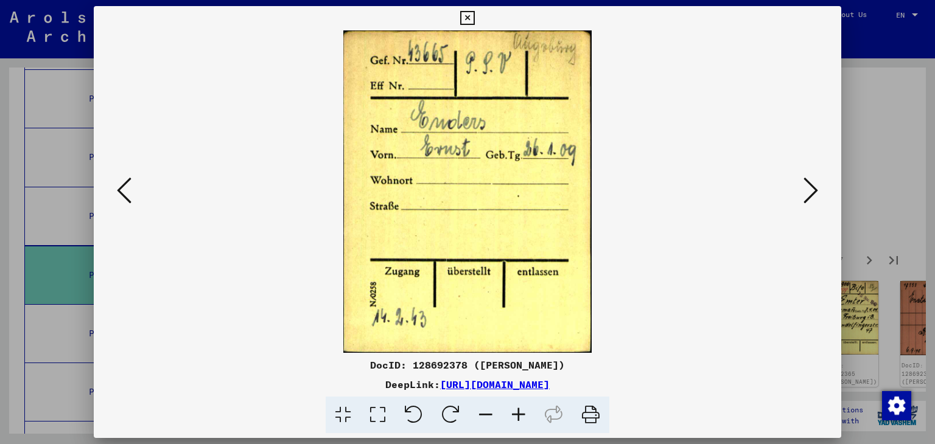
click at [803, 193] on icon at bounding box center [810, 190] width 15 height 29
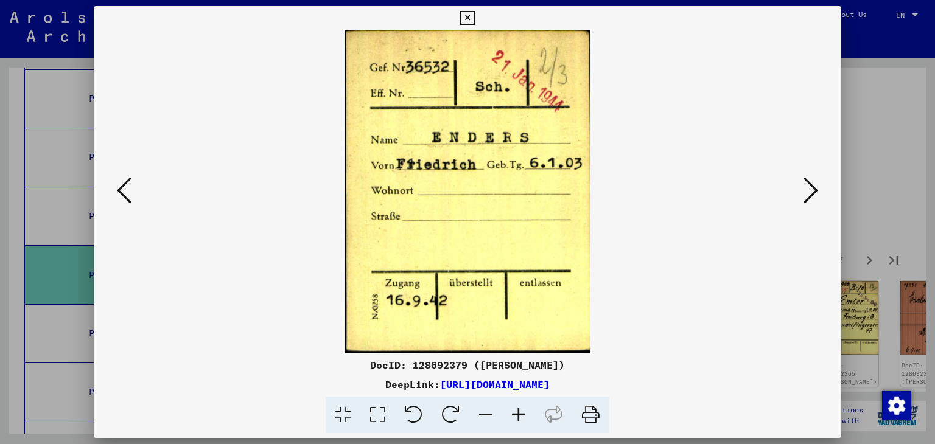
click at [803, 193] on icon at bounding box center [810, 190] width 15 height 29
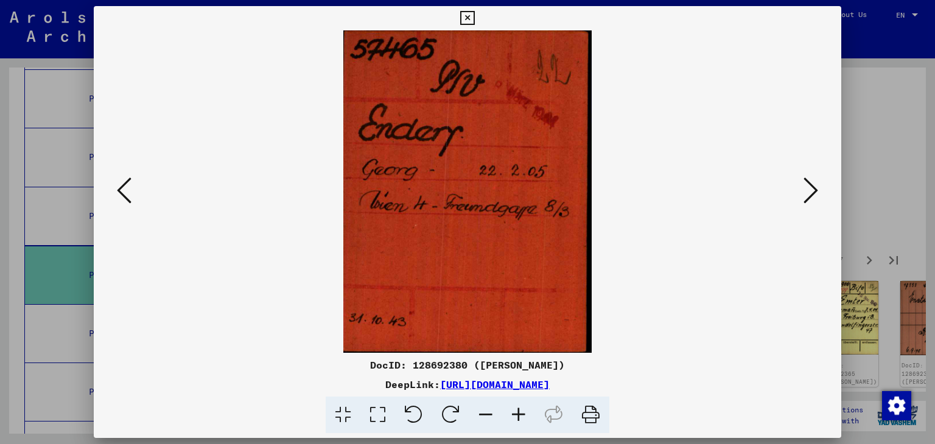
click at [803, 193] on icon at bounding box center [810, 190] width 15 height 29
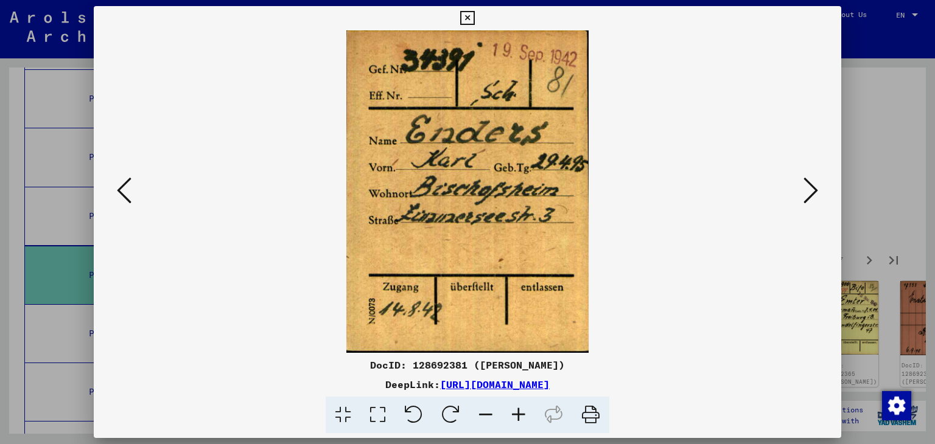
click at [803, 193] on icon at bounding box center [810, 190] width 15 height 29
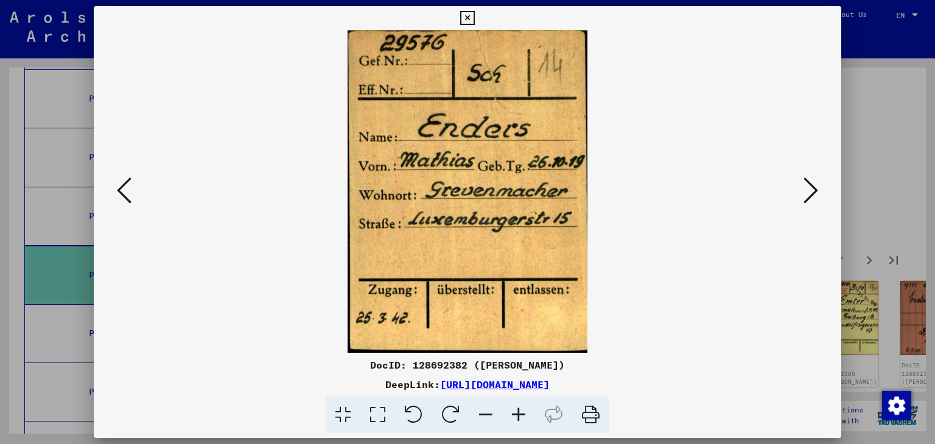
click at [803, 193] on icon at bounding box center [810, 190] width 15 height 29
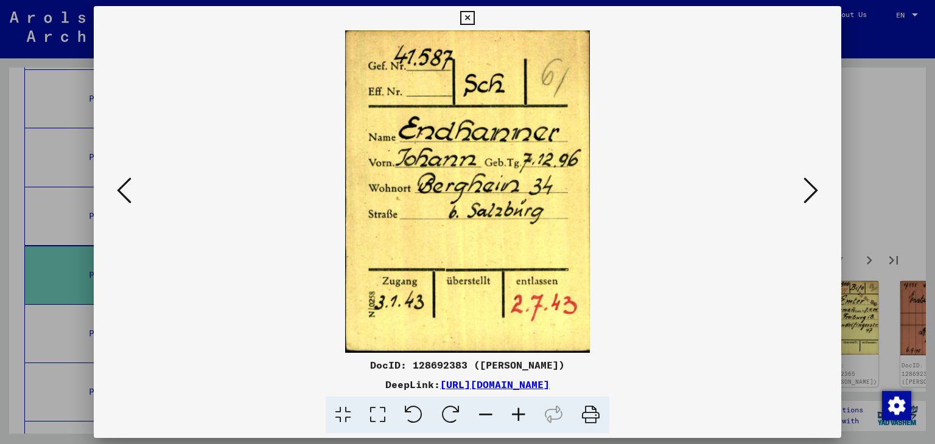
click at [803, 193] on icon at bounding box center [810, 190] width 15 height 29
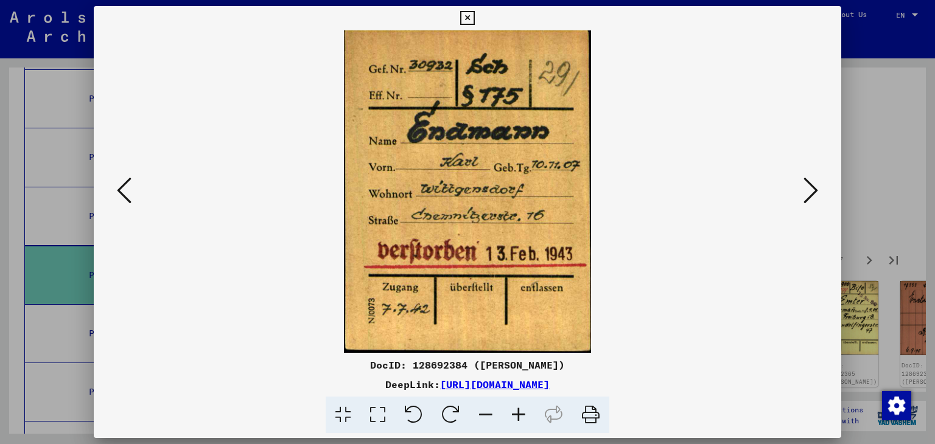
click at [803, 193] on icon at bounding box center [810, 190] width 15 height 29
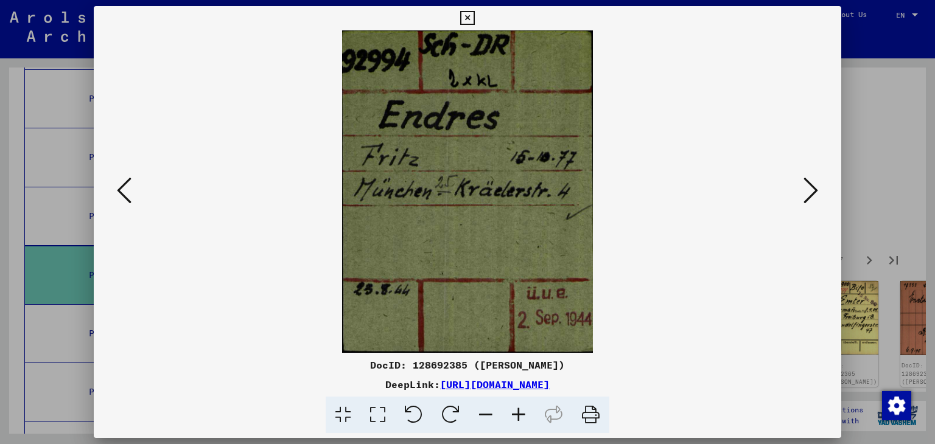
click at [803, 193] on icon at bounding box center [810, 190] width 15 height 29
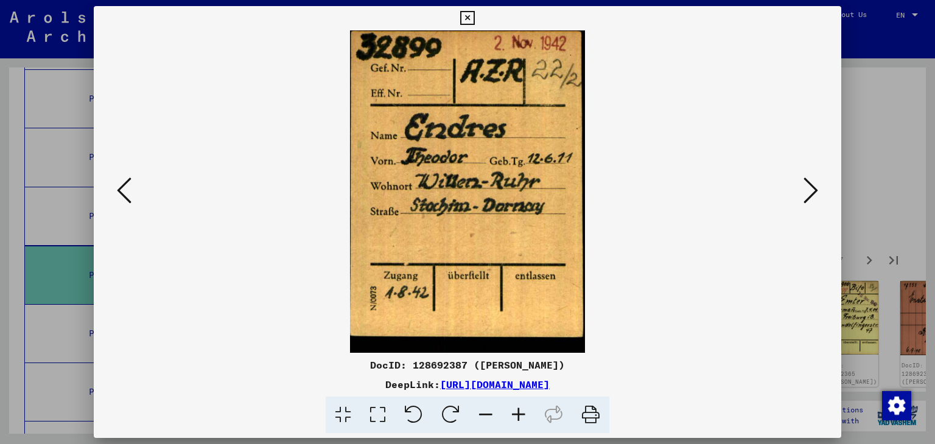
click at [803, 193] on icon at bounding box center [810, 190] width 15 height 29
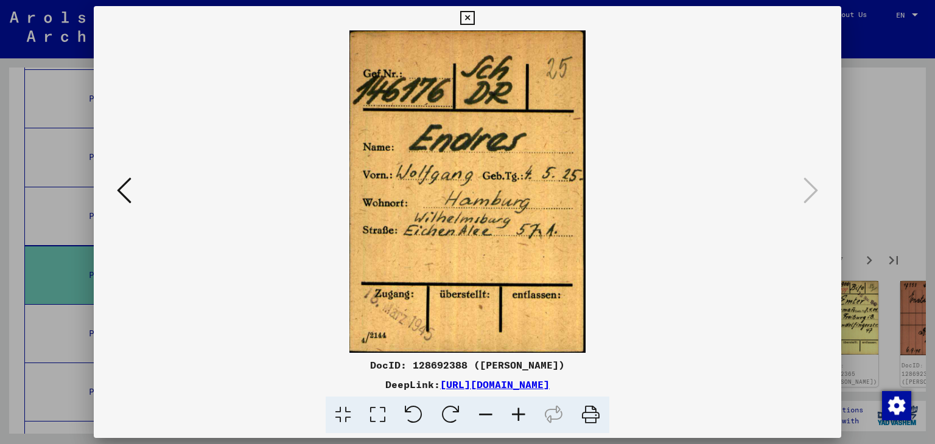
click at [125, 205] on icon at bounding box center [124, 190] width 15 height 29
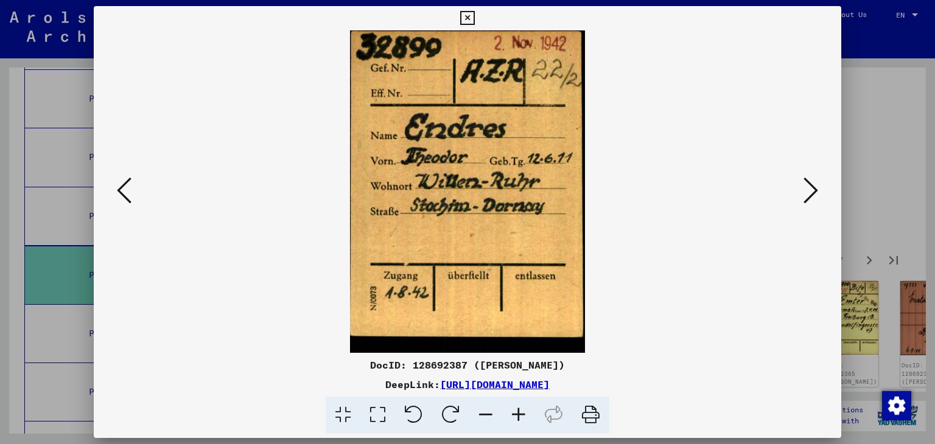
click at [125, 205] on icon at bounding box center [124, 190] width 15 height 29
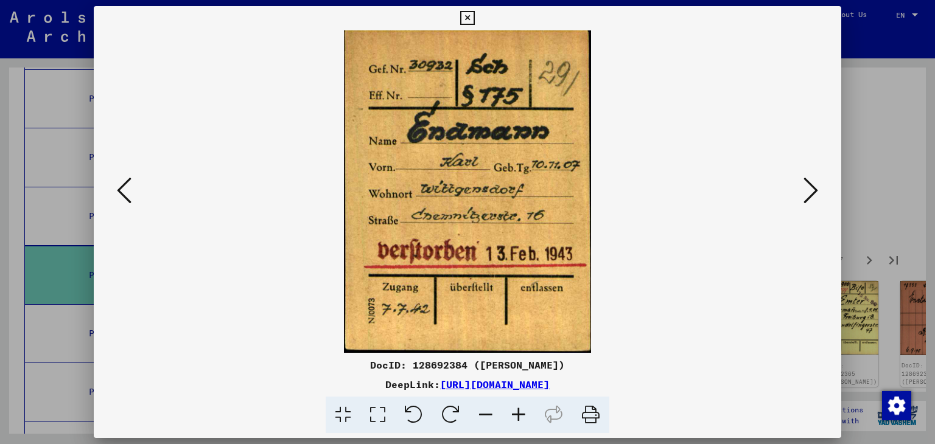
click at [125, 205] on icon at bounding box center [124, 190] width 15 height 29
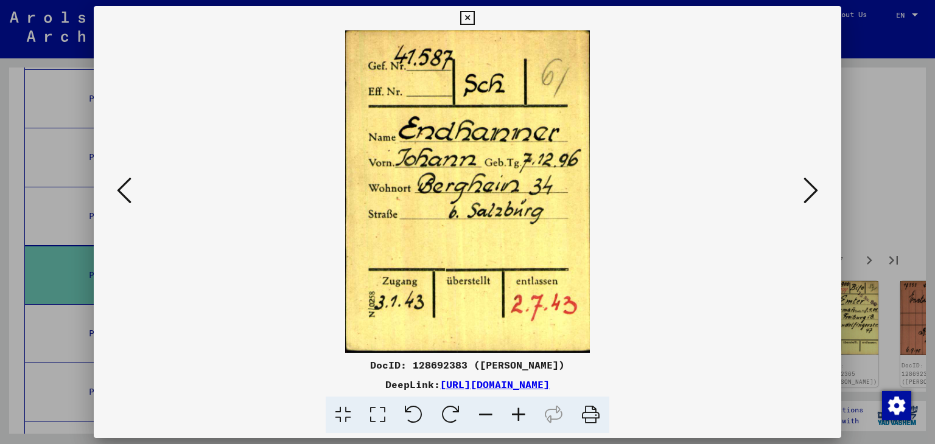
click at [125, 205] on icon at bounding box center [124, 190] width 15 height 29
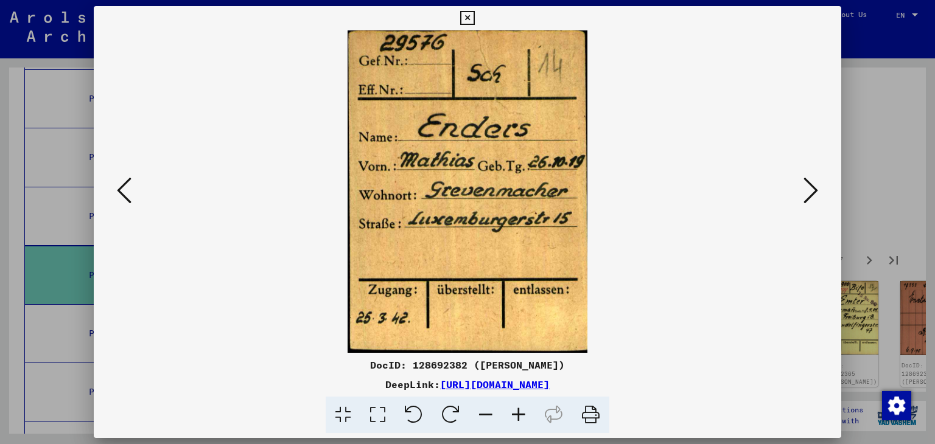
click at [125, 205] on icon at bounding box center [124, 190] width 15 height 29
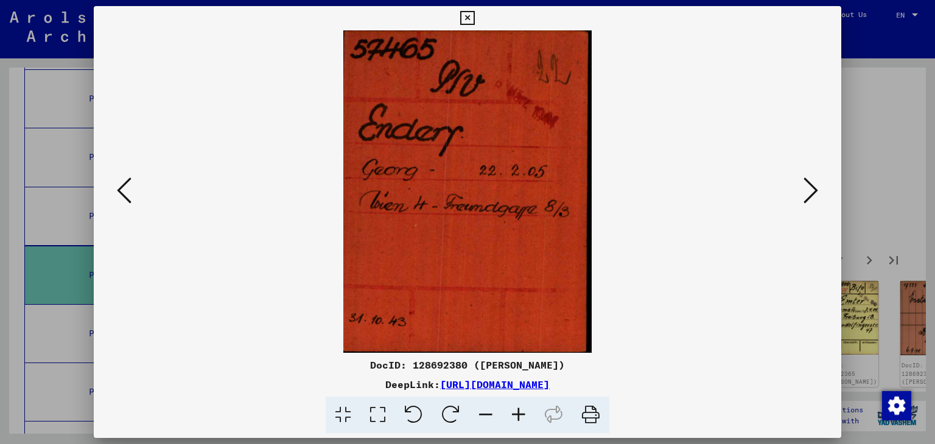
click at [125, 205] on icon at bounding box center [124, 190] width 15 height 29
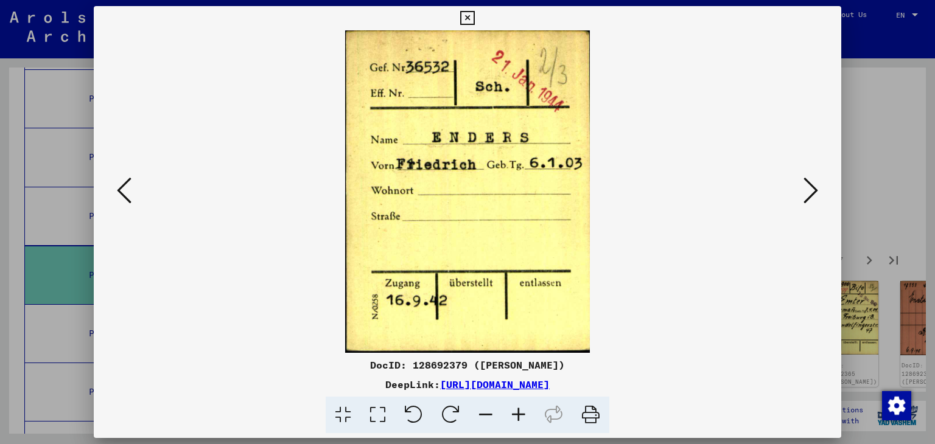
click at [125, 205] on icon at bounding box center [124, 190] width 15 height 29
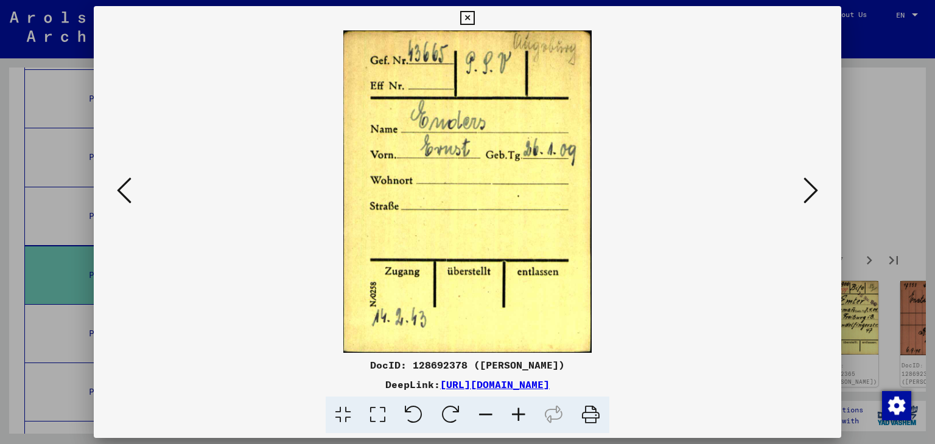
click at [125, 205] on icon at bounding box center [124, 190] width 15 height 29
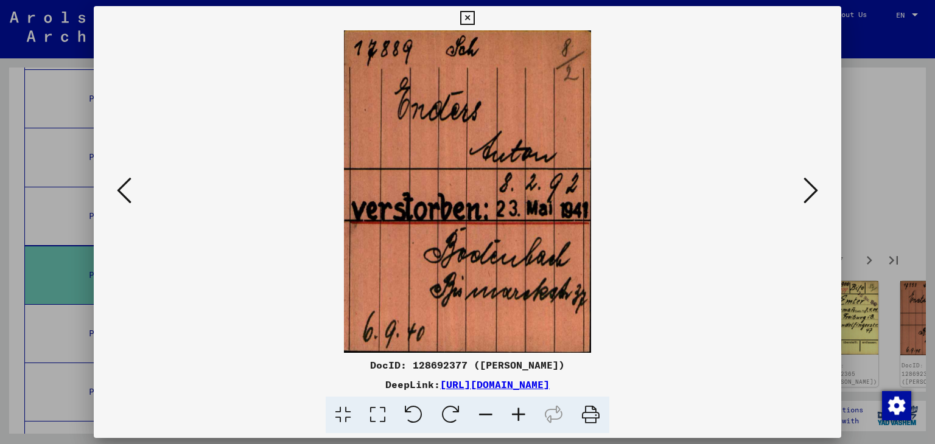
click at [125, 205] on icon at bounding box center [124, 190] width 15 height 29
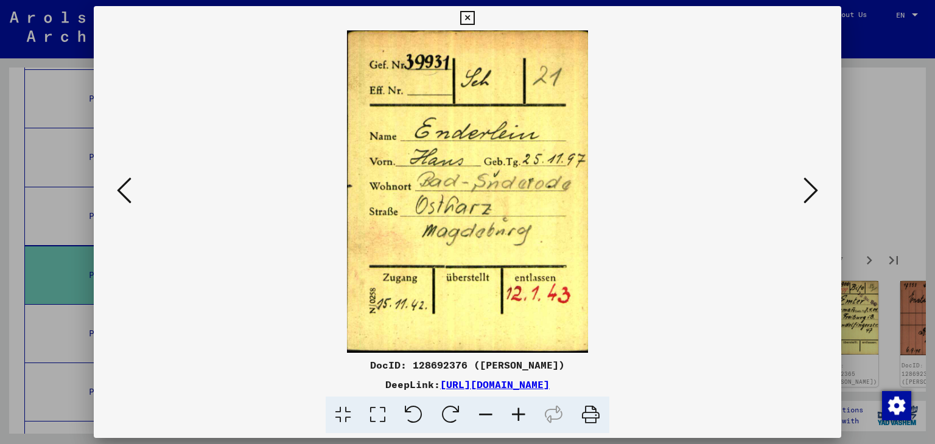
click at [125, 205] on icon at bounding box center [124, 190] width 15 height 29
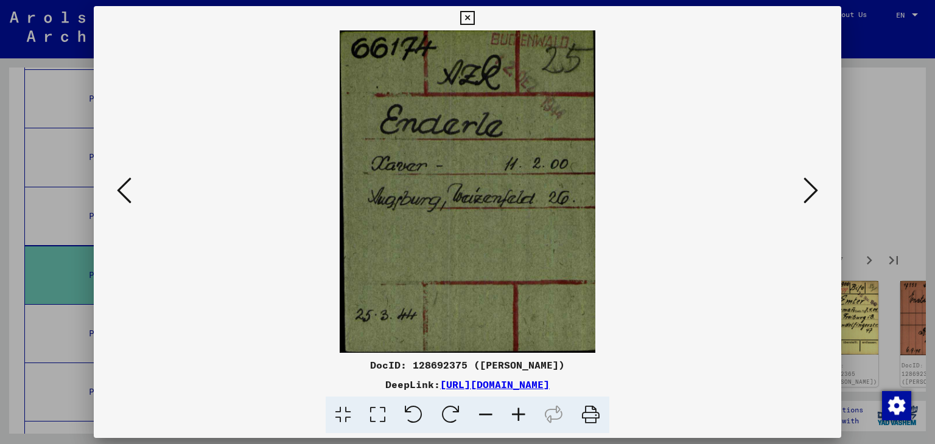
click at [125, 205] on icon at bounding box center [124, 190] width 15 height 29
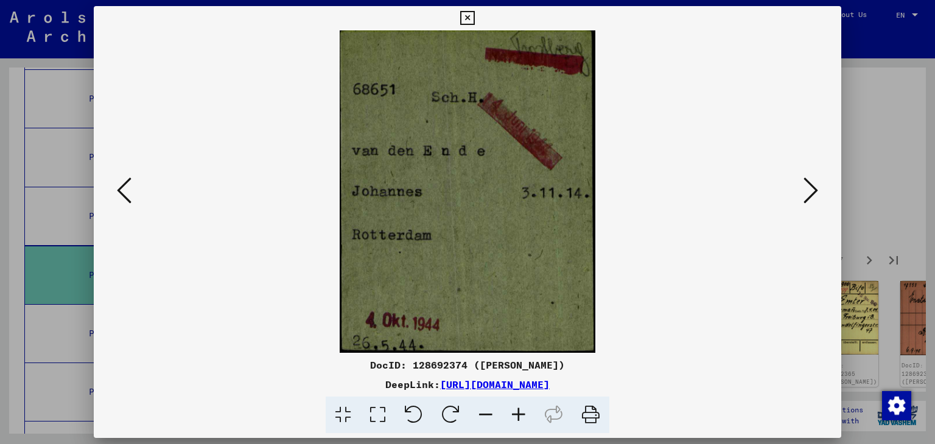
click at [125, 205] on icon at bounding box center [124, 190] width 15 height 29
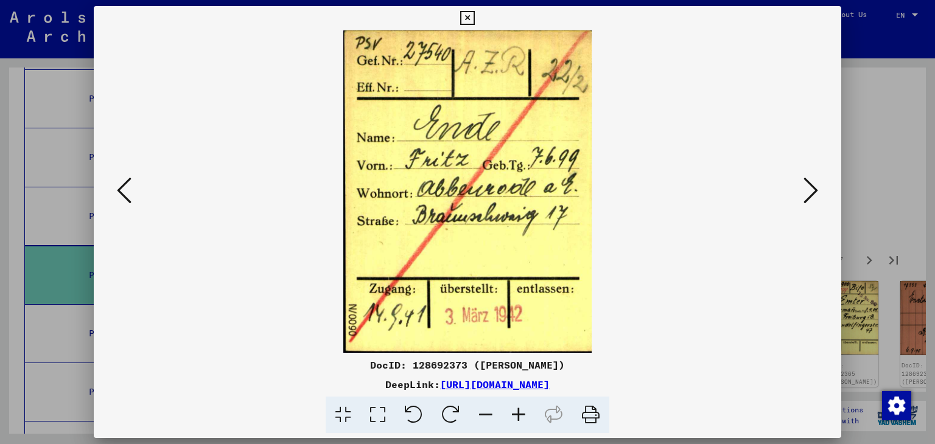
click at [125, 205] on icon at bounding box center [124, 190] width 15 height 29
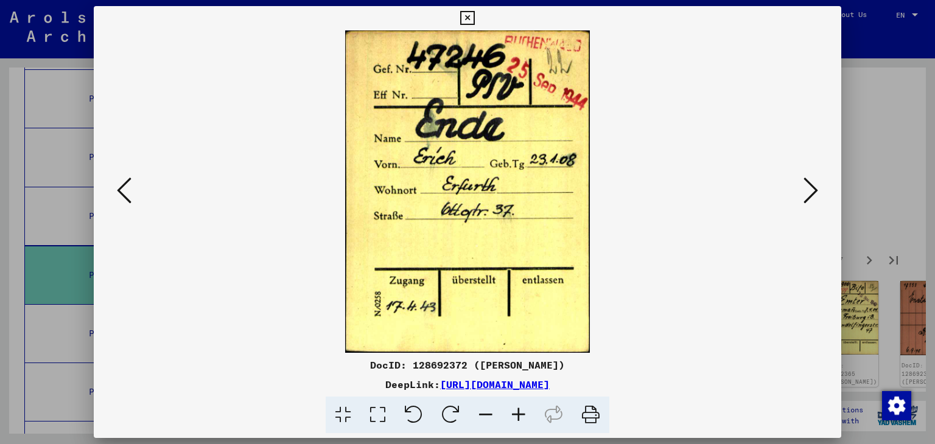
click at [125, 205] on icon at bounding box center [124, 190] width 15 height 29
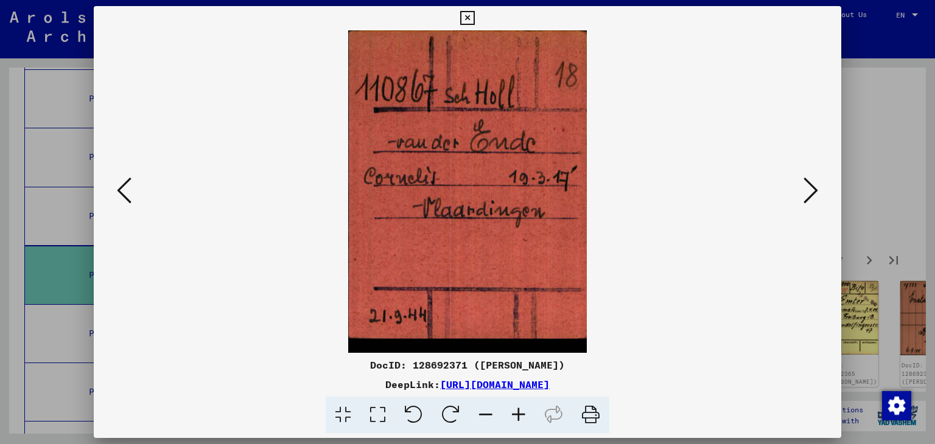
click at [807, 190] on icon at bounding box center [810, 190] width 15 height 29
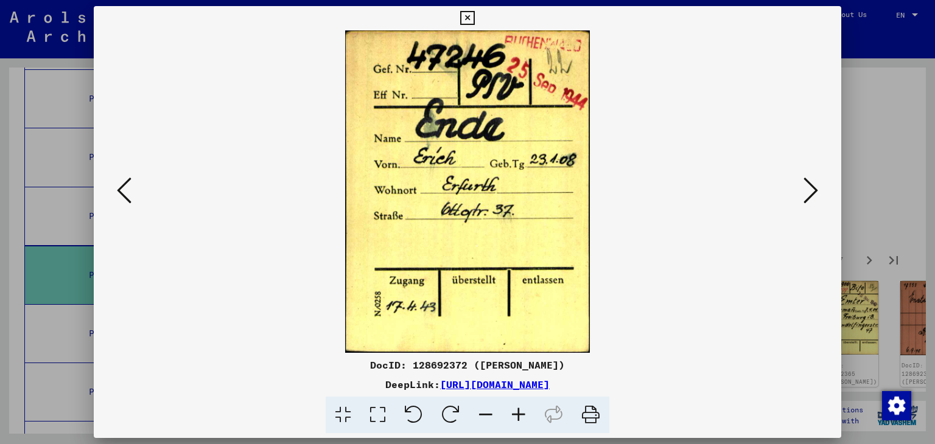
click at [129, 193] on icon at bounding box center [124, 190] width 15 height 29
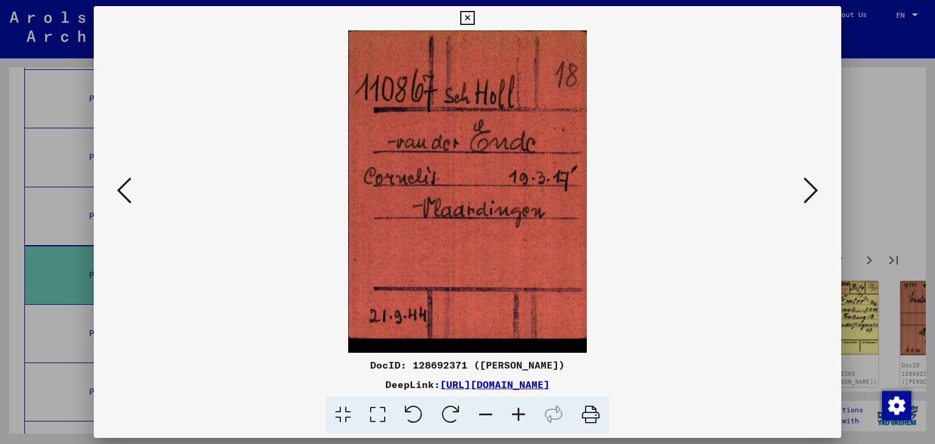
click at [129, 193] on icon at bounding box center [124, 190] width 15 height 29
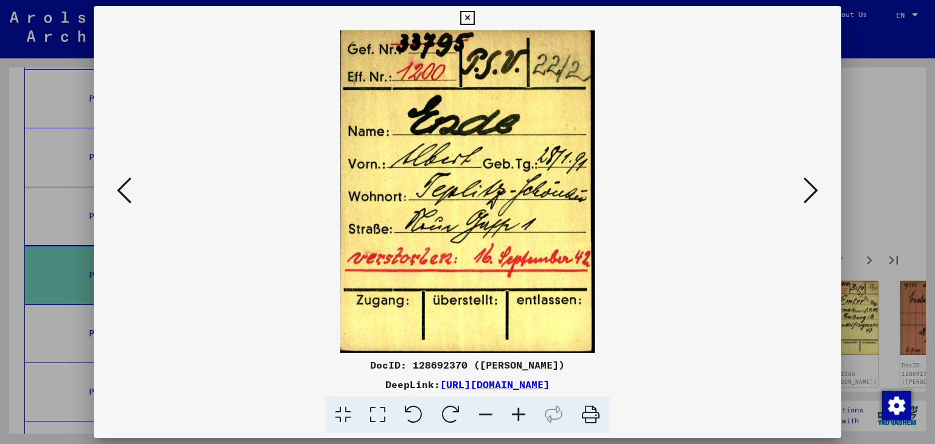
click at [129, 193] on icon at bounding box center [124, 190] width 15 height 29
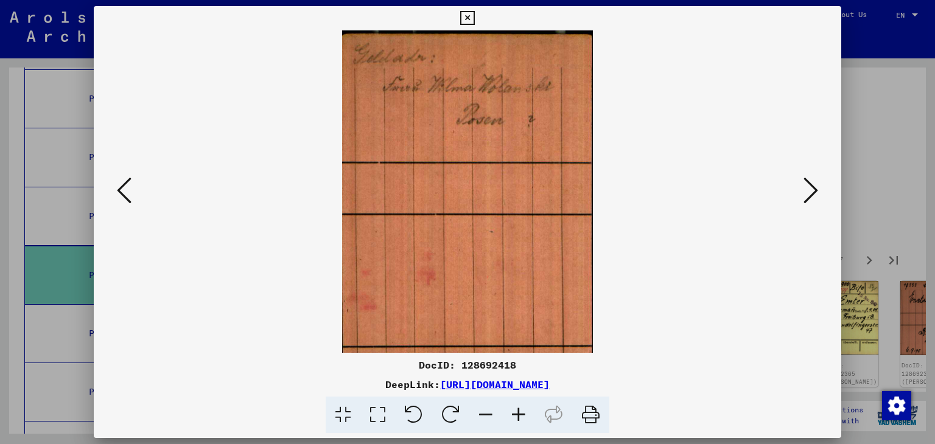
click at [129, 193] on icon at bounding box center [124, 190] width 15 height 29
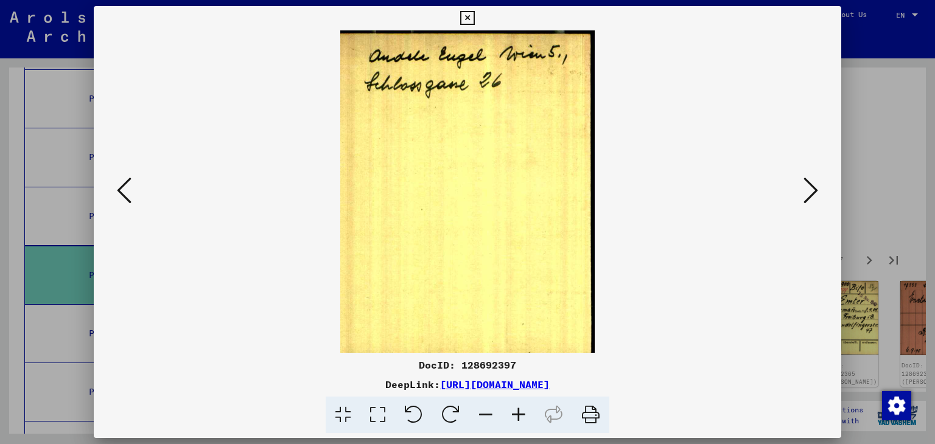
click at [129, 193] on icon at bounding box center [124, 190] width 15 height 29
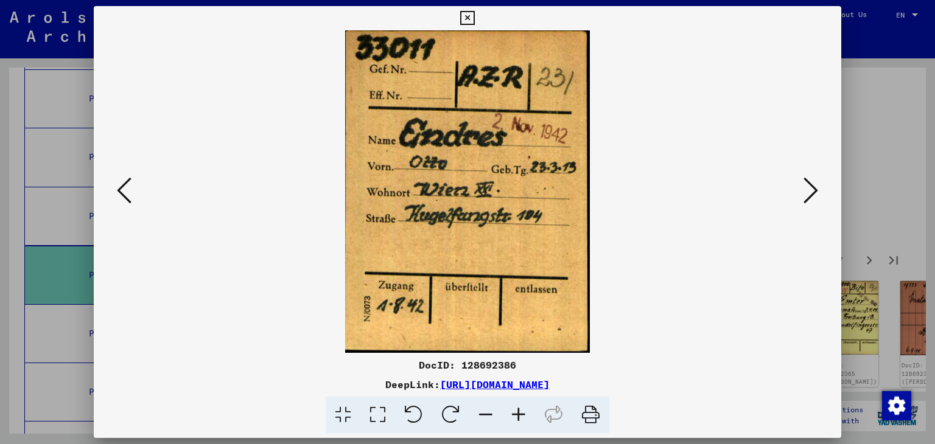
click at [129, 193] on icon at bounding box center [124, 190] width 15 height 29
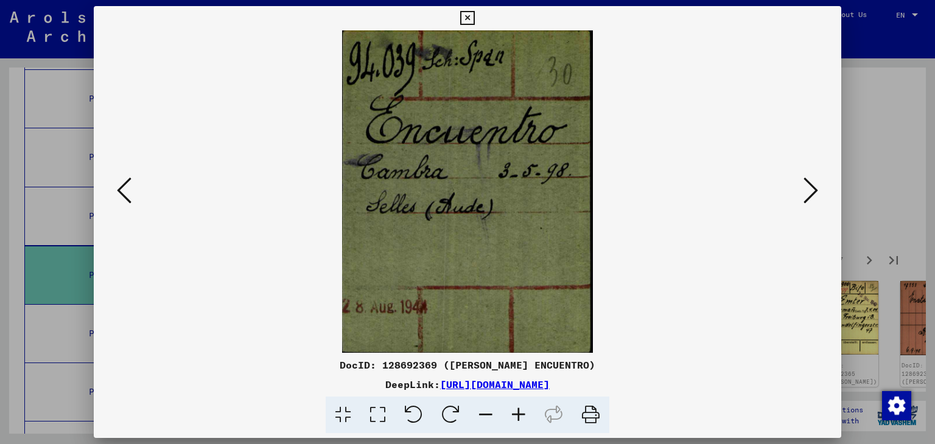
click at [129, 193] on icon at bounding box center [124, 190] width 15 height 29
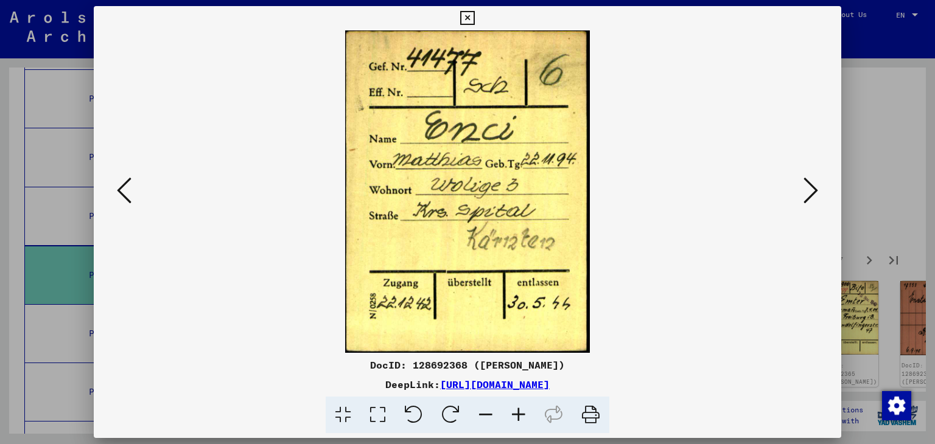
click at [129, 193] on icon at bounding box center [124, 190] width 15 height 29
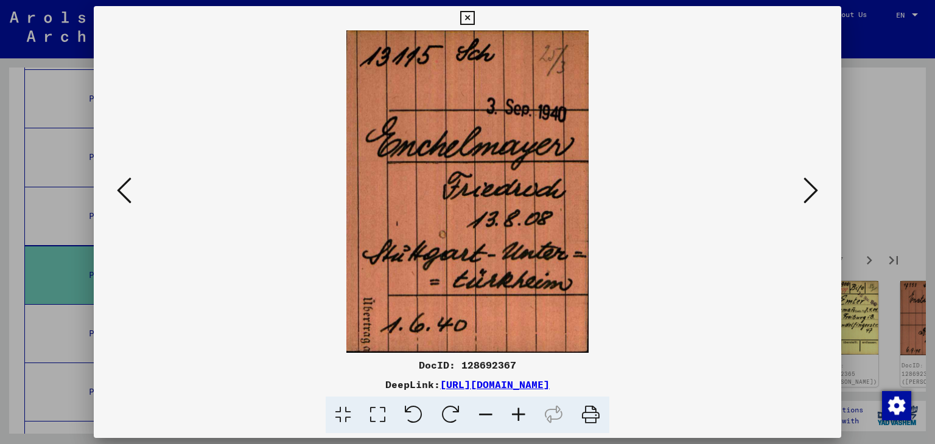
click at [129, 193] on icon at bounding box center [124, 190] width 15 height 29
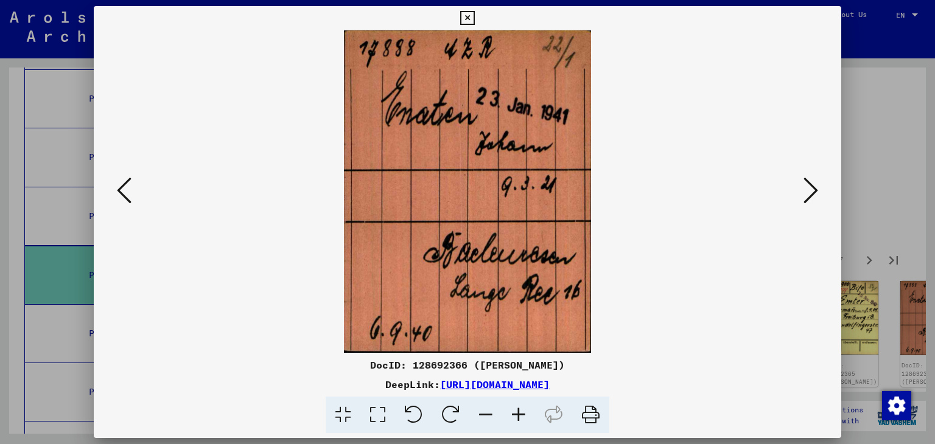
click at [129, 193] on icon at bounding box center [124, 190] width 15 height 29
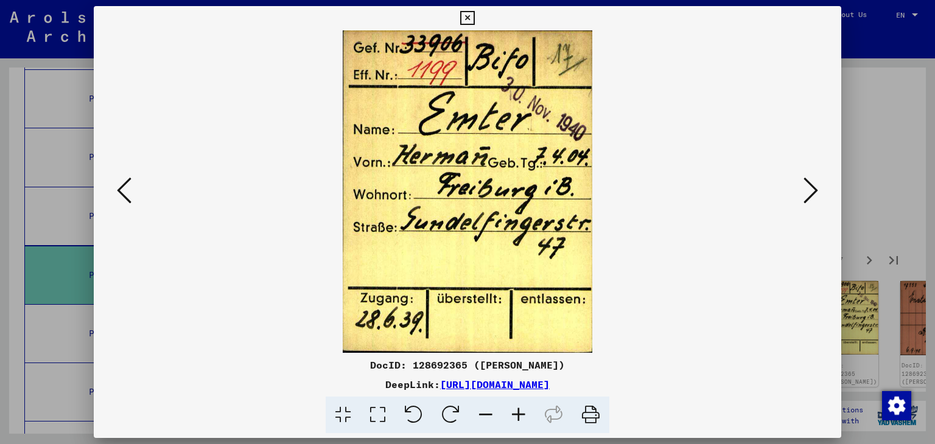
click at [129, 193] on icon at bounding box center [124, 190] width 15 height 29
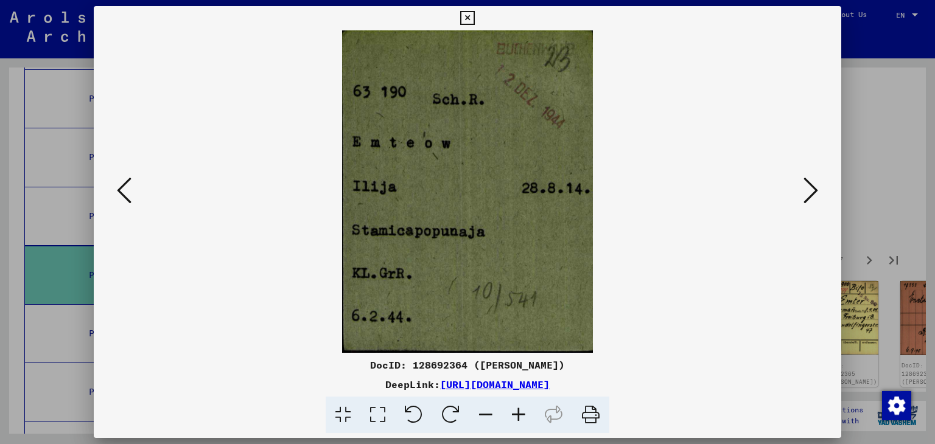
click at [129, 193] on icon at bounding box center [124, 190] width 15 height 29
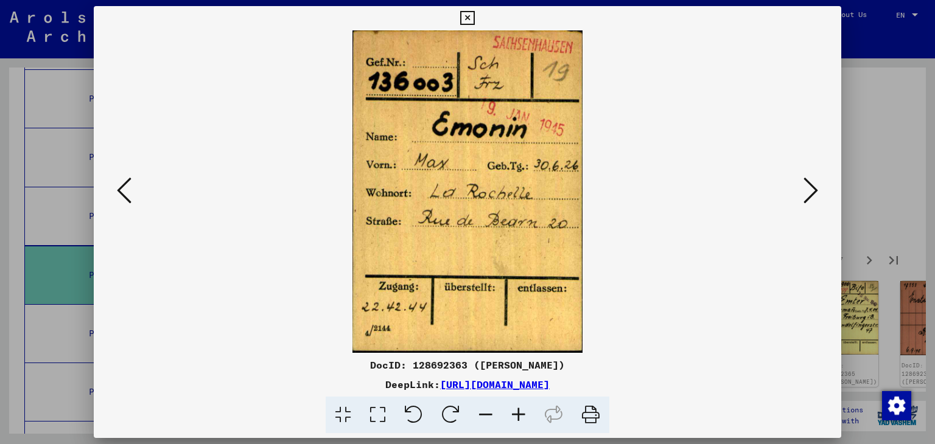
click at [129, 193] on icon at bounding box center [124, 190] width 15 height 29
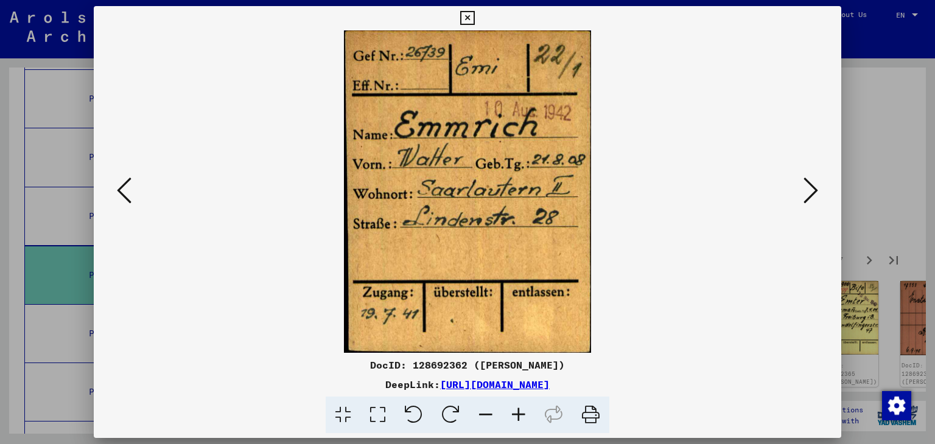
click at [129, 193] on icon at bounding box center [124, 190] width 15 height 29
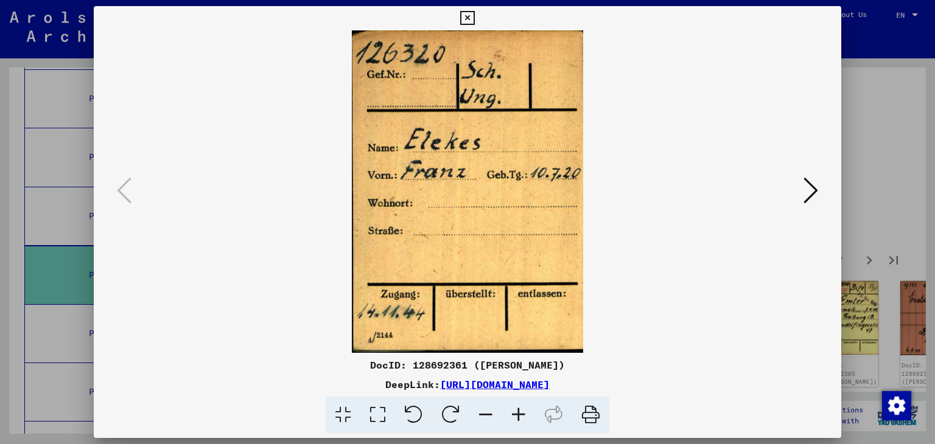
click at [467, 19] on icon at bounding box center [467, 18] width 14 height 15
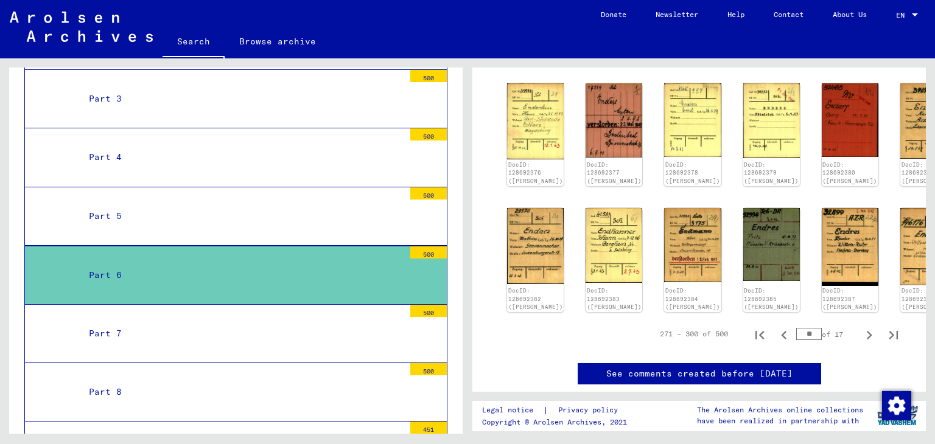
scroll to position [584, 0]
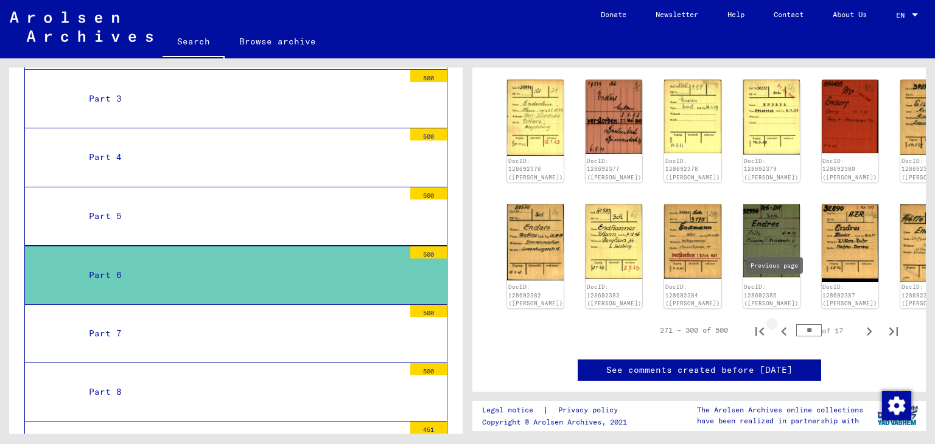
click at [775, 323] on icon "Previous page" at bounding box center [783, 331] width 17 height 17
type input "*"
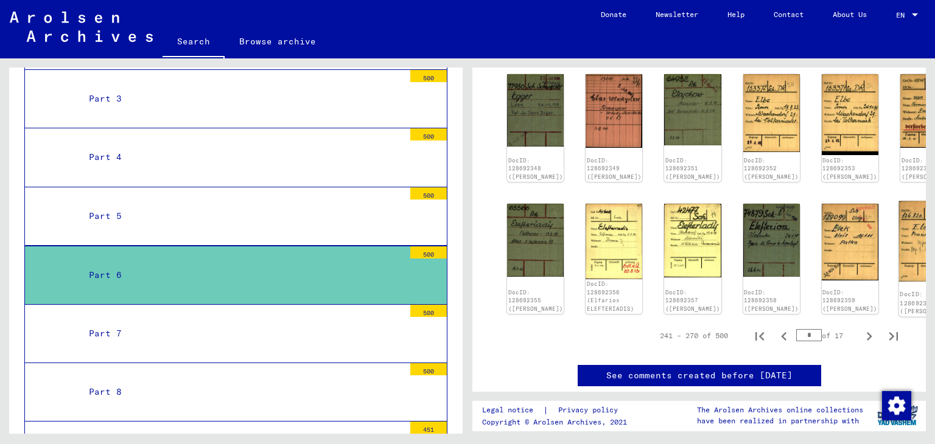
click at [899, 205] on img at bounding box center [929, 241] width 60 height 81
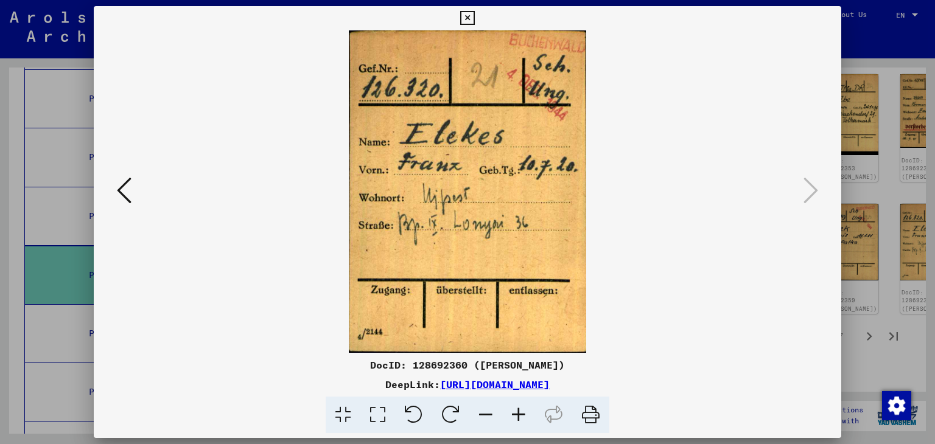
click at [133, 191] on button at bounding box center [124, 191] width 22 height 35
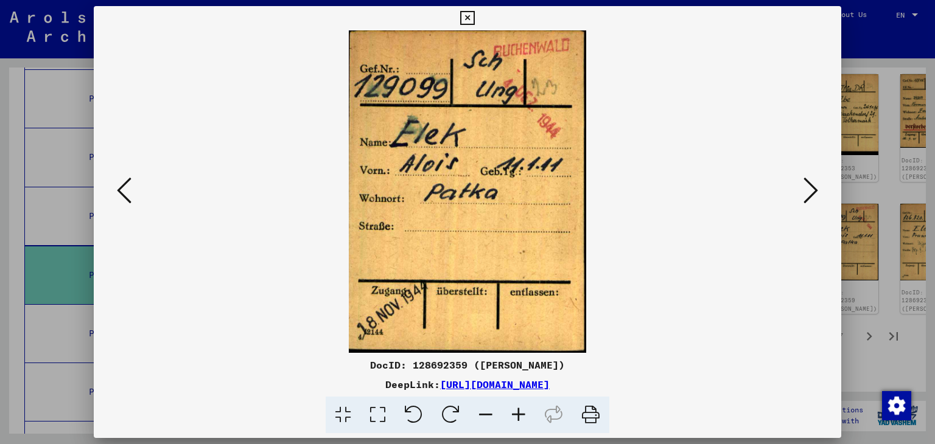
click at [133, 191] on button at bounding box center [124, 191] width 22 height 35
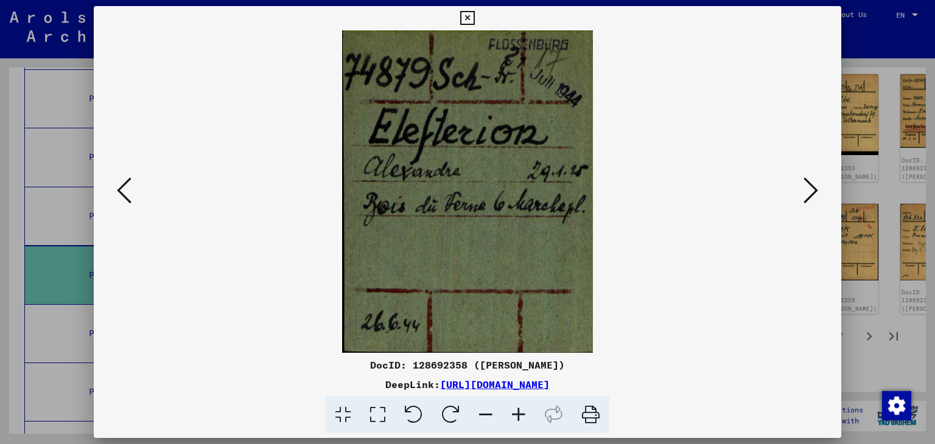
click at [133, 191] on button at bounding box center [124, 191] width 22 height 35
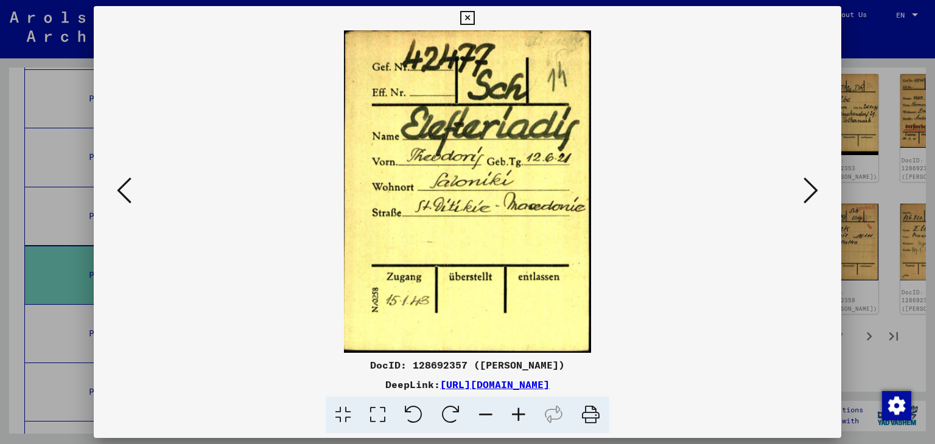
click at [133, 191] on button at bounding box center [124, 191] width 22 height 35
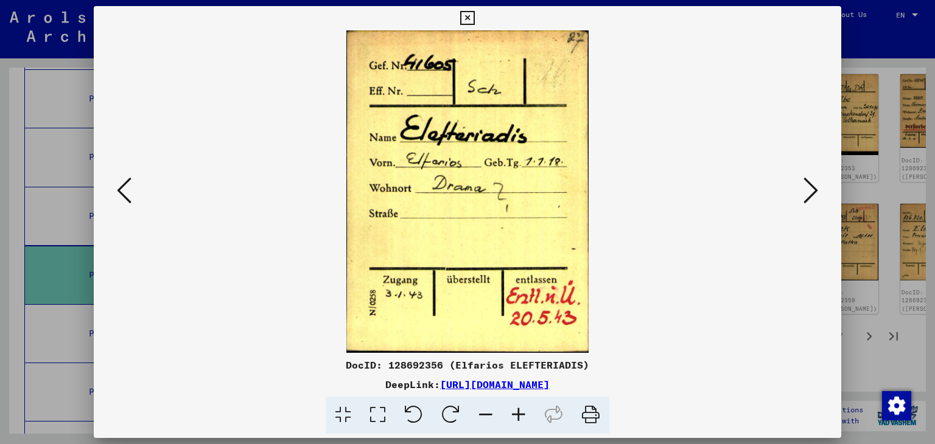
click at [133, 191] on button at bounding box center [124, 191] width 22 height 35
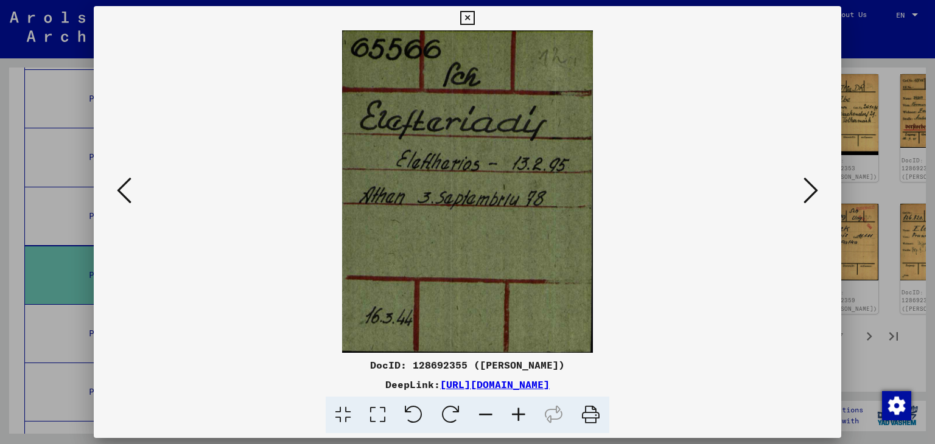
click at [133, 191] on button at bounding box center [124, 191] width 22 height 35
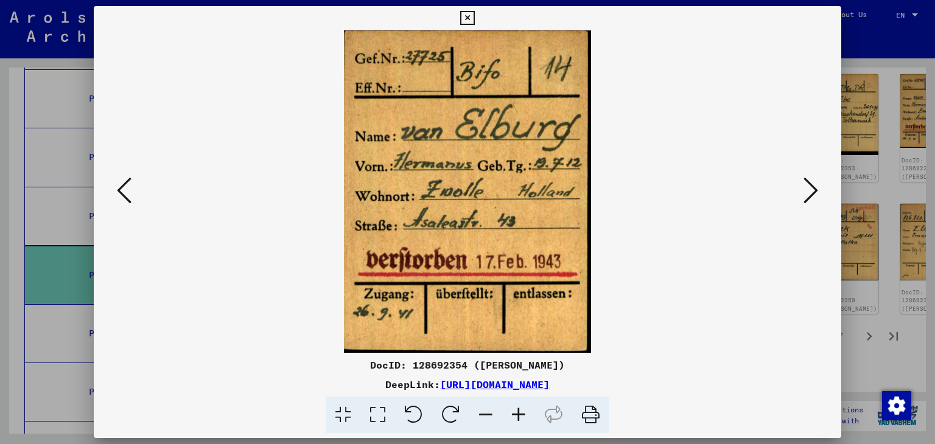
click at [133, 191] on button at bounding box center [124, 191] width 22 height 35
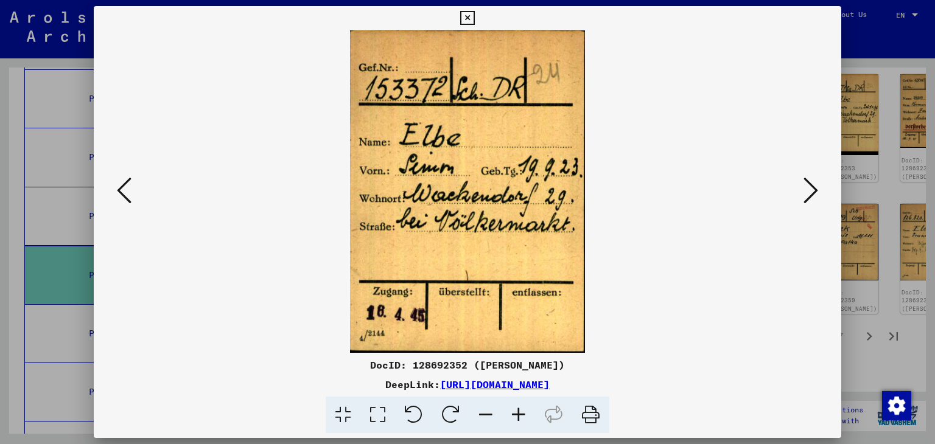
click at [133, 191] on button at bounding box center [124, 191] width 22 height 35
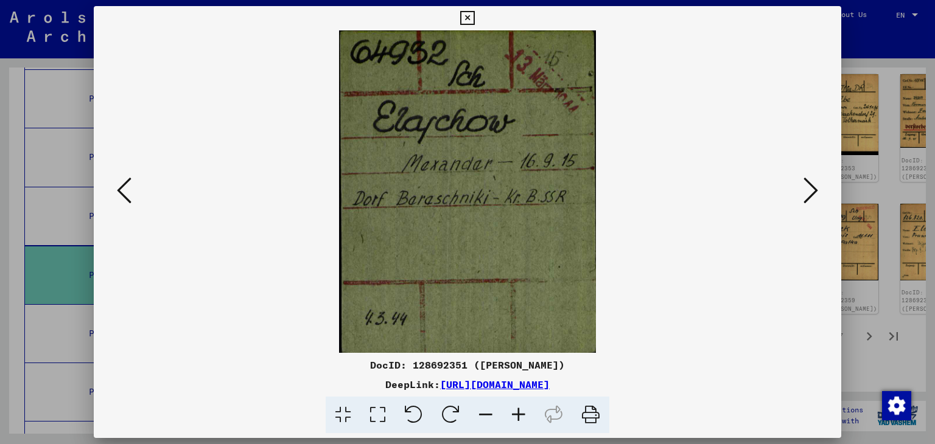
click at [133, 191] on button at bounding box center [124, 191] width 22 height 35
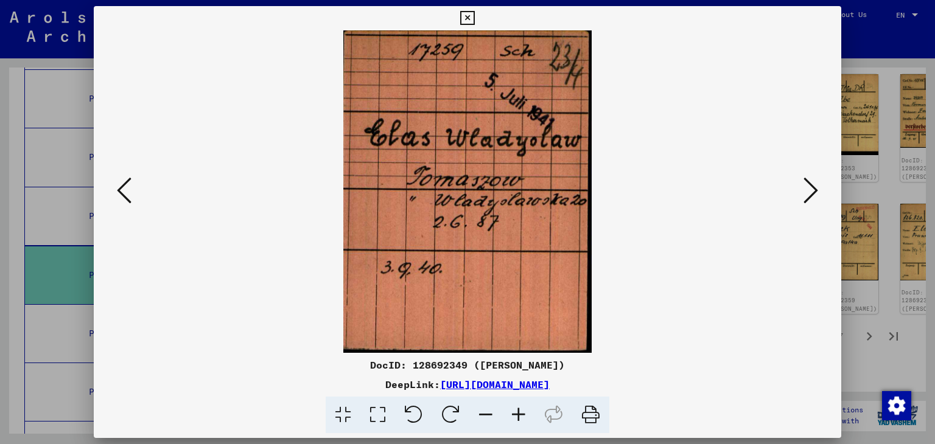
click at [133, 191] on button at bounding box center [124, 191] width 22 height 35
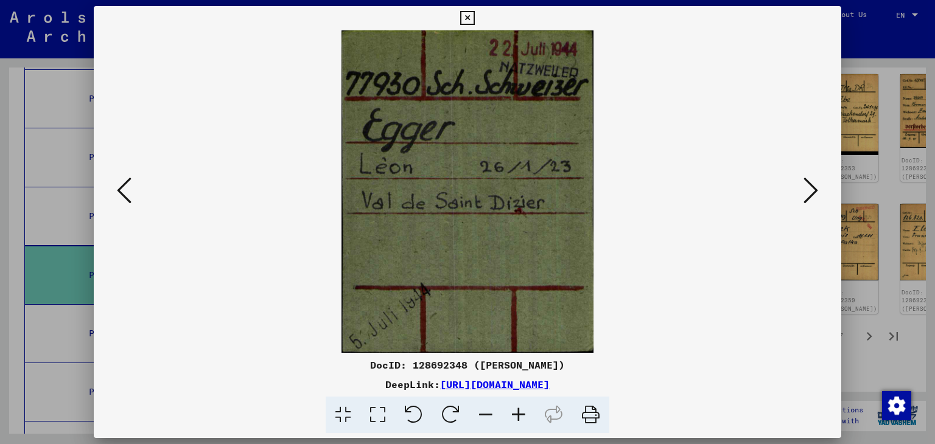
click at [133, 191] on button at bounding box center [124, 191] width 22 height 35
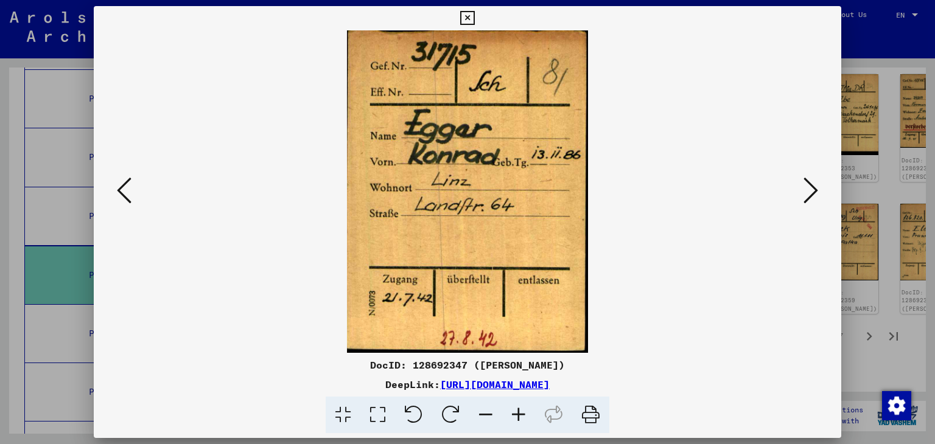
click at [133, 191] on button at bounding box center [124, 191] width 22 height 35
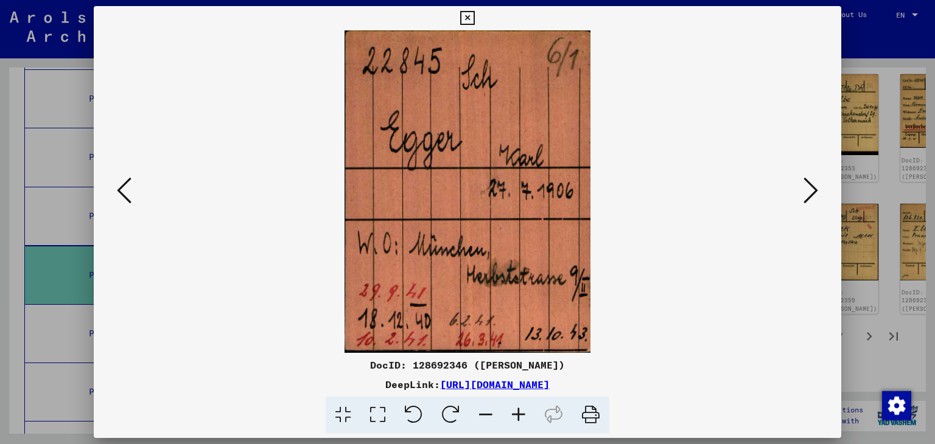
click at [133, 191] on button at bounding box center [124, 191] width 22 height 35
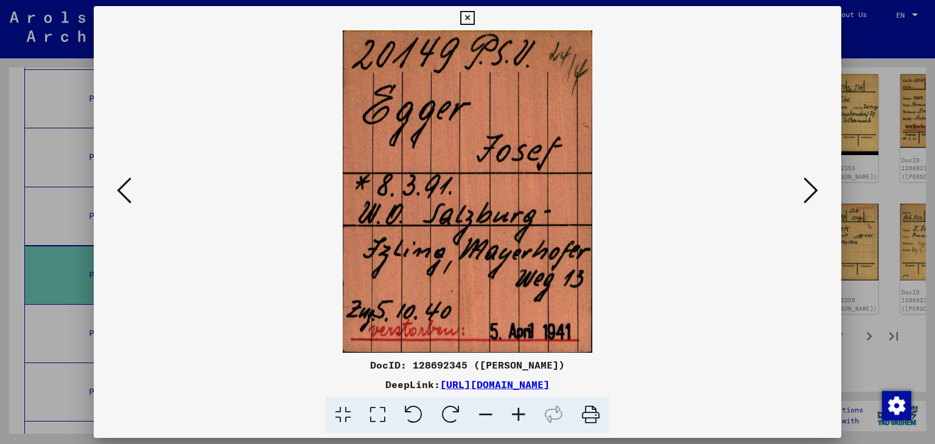
click at [133, 191] on button at bounding box center [124, 191] width 22 height 35
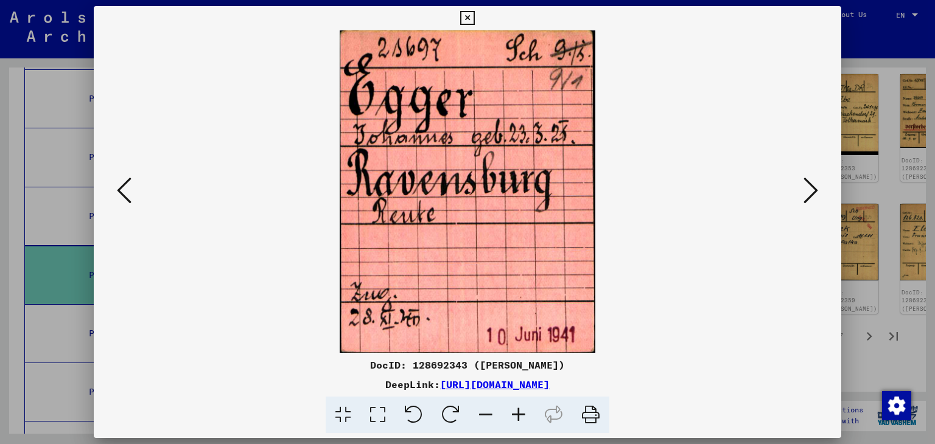
click at [133, 191] on button at bounding box center [124, 191] width 22 height 35
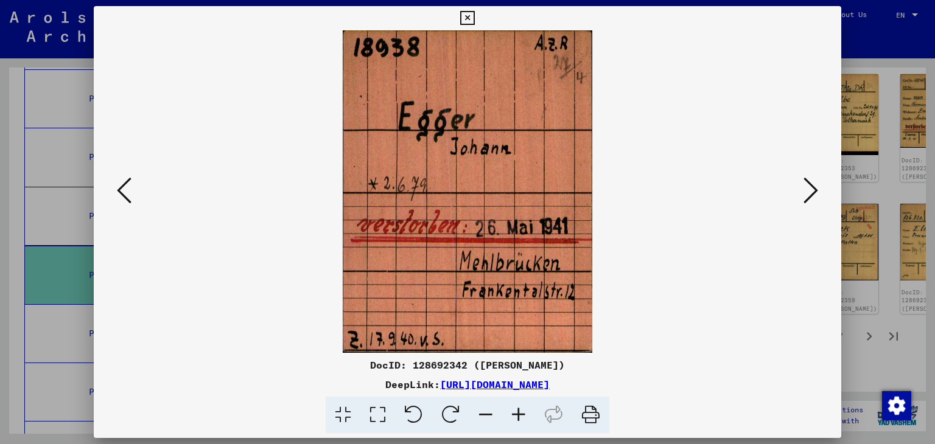
click at [806, 187] on icon at bounding box center [810, 190] width 15 height 29
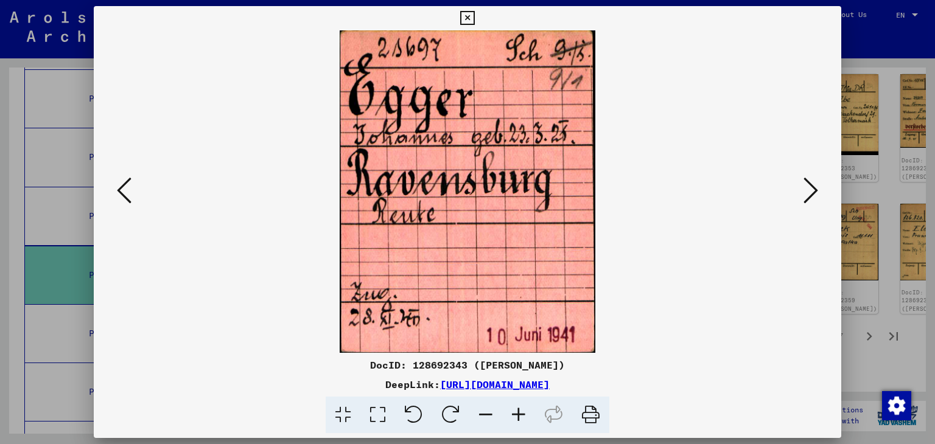
click at [806, 187] on icon at bounding box center [810, 190] width 15 height 29
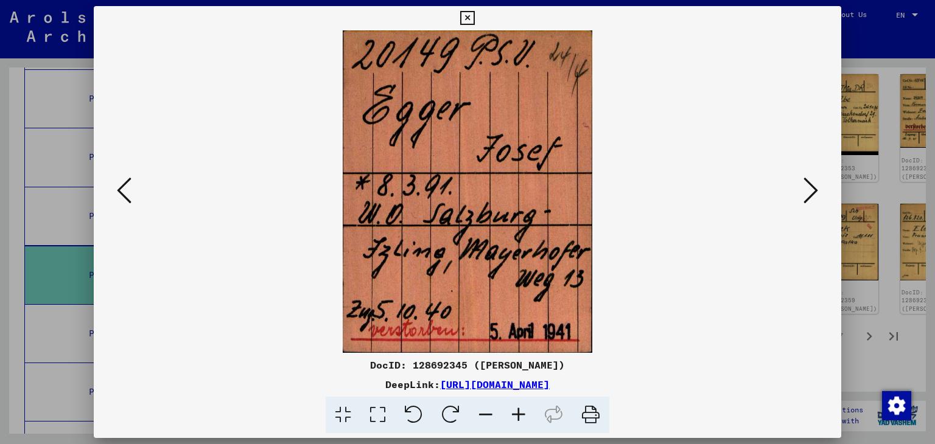
click at [806, 187] on icon at bounding box center [810, 190] width 15 height 29
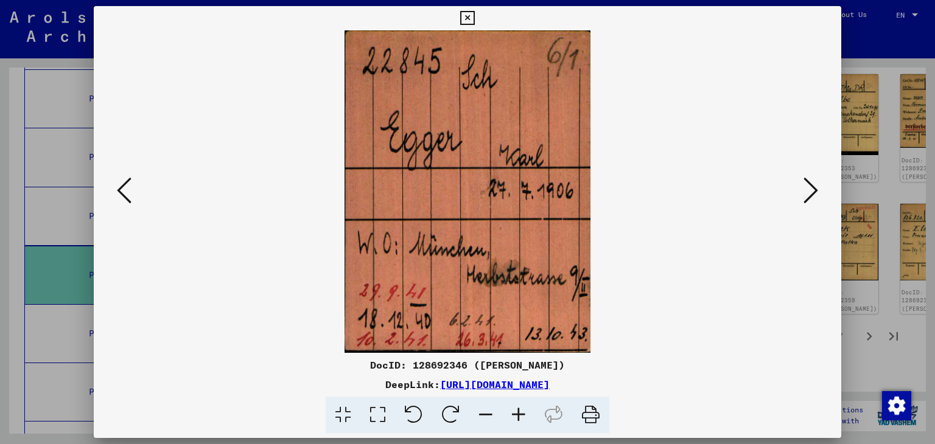
click at [806, 187] on icon at bounding box center [810, 190] width 15 height 29
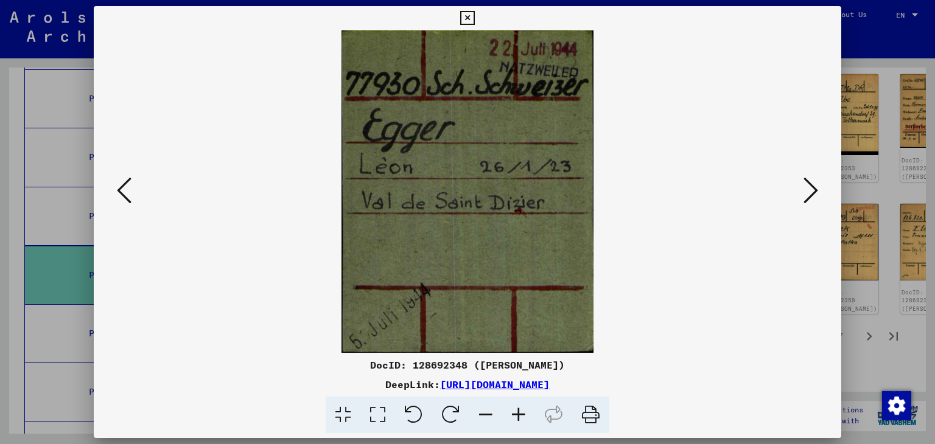
click at [806, 187] on icon at bounding box center [810, 190] width 15 height 29
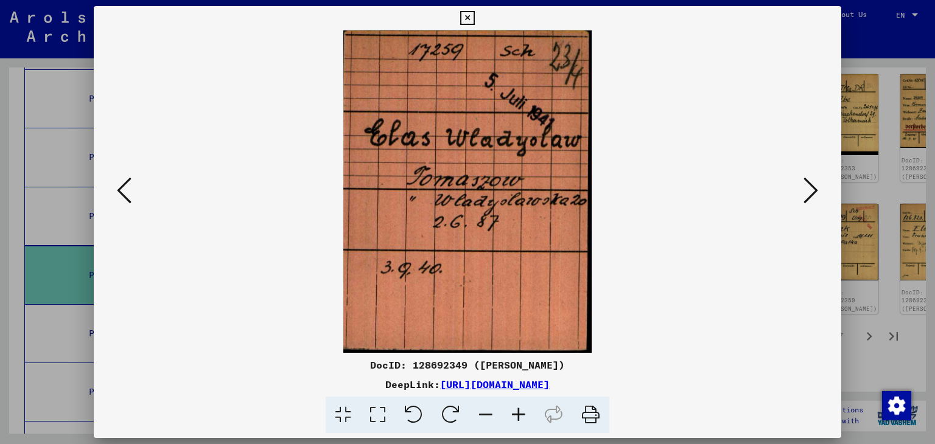
click at [806, 187] on icon at bounding box center [810, 190] width 15 height 29
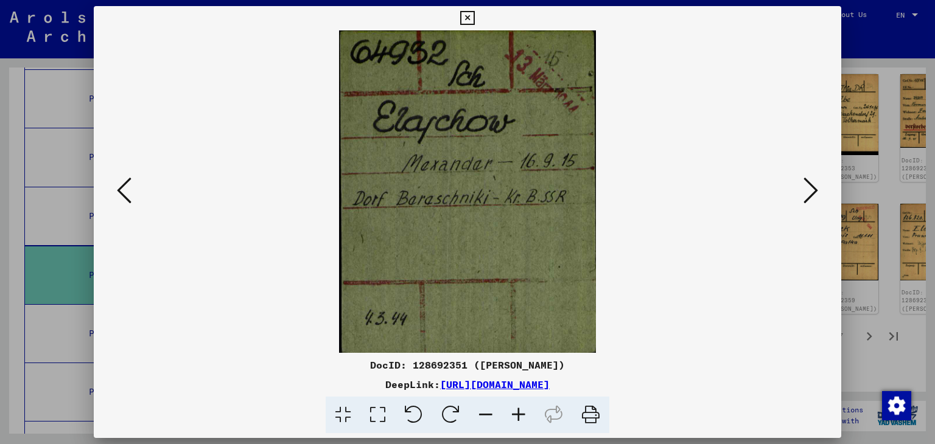
click at [806, 187] on icon at bounding box center [810, 190] width 15 height 29
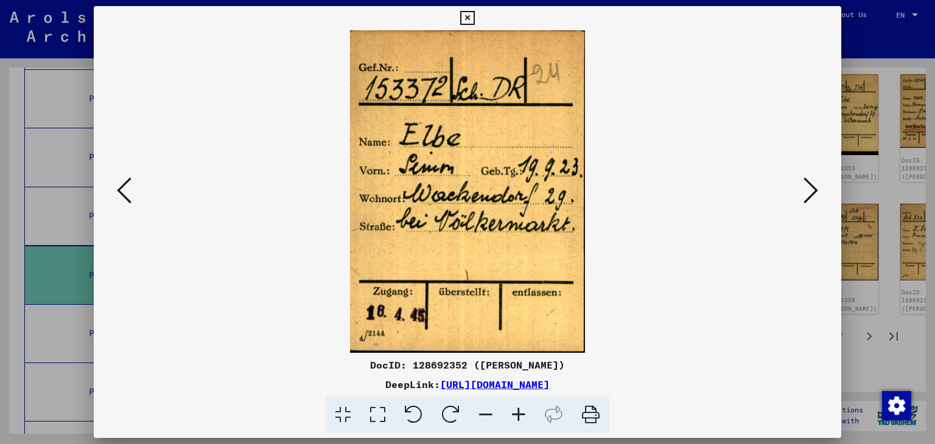
click at [806, 187] on icon at bounding box center [810, 190] width 15 height 29
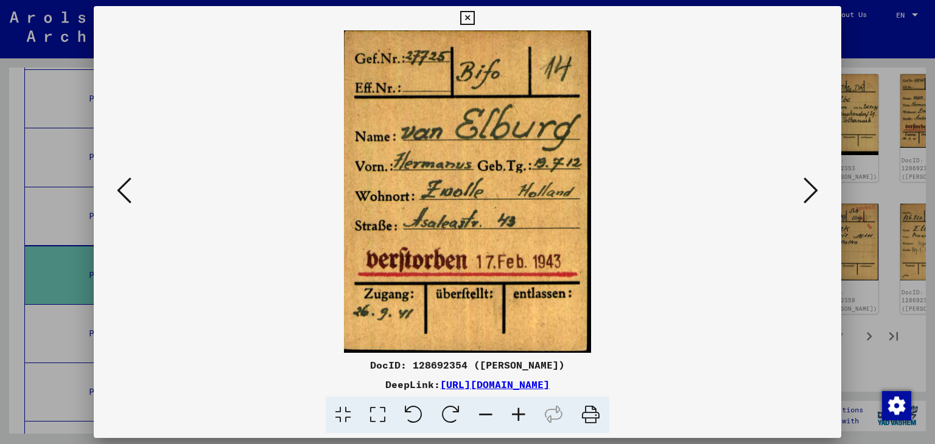
click at [806, 187] on icon at bounding box center [810, 190] width 15 height 29
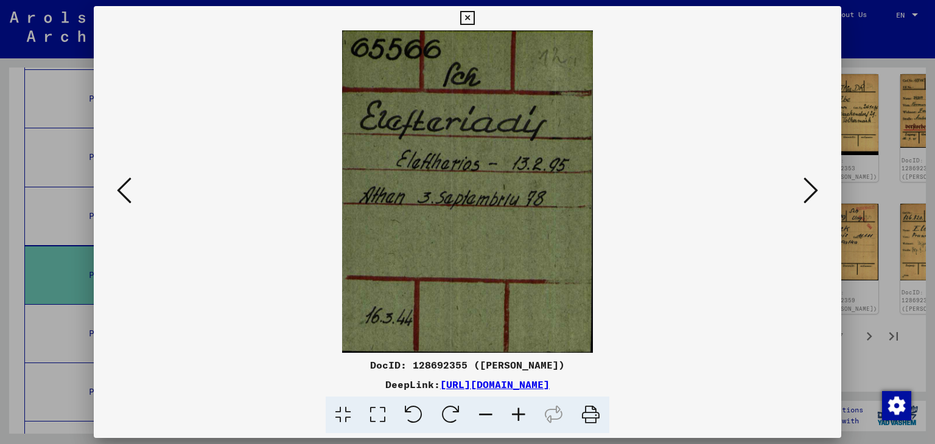
click at [806, 187] on icon at bounding box center [810, 190] width 15 height 29
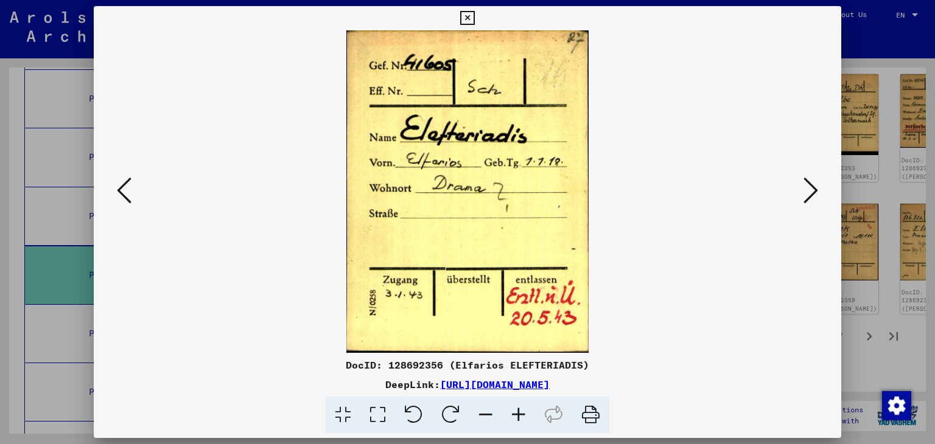
click at [806, 187] on icon at bounding box center [810, 190] width 15 height 29
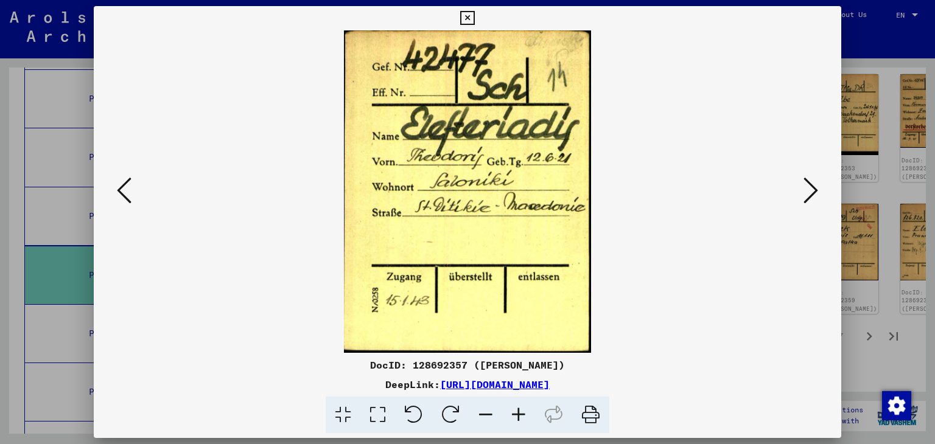
click at [806, 187] on icon at bounding box center [810, 190] width 15 height 29
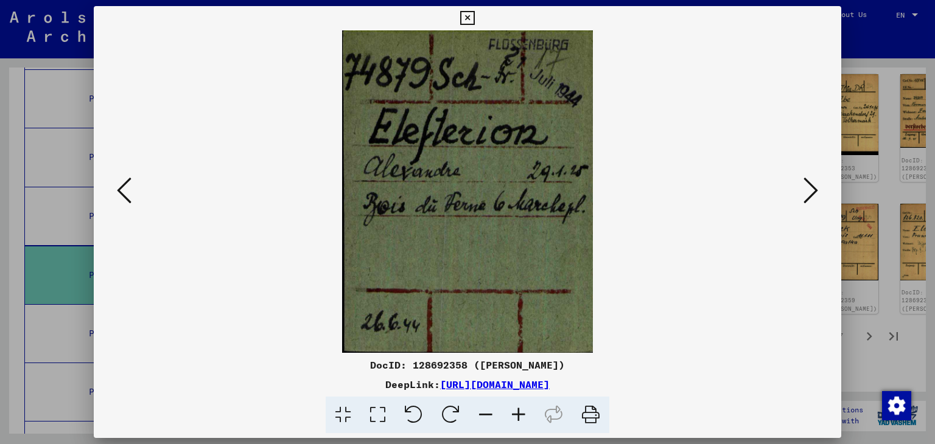
click at [806, 187] on icon at bounding box center [810, 190] width 15 height 29
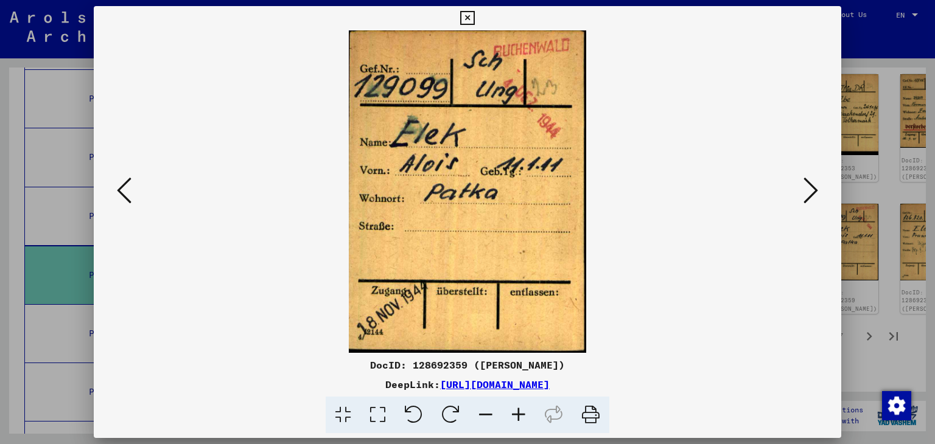
click at [806, 187] on icon at bounding box center [810, 190] width 15 height 29
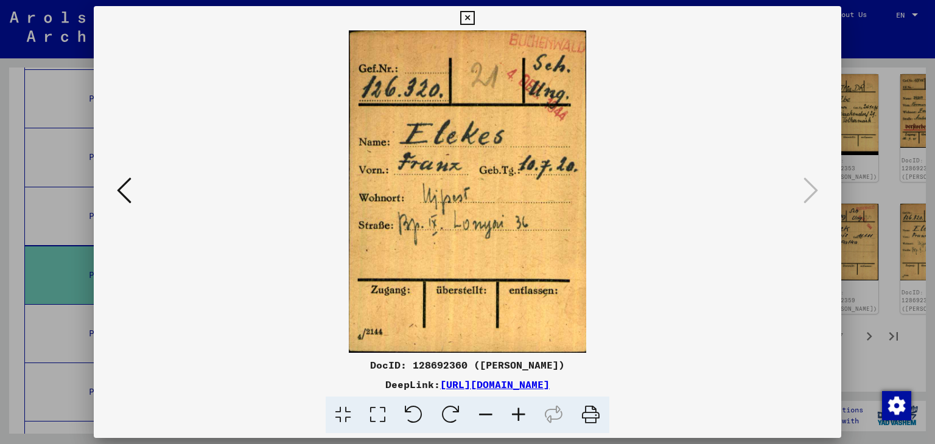
click at [466, 18] on icon at bounding box center [467, 18] width 14 height 15
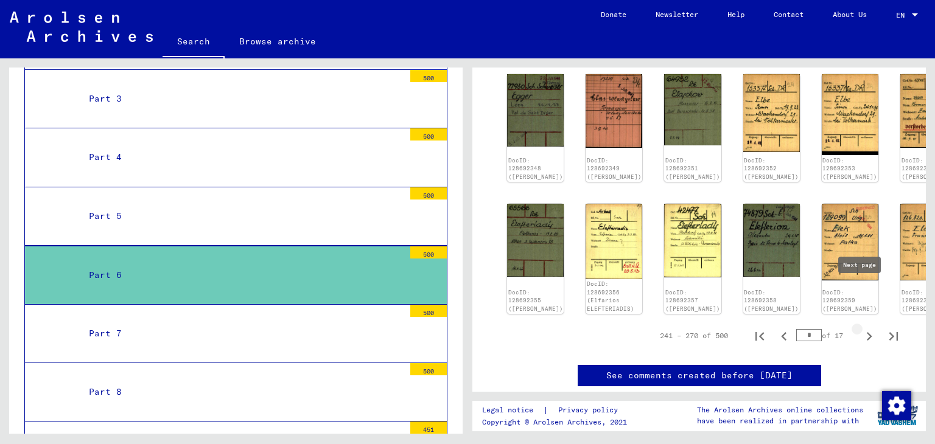
click at [867, 332] on icon "Next page" at bounding box center [869, 336] width 5 height 9
type input "**"
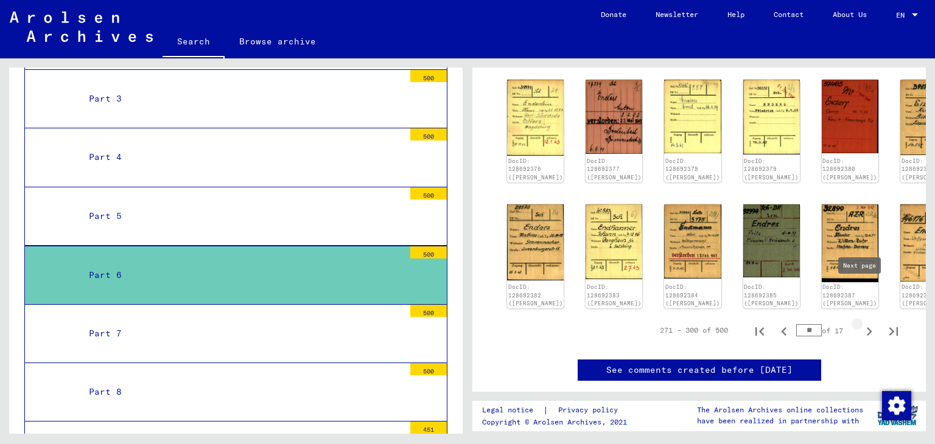
click at [867, 327] on icon "Next page" at bounding box center [869, 331] width 5 height 9
type input "**"
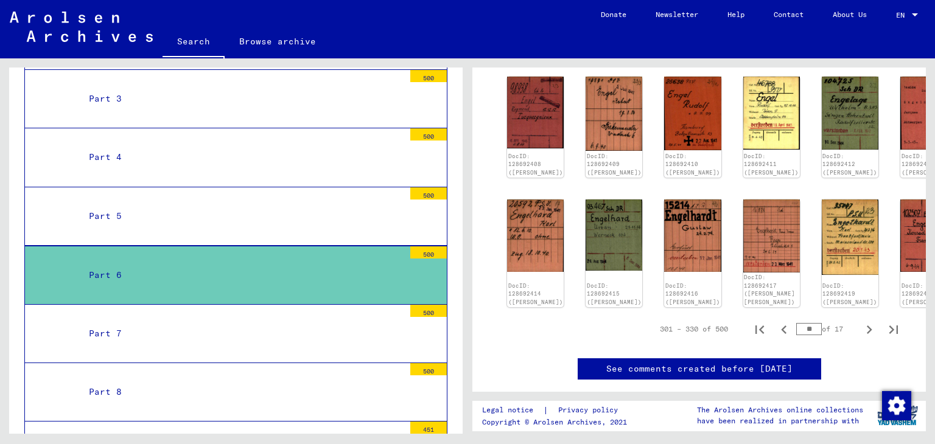
drag, startPoint x: 934, startPoint y: 208, endPoint x: 934, endPoint y: 164, distance: 44.4
click at [934, 164] on div "1 Incarceration Documents / 1.1 Camps and Ghettos / 1.1.6 Dachau Concentration …" at bounding box center [701, 246] width 467 height 376
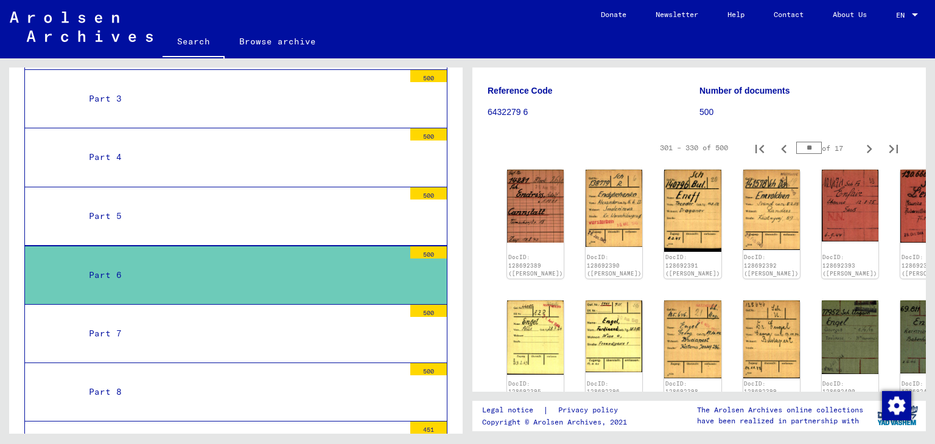
scroll to position [105, 0]
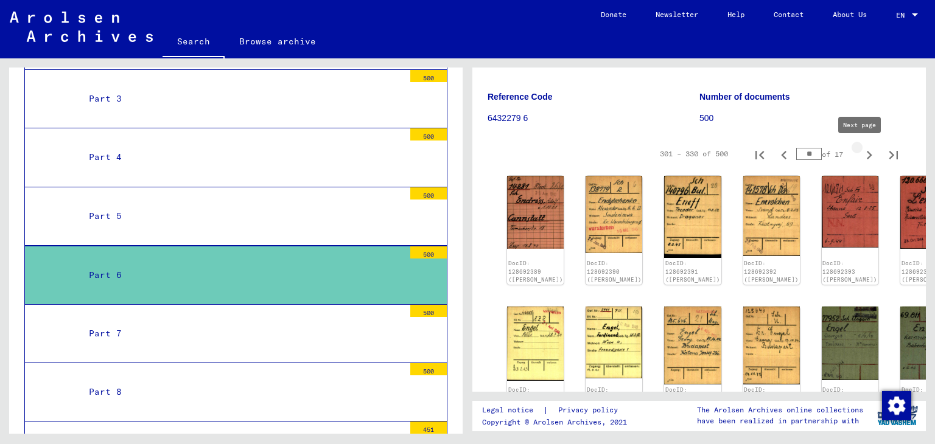
click at [863, 156] on icon "Next page" at bounding box center [869, 155] width 17 height 17
type input "**"
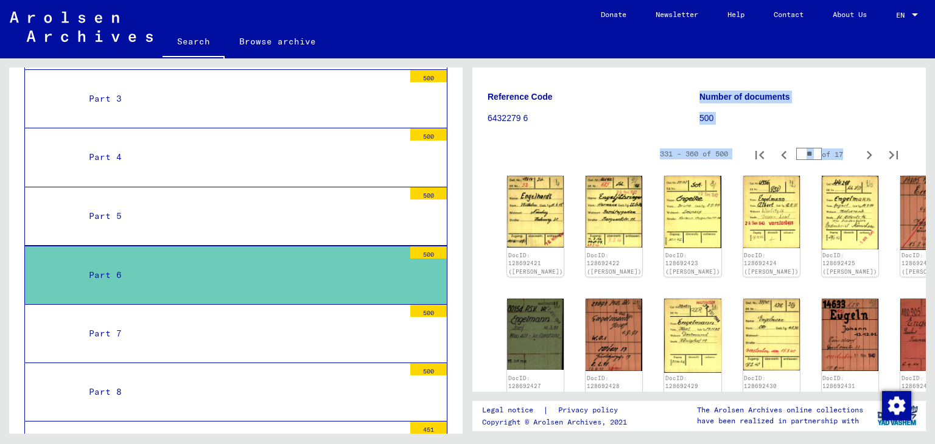
drag, startPoint x: 925, startPoint y: 131, endPoint x: 921, endPoint y: 165, distance: 34.3
click at [921, 165] on div "1 Incarceration Documents / 1.1 Camps and Ghettos / 1.1.6 Dachau Concentration …" at bounding box center [698, 230] width 453 height 324
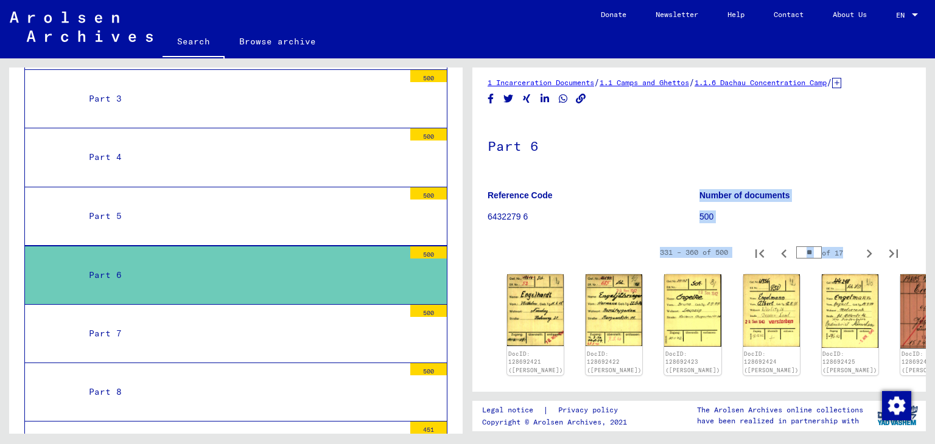
scroll to position [0, 0]
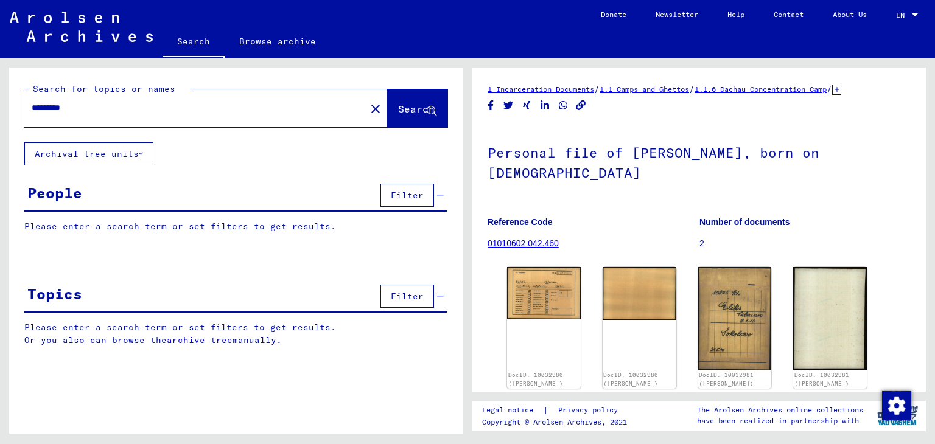
type input "**********"
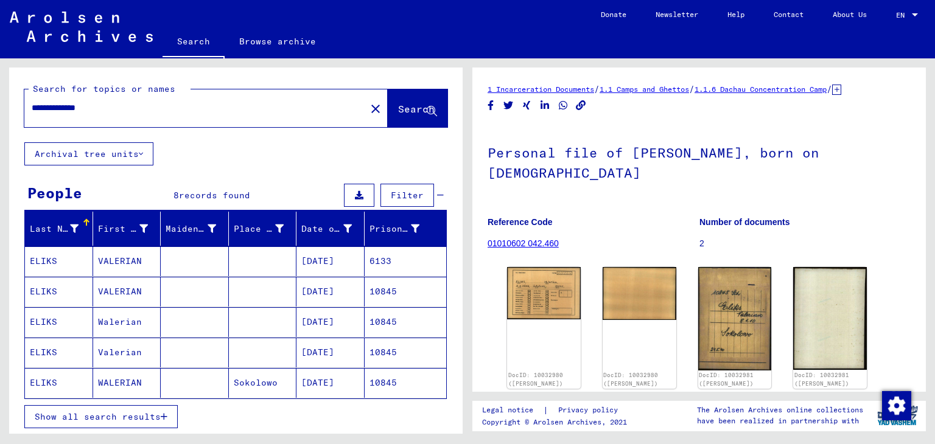
click at [131, 385] on mat-cell "WALERIAN" at bounding box center [127, 383] width 68 height 30
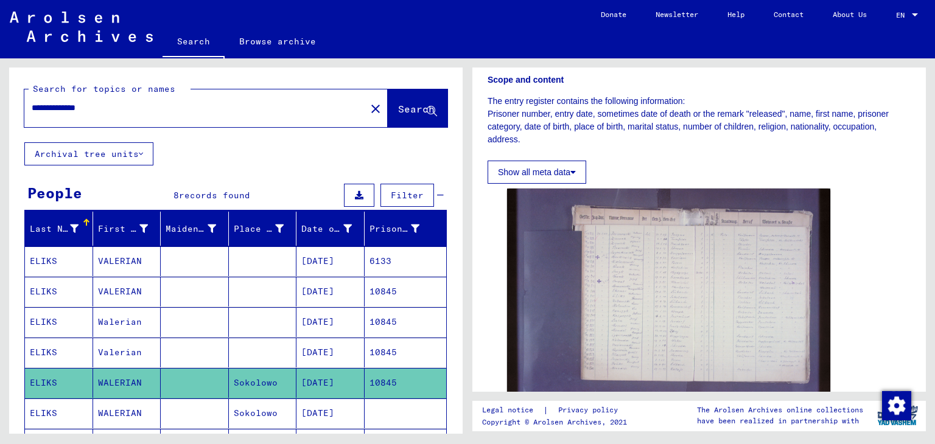
scroll to position [208, 0]
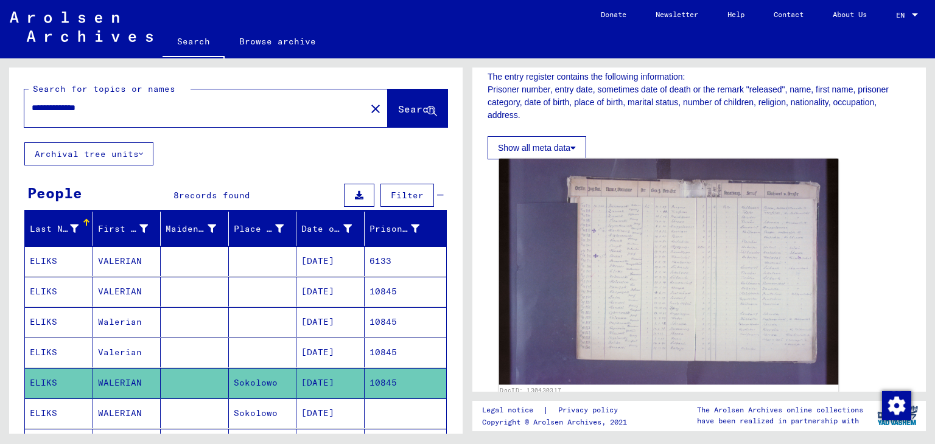
click at [739, 244] on img at bounding box center [669, 272] width 340 height 226
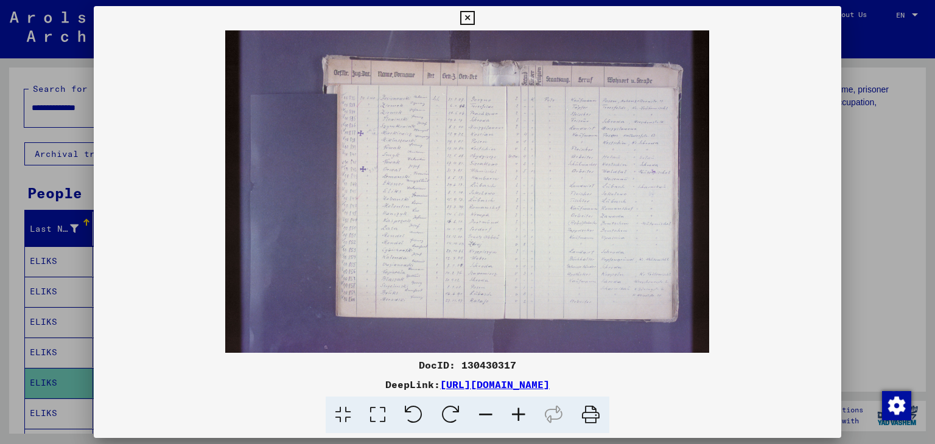
click at [470, 18] on icon at bounding box center [467, 18] width 14 height 15
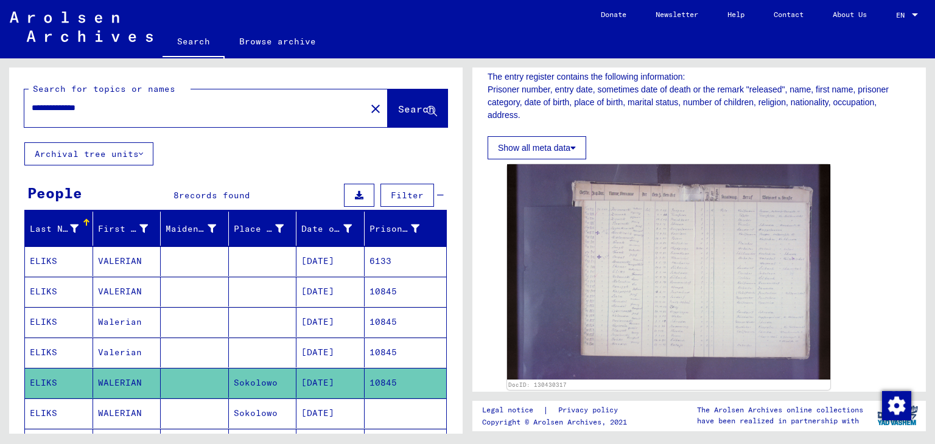
click at [330, 408] on mat-cell "[DATE]" at bounding box center [330, 414] width 68 height 30
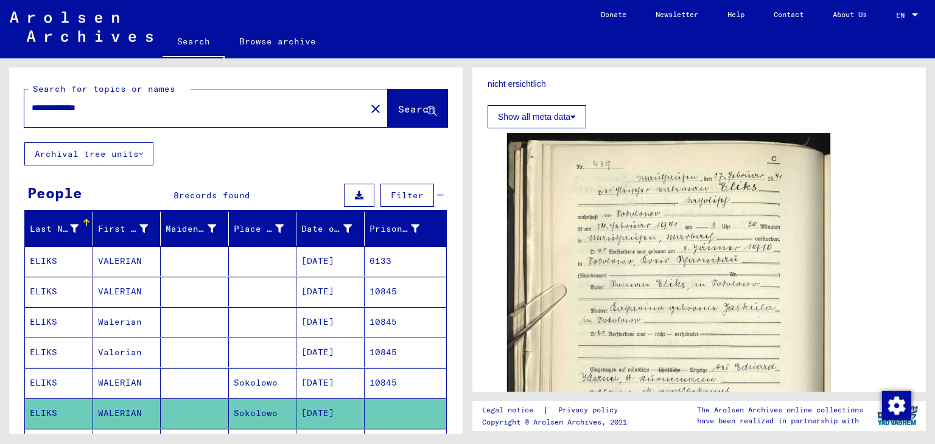
scroll to position [209, 0]
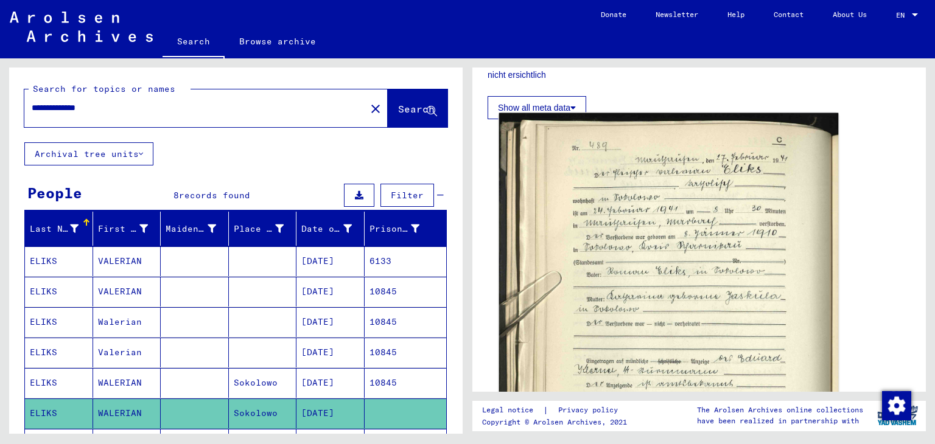
click at [733, 253] on img at bounding box center [669, 343] width 340 height 461
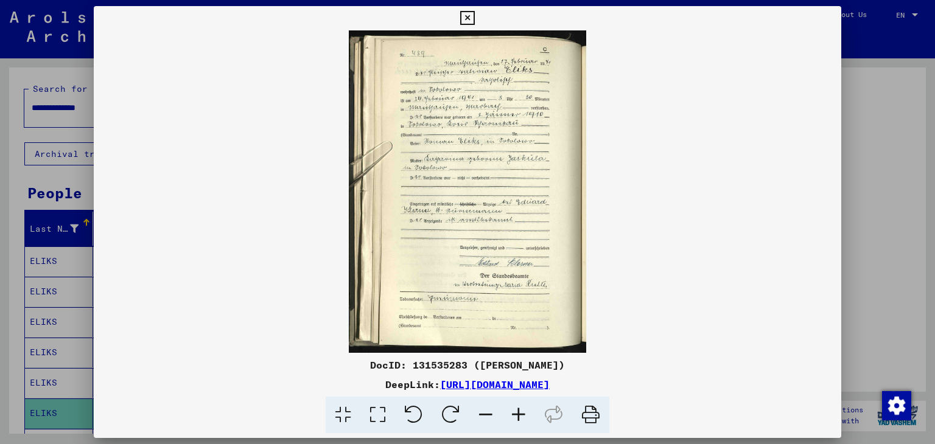
click at [470, 18] on icon at bounding box center [467, 18] width 14 height 15
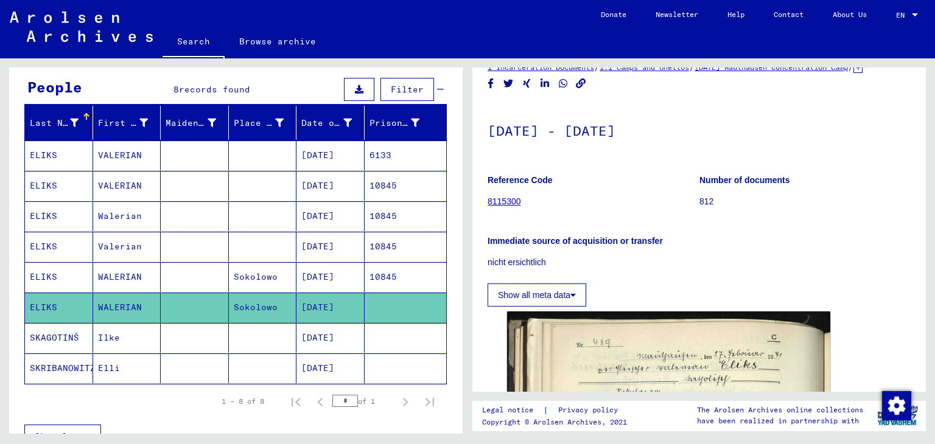
scroll to position [19, 0]
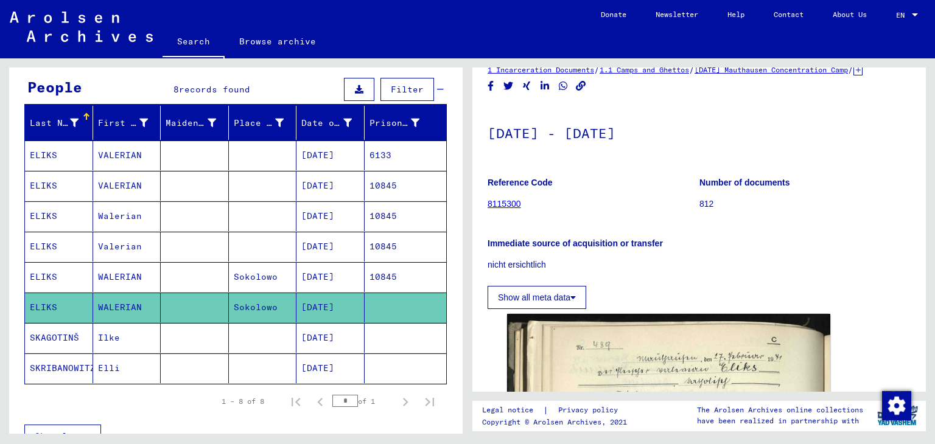
click at [561, 303] on button "Show all meta data" at bounding box center [537, 297] width 99 height 23
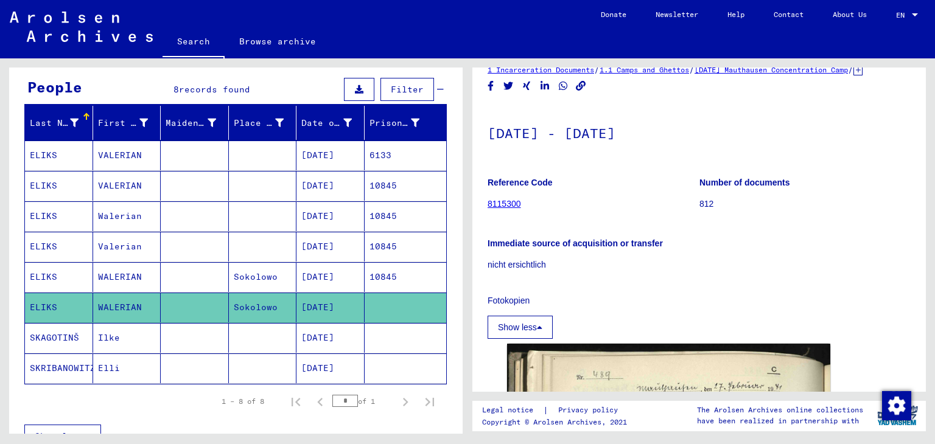
click at [557, 271] on p "nicht ersichtlich" at bounding box center [699, 265] width 423 height 13
click at [512, 209] on link "8115300" at bounding box center [504, 204] width 33 height 10
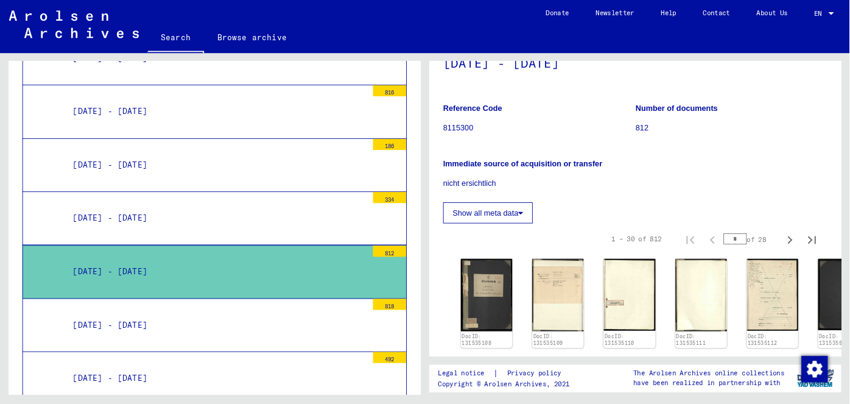
scroll to position [103, 0]
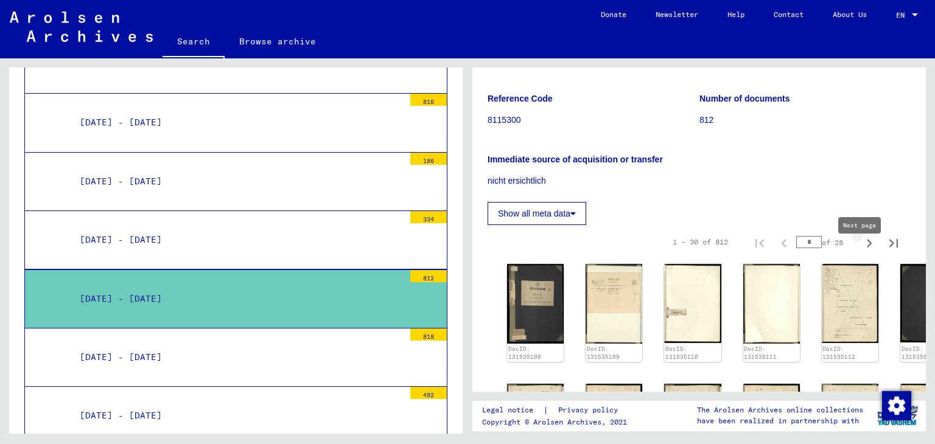
click at [861, 252] on icon "Next page" at bounding box center [869, 243] width 17 height 17
type input "*"
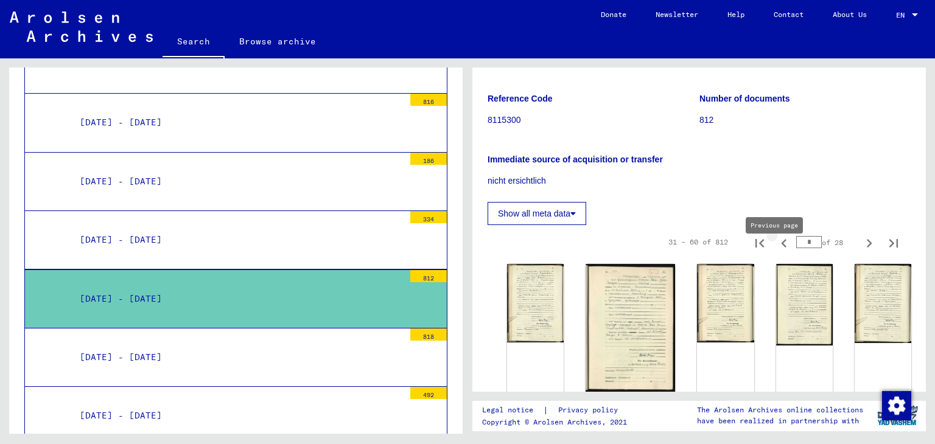
click at [781, 248] on icon "Previous page" at bounding box center [783, 243] width 5 height 9
type input "*"
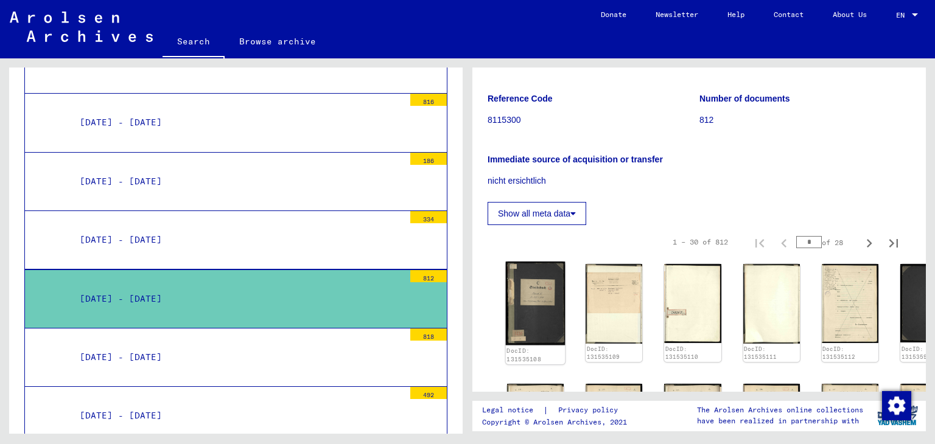
click at [515, 298] on img at bounding box center [536, 303] width 60 height 83
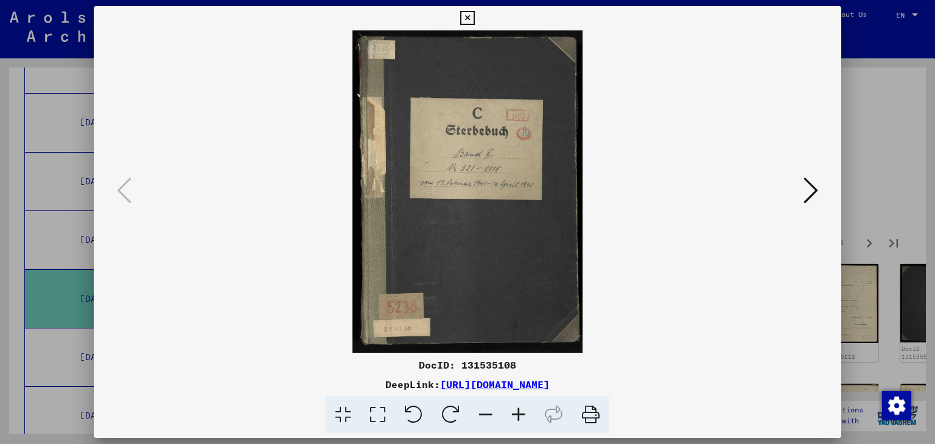
click at [810, 199] on icon at bounding box center [810, 190] width 15 height 29
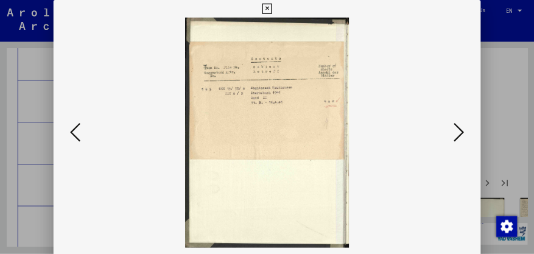
scroll to position [0, 0]
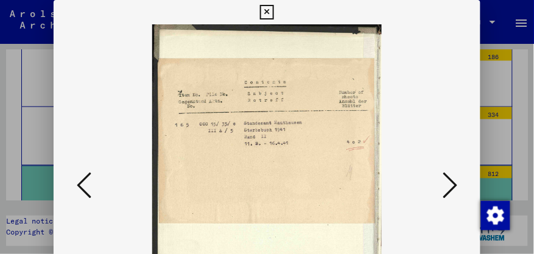
click at [455, 181] on icon at bounding box center [449, 184] width 15 height 29
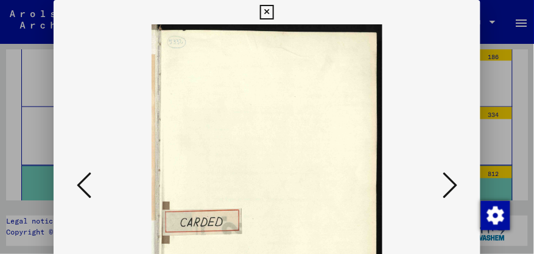
click at [455, 181] on icon at bounding box center [449, 184] width 15 height 29
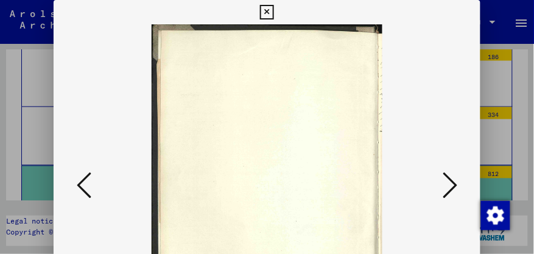
click at [455, 181] on icon at bounding box center [449, 184] width 15 height 29
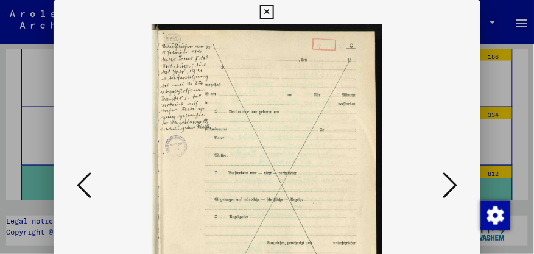
click at [455, 181] on icon at bounding box center [449, 184] width 15 height 29
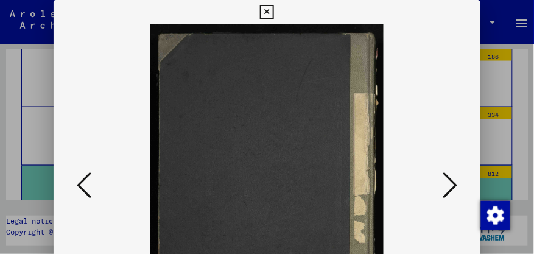
click at [455, 181] on icon at bounding box center [449, 184] width 15 height 29
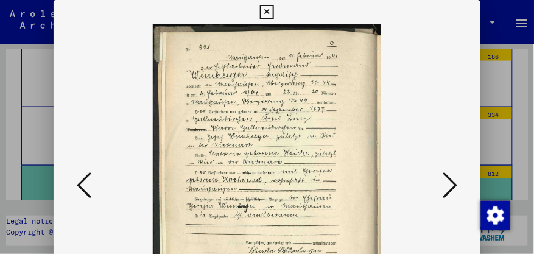
drag, startPoint x: 532, startPoint y: 99, endPoint x: 525, endPoint y: 139, distance: 41.3
click at [525, 139] on div at bounding box center [267, 127] width 534 height 254
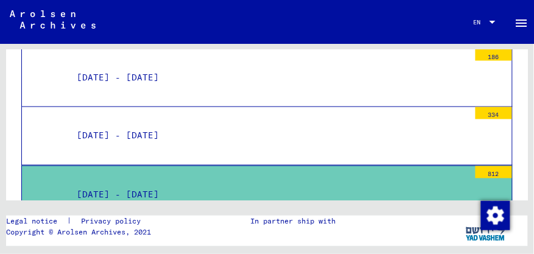
click at [334, 166] on mat-tree-node "[DATE] - [DATE] 812" at bounding box center [266, 195] width 491 height 59
click at [486, 166] on div "812" at bounding box center [493, 172] width 37 height 12
click at [156, 183] on div "[DATE] - [DATE]" at bounding box center [269, 195] width 402 height 24
click at [153, 166] on mat-tree-node "[DATE] - [DATE] 812" at bounding box center [266, 195] width 491 height 59
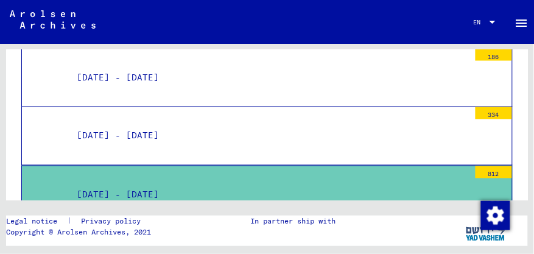
click at [153, 166] on mat-tree-node "[DATE] - [DATE] 812" at bounding box center [266, 195] width 491 height 59
drag, startPoint x: 130, startPoint y: 144, endPoint x: 444, endPoint y: 121, distance: 315.5
click at [444, 166] on mat-tree-node "[DATE] - [DATE] 812" at bounding box center [266, 195] width 491 height 59
drag, startPoint x: 525, startPoint y: 164, endPoint x: 526, endPoint y: 195, distance: 31.1
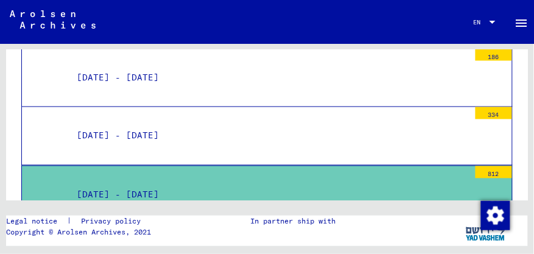
click at [526, 195] on div "Archival tree of the Arolsen Archives 0 - Global Finding Aids 1 - Incarceration…" at bounding box center [267, 157] width 534 height 226
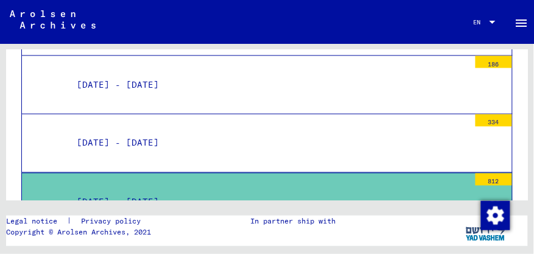
scroll to position [3742, 0]
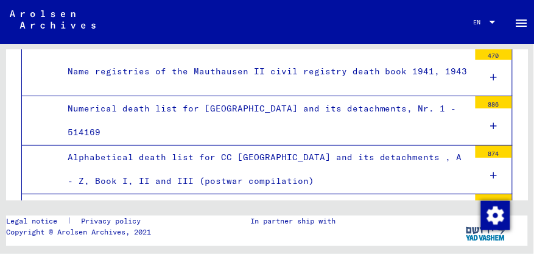
click at [278, 211] on div "Lists of dead prisoners of CC [GEOGRAPHIC_DATA]" at bounding box center [263, 223] width 411 height 24
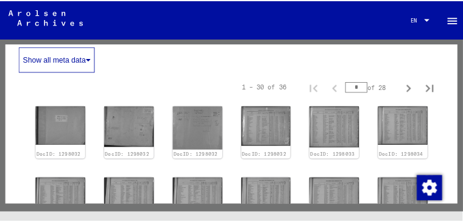
scroll to position [322, 0]
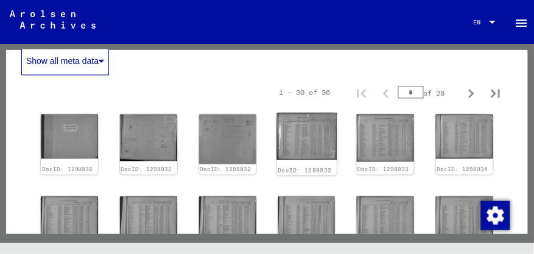
click at [308, 124] on img at bounding box center [306, 136] width 60 height 47
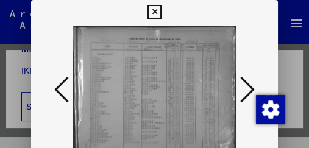
click at [250, 86] on icon at bounding box center [247, 89] width 15 height 29
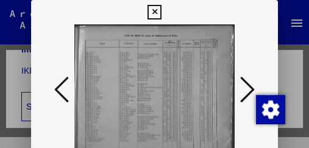
click at [250, 86] on icon at bounding box center [247, 89] width 15 height 29
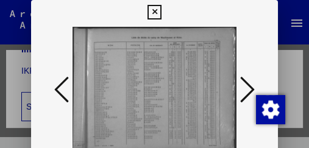
click at [250, 86] on icon at bounding box center [247, 89] width 15 height 29
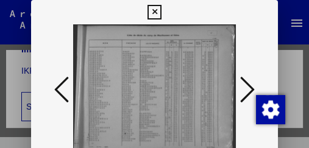
click at [250, 86] on icon at bounding box center [247, 89] width 15 height 29
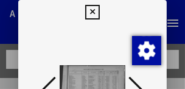
click at [106, 71] on img at bounding box center [92, 90] width 65 height 132
drag, startPoint x: 98, startPoint y: 70, endPoint x: 98, endPoint y: 23, distance: 46.9
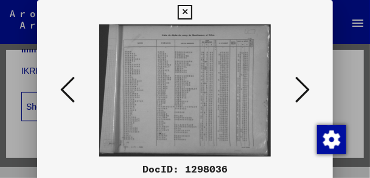
click at [303, 92] on icon at bounding box center [302, 89] width 15 height 29
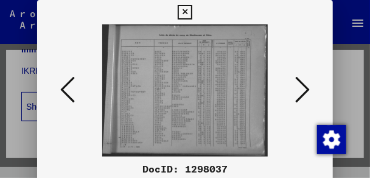
click at [303, 92] on icon at bounding box center [302, 89] width 15 height 29
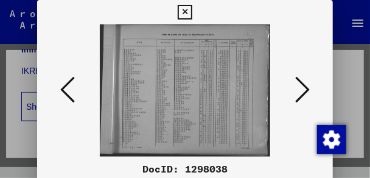
click at [67, 86] on icon at bounding box center [67, 89] width 15 height 29
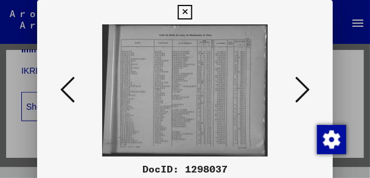
click at [67, 86] on icon at bounding box center [67, 89] width 15 height 29
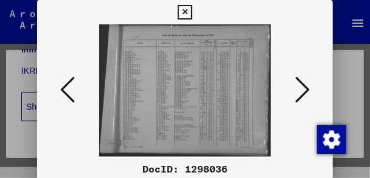
click at [67, 86] on icon at bounding box center [67, 89] width 15 height 29
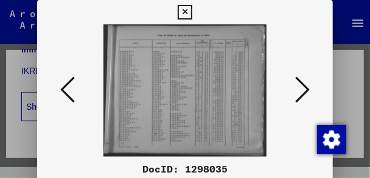
click at [183, 15] on icon at bounding box center [185, 12] width 14 height 15
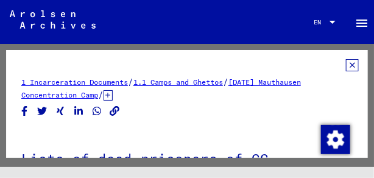
click at [348, 64] on icon at bounding box center [352, 65] width 13 height 12
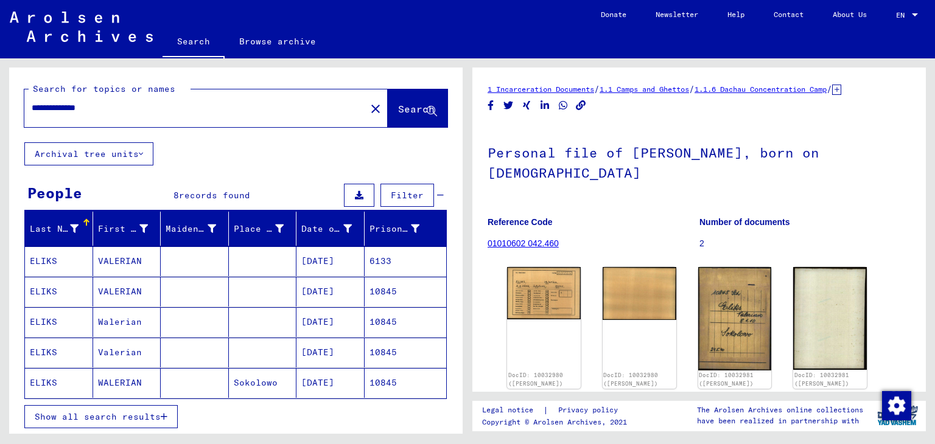
click at [136, 349] on mat-cell "Valerian" at bounding box center [127, 353] width 68 height 30
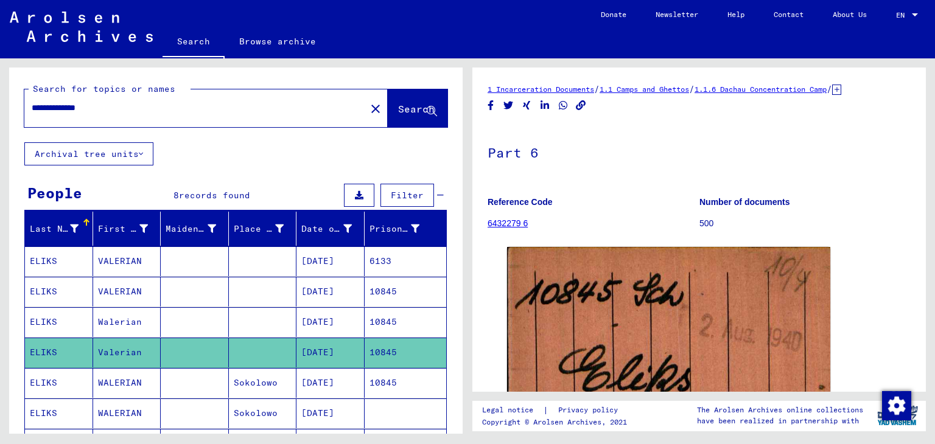
click at [179, 318] on mat-cell at bounding box center [195, 322] width 68 height 30
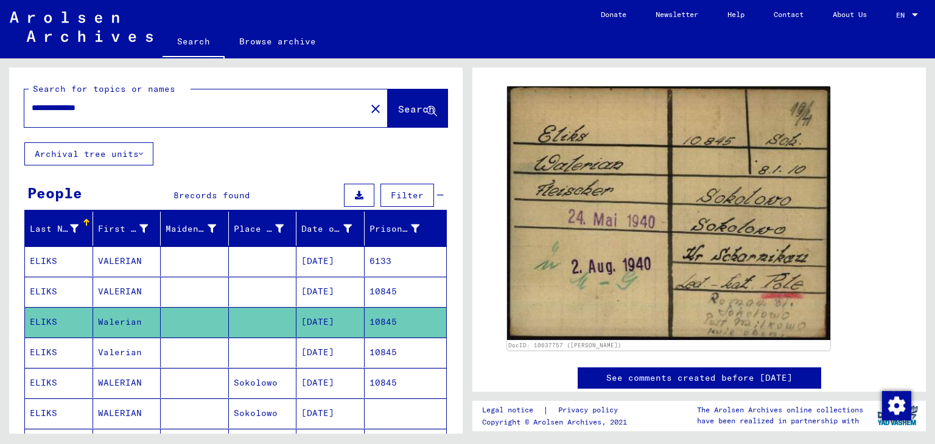
scroll to position [166, 0]
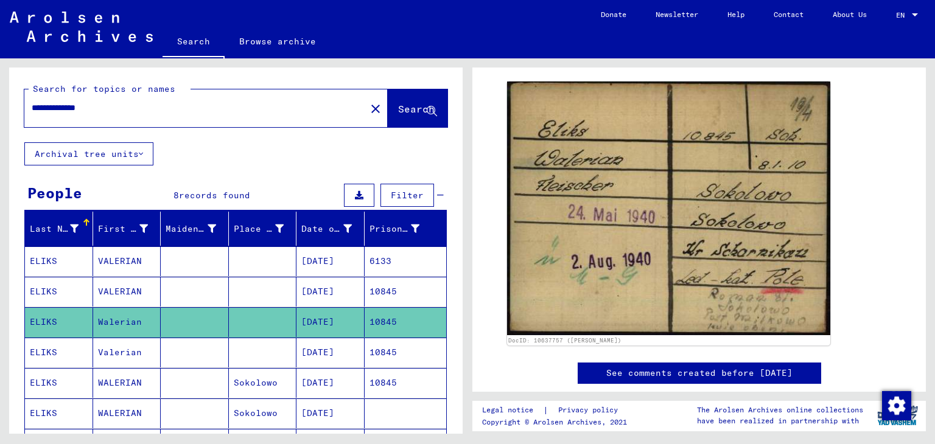
click at [386, 292] on mat-cell "10845" at bounding box center [406, 292] width 82 height 30
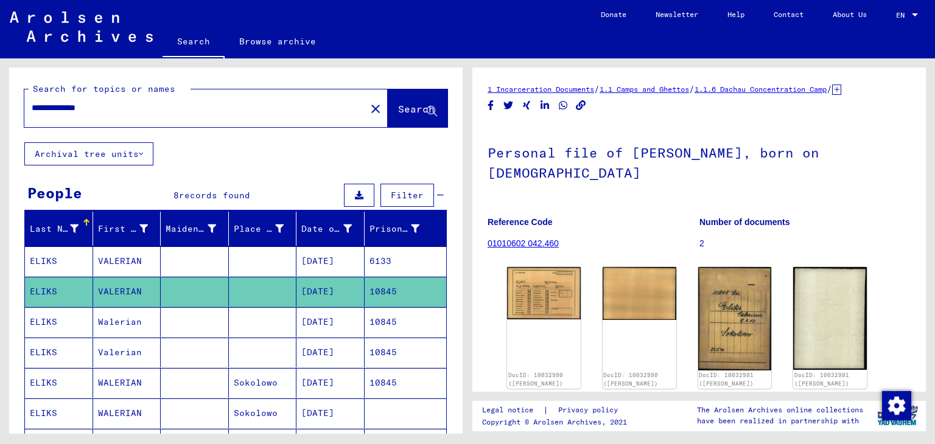
click at [389, 265] on mat-cell "6133" at bounding box center [406, 261] width 82 height 30
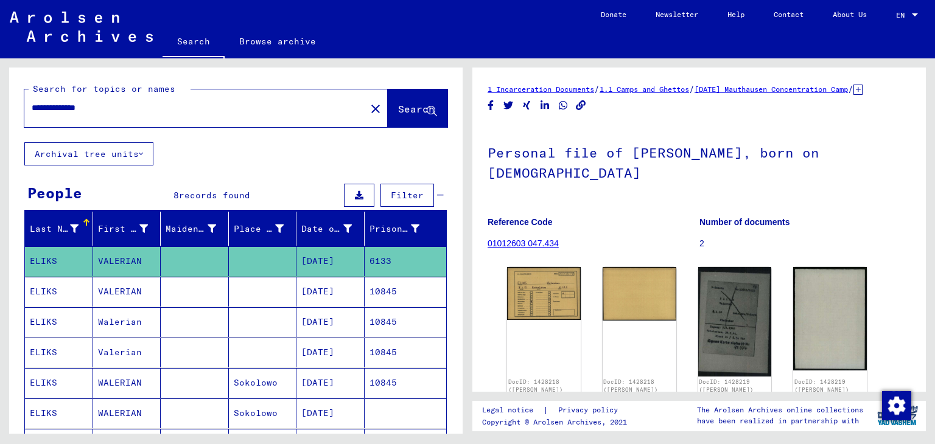
click at [365, 386] on mat-cell "10845" at bounding box center [406, 383] width 82 height 30
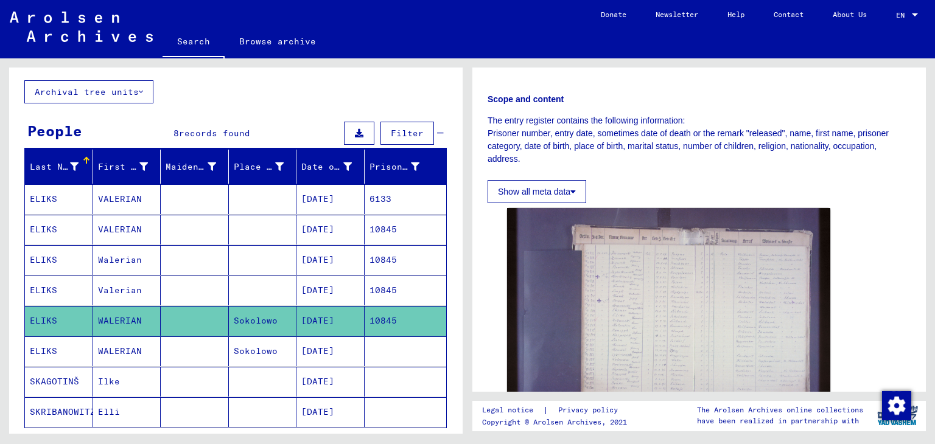
scroll to position [81, 0]
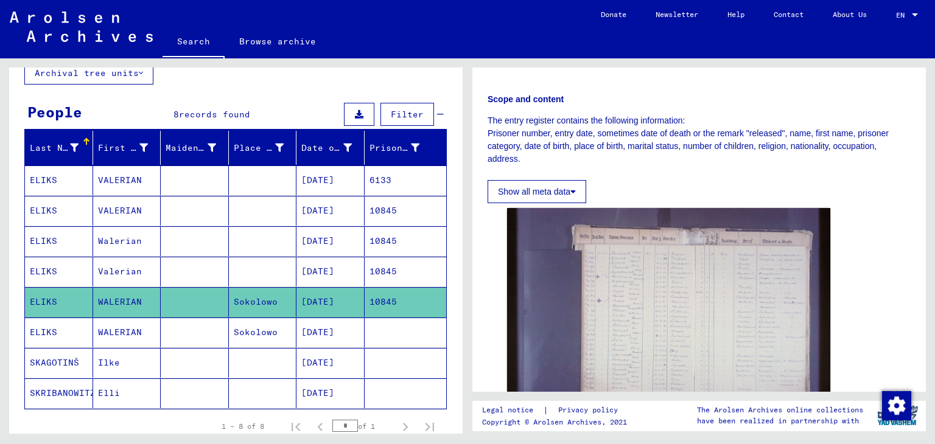
click at [388, 342] on mat-cell at bounding box center [406, 333] width 82 height 30
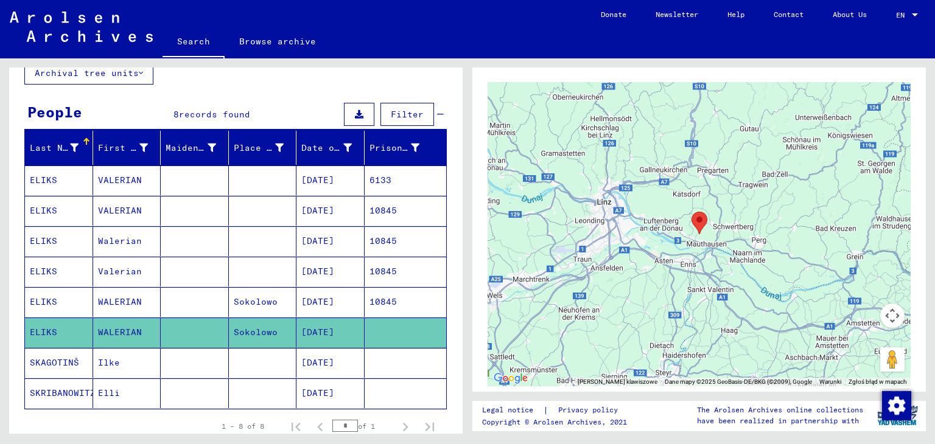
scroll to position [709, 0]
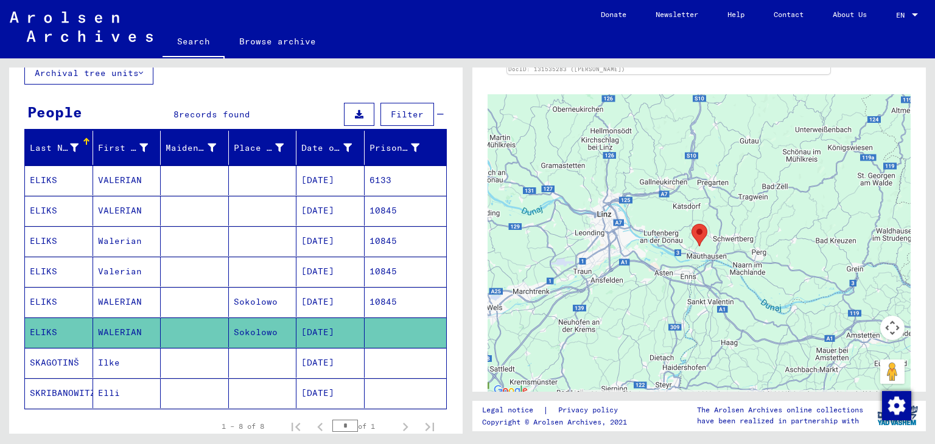
click at [790, 242] on div at bounding box center [699, 246] width 423 height 304
click at [728, 228] on div at bounding box center [699, 246] width 423 height 304
click at [704, 217] on div at bounding box center [699, 246] width 423 height 304
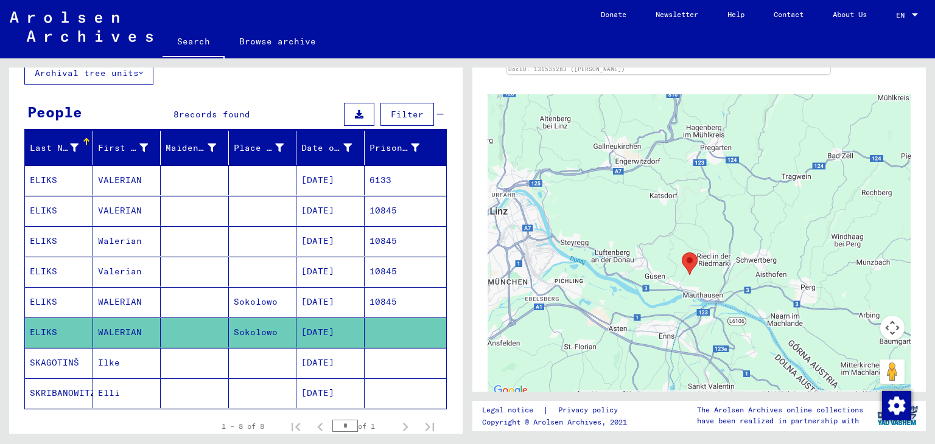
click at [704, 242] on div at bounding box center [699, 246] width 423 height 304
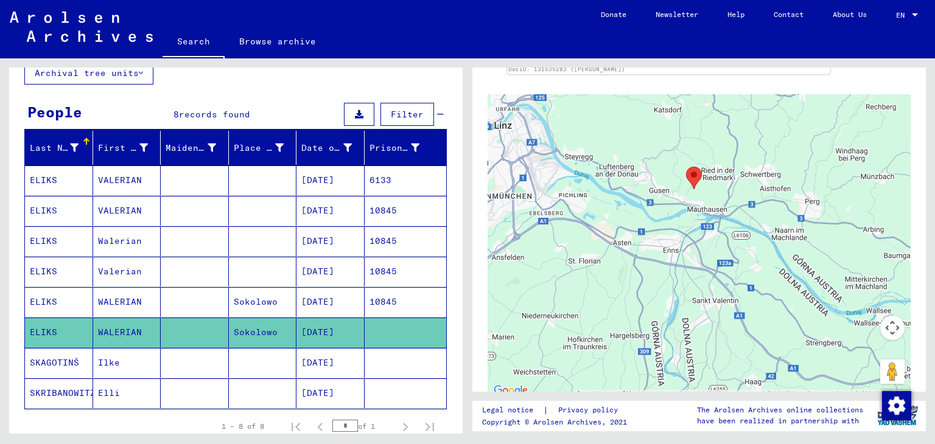
drag, startPoint x: 762, startPoint y: 327, endPoint x: 767, endPoint y: 234, distance: 93.2
click at [767, 234] on div at bounding box center [699, 246] width 423 height 304
click at [290, 296] on mat-cell "Sokolowo" at bounding box center [263, 302] width 68 height 30
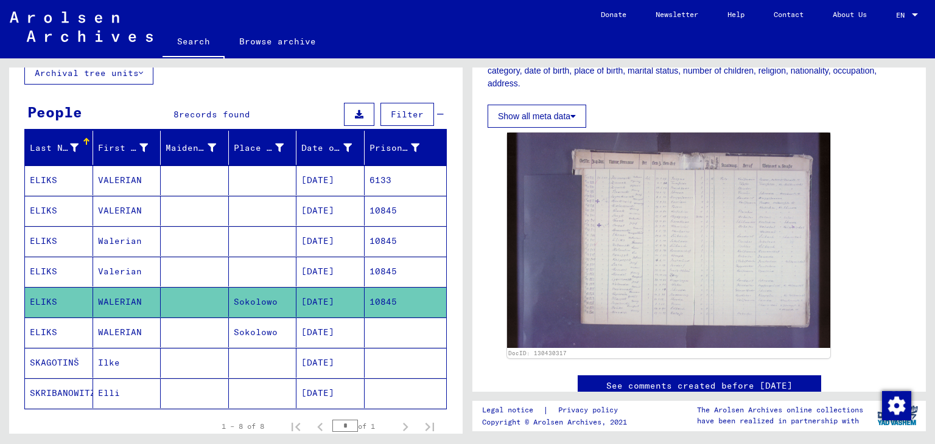
scroll to position [208, 0]
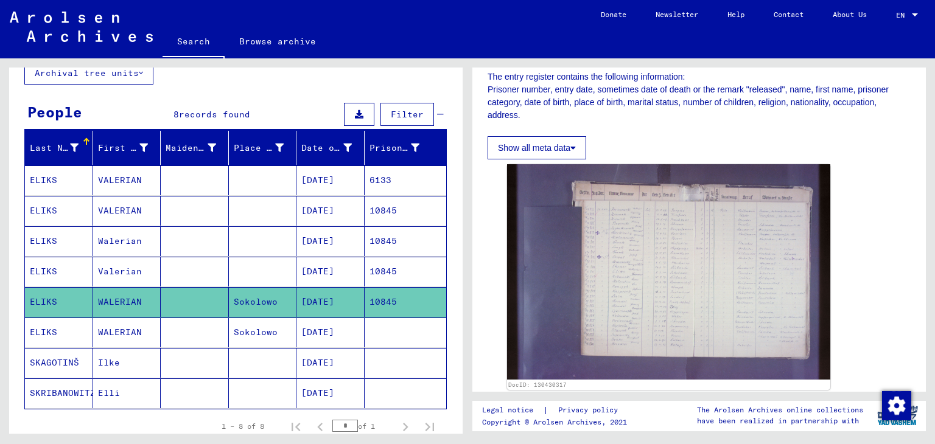
click at [339, 327] on mat-cell "[DATE]" at bounding box center [330, 333] width 68 height 30
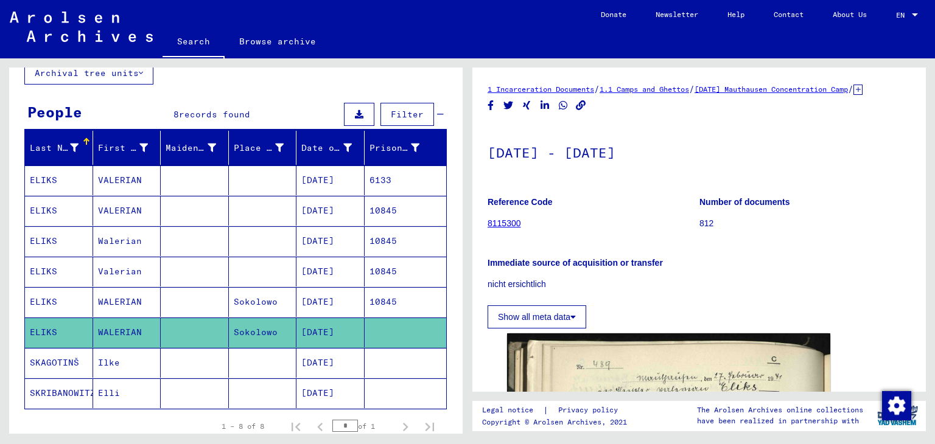
click at [926, 113] on div "1 Incarceration Documents / 1.1 Camps and Ghettos / [DATE] Mauthausen Concentra…" at bounding box center [701, 246] width 467 height 376
drag, startPoint x: 926, startPoint y: 113, endPoint x: 926, endPoint y: 122, distance: 9.1
click at [926, 122] on div "1 Incarceration Documents / 1.1 Camps and Ghettos / [DATE] Mauthausen Concentra…" at bounding box center [701, 246] width 467 height 376
click at [380, 201] on mat-cell "10845" at bounding box center [406, 211] width 82 height 30
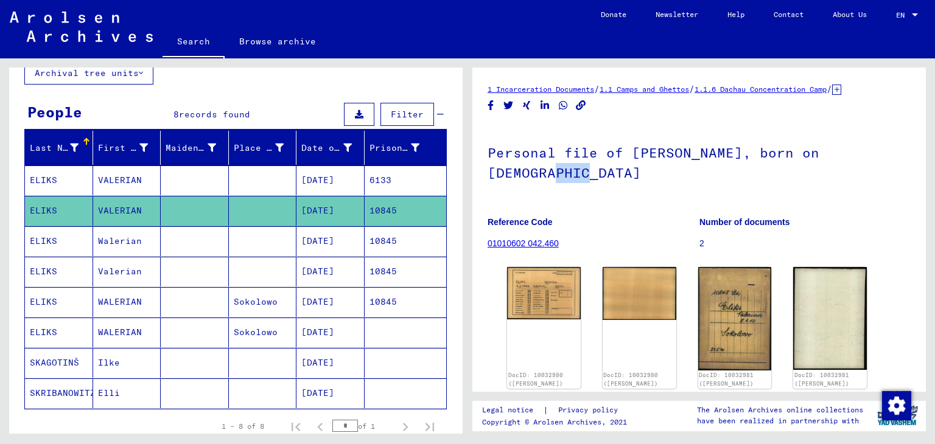
drag, startPoint x: 934, startPoint y: 132, endPoint x: 932, endPoint y: 190, distance: 57.8
click at [932, 190] on div "1 Incarceration Documents / 1.1 Camps and Ghettos / 1.1.6 Dachau Concentration …" at bounding box center [701, 246] width 467 height 376
click at [307, 252] on mat-cell "[DATE]" at bounding box center [330, 241] width 68 height 30
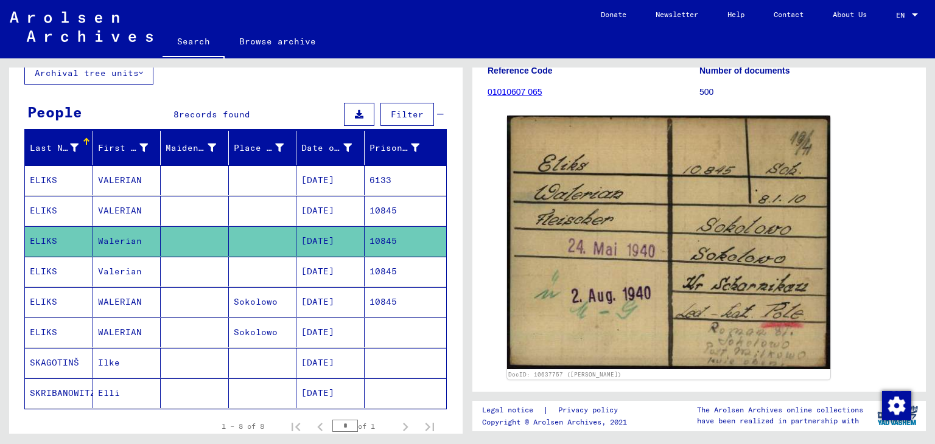
scroll to position [133, 0]
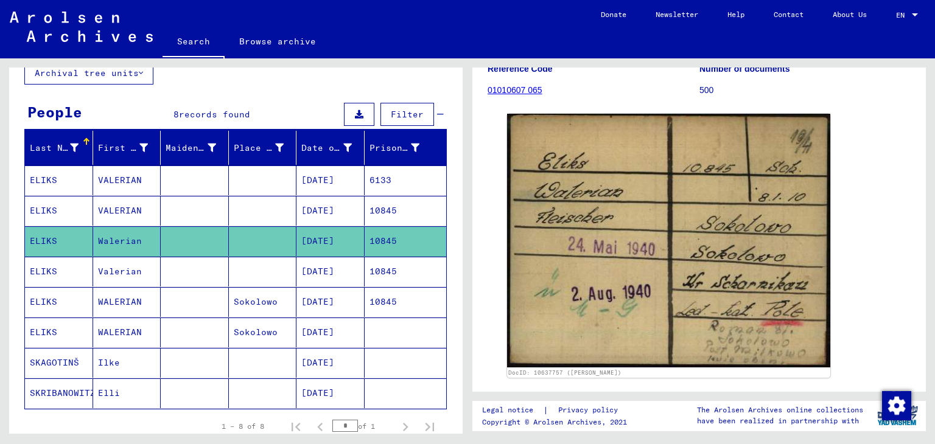
click at [332, 180] on mat-cell "[DATE]" at bounding box center [330, 181] width 68 height 30
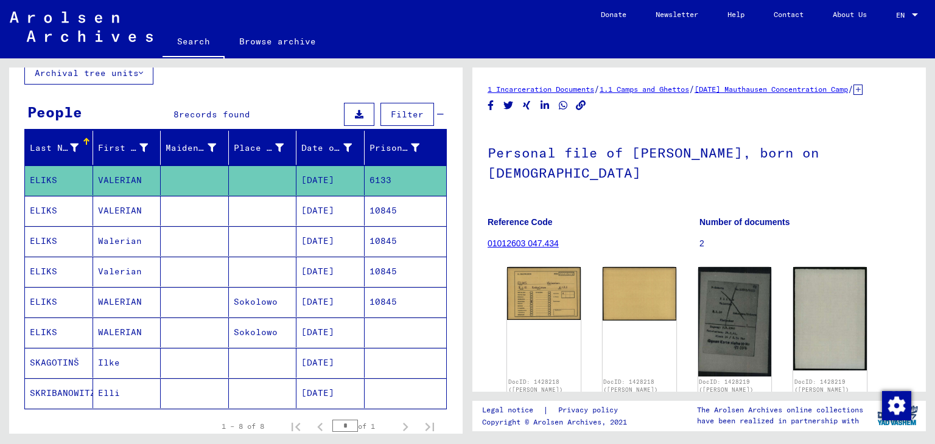
click at [365, 209] on mat-cell "10845" at bounding box center [406, 211] width 82 height 30
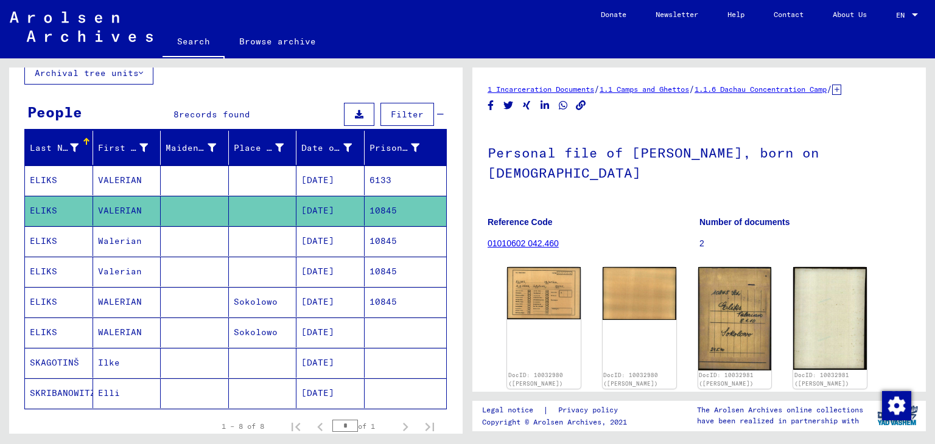
click at [351, 232] on mat-cell "[DATE]" at bounding box center [330, 241] width 68 height 30
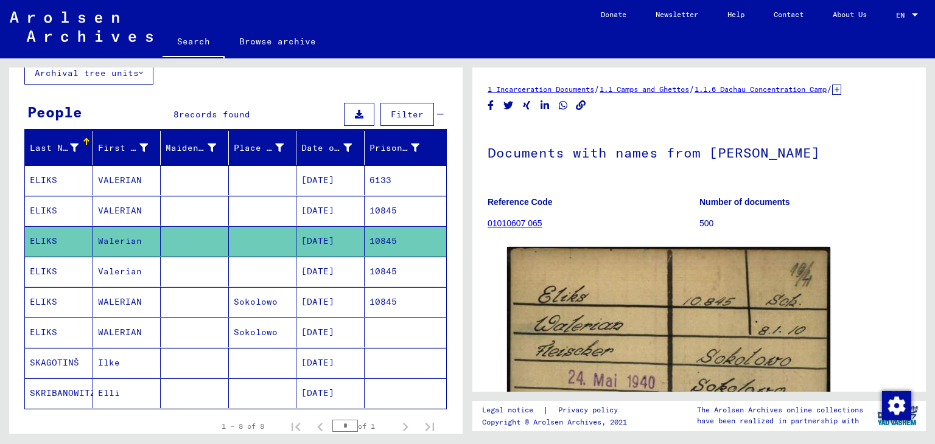
click at [346, 270] on mat-cell "[DATE]" at bounding box center [330, 272] width 68 height 30
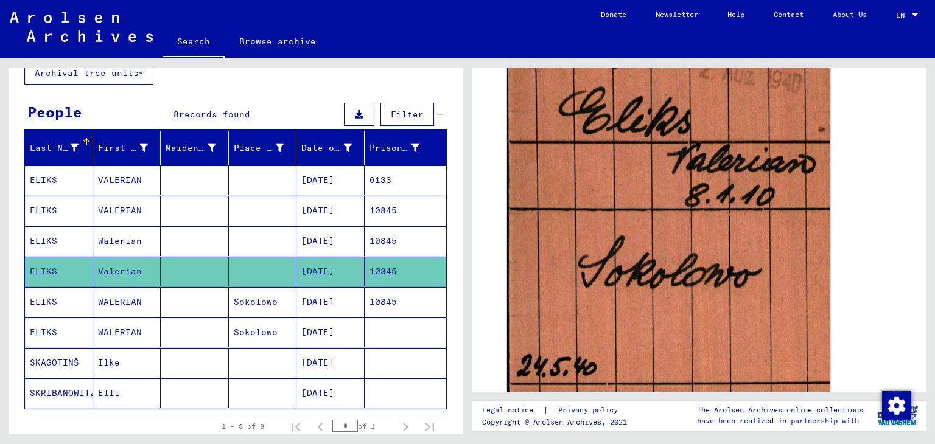
scroll to position [271, 0]
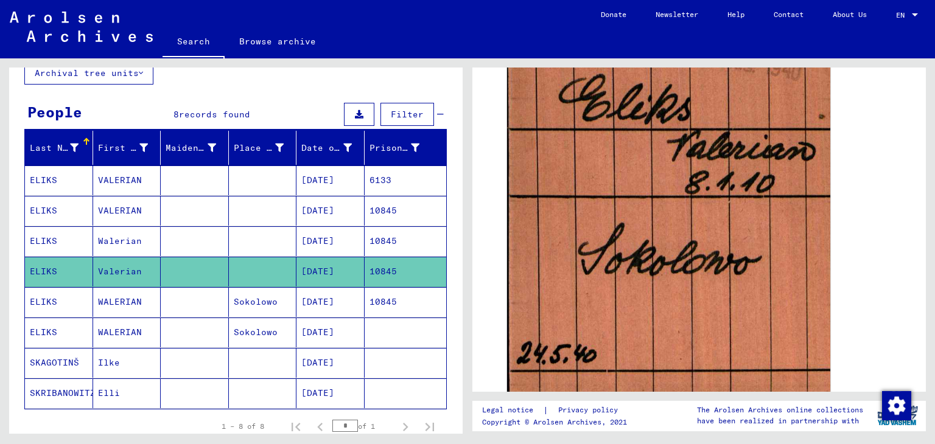
click at [407, 312] on mat-cell "10845" at bounding box center [406, 302] width 82 height 30
